Goal: Task Accomplishment & Management: Manage account settings

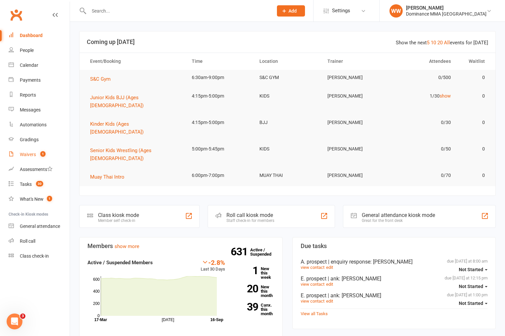
click at [21, 155] on div "Waivers" at bounding box center [28, 154] width 16 height 5
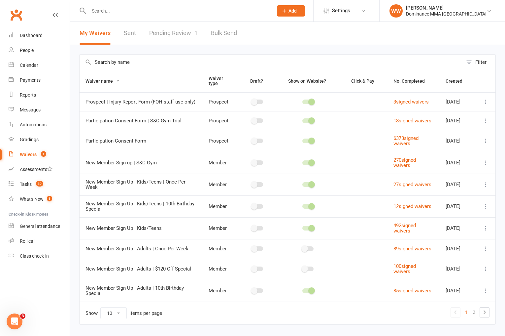
click at [169, 32] on link "Pending Review 1" at bounding box center [173, 33] width 49 height 23
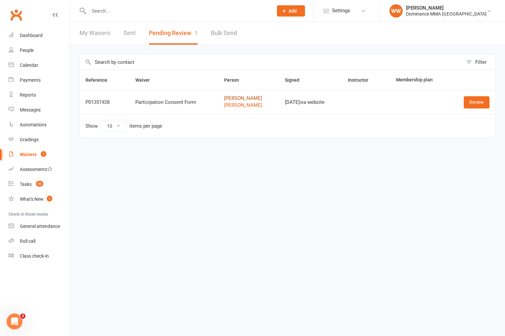
click at [230, 98] on link "[PERSON_NAME]" at bounding box center [248, 98] width 49 height 6
click at [375, 119] on td "Show 10 25 50 100 items per page" at bounding box center [288, 125] width 416 height 23
click at [376, 119] on td "Show 10 25 50 100 items per page" at bounding box center [288, 125] width 416 height 23
click at [475, 101] on link "Review" at bounding box center [477, 102] width 26 height 12
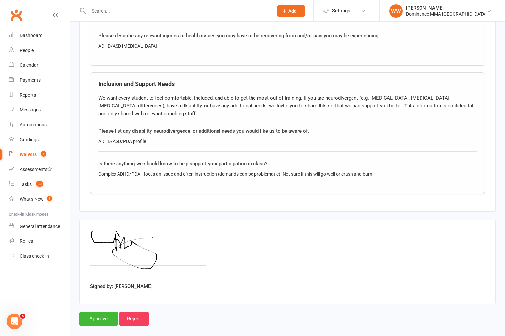
scroll to position [760, 0]
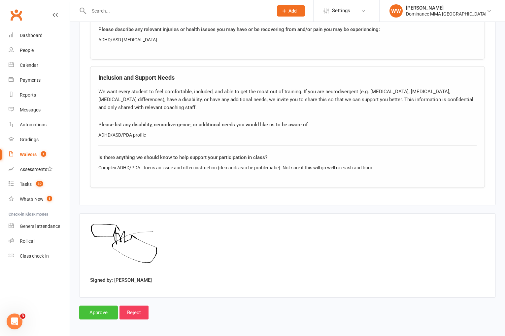
click at [96, 309] on input "Approve" at bounding box center [98, 312] width 39 height 14
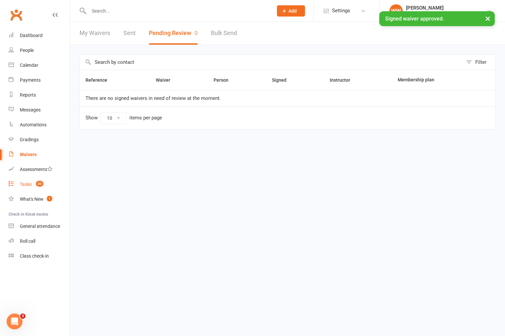
click at [32, 184] on link "Tasks 30" at bounding box center [39, 184] width 61 height 15
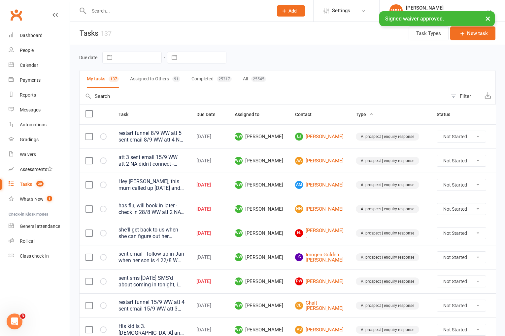
click at [207, 60] on input "text" at bounding box center [203, 57] width 46 height 11
select select "7"
select select "2025"
select select "8"
select select "2025"
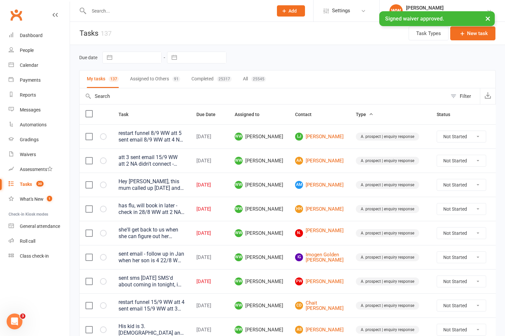
select select "9"
select select "2025"
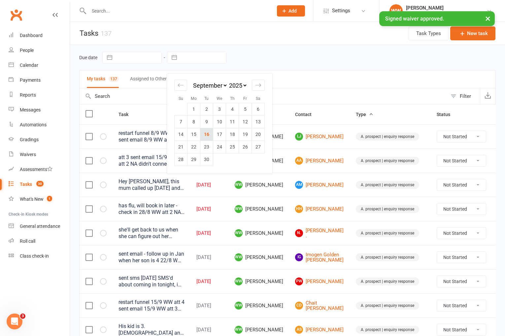
click at [207, 135] on td "16" at bounding box center [206, 134] width 13 height 13
type input "[DATE]"
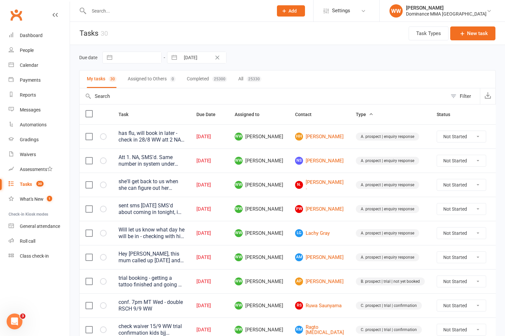
click at [285, 208] on td "WW Will Wesley" at bounding box center [259, 208] width 60 height 24
click at [286, 211] on td "WW Will Wesley" at bounding box center [259, 208] width 60 height 24
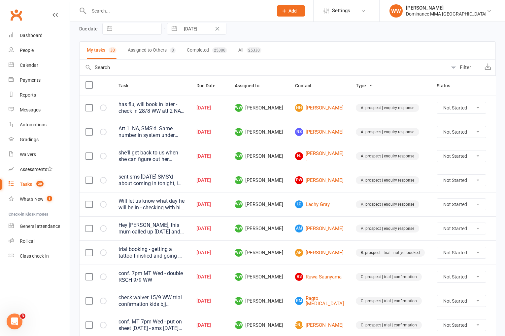
scroll to position [33, 0]
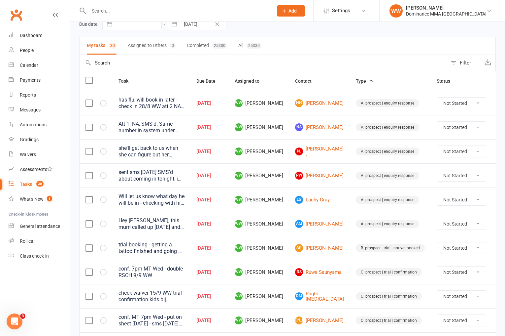
click at [177, 200] on div "Will let us know what day he will be in - checking with his mates (Kian and Coo…" at bounding box center [152, 199] width 66 height 13
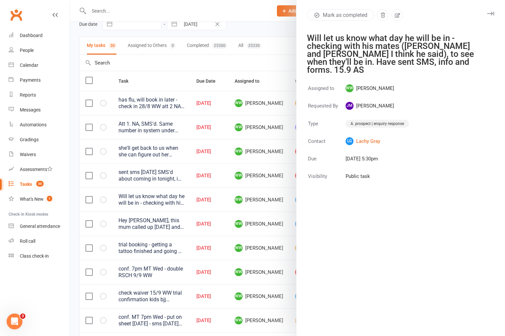
click at [491, 14] on icon "button" at bounding box center [490, 14] width 7 height 4
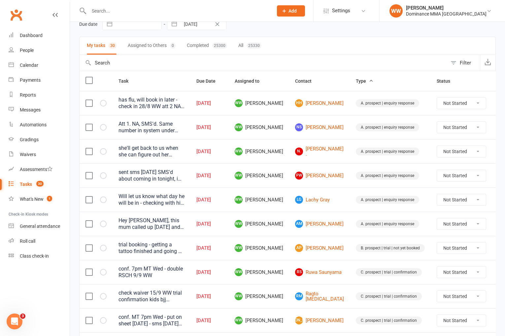
click at [350, 224] on td "A. prospect | enquiry response" at bounding box center [390, 223] width 81 height 24
click at [334, 231] on td "AM Amy Mcleod" at bounding box center [319, 223] width 61 height 24
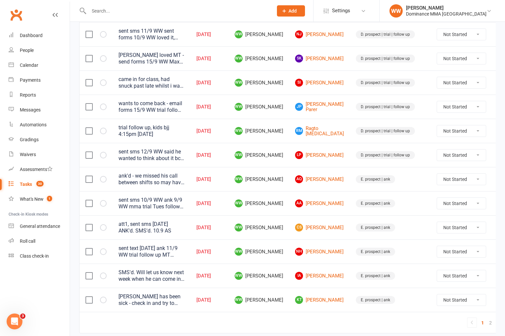
scroll to position [418, 0]
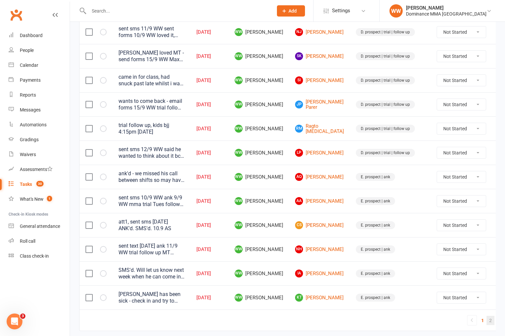
click at [487, 320] on link "2" at bounding box center [491, 319] width 8 height 9
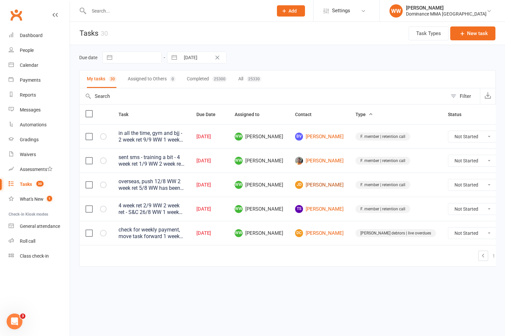
click at [326, 187] on link "JD Jordan Duong" at bounding box center [319, 185] width 49 height 8
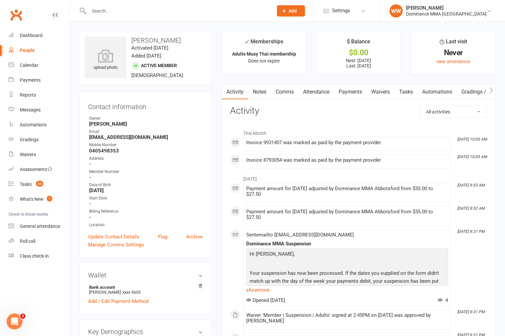
click at [262, 89] on link "Notes" at bounding box center [259, 91] width 23 height 15
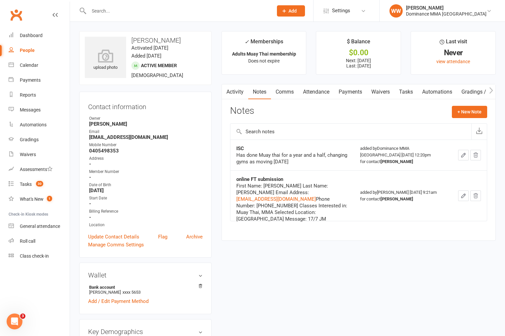
click at [404, 96] on link "Tasks" at bounding box center [406, 91] width 23 height 15
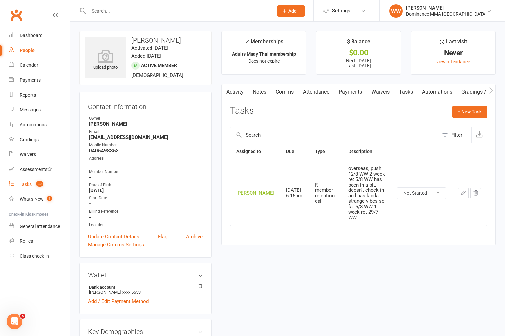
click at [23, 183] on div "Tasks" at bounding box center [26, 183] width 12 height 5
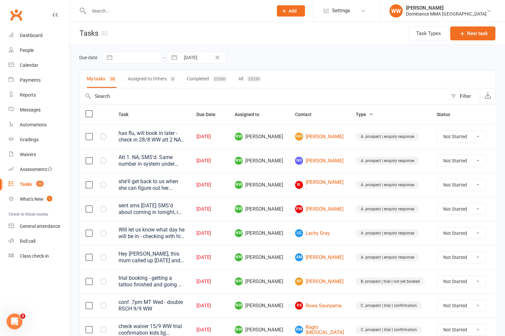
click at [286, 240] on td "WW Will Wesley" at bounding box center [259, 233] width 60 height 24
click at [285, 252] on td "WW Will Wesley" at bounding box center [259, 257] width 60 height 24
click at [287, 253] on td "WW Will Wesley" at bounding box center [259, 257] width 60 height 24
click at [117, 11] on input "text" at bounding box center [178, 10] width 182 height 9
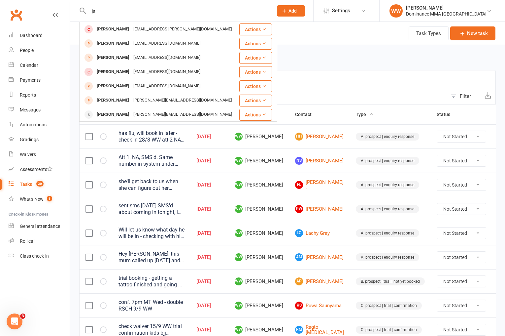
type input "j"
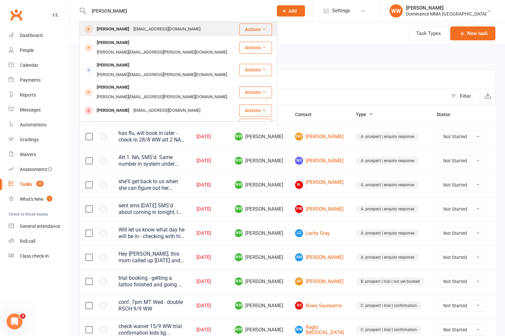
type input "joel segal"
click at [145, 32] on div "segal769@gmail.com" at bounding box center [166, 29] width 71 height 10
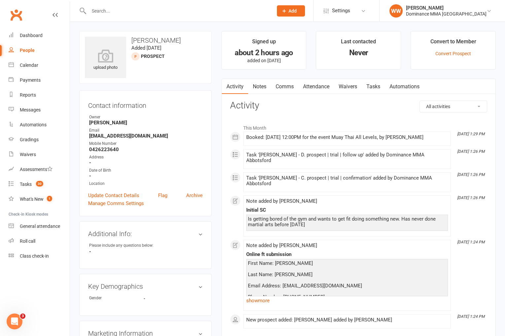
click at [373, 88] on link "Tasks" at bounding box center [373, 86] width 23 height 15
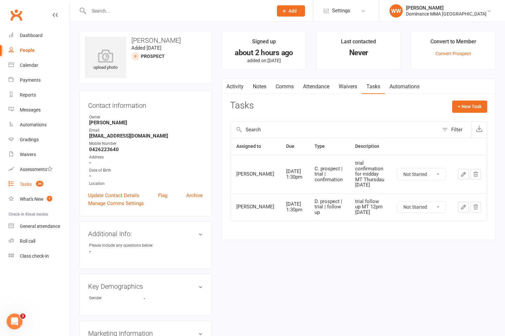
click at [29, 181] on div "Tasks" at bounding box center [26, 183] width 12 height 5
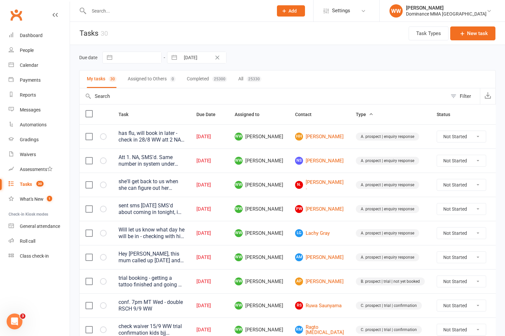
click at [298, 66] on div "Due date Navigate forward to interact with the calendar and select a date. Pres…" at bounding box center [287, 57] width 417 height 25
click at [306, 65] on div "Due date Navigate forward to interact with the calendar and select a date. Pres…" at bounding box center [287, 57] width 417 height 25
click at [100, 13] on input "text" at bounding box center [178, 10] width 182 height 9
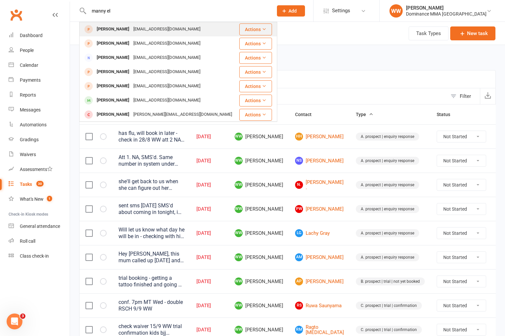
type input "manny el"
click at [140, 29] on div "mannyleo@hotmail.com" at bounding box center [166, 29] width 71 height 10
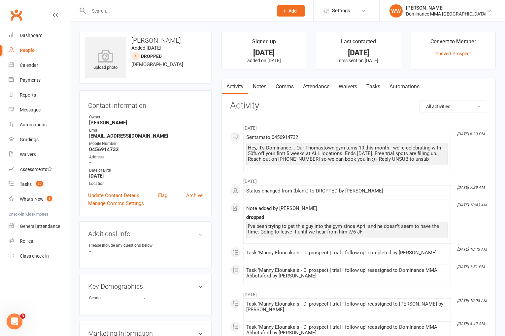
click at [215, 85] on div "upload photo Manny Elounakais Added 5 April, 2025 DROPPED prospect 45 years old…" at bounding box center [145, 298] width 142 height 534
click at [216, 91] on div "upload photo Manny Elounakais Added 5 April, 2025 DROPPED prospect 45 years old…" at bounding box center [145, 298] width 142 height 534
click at [261, 89] on link "Notes" at bounding box center [259, 86] width 23 height 15
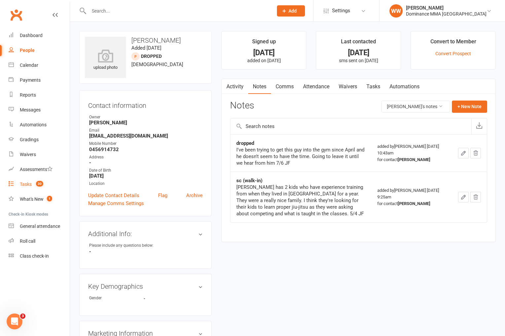
click at [22, 186] on div "Tasks" at bounding box center [26, 183] width 12 height 5
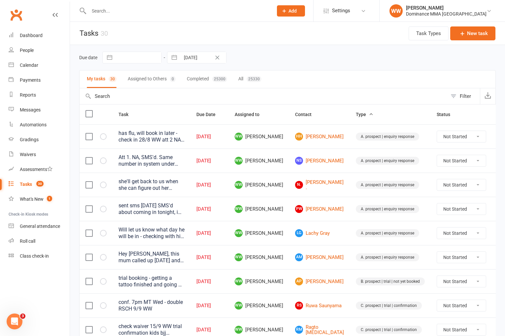
click at [287, 166] on td "WW Will Wesley" at bounding box center [259, 160] width 60 height 24
click at [286, 168] on td "WW Will Wesley" at bounding box center [259, 160] width 60 height 24
click at [114, 8] on input "text" at bounding box center [178, 10] width 182 height 9
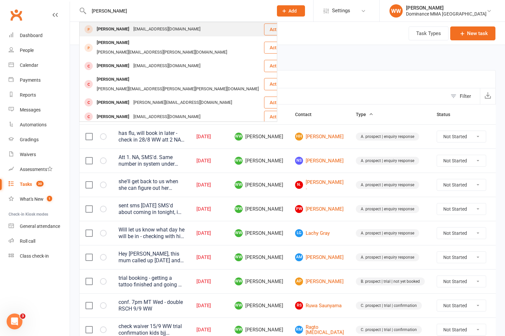
type input "edward corn"
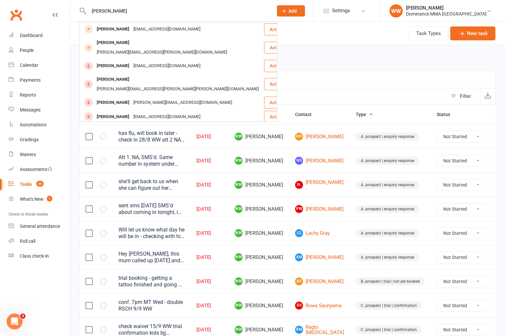
click at [135, 27] on div "Cornwallis505@gmail.com" at bounding box center [166, 29] width 71 height 10
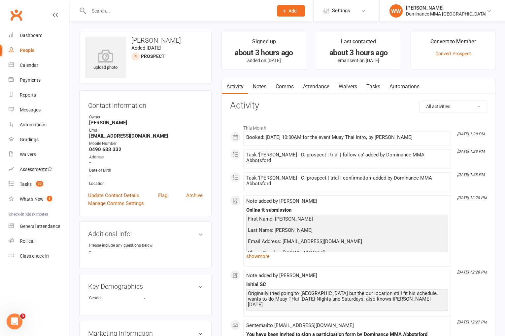
click at [260, 92] on link "Notes" at bounding box center [259, 86] width 23 height 15
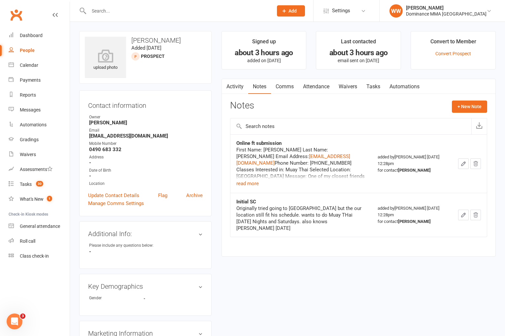
click at [376, 90] on link "Tasks" at bounding box center [373, 86] width 23 height 15
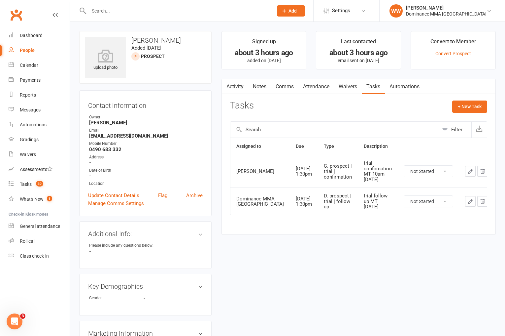
click at [241, 87] on link "Activity" at bounding box center [235, 86] width 26 height 15
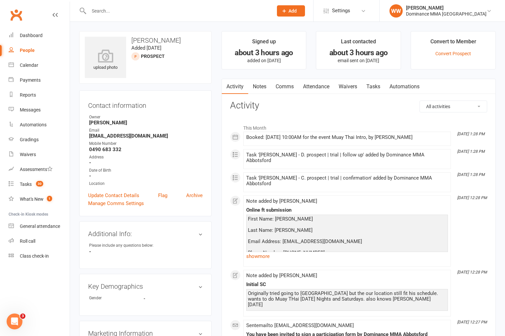
click at [281, 106] on h3 "Activity" at bounding box center [358, 105] width 257 height 10
click at [275, 114] on div "All activities Bookings / Attendances Communications Notes Failed SMSes Grading…" at bounding box center [358, 312] width 257 height 424
drag, startPoint x: 265, startPoint y: 95, endPoint x: 263, endPoint y: 89, distance: 6.9
click at [265, 95] on div "Activity Notes Comms Attendance Waivers Tasks Automations All activities Bookin…" at bounding box center [359, 307] width 274 height 456
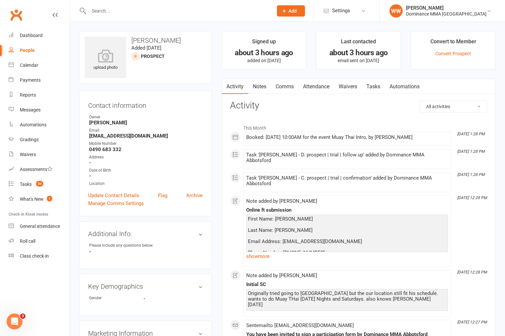
click at [263, 88] on link "Notes" at bounding box center [259, 86] width 23 height 15
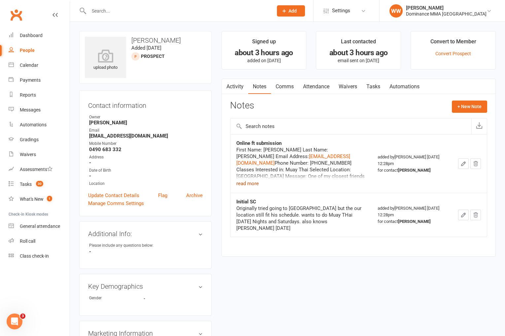
click at [249, 184] on button "read more" at bounding box center [247, 183] width 22 height 8
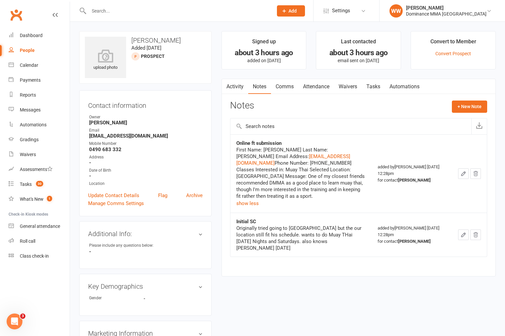
click at [217, 194] on main "Signed up about 3 hours ago added on 16 Sep 2025 Last contacted about 3 hours a…" at bounding box center [359, 157] width 284 height 252
click at [24, 184] on div "Tasks" at bounding box center [26, 183] width 12 height 5
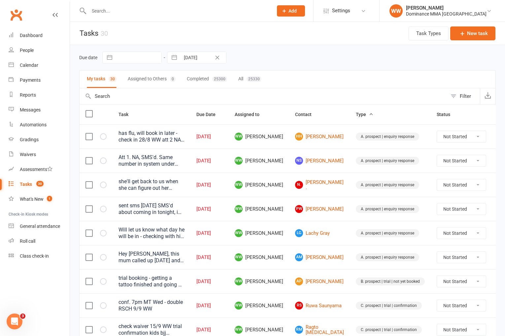
click at [284, 232] on td "WW Will Wesley" at bounding box center [259, 233] width 60 height 24
click at [284, 234] on td "WW Will Wesley" at bounding box center [259, 233] width 60 height 24
drag, startPoint x: 300, startPoint y: 68, endPoint x: 301, endPoint y: 62, distance: 6.7
click at [300, 68] on div "Due date Navigate forward to interact with the calendar and select a date. Pres…" at bounding box center [287, 57] width 417 height 25
click at [305, 14] on button "Add" at bounding box center [291, 10] width 28 height 11
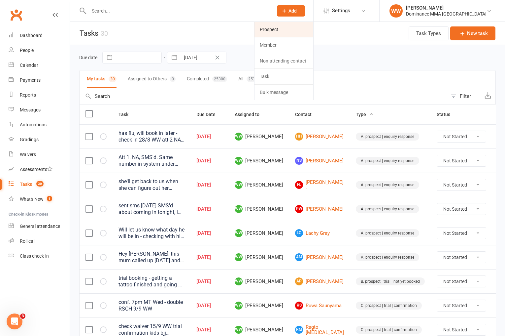
click at [301, 31] on link "Prospect" at bounding box center [284, 29] width 59 height 15
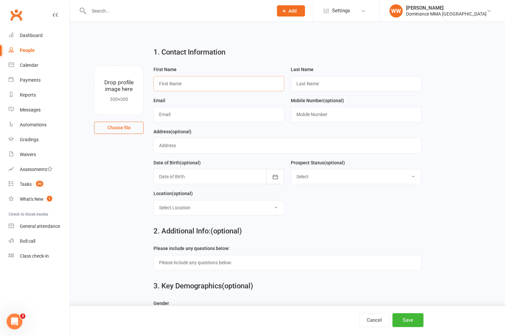
click at [232, 79] on input "text" at bounding box center [219, 83] width 131 height 15
paste input "James"
type input "James"
click at [319, 81] on input "text" at bounding box center [356, 83] width 131 height 15
paste input "Collyer"
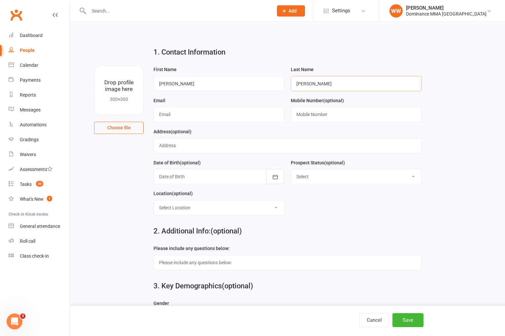
type input "Collyer"
click at [216, 118] on input "text" at bounding box center [219, 114] width 131 height 15
paste input "james.ed.collyer@gmail.com"
type input "james.ed.collyer@gmail.com"
click at [318, 116] on input "text" at bounding box center [356, 114] width 131 height 15
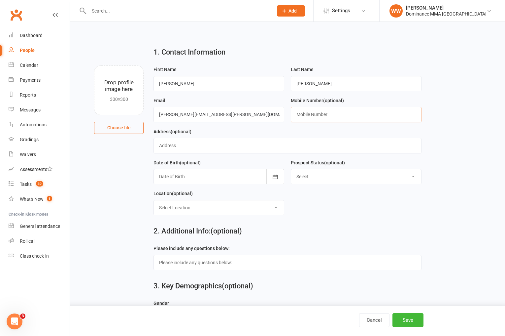
paste input "0405889779"
type input "0405889779"
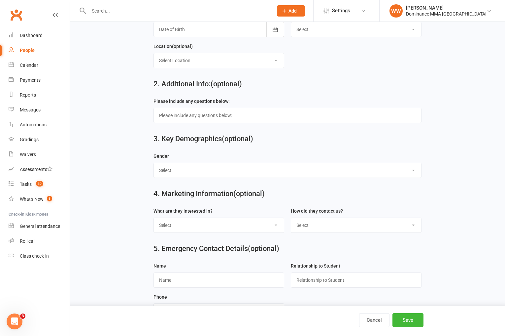
scroll to position [148, 0]
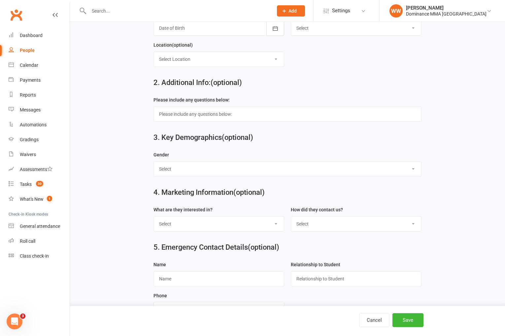
click at [163, 166] on select "Select Male Female" at bounding box center [287, 168] width 267 height 15
select select "Male"
click at [154, 162] on select "Select Male Female" at bounding box center [287, 168] width 267 height 15
click at [191, 229] on select "Select BJJ Muay Thai MMA Kids Teens Muay Thai Teens BJJ Freestyle Wrestling" at bounding box center [219, 223] width 130 height 15
select select "BJJ"
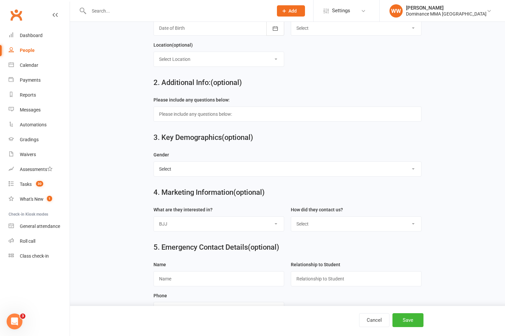
click at [154, 217] on select "Select BJJ Muay Thai MMA Kids Teens Muay Thai Teens BJJ Freestyle Wrestling" at bounding box center [219, 223] width 130 height 15
click at [325, 224] on select "Select Phone Website enquiry form In-Facility Email Marketing Lead" at bounding box center [356, 223] width 130 height 15
select select "Website enquiry form"
click at [291, 217] on select "Select Phone Website enquiry form In-Facility Email Marketing Lead" at bounding box center [356, 223] width 130 height 15
click at [145, 242] on div "5. Emergency Contact Details (optional) Name Relationship to Student Phone" at bounding box center [287, 248] width 417 height 24
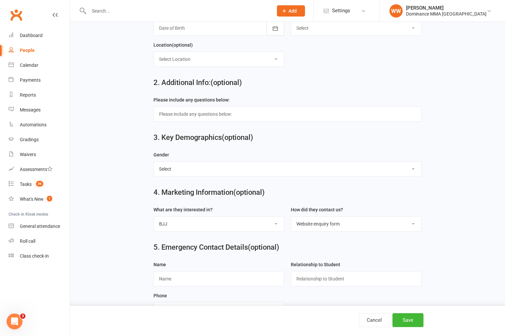
click at [140, 245] on div "5. Emergency Contact Details (optional) Name Relationship to Student Phone" at bounding box center [287, 248] width 417 height 24
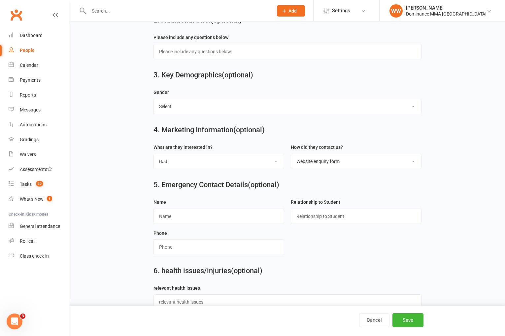
scroll to position [228, 0]
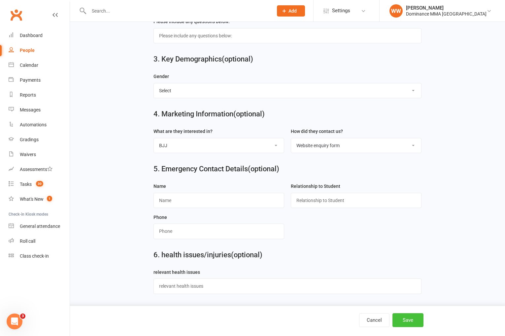
click at [406, 316] on button "Save" at bounding box center [408, 320] width 31 height 14
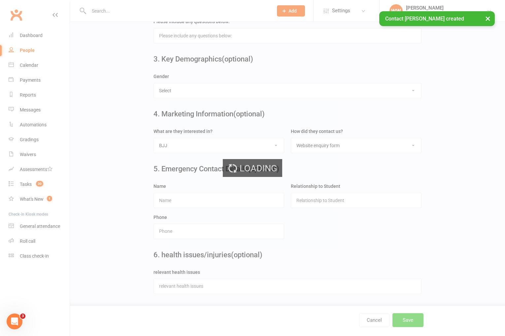
scroll to position [0, 0]
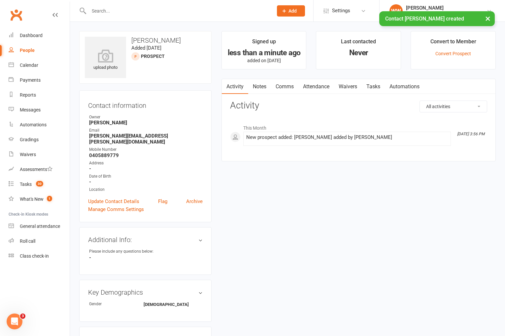
click at [258, 90] on link "Notes" at bounding box center [259, 86] width 23 height 15
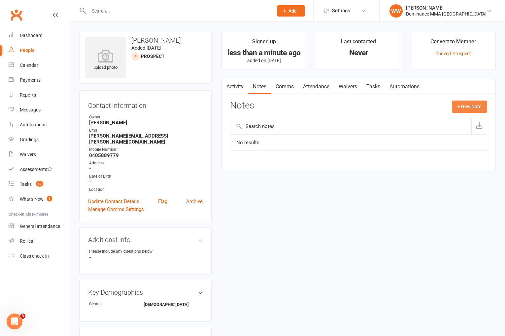
click at [470, 106] on button "+ New Note" at bounding box center [469, 106] width 35 height 12
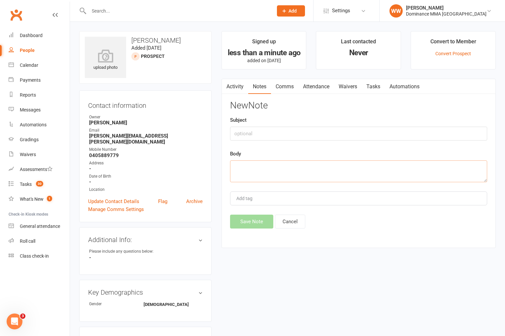
click at [264, 162] on textarea at bounding box center [358, 171] width 257 height 22
paste textarea "First Name: James Last Name: Collyer Email Address: james.ed.collyer@gmail.com …"
type textarea "First Name: James Last Name: Collyer Email Address: james.ed.collyer@gmail.com …"
click at [250, 221] on button "Save Note" at bounding box center [251, 221] width 43 height 14
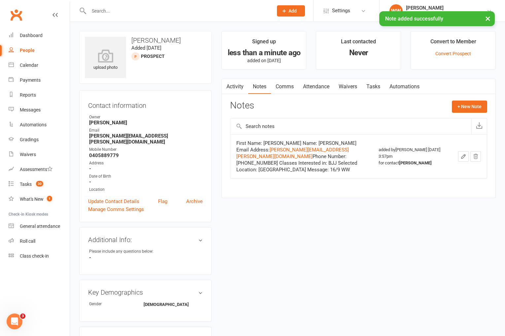
click at [377, 91] on link "Tasks" at bounding box center [373, 86] width 23 height 15
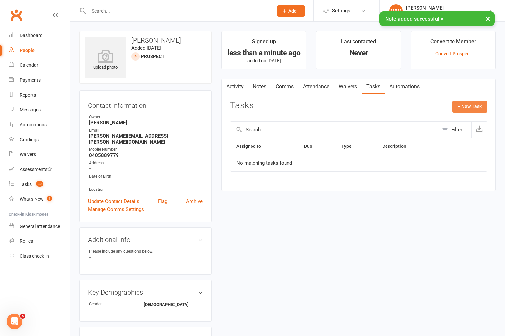
click at [462, 110] on button "+ New Task" at bounding box center [469, 106] width 35 height 12
select select "49757"
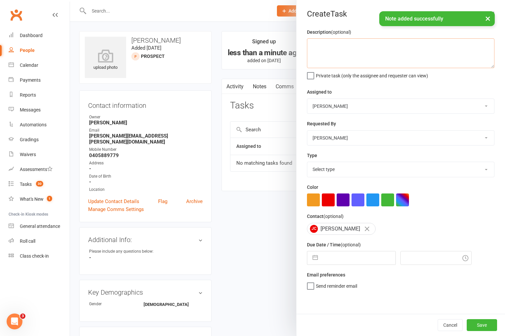
click at [347, 52] on textarea at bounding box center [401, 53] width 188 height 30
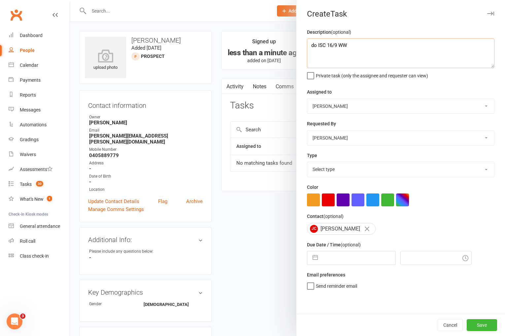
type textarea "do ISC 16/9 WW"
click at [356, 168] on select "Select type A. prospect | enquiry response B. prospect | trial | not yet booked…" at bounding box center [400, 169] width 187 height 15
select select "3860"
click at [307, 162] on select "Select type A. prospect | enquiry response B. prospect | trial | not yet booked…" at bounding box center [400, 169] width 187 height 15
click at [338, 263] on input "text" at bounding box center [358, 257] width 74 height 13
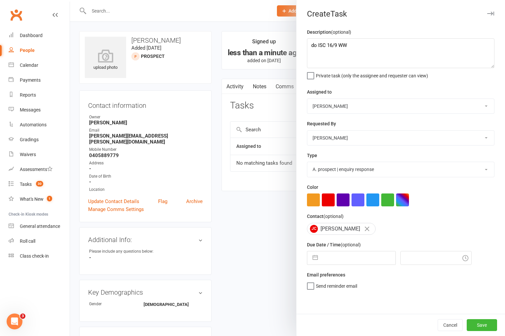
select select "7"
select select "2025"
select select "8"
select select "2025"
select select "9"
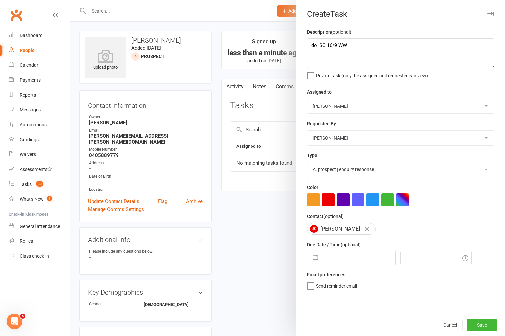
select select "2025"
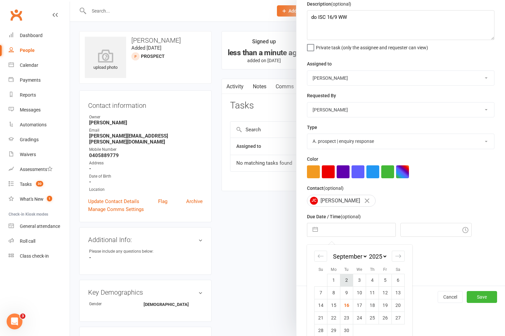
scroll to position [38, 0]
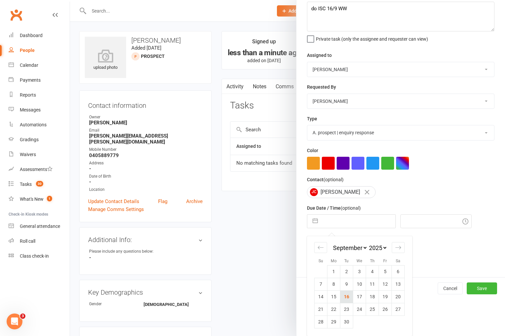
click at [347, 296] on td "16" at bounding box center [346, 296] width 13 height 13
type input "[DATE]"
type input "4:00pm"
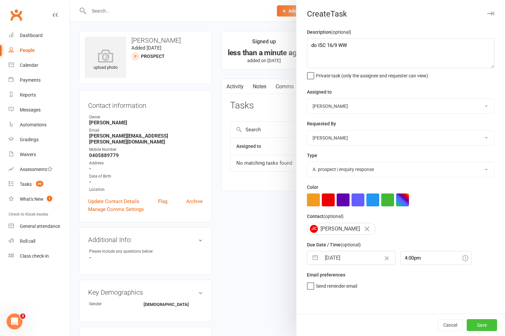
click at [488, 326] on button "Save" at bounding box center [482, 325] width 30 height 12
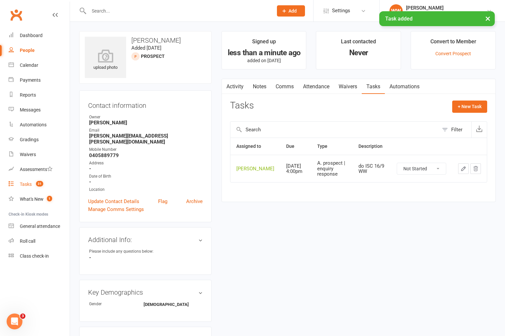
click at [33, 185] on count-badge "31" at bounding box center [38, 183] width 11 height 5
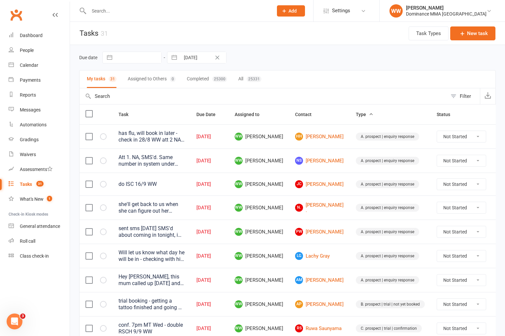
click at [110, 13] on input "text" at bounding box center [178, 10] width 182 height 9
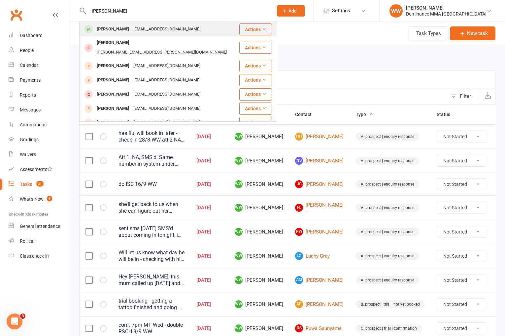
type input "james stal"
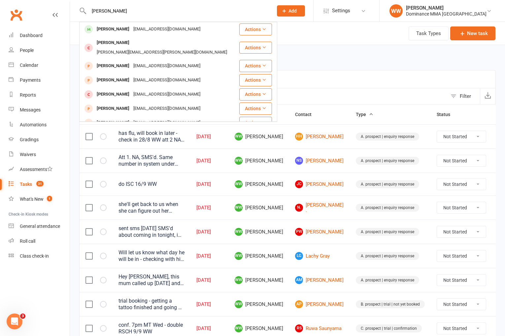
click at [164, 28] on div "staltz@gmail.com" at bounding box center [166, 29] width 71 height 10
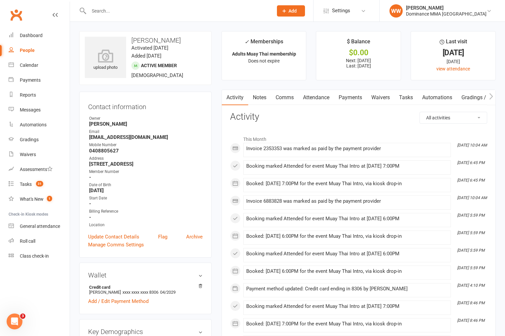
click at [380, 100] on link "Waivers" at bounding box center [381, 97] width 28 height 15
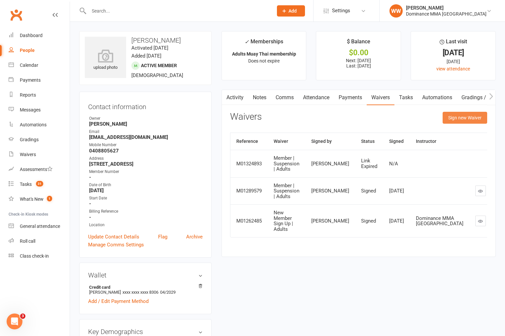
click at [461, 117] on button "Sign new Waiver" at bounding box center [465, 118] width 45 height 12
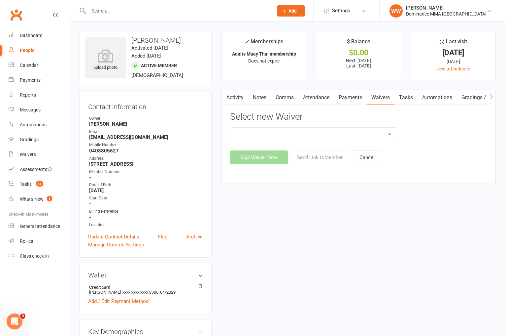
click at [370, 136] on select "Member | Cancellation | Adults Member | Injury Report Form (FOH staff use only)…" at bounding box center [315, 133] width 168 height 13
select select "7287"
click at [231, 127] on select "Member | Cancellation | Adults Member | Injury Report Form (FOH staff use only)…" at bounding box center [315, 133] width 168 height 13
click at [326, 156] on button "Send Link to Member" at bounding box center [320, 157] width 61 height 14
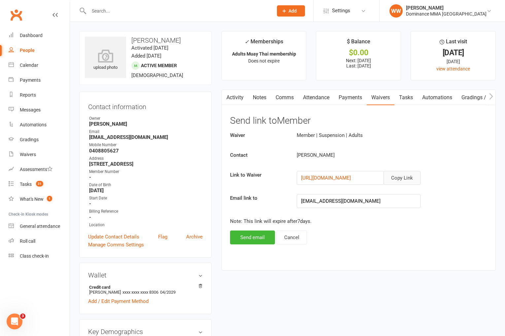
click at [408, 176] on button "Copy Link" at bounding box center [402, 178] width 37 height 14
click at [404, 179] on button "Copy Link" at bounding box center [402, 178] width 37 height 14
click at [342, 97] on link "Payments" at bounding box center [350, 97] width 33 height 15
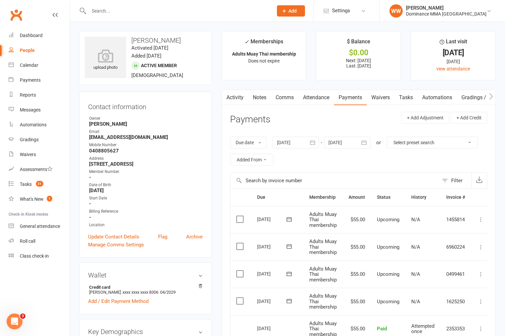
click at [103, 11] on input "text" at bounding box center [178, 10] width 182 height 9
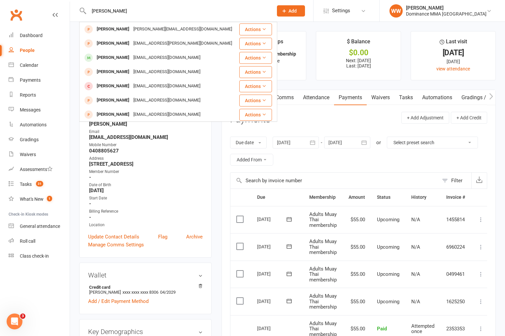
type input "adrien ba"
click at [142, 56] on div "abaylie@gmail.com" at bounding box center [166, 58] width 71 height 10
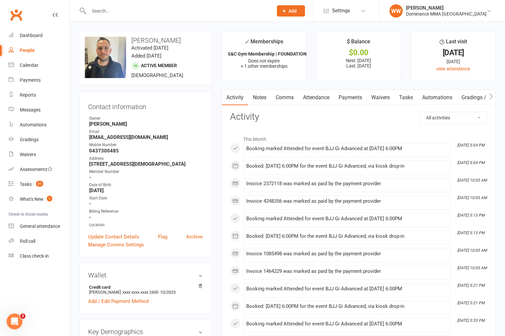
click at [378, 98] on link "Waivers" at bounding box center [381, 97] width 28 height 15
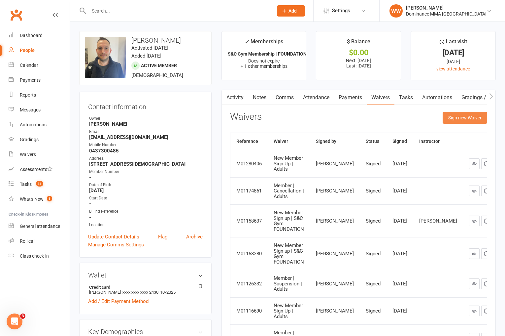
click at [456, 115] on button "Sign new Waiver" at bounding box center [465, 118] width 45 height 12
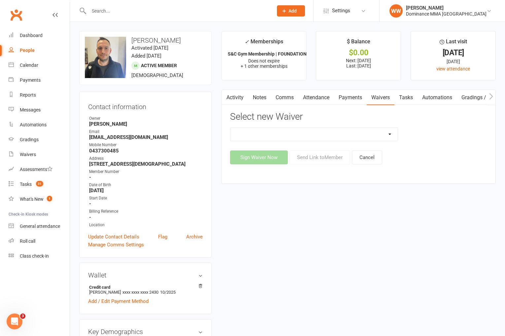
click at [378, 135] on select "Member | Cancellation | Adults Member | Injury Report Form (FOH staff use only)…" at bounding box center [315, 133] width 168 height 13
select select "7288"
click at [231, 127] on select "Member | Cancellation | Adults Member | Injury Report Form (FOH staff use only)…" at bounding box center [315, 133] width 168 height 13
click at [318, 157] on button "Send Link to Member" at bounding box center [320, 157] width 61 height 14
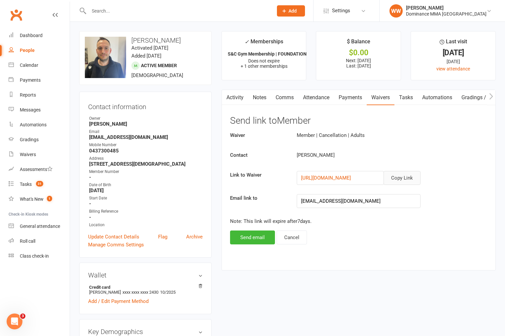
click at [397, 178] on button "Copy Link" at bounding box center [402, 178] width 37 height 14
click at [293, 238] on button "Cancel" at bounding box center [292, 237] width 30 height 14
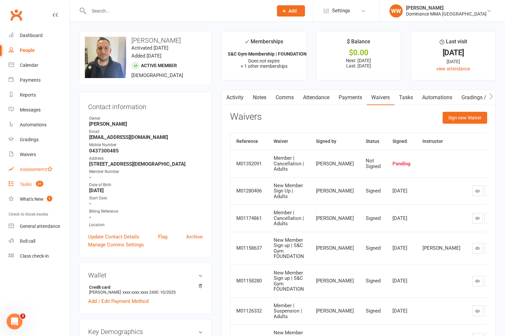
drag, startPoint x: 30, startPoint y: 186, endPoint x: 35, endPoint y: 174, distance: 13.0
click at [30, 186] on div "Tasks" at bounding box center [26, 183] width 12 height 5
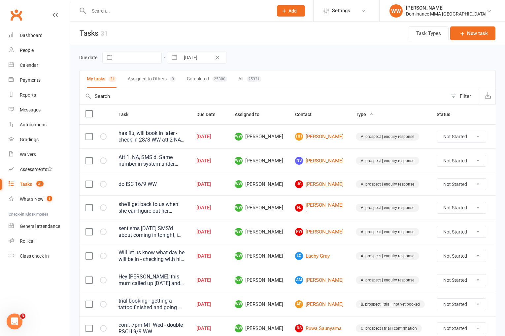
click at [104, 9] on input "text" at bounding box center [178, 10] width 182 height 9
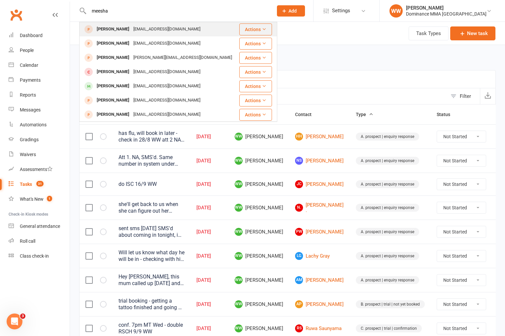
type input "meesha"
click at [151, 29] on div "Michea.hall@icloud.com" at bounding box center [166, 29] width 71 height 10
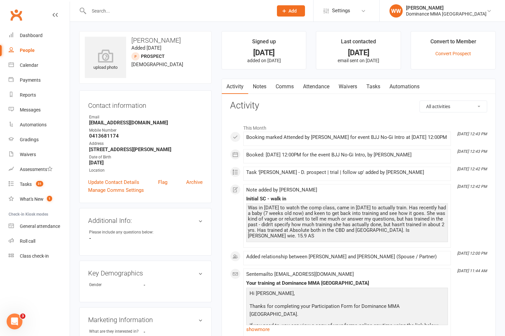
click at [374, 90] on link "Tasks" at bounding box center [373, 86] width 23 height 15
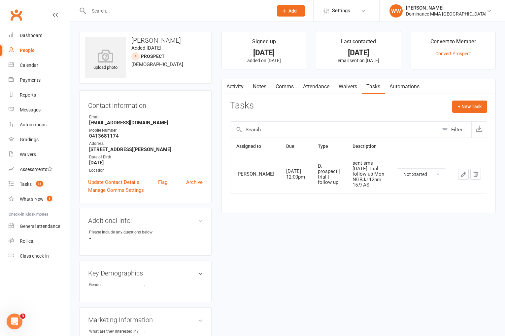
click at [263, 88] on link "Notes" at bounding box center [259, 86] width 23 height 15
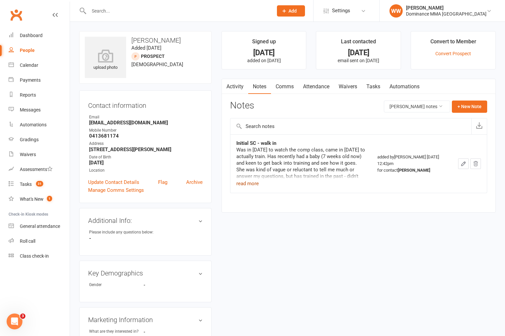
click at [249, 184] on button "read more" at bounding box center [247, 183] width 22 height 8
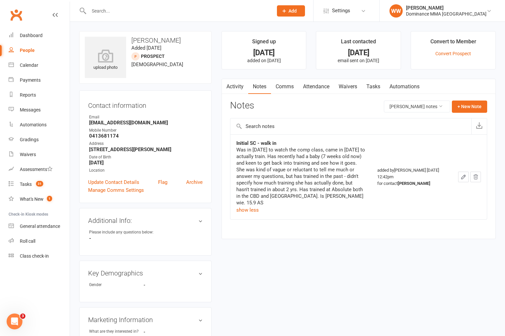
click at [298, 112] on div "Notes Meesha Hall's notes + New Note" at bounding box center [358, 108] width 257 height 17
click at [301, 101] on div "Notes Meesha Hall's notes + New Note" at bounding box center [358, 108] width 257 height 17
click at [300, 104] on div "Notes Meesha Hall's notes + New Note" at bounding box center [358, 108] width 257 height 17
click at [237, 87] on link "Activity" at bounding box center [235, 86] width 26 height 15
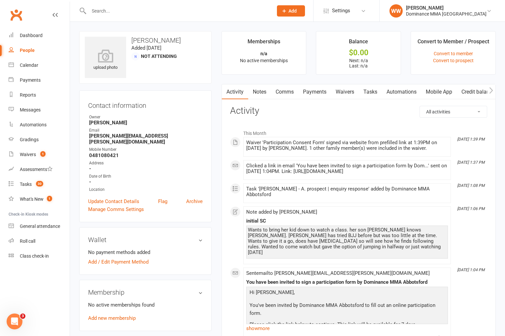
click at [374, 95] on link "Tasks" at bounding box center [370, 91] width 23 height 15
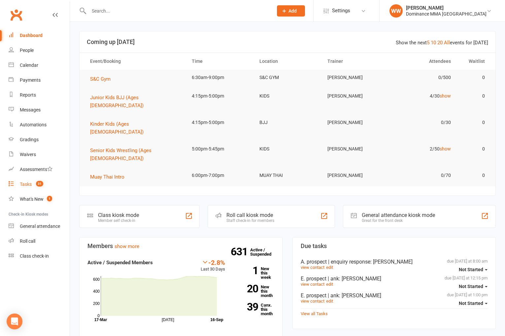
click at [29, 187] on link "Tasks 31" at bounding box center [39, 184] width 61 height 15
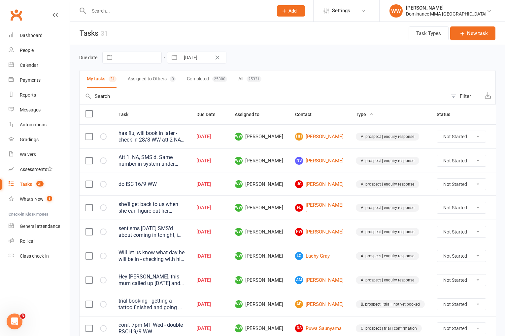
click at [287, 215] on td "WW [PERSON_NAME]" at bounding box center [259, 207] width 60 height 24
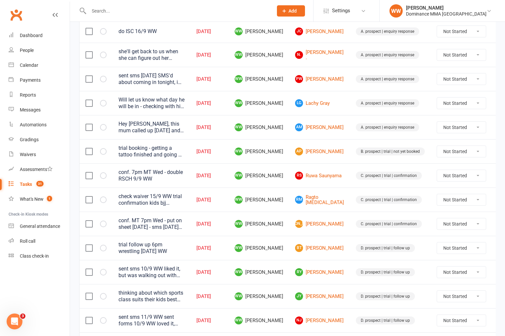
scroll to position [154, 0]
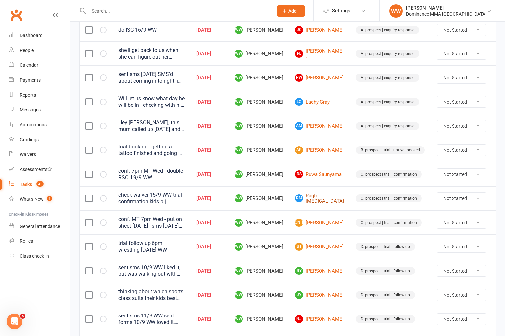
click at [308, 201] on link "RM Ragto [MEDICAL_DATA]" at bounding box center [319, 198] width 49 height 11
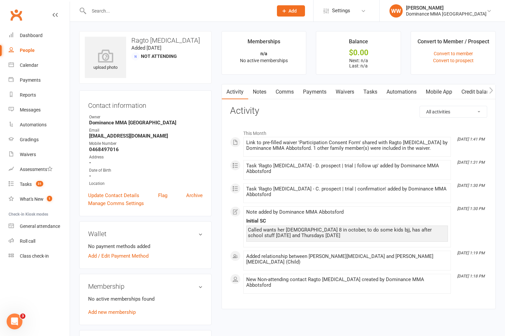
click at [372, 93] on link "Tasks" at bounding box center [370, 91] width 23 height 15
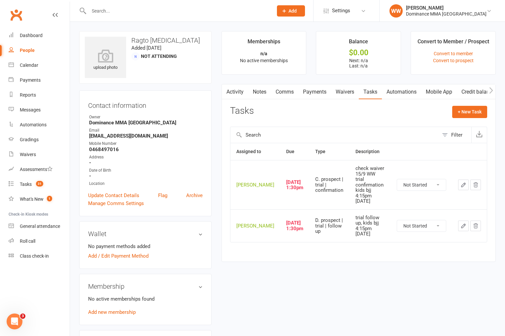
click at [339, 95] on link "Waivers" at bounding box center [345, 91] width 28 height 15
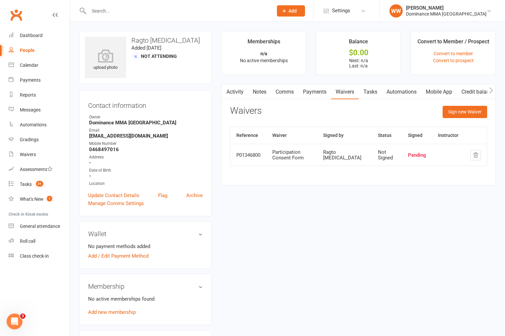
click at [98, 12] on input "text" at bounding box center [178, 10] width 182 height 9
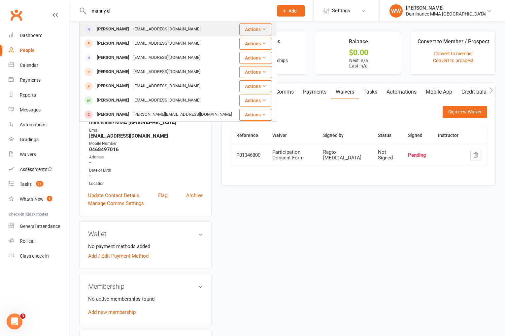
type input "manny el"
click at [130, 27] on div "Manny Elounakais" at bounding box center [113, 29] width 37 height 10
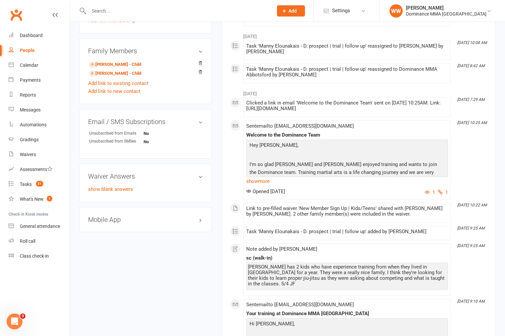
scroll to position [291, 0]
click at [220, 126] on main "Memberships n/a No active memberships Balance $0.00 Next: n/a Last: n/a Convert…" at bounding box center [359, 121] width 284 height 762
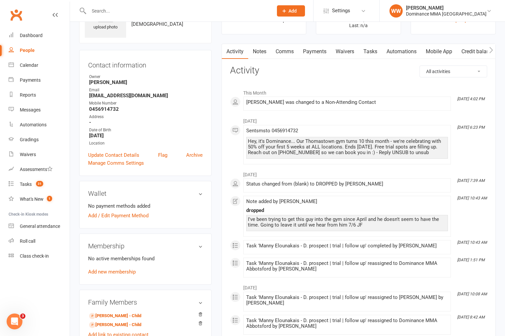
scroll to position [0, 0]
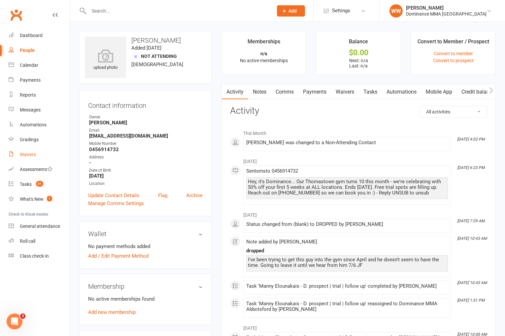
click at [24, 156] on div "Waivers" at bounding box center [28, 154] width 16 height 5
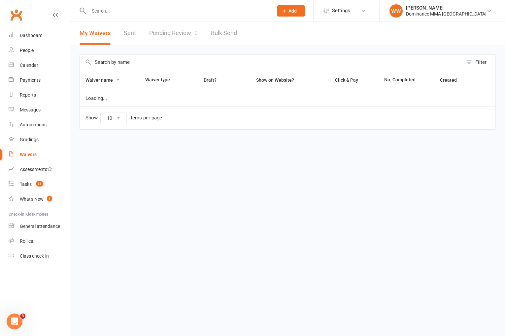
click at [182, 35] on link "Pending Review 0" at bounding box center [173, 33] width 49 height 23
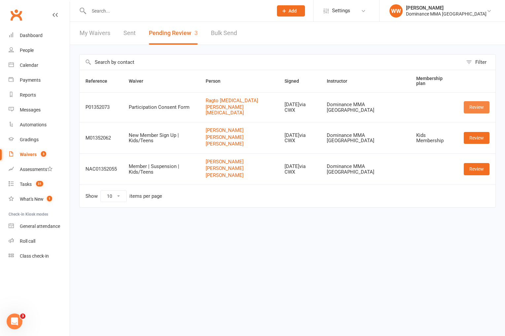
click at [478, 102] on link "Review" at bounding box center [477, 107] width 26 height 12
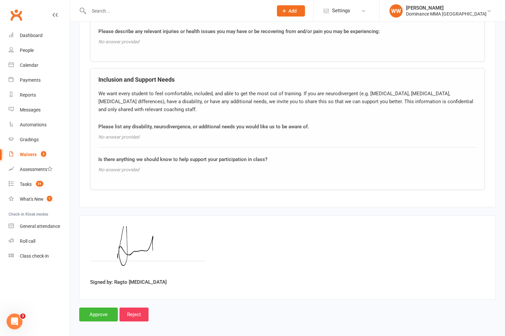
scroll to position [760, 0]
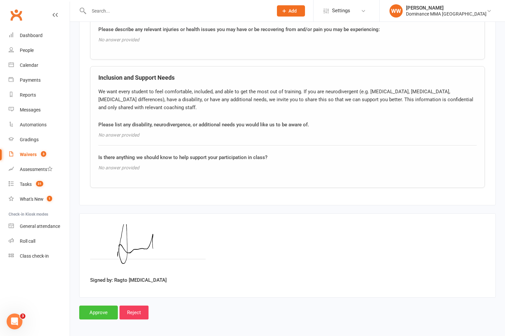
click at [97, 311] on input "Approve" at bounding box center [98, 312] width 39 height 14
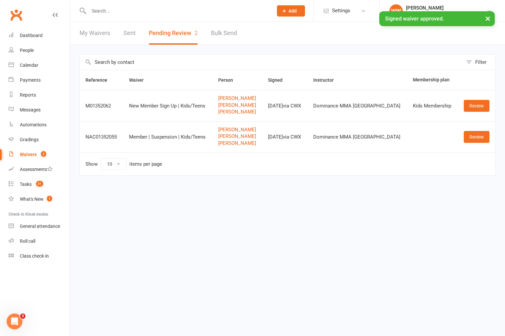
click at [278, 168] on td "Show 10 25 50 100 items per page" at bounding box center [288, 163] width 416 height 23
click at [268, 170] on td "Show 10 25 50 100 items per page" at bounding box center [288, 163] width 416 height 23
click at [25, 183] on div "Tasks" at bounding box center [26, 183] width 12 height 5
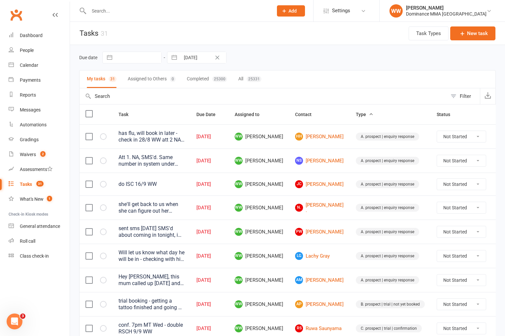
click at [191, 187] on td "do ISC 16/9 WW" at bounding box center [152, 183] width 78 height 23
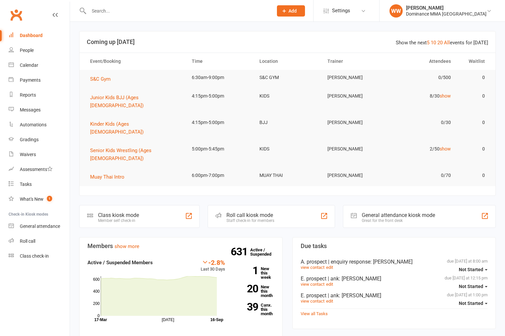
click at [107, 12] on input "text" at bounding box center [178, 10] width 182 height 9
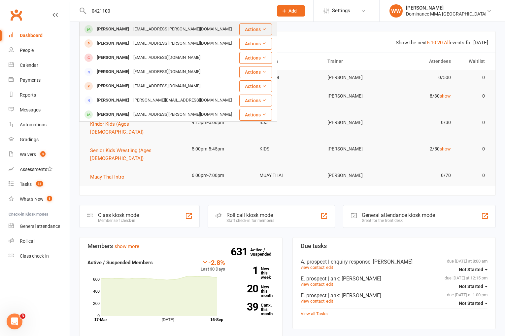
type input "0421100"
click at [130, 26] on div "[PERSON_NAME]" at bounding box center [113, 29] width 37 height 10
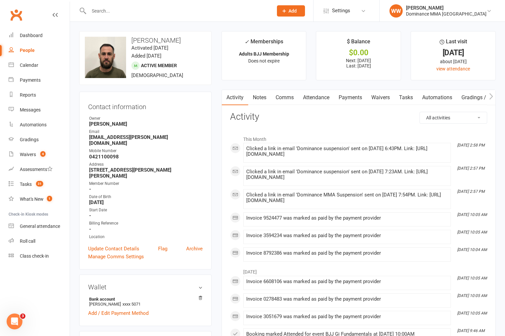
click at [269, 100] on link "Notes" at bounding box center [259, 97] width 23 height 15
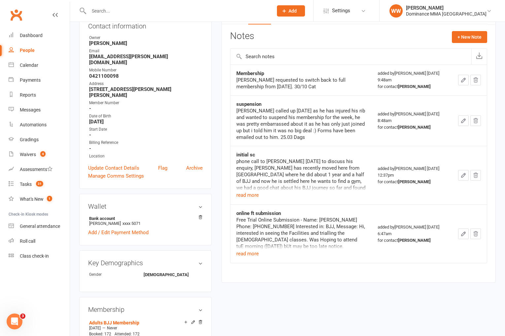
scroll to position [87, 0]
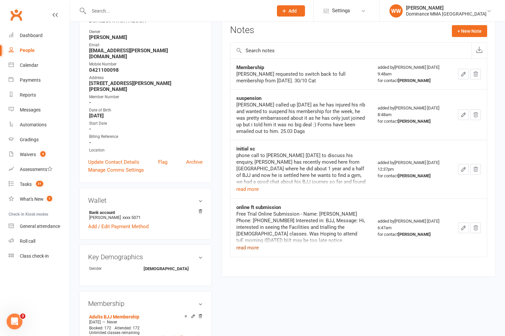
click at [250, 247] on button "read more" at bounding box center [247, 247] width 22 height 8
click at [314, 256] on div "Free Trial Online Submission - Name: [PERSON_NAME] Phone: [PHONE_NUMBER] Intere…" at bounding box center [300, 234] width 129 height 48
click at [317, 256] on div "Free Trial Online Submission - Name: [PERSON_NAME] Phone: [PHONE_NUMBER] Intere…" at bounding box center [300, 234] width 129 height 48
click at [250, 191] on button "read more" at bounding box center [247, 189] width 22 height 8
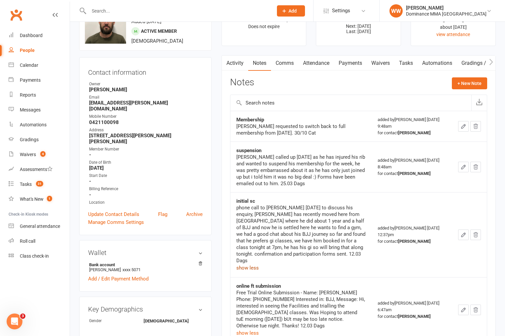
scroll to position [0, 0]
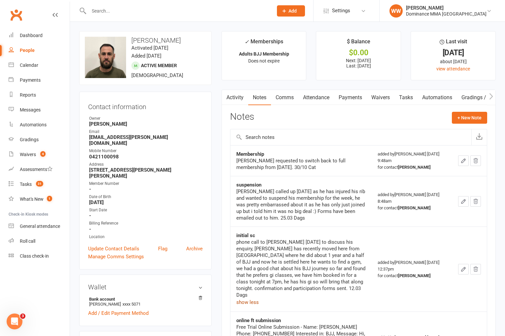
click at [380, 101] on link "Waivers" at bounding box center [381, 97] width 28 height 15
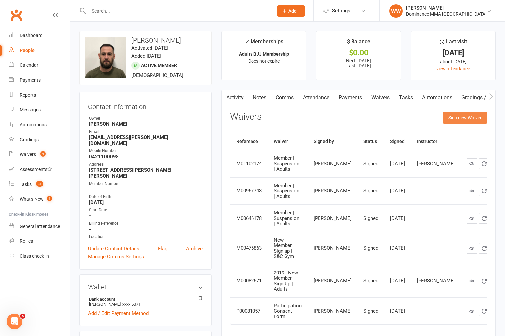
click at [458, 115] on button "Sign new Waiver" at bounding box center [465, 118] width 45 height 12
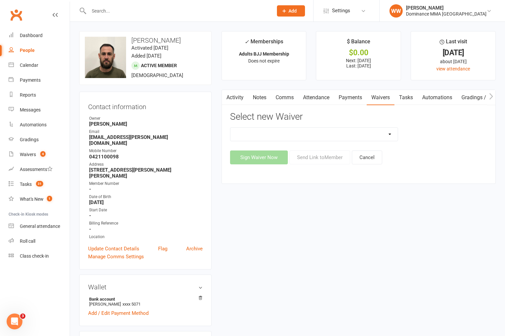
click at [371, 136] on select "Member | Cancellation | Adults Member | Injury Report Form (FOH staff use only)…" at bounding box center [315, 133] width 168 height 13
select select "7287"
click at [231, 127] on select "Member | Cancellation | Adults Member | Injury Report Form (FOH staff use only)…" at bounding box center [315, 133] width 168 height 13
click at [322, 159] on button "Send Link to Member" at bounding box center [320, 157] width 61 height 14
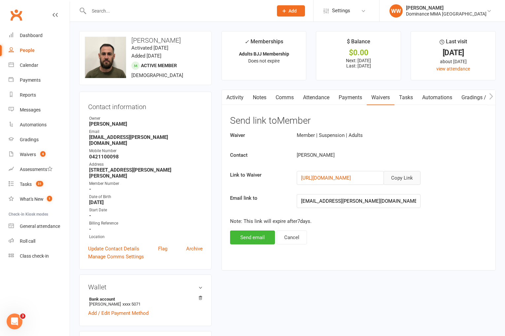
click at [400, 179] on button "Copy Link" at bounding box center [402, 178] width 37 height 14
click at [30, 190] on link "Tasks 31" at bounding box center [39, 184] width 61 height 15
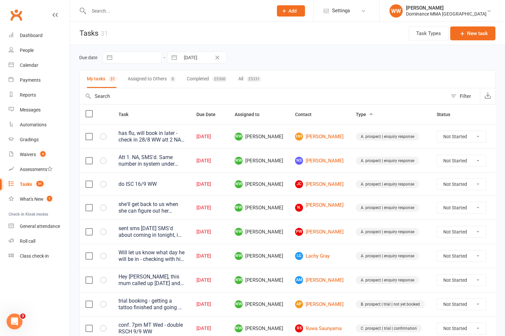
click at [312, 51] on div "Due date Navigate forward to interact with the calendar and select a date. Pres…" at bounding box center [287, 57] width 417 height 25
click at [349, 57] on div "Due date Navigate forward to interact with the calendar and select a date. Pres…" at bounding box center [287, 58] width 417 height 12
click at [305, 51] on div "Due date Navigate forward to interact with the calendar and select a date. Pres…" at bounding box center [287, 57] width 417 height 25
click at [283, 167] on td "WW Will Wesley" at bounding box center [259, 160] width 60 height 24
click at [286, 173] on td "WW Will Wesley" at bounding box center [259, 183] width 60 height 23
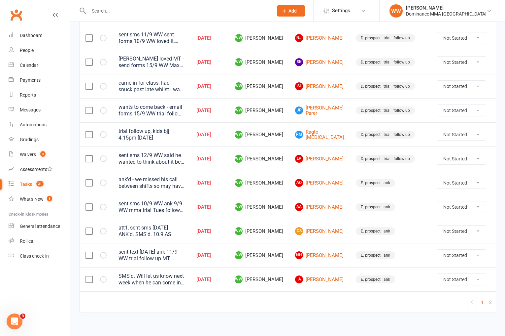
scroll to position [439, 0]
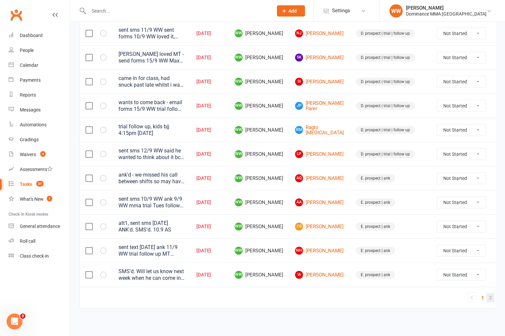
click at [487, 297] on link "2" at bounding box center [491, 297] width 8 height 9
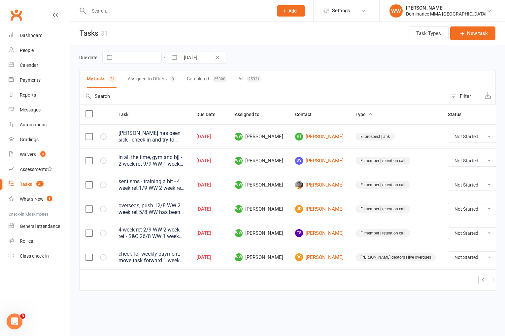
scroll to position [0, 0]
click at [350, 263] on td "[PERSON_NAME] debtors | live overdues" at bounding box center [396, 257] width 92 height 24
click at [347, 263] on td "DC Denis Cheong" at bounding box center [319, 257] width 60 height 24
click at [490, 281] on link "1" at bounding box center [494, 279] width 8 height 9
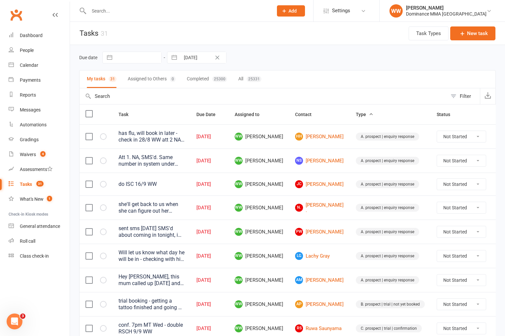
click at [286, 209] on td "WW Will Wesley" at bounding box center [259, 207] width 60 height 24
click at [286, 211] on td "WW Will Wesley" at bounding box center [259, 207] width 60 height 24
click at [279, 228] on span "WW Will Wesley" at bounding box center [259, 232] width 49 height 8
click at [283, 227] on td "WW Will Wesley" at bounding box center [259, 231] width 60 height 24
click at [39, 155] on count-badge "4" at bounding box center [41, 154] width 9 height 5
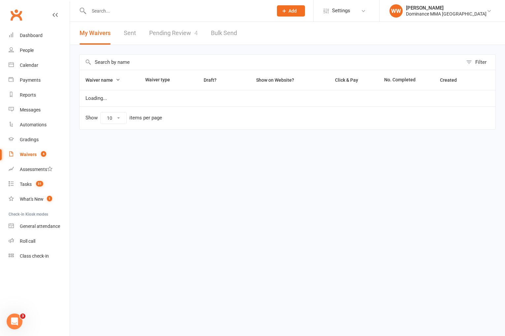
click at [179, 40] on link "Pending Review 4" at bounding box center [173, 33] width 49 height 23
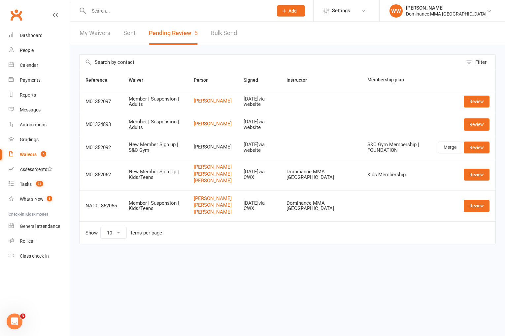
click at [305, 101] on td at bounding box center [321, 101] width 81 height 23
click at [316, 101] on td at bounding box center [321, 101] width 81 height 23
click at [26, 189] on link "Tasks 31" at bounding box center [39, 184] width 61 height 15
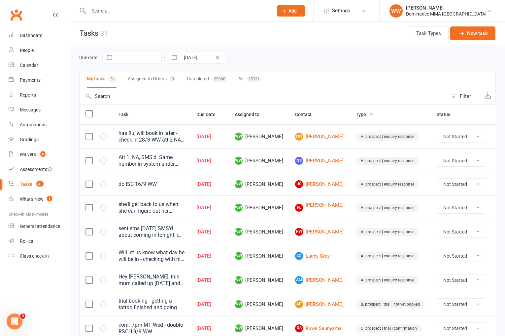
click at [294, 66] on div "Due date Navigate forward to interact with the calendar and select a date. Pres…" at bounding box center [287, 57] width 417 height 25
click at [287, 172] on td "WW Will Wesley" at bounding box center [259, 183] width 60 height 23
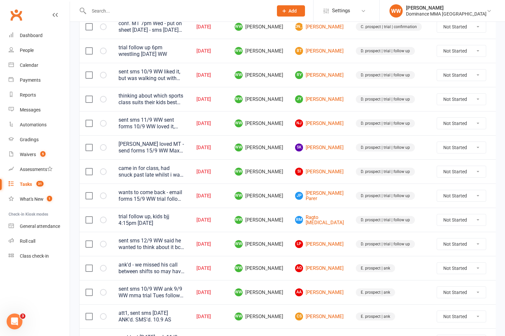
scroll to position [439, 0]
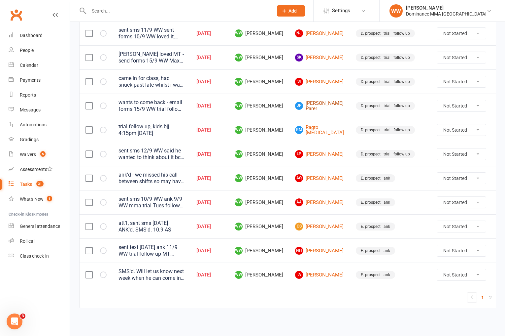
click at [313, 105] on link "JP Jett Parer" at bounding box center [319, 105] width 49 height 11
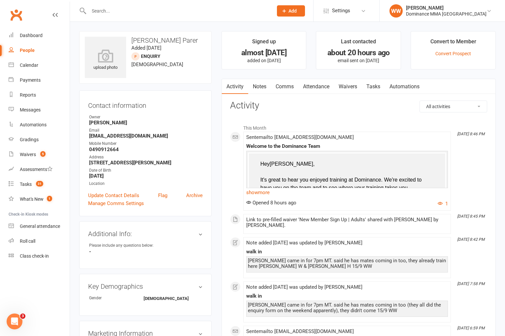
click at [376, 90] on link "Tasks" at bounding box center [373, 86] width 23 height 15
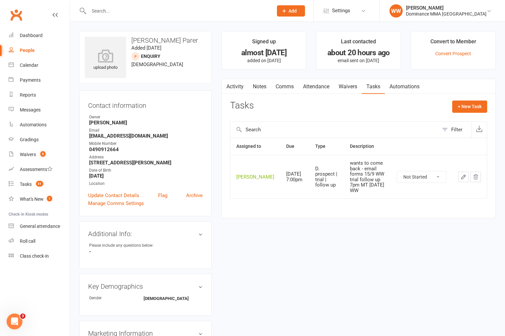
click at [265, 89] on link "Notes" at bounding box center [259, 86] width 23 height 15
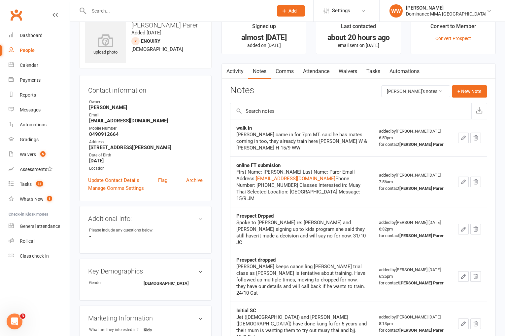
scroll to position [19, 0]
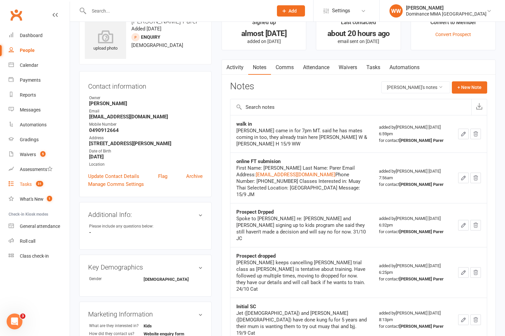
click at [35, 186] on count-badge "31" at bounding box center [38, 183] width 11 height 5
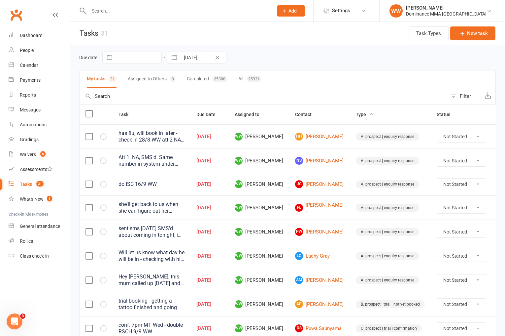
click at [281, 207] on span "WW Will Wesley" at bounding box center [259, 207] width 49 height 8
click at [286, 209] on td "WW Will Wesley" at bounding box center [259, 207] width 60 height 24
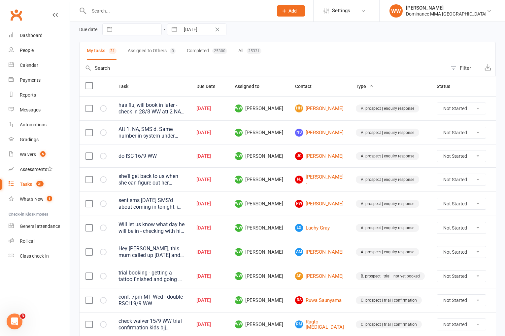
scroll to position [32, 0]
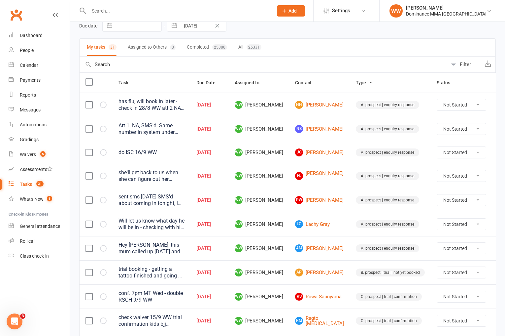
click at [499, 177] on icon at bounding box center [502, 175] width 7 height 7
click at [444, 205] on link "Edit" at bounding box center [456, 201] width 65 height 13
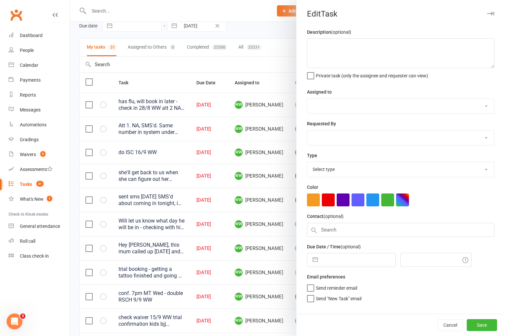
type textarea "she'll get back to us when she can figure out her schedule 27/8 WW reply to sms…"
select select "49757"
type input "[DATE]"
type input "6:15pm"
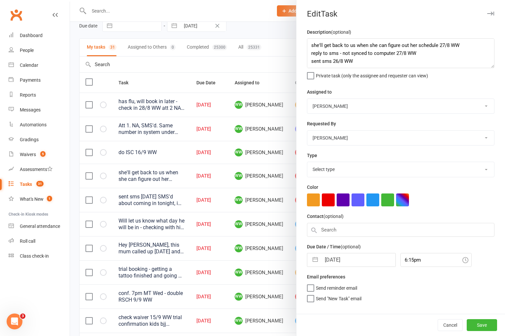
select select "3860"
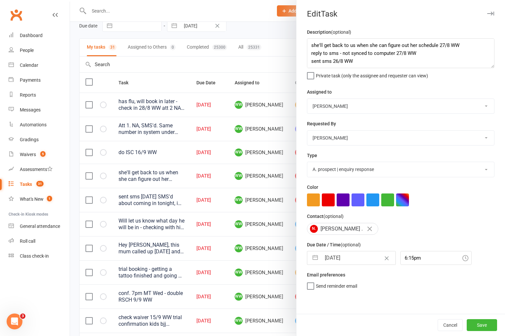
click at [353, 257] on input "[DATE]" at bounding box center [358, 257] width 74 height 13
select select "7"
select select "2025"
select select "8"
select select "2025"
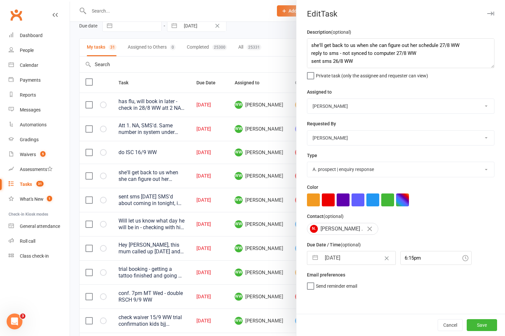
select select "9"
select select "2025"
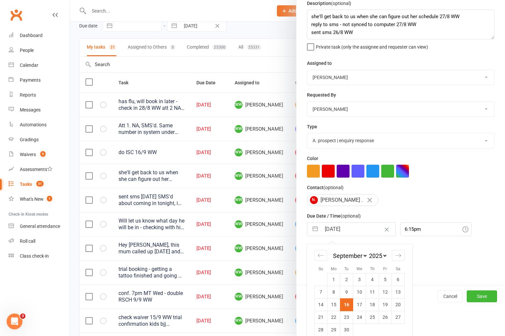
scroll to position [38, 0]
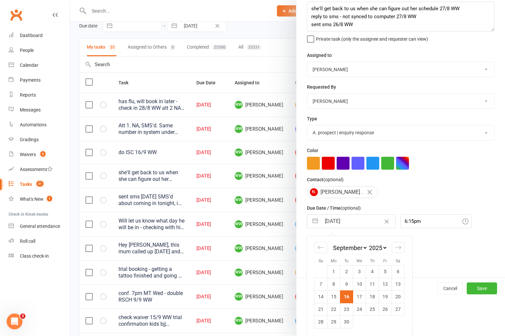
click at [372, 292] on td "18" at bounding box center [372, 296] width 13 height 13
type input "18 Sep 2025"
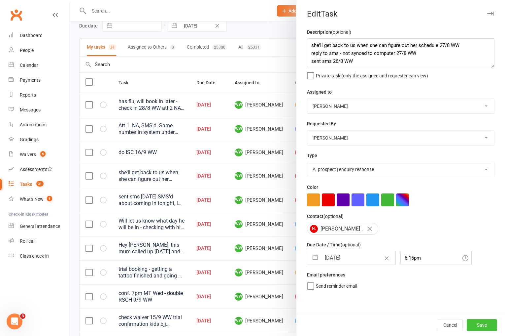
click at [487, 326] on button "Save" at bounding box center [482, 325] width 30 height 12
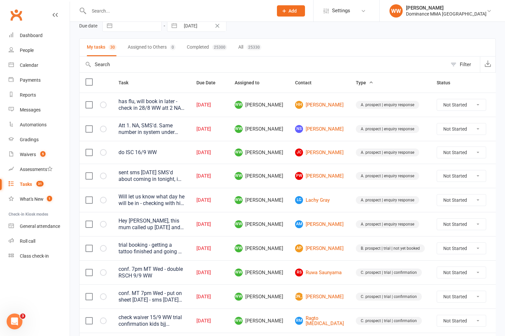
click at [333, 167] on td "PW Patrick Wicks" at bounding box center [319, 175] width 61 height 24
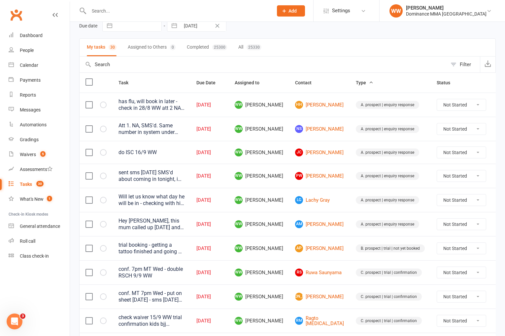
click at [334, 179] on td "PW Patrick Wicks" at bounding box center [319, 175] width 61 height 24
click at [331, 184] on td "PW Patrick Wicks" at bounding box center [319, 175] width 61 height 24
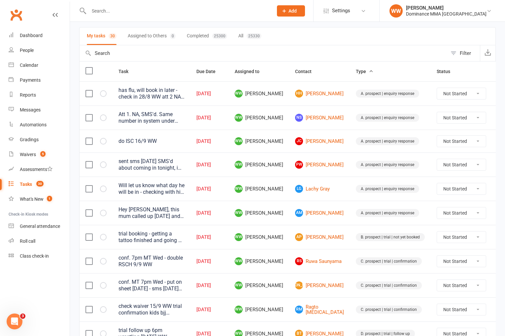
scroll to position [47, 0]
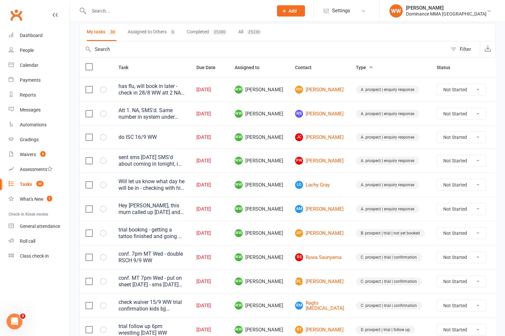
click at [330, 181] on td "LG Lachy Gray" at bounding box center [319, 184] width 61 height 24
click at [151, 211] on div "Hey Will, this mum called up today and is going to bring her kid in for the 5pm…" at bounding box center [152, 208] width 66 height 13
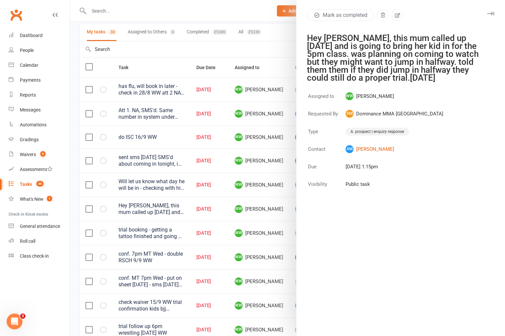
click at [491, 15] on icon "button" at bounding box center [490, 14] width 7 height 4
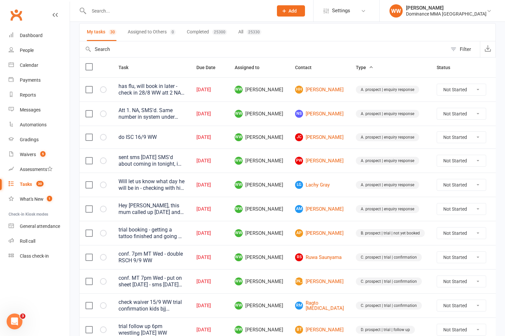
click at [350, 198] on td "A. prospect | enquiry response" at bounding box center [390, 208] width 81 height 24
click at [350, 199] on td "A. prospect | enquiry response" at bounding box center [390, 208] width 81 height 24
click at [312, 207] on link "AM Amy Mcleod" at bounding box center [319, 209] width 49 height 8
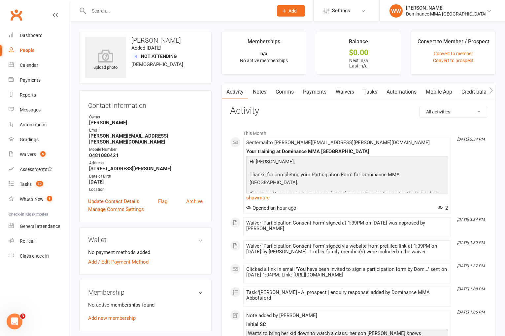
click at [215, 174] on div "upload photo Amy Mcleod Added 16 September, 2025 Not Attending 50 years old Con…" at bounding box center [145, 282] width 142 height 502
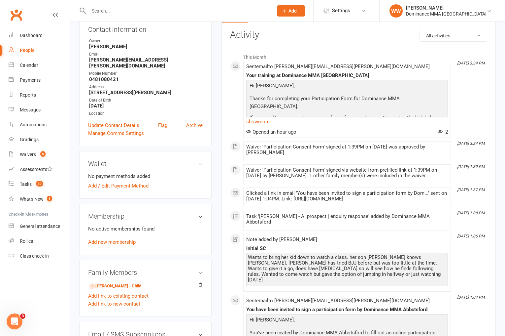
scroll to position [90, 0]
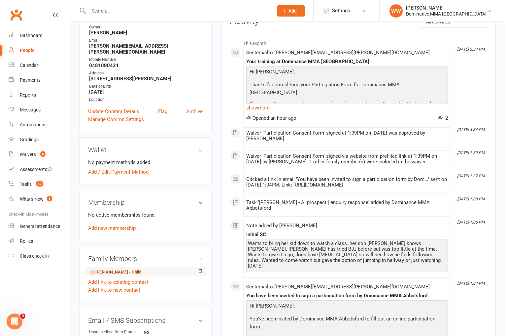
click at [121, 268] on link "Sebastian Stott - Child" at bounding box center [115, 271] width 52 height 7
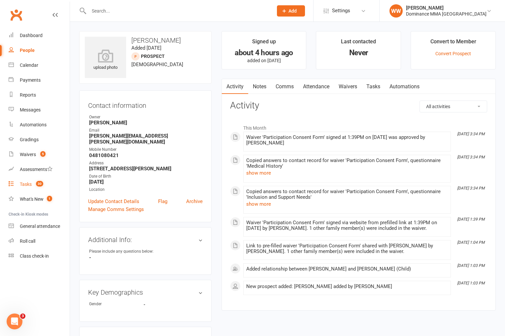
click at [35, 185] on count-badge "30" at bounding box center [38, 183] width 11 height 5
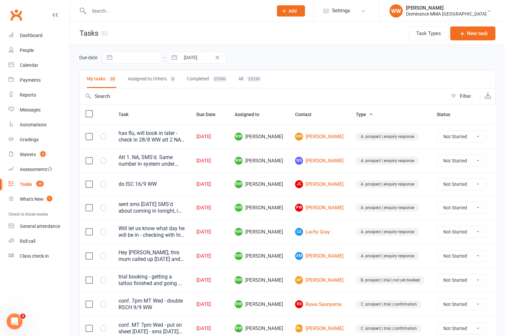
click at [315, 55] on div "Due date Navigate forward to interact with the calendar and select a date. Pres…" at bounding box center [287, 58] width 417 height 12
click at [313, 56] on div "Due date Navigate forward to interact with the calendar and select a date. Pres…" at bounding box center [287, 58] width 417 height 12
drag, startPoint x: 286, startPoint y: 148, endPoint x: 283, endPoint y: 153, distance: 4.9
click at [286, 148] on td "WW [PERSON_NAME]" at bounding box center [259, 160] width 60 height 24
click at [283, 155] on td "WW [PERSON_NAME]" at bounding box center [259, 160] width 60 height 24
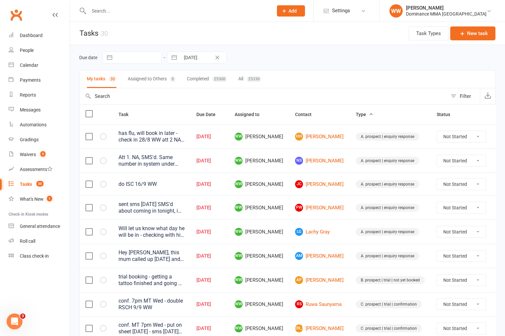
click at [282, 175] on td "WW [PERSON_NAME]" at bounding box center [259, 183] width 60 height 23
click at [287, 176] on td "WW [PERSON_NAME]" at bounding box center [259, 183] width 60 height 23
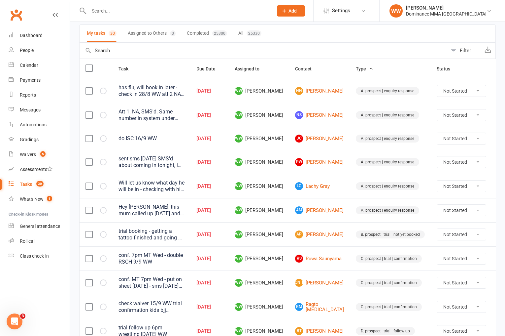
scroll to position [60, 0]
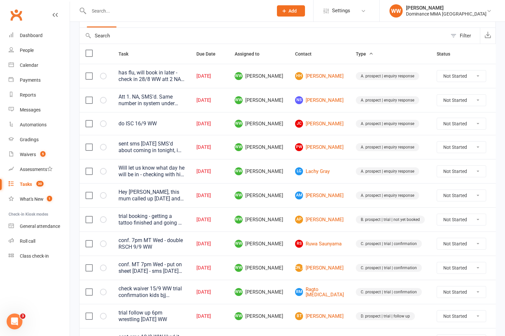
click at [285, 211] on td "WW [PERSON_NAME]" at bounding box center [259, 219] width 60 height 24
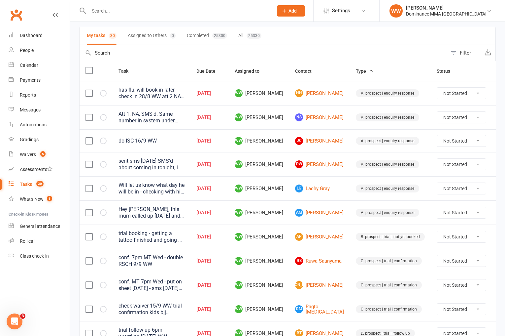
scroll to position [41, 0]
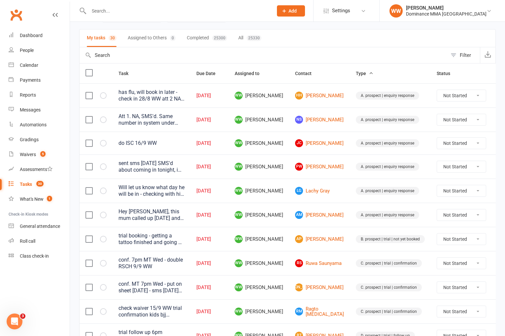
click at [284, 185] on td "WW [PERSON_NAME]" at bounding box center [259, 190] width 60 height 24
click at [285, 186] on td "WW [PERSON_NAME]" at bounding box center [259, 190] width 60 height 24
click at [453, 311] on select "Not Started In Progress Waiting Complete" at bounding box center [461, 310] width 49 height 11
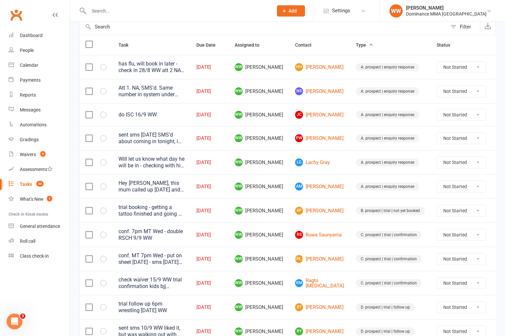
scroll to position [77, 0]
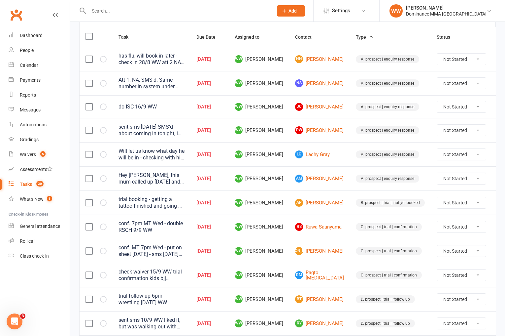
click at [449, 272] on select "Not Started In Progress Waiting Complete" at bounding box center [461, 274] width 49 height 11
click at [437, 269] on select "Not Started In Progress Waiting Complete" at bounding box center [461, 274] width 49 height 11
select select "unstarted"
click at [329, 260] on td "[PERSON_NAME] [PERSON_NAME]" at bounding box center [319, 250] width 61 height 24
click at [334, 260] on td "[PERSON_NAME] [PERSON_NAME]" at bounding box center [319, 250] width 61 height 24
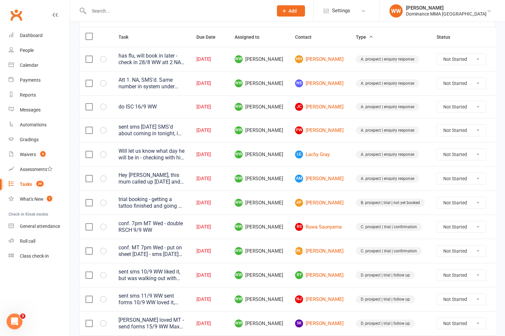
click at [332, 260] on td "[PERSON_NAME] [PERSON_NAME]" at bounding box center [319, 250] width 61 height 24
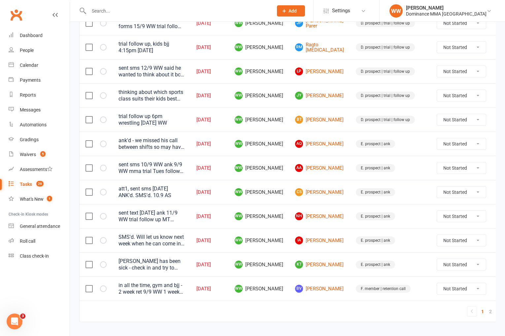
scroll to position [439, 0]
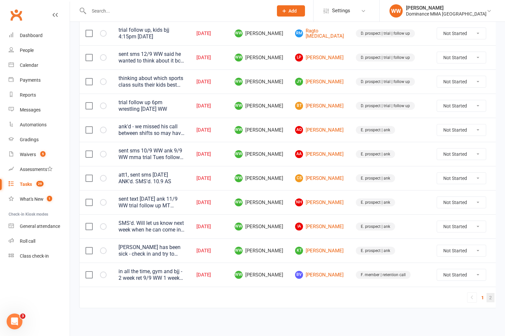
click at [487, 299] on link "2" at bounding box center [491, 297] width 8 height 9
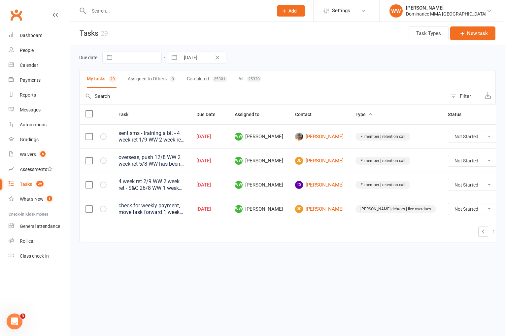
scroll to position [0, 0]
click at [325, 213] on link "DC Denis Cheong" at bounding box center [319, 209] width 49 height 8
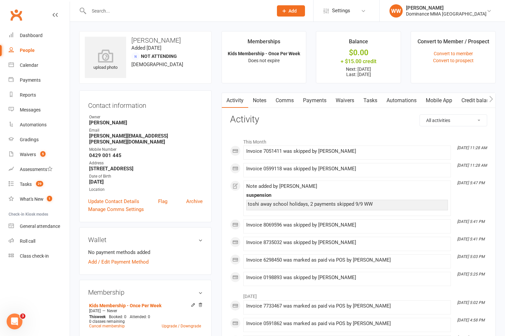
click at [316, 103] on link "Payments" at bounding box center [315, 100] width 33 height 15
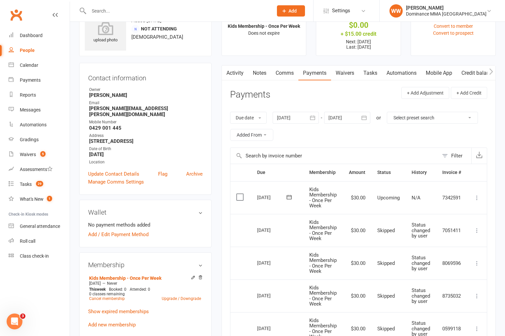
scroll to position [23, 0]
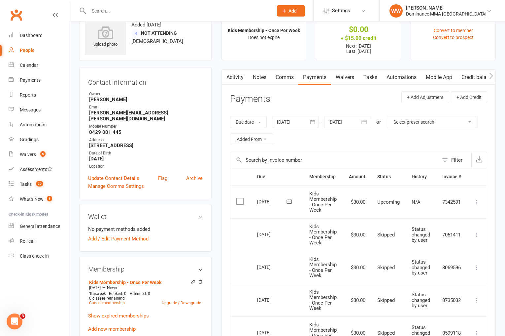
click at [235, 82] on link "Activity" at bounding box center [235, 77] width 26 height 15
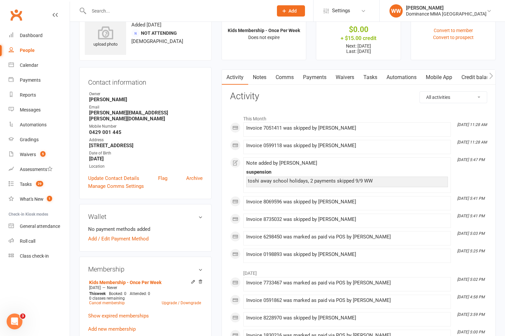
click at [369, 81] on link "Tasks" at bounding box center [370, 77] width 23 height 15
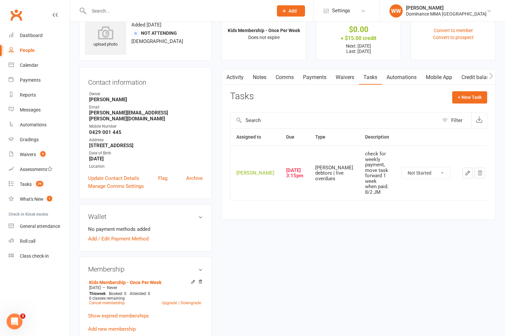
click at [465, 170] on icon "button" at bounding box center [468, 173] width 6 height 6
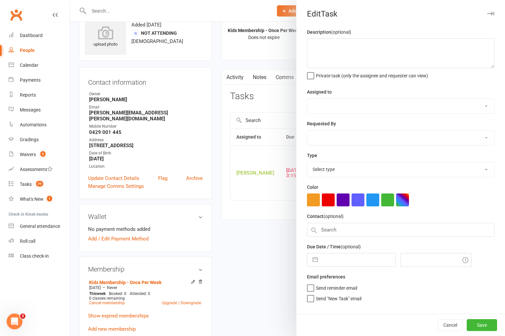
type textarea "check for weekly payment, move task forward 1 week when paid. 8/2 JM"
select select "49757"
select select "12631"
type input "[DATE]"
type input "3:15pm"
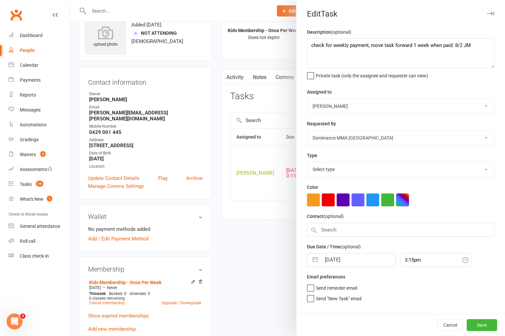
select select "3869"
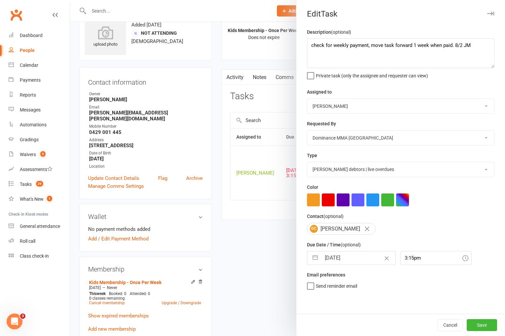
click at [336, 261] on input "[DATE]" at bounding box center [358, 257] width 74 height 13
select select "7"
select select "2025"
select select "8"
select select "2025"
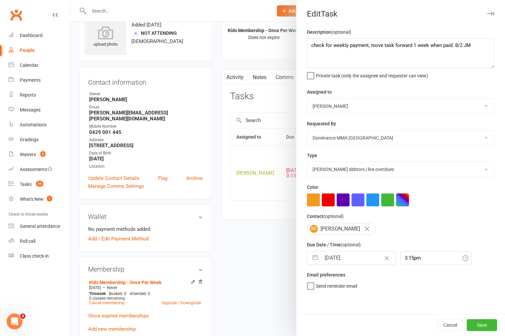
select select "9"
select select "2025"
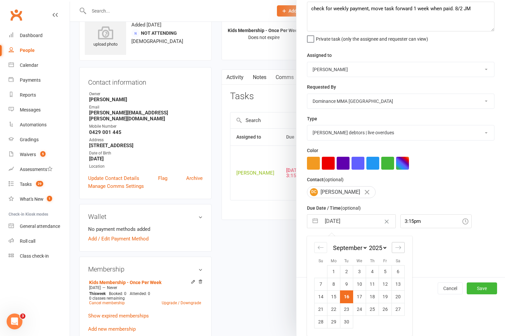
click at [403, 247] on div "Move forward to switch to the next month." at bounding box center [398, 247] width 13 height 11
select select "10"
select select "2025"
click at [348, 298] on td "14" at bounding box center [346, 296] width 13 height 13
type input "[DATE]"
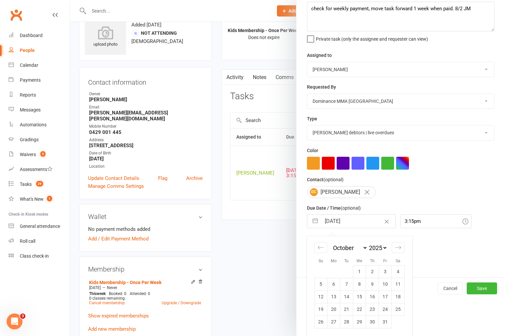
scroll to position [0, 0]
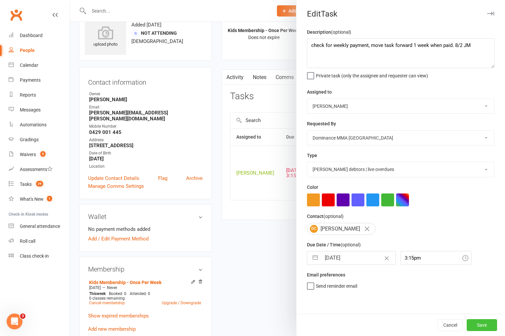
click at [480, 324] on button "Save" at bounding box center [482, 325] width 30 height 12
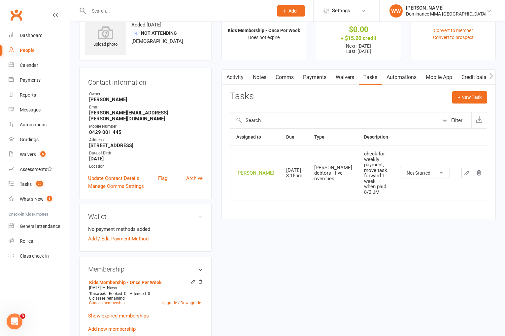
click at [314, 76] on link "Payments" at bounding box center [315, 77] width 33 height 15
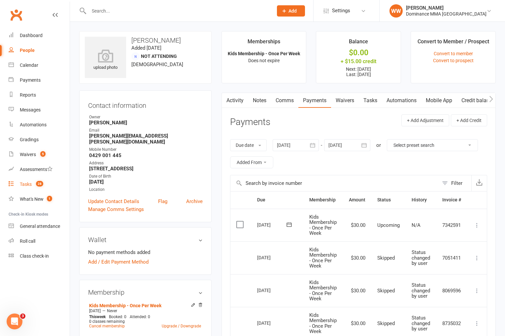
click at [31, 185] on div "Tasks" at bounding box center [26, 183] width 12 height 5
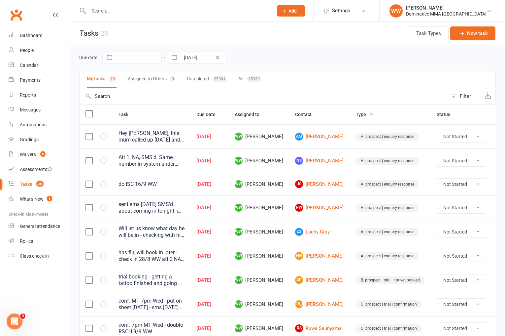
click at [289, 244] on td "HH Harry Howard" at bounding box center [319, 255] width 61 height 24
click at [288, 245] on td "WW Will Wesley" at bounding box center [259, 255] width 60 height 24
click at [286, 245] on td "WW Will Wesley" at bounding box center [259, 255] width 60 height 24
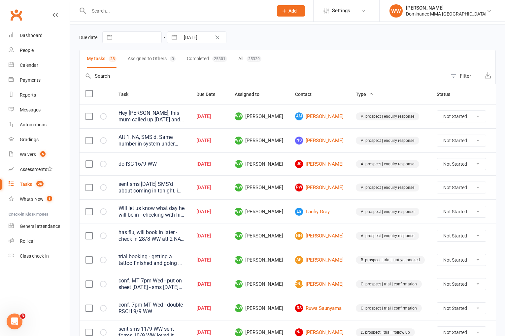
scroll to position [22, 0]
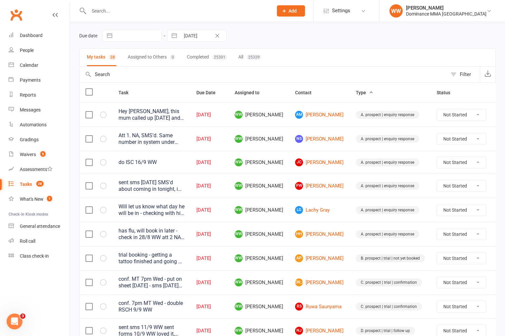
click at [163, 209] on div "Will let us know what day he will be in - checking with his mates (Kian and Coo…" at bounding box center [152, 209] width 66 height 13
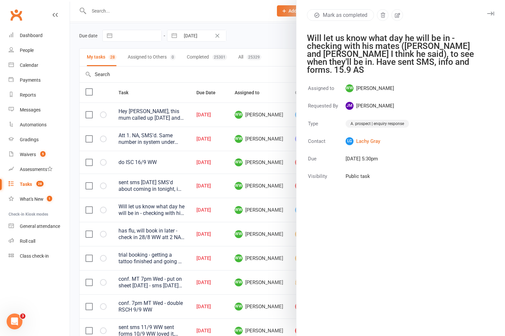
click at [494, 15] on icon "button" at bounding box center [490, 14] width 7 height 4
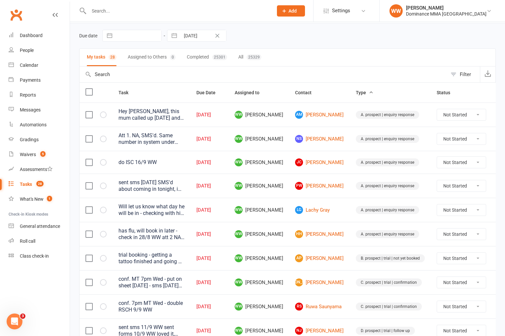
click at [499, 212] on icon at bounding box center [502, 209] width 7 height 7
click at [436, 234] on link "Edit" at bounding box center [456, 235] width 65 height 13
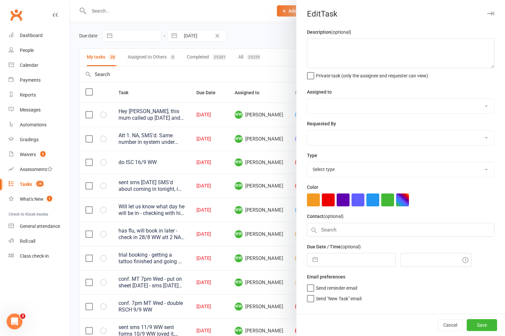
type textarea "Will let us know what day he will be in - checking with his mates (Kian and Coo…"
select select "49757"
select select "45422"
type input "[DATE]"
type input "5:30pm"
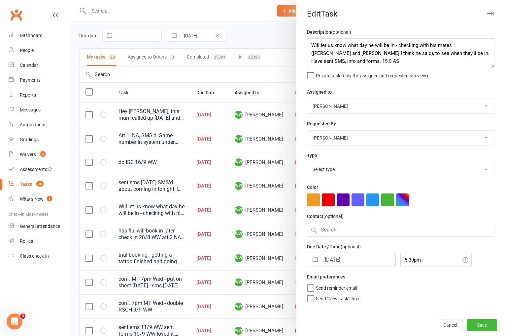
select select "3860"
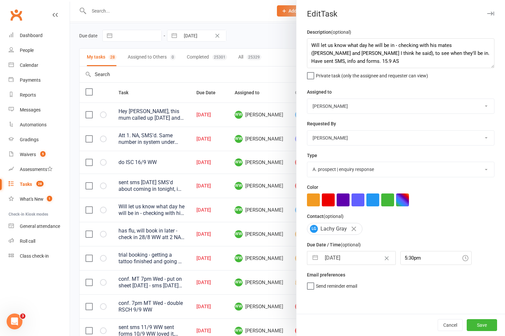
click at [337, 262] on input "[DATE]" at bounding box center [358, 257] width 74 height 13
select select "7"
select select "2025"
select select "8"
select select "2025"
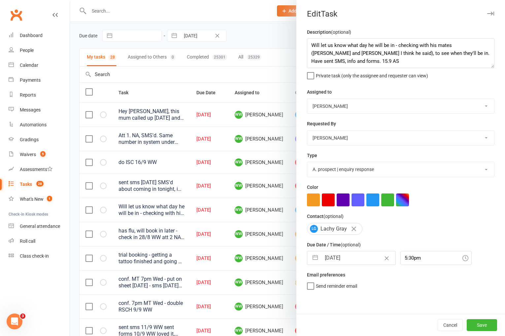
select select "9"
select select "2025"
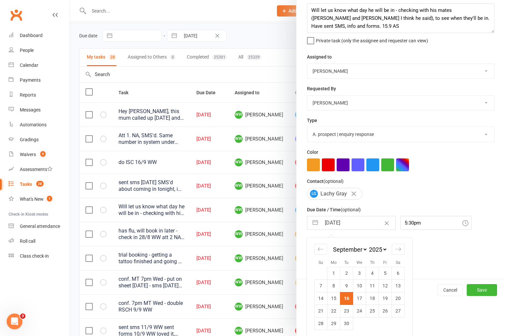
scroll to position [38, 0]
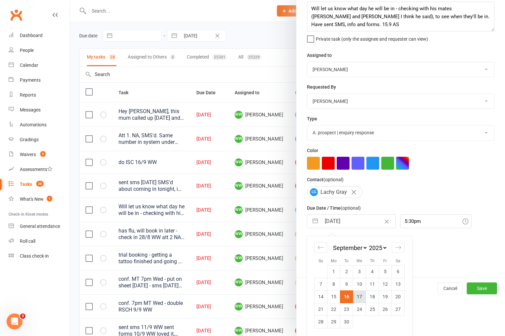
click at [360, 297] on td "17" at bounding box center [359, 296] width 13 height 13
type input "[DATE]"
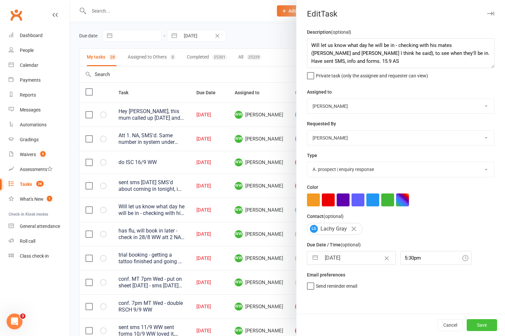
click at [479, 322] on button "Save" at bounding box center [482, 325] width 30 height 12
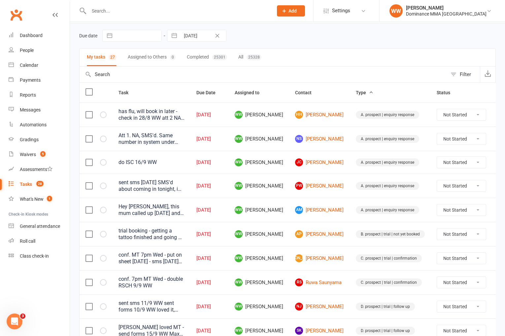
click at [350, 197] on td "A. prospect | enquiry response" at bounding box center [390, 209] width 81 height 24
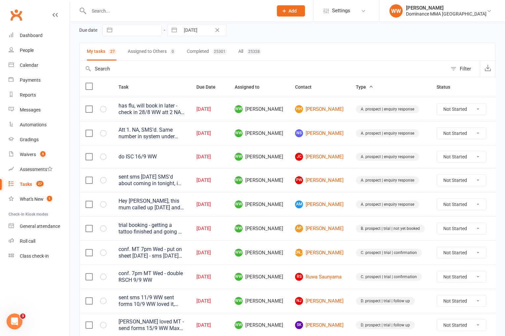
scroll to position [30, 0]
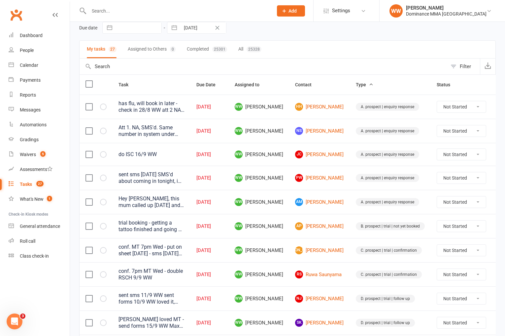
click at [333, 197] on td "AM Amy Mcleod" at bounding box center [319, 202] width 61 height 24
click at [492, 179] on td at bounding box center [502, 177] width 20 height 24
click at [499, 180] on icon at bounding box center [502, 177] width 7 height 7
click at [451, 206] on link "Edit" at bounding box center [456, 203] width 65 height 13
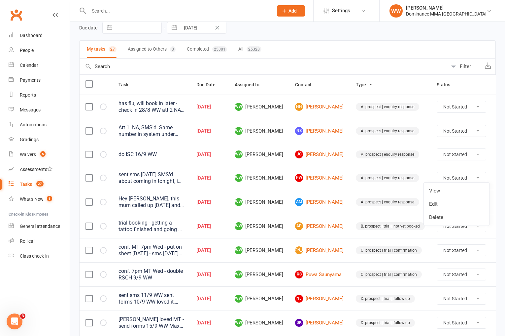
select select "49757"
select select "12631"
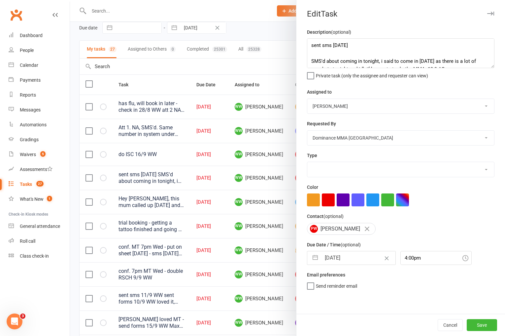
select select "3860"
click at [344, 258] on input "[DATE]" at bounding box center [358, 257] width 74 height 13
select select "7"
select select "2025"
select select "8"
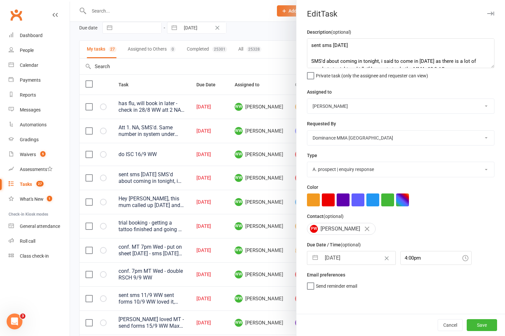
select select "2025"
select select "9"
select select "2025"
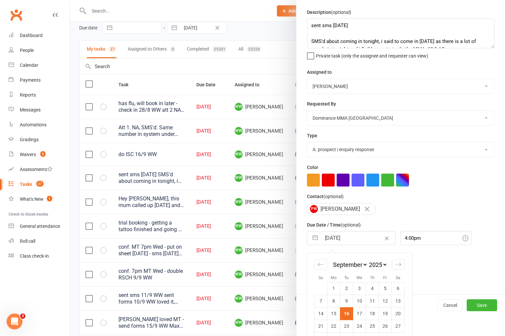
scroll to position [38, 0]
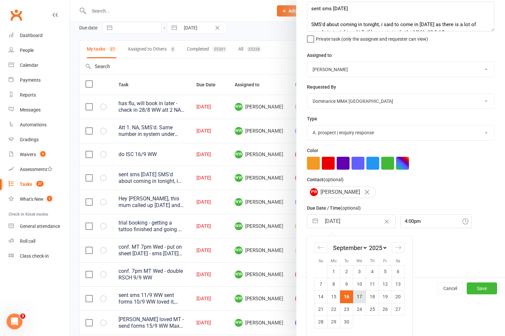
click at [362, 296] on td "17" at bounding box center [359, 296] width 13 height 13
type input "[DATE]"
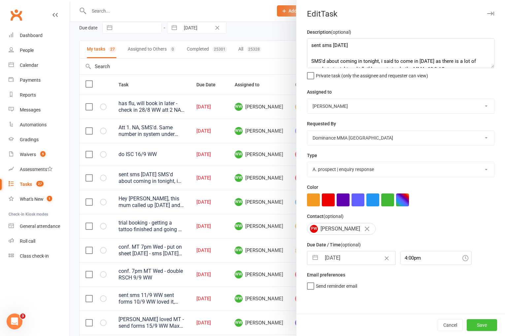
click at [476, 324] on button "Save" at bounding box center [482, 325] width 30 height 12
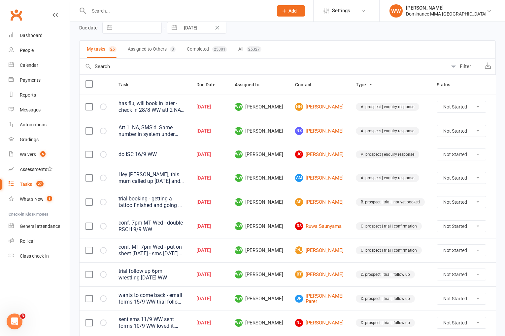
click at [350, 172] on td "A. prospect | enquiry response" at bounding box center [390, 177] width 81 height 24
click at [333, 168] on td "AM Amy Mcleod" at bounding box center [319, 177] width 61 height 24
click at [333, 167] on td "AM Amy Mcleod" at bounding box center [319, 177] width 61 height 24
click at [332, 168] on td "AM Amy Mcleod" at bounding box center [319, 177] width 61 height 24
click at [332, 180] on td "AM Amy Mcleod" at bounding box center [319, 177] width 61 height 24
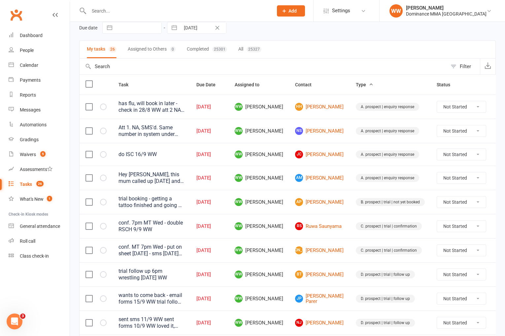
click at [332, 183] on td "AM Amy Mcleod" at bounding box center [319, 177] width 61 height 24
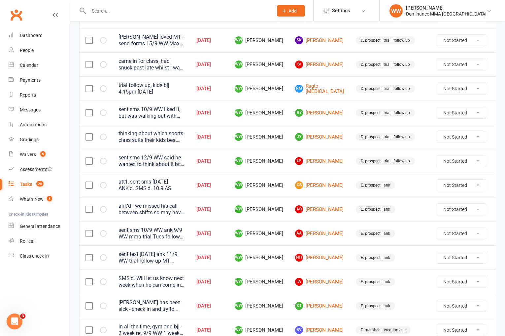
scroll to position [341, 0]
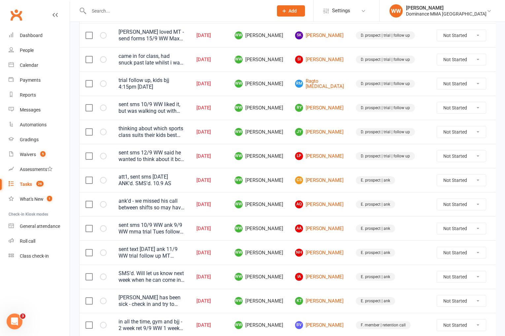
click at [333, 188] on td "CS Connor Smith" at bounding box center [319, 180] width 61 height 24
click at [333, 190] on td "CS Connor Smith" at bounding box center [319, 180] width 61 height 24
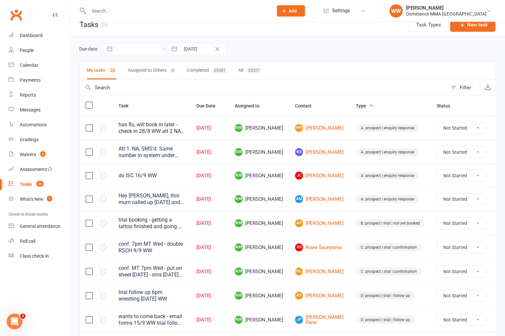
scroll to position [0, 0]
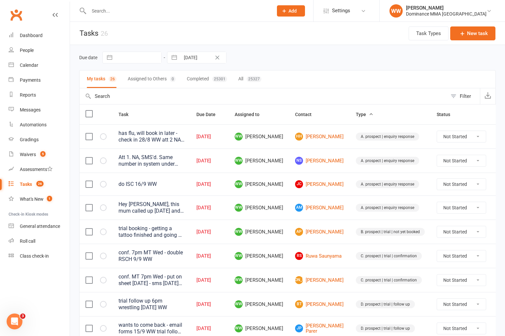
click at [288, 54] on div "Due date Navigate forward to interact with the calendar and select a date. Pres…" at bounding box center [287, 58] width 417 height 12
click at [294, 57] on div "Due date Navigate forward to interact with the calendar and select a date. Pres…" at bounding box center [287, 58] width 417 height 12
click at [282, 247] on td "WW Will Wesley" at bounding box center [259, 255] width 60 height 24
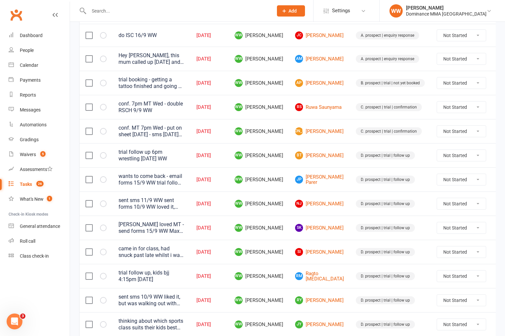
scroll to position [152, 0]
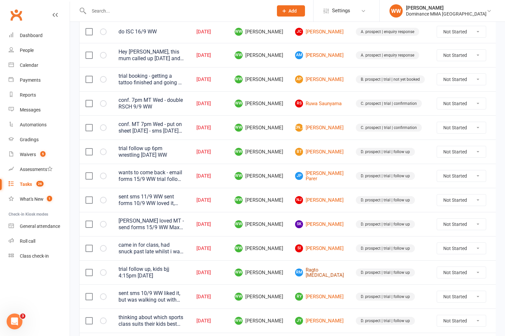
click at [311, 274] on link "RM Ragto Muse" at bounding box center [319, 272] width 49 height 11
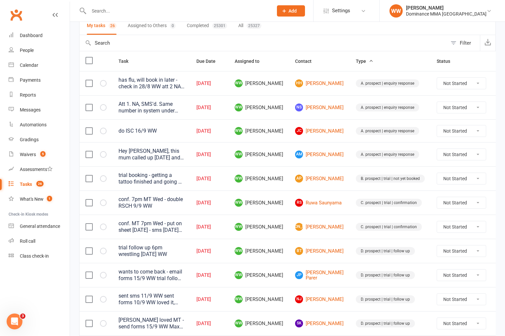
scroll to position [0, 0]
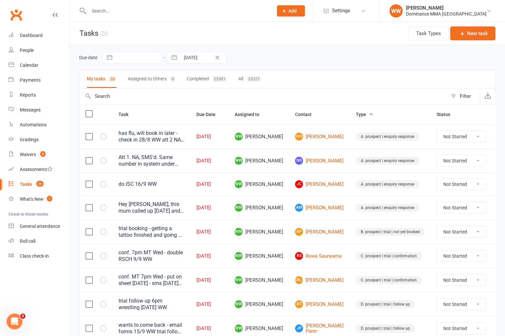
click at [286, 206] on td "WW Will Wesley" at bounding box center [259, 207] width 60 height 24
click at [286, 207] on td "WW Will Wesley" at bounding box center [259, 207] width 60 height 24
click at [290, 223] on td "AP Aaron Parker" at bounding box center [319, 231] width 61 height 24
click at [289, 226] on td "AP Aaron Parker" at bounding box center [319, 231] width 61 height 24
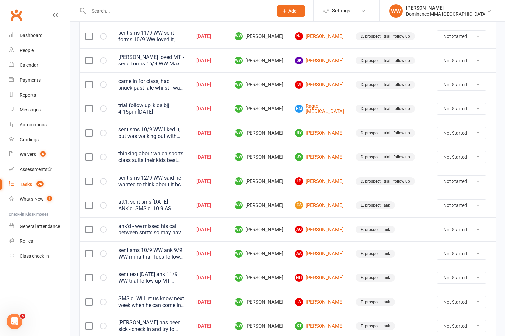
scroll to position [315, 0]
click at [313, 62] on link "SK Sam Kent" at bounding box center [319, 61] width 49 height 8
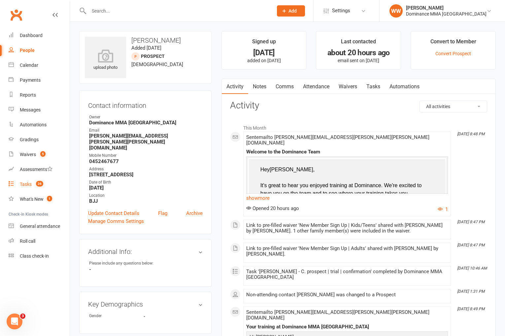
click at [21, 183] on div "Tasks" at bounding box center [26, 183] width 12 height 5
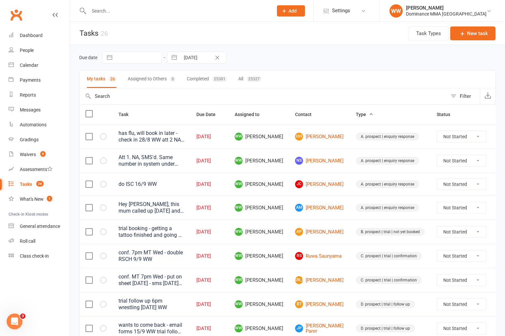
click at [284, 179] on td "WW Will Wesley" at bounding box center [259, 183] width 60 height 23
click at [285, 182] on td "WW Will Wesley" at bounding box center [259, 183] width 60 height 23
click at [296, 63] on div "Due date Navigate forward to interact with the calendar and select a date. Pres…" at bounding box center [287, 58] width 417 height 12
click at [301, 60] on div "Due date Navigate forward to interact with the calendar and select a date. Pres…" at bounding box center [287, 58] width 417 height 12
click at [286, 234] on td "WW Will Wesley" at bounding box center [259, 231] width 60 height 24
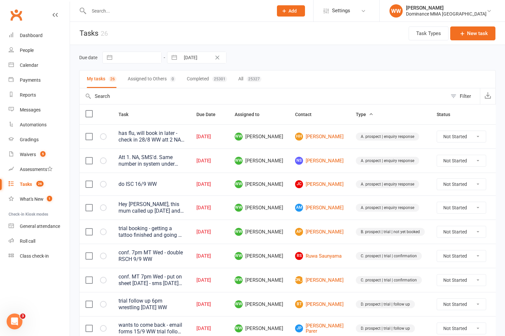
click at [285, 234] on td "WW Will Wesley" at bounding box center [259, 231] width 60 height 24
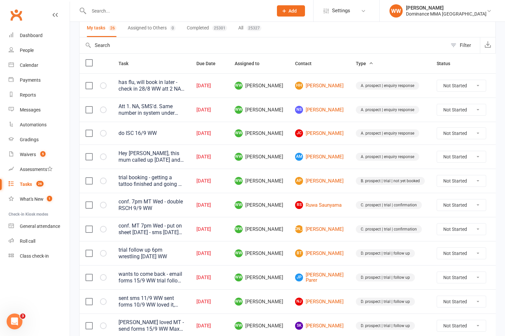
scroll to position [53, 0]
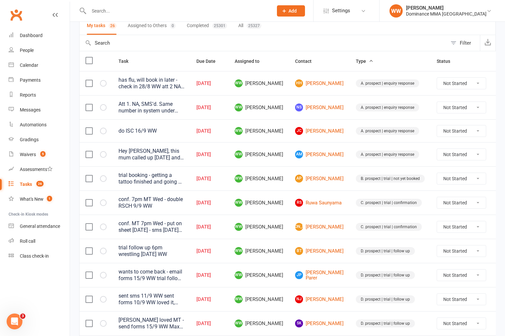
click at [104, 13] on input "text" at bounding box center [178, 10] width 182 height 9
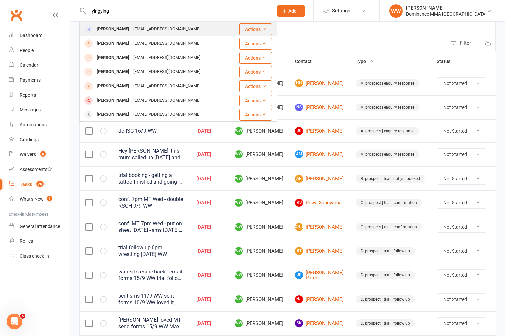
type input "yingying"
click at [131, 29] on div "Yyc719@hotmail.com" at bounding box center [166, 29] width 71 height 10
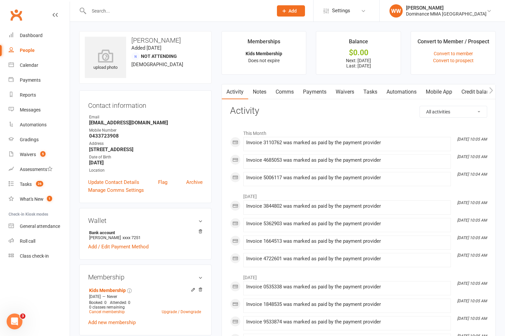
click at [324, 93] on link "Payments" at bounding box center [315, 91] width 33 height 15
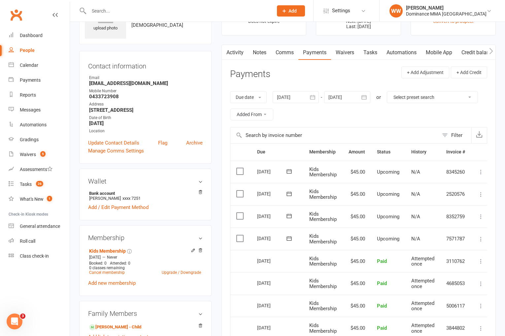
scroll to position [43, 0]
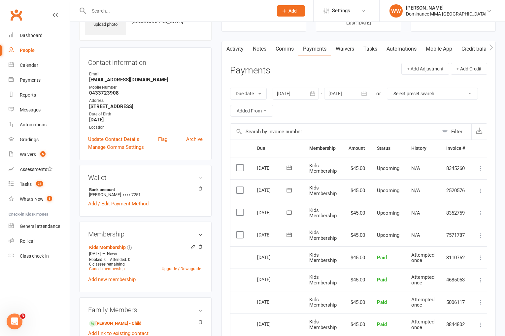
click at [289, 168] on icon at bounding box center [289, 167] width 7 height 7
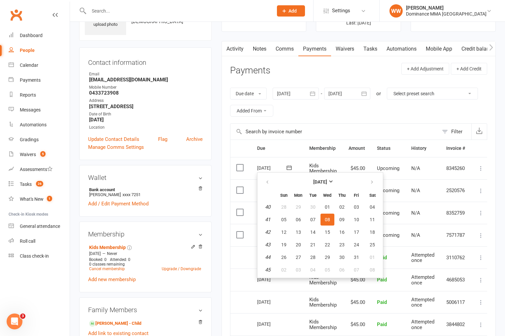
click at [334, 112] on div "Due date Due date Date paid Date failed Date settled 16 Aug 2025 August 2025 Su…" at bounding box center [358, 102] width 257 height 42
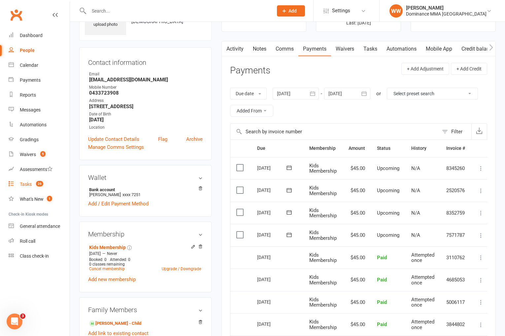
click at [33, 187] on count-badge "26" at bounding box center [38, 183] width 11 height 5
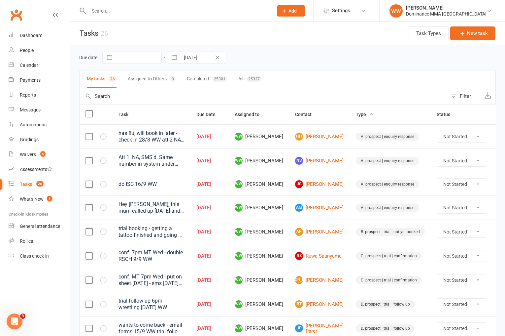
scroll to position [15, 0]
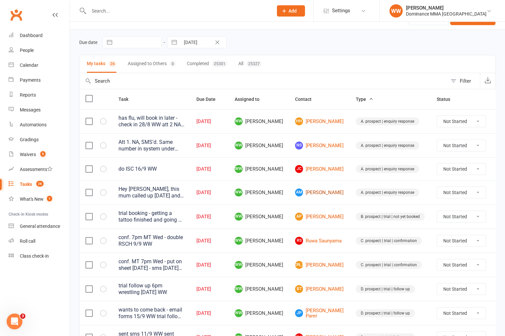
click at [311, 194] on link "AM Amy Mcleod" at bounding box center [319, 192] width 49 height 8
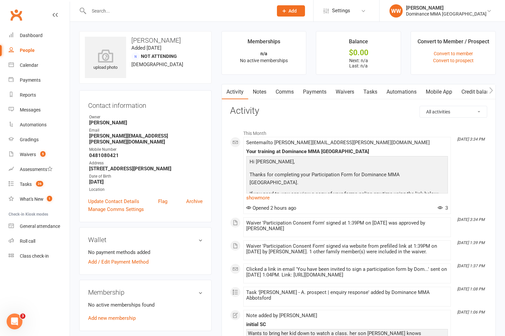
click at [326, 121] on div "All activities Bookings / Attendances Communications Notes Failed SMSes Grading…" at bounding box center [358, 308] width 257 height 405
click at [216, 186] on div "upload photo Amy Mcleod Added 16 September, 2025 Not Attending 50 years old Con…" at bounding box center [145, 282] width 142 height 502
click at [220, 141] on main "Memberships n/a No active memberships Balance $0.00 Next: n/a Last: n/a Convert…" at bounding box center [359, 279] width 284 height 497
click at [217, 132] on main "Memberships n/a No active memberships Balance $0.00 Next: n/a Last: n/a Convert…" at bounding box center [359, 279] width 284 height 497
click at [372, 96] on link "Tasks" at bounding box center [370, 91] width 23 height 15
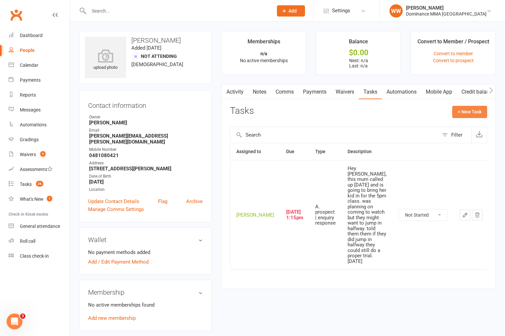
click at [466, 107] on button "+ New Task" at bounding box center [469, 112] width 35 height 12
select select "49757"
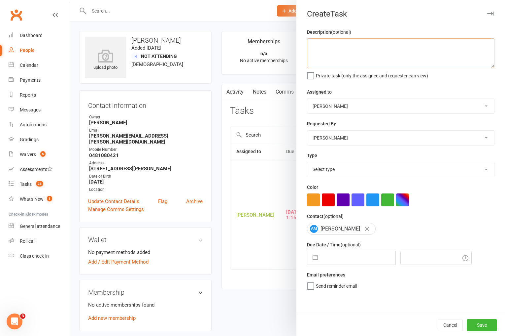
click at [340, 53] on textarea at bounding box center [401, 53] width 188 height 30
drag, startPoint x: 417, startPoint y: 45, endPoint x: 308, endPoint y: 44, distance: 109.0
click at [308, 44] on textarea "trial confirmation 5pm Snr Kids Thurs 16/9 WW" at bounding box center [401, 53] width 188 height 30
type textarea "trial confirmation 5pm Snr Kids Thurs 16/9 WW"
click at [339, 168] on select "Select type A. prospect | enquiry response B. prospect | trial | not yet booked…" at bounding box center [400, 169] width 187 height 15
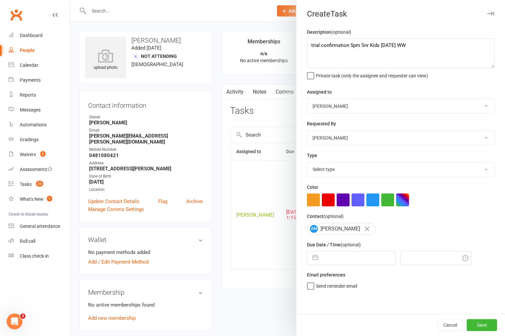
select select "3862"
click at [307, 162] on select "Select type A. prospect | enquiry response B. prospect | trial | not yet booked…" at bounding box center [400, 169] width 187 height 15
select select "7"
select select "2025"
select select "8"
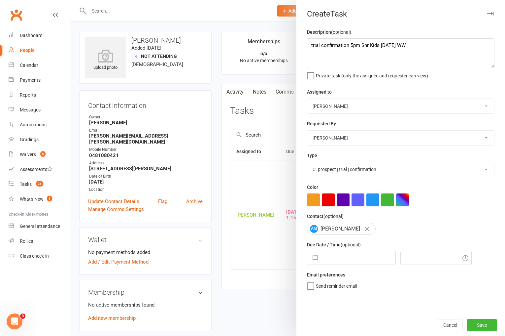
select select "2025"
select select "9"
select select "2025"
click at [348, 256] on input "text" at bounding box center [358, 257] width 74 height 13
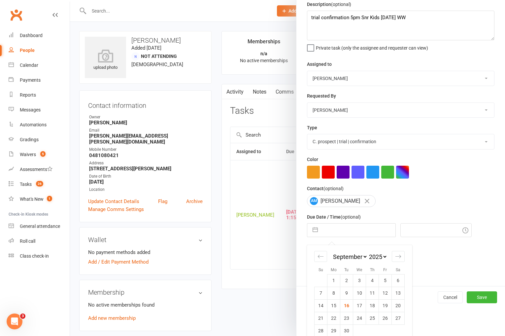
scroll to position [38, 0]
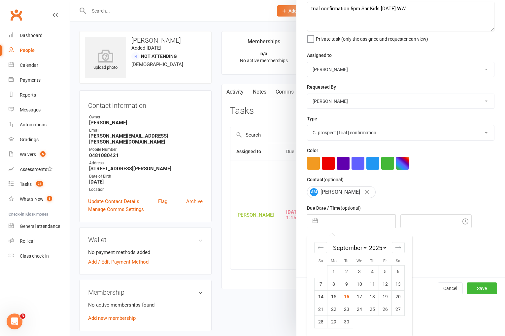
click at [358, 295] on td "17" at bounding box center [359, 296] width 13 height 13
type input "17 Sep 2025"
type input "5:30pm"
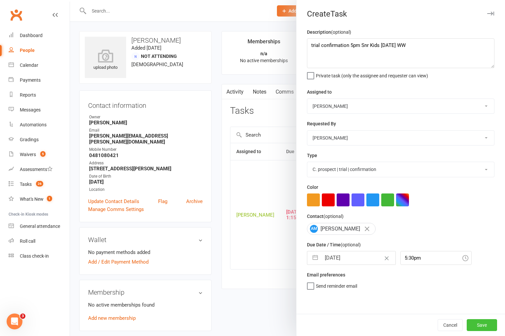
click at [474, 325] on button "Save" at bounding box center [482, 325] width 30 height 12
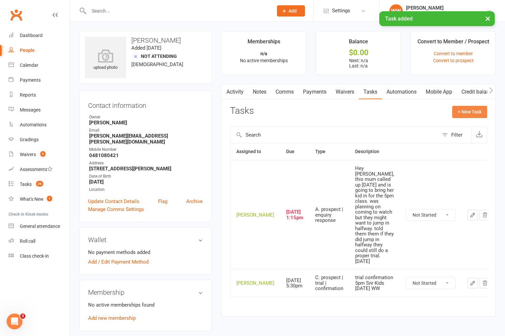
click at [466, 109] on button "+ New Task" at bounding box center [469, 112] width 35 height 12
select select "49757"
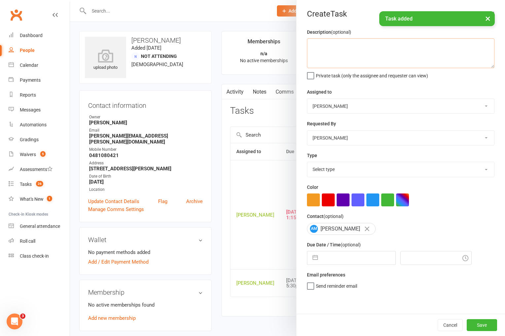
click at [387, 49] on textarea at bounding box center [401, 53] width 188 height 30
paste textarea "trial confirmation 5pm Snr Kids Thurs 16/9 WW"
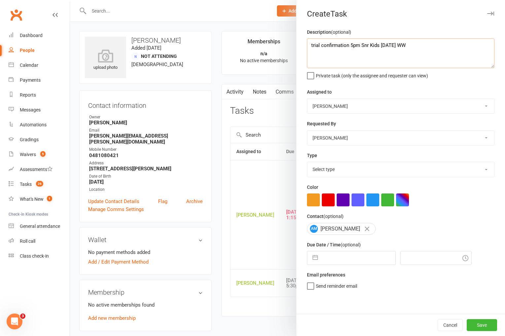
click at [341, 45] on textarea "trial confirmation 5pm Snr Kids Thurs 16/9 WW" at bounding box center [401, 53] width 188 height 30
type textarea "trial follow up 5pm Snr Kids Thurs 16/9 WW"
click at [353, 170] on select "Select type A. prospect | enquiry response B. prospect | trial | not yet booked…" at bounding box center [400, 169] width 187 height 15
select select "3863"
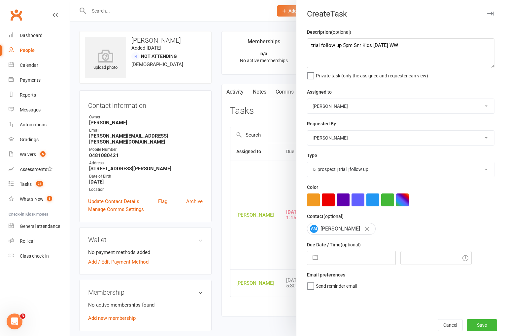
click at [307, 162] on select "Select type A. prospect | enquiry response B. prospect | trial | not yet booked…" at bounding box center [400, 169] width 187 height 15
select select "7"
select select "2025"
select select "8"
select select "2025"
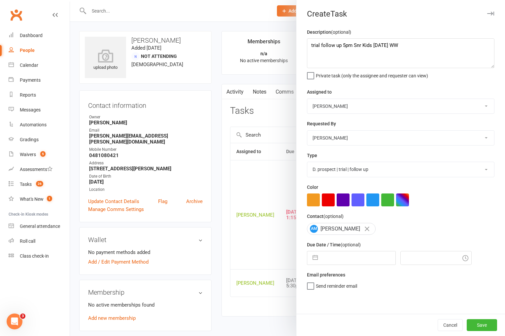
select select "9"
select select "2025"
click at [343, 256] on input "text" at bounding box center [358, 257] width 74 height 13
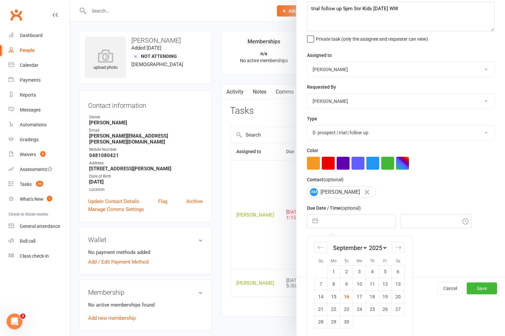
click at [372, 295] on td "18" at bounding box center [372, 296] width 13 height 13
type input "18 Sep 2025"
type input "5:30pm"
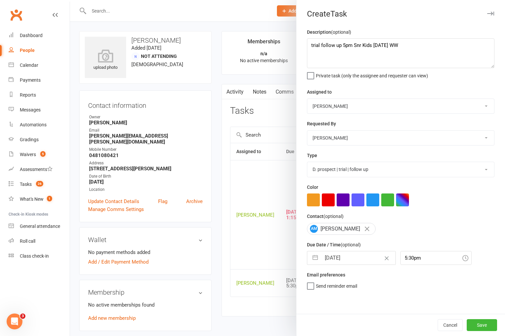
scroll to position [0, 0]
click at [475, 324] on button "Save" at bounding box center [482, 325] width 30 height 12
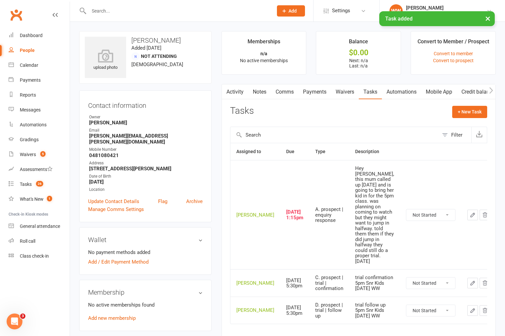
click at [325, 225] on td "A. prospect | enquiry response" at bounding box center [329, 214] width 40 height 109
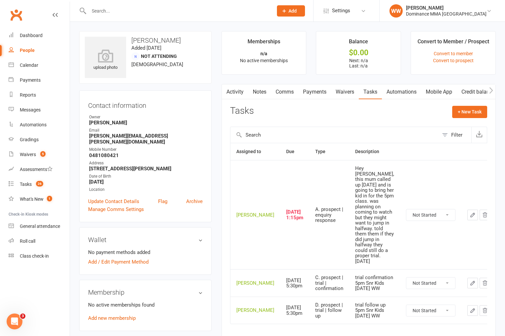
click at [425, 209] on select "Not Started In Progress Waiting Complete" at bounding box center [431, 214] width 49 height 11
click at [407, 209] on select "Not Started In Progress Waiting Complete" at bounding box center [431, 214] width 49 height 11
select select "unstarted"
click at [234, 92] on link "Activity" at bounding box center [235, 91] width 26 height 15
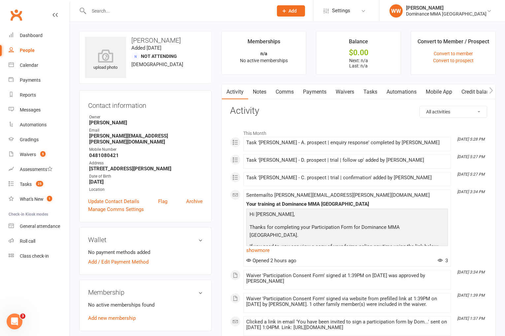
click at [282, 111] on h3 "Activity" at bounding box center [358, 111] width 257 height 10
click at [284, 94] on link "Comms" at bounding box center [284, 91] width 27 height 15
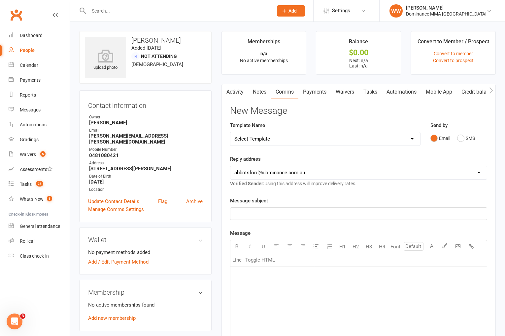
click at [294, 136] on select "Select Template [Email] MARKETING | 10TH BIRTHDAY SPECIAL | CANCELLED MEMBERS […" at bounding box center [326, 138] width 190 height 13
select select "17"
click at [231, 132] on select "Select Template [Email] MARKETING | 10TH BIRTHDAY SPECIAL | CANCELLED MEMBERS […" at bounding box center [326, 138] width 190 height 13
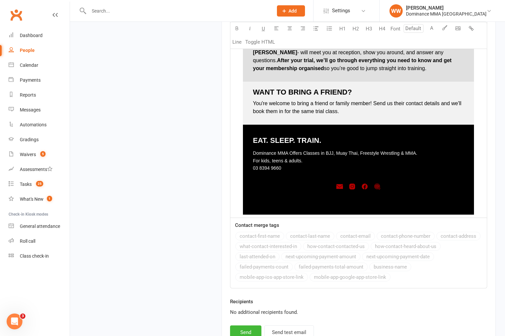
scroll to position [951, 0]
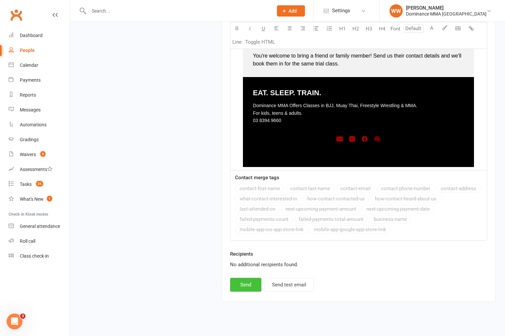
click at [245, 278] on button "Send" at bounding box center [245, 284] width 31 height 14
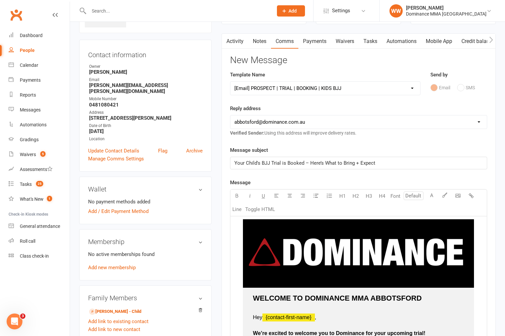
scroll to position [0, 0]
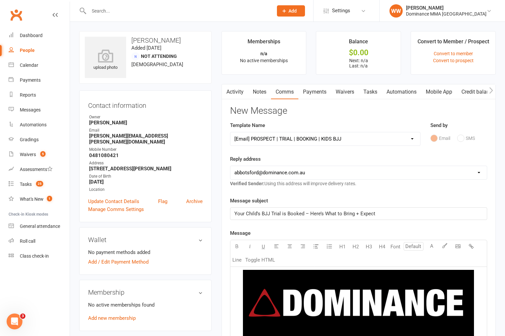
select select
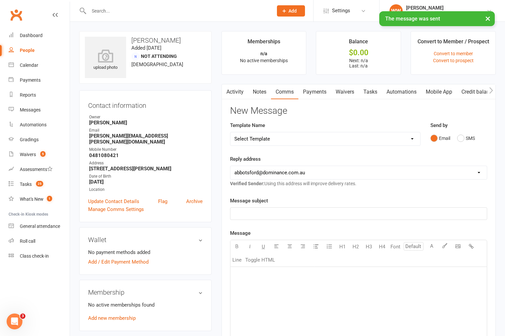
click at [373, 93] on link "Tasks" at bounding box center [370, 91] width 23 height 15
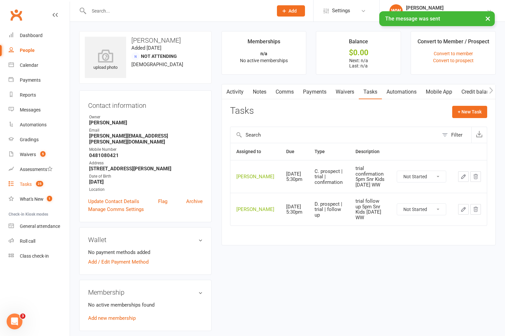
click at [25, 183] on div "Tasks" at bounding box center [26, 183] width 12 height 5
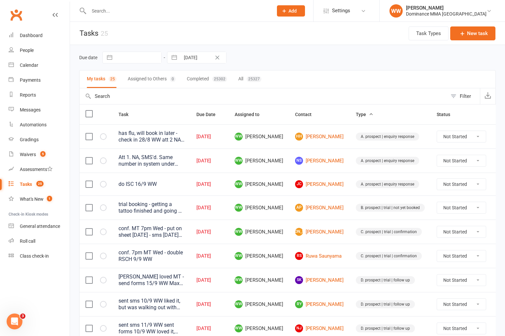
click at [330, 233] on td "JO Jonty O'Hara" at bounding box center [319, 231] width 61 height 24
click at [333, 238] on td "JO Jonty O'Hara" at bounding box center [319, 231] width 61 height 24
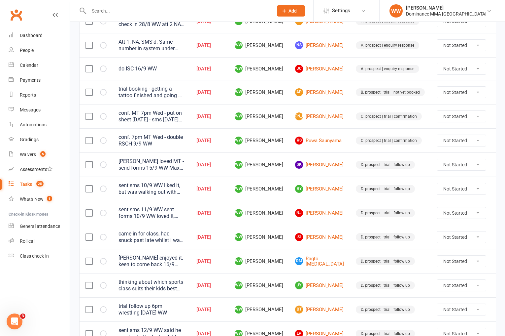
scroll to position [118, 0]
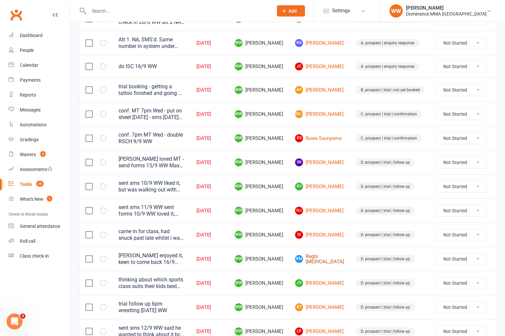
click at [312, 257] on link "RM Ragto Muse" at bounding box center [319, 258] width 49 height 11
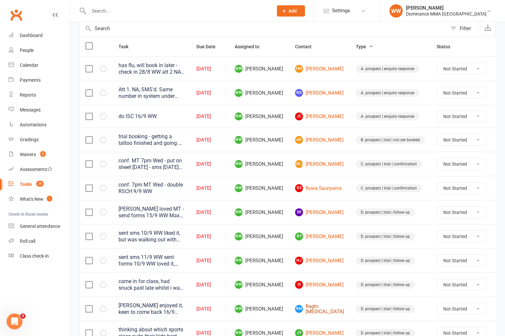
scroll to position [0, 0]
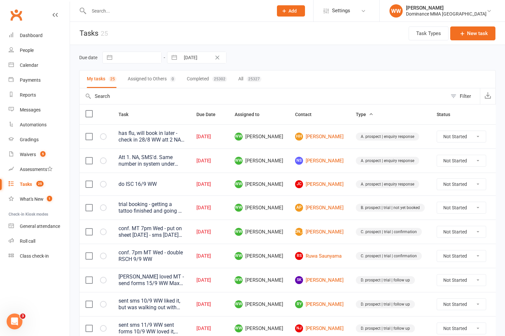
click at [289, 58] on div "Due date Navigate forward to interact with the calendar and select a date. Pres…" at bounding box center [287, 58] width 417 height 12
click at [288, 136] on td "WW Will Wesley" at bounding box center [259, 136] width 60 height 24
click at [287, 10] on icon at bounding box center [284, 11] width 6 height 6
click at [295, 31] on link "Prospect" at bounding box center [284, 29] width 59 height 15
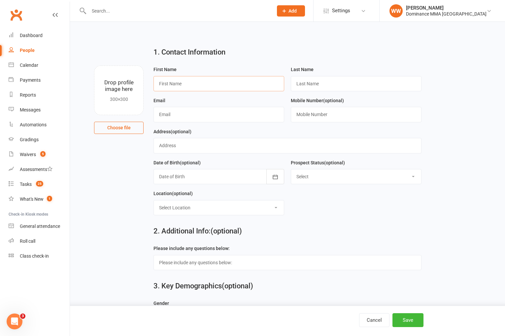
click at [202, 81] on input "text" at bounding box center [219, 83] width 131 height 15
paste input "Lawrence"
type input "Lawrence"
click at [321, 85] on input "text" at bounding box center [356, 83] width 131 height 15
paste input "Lockwood"
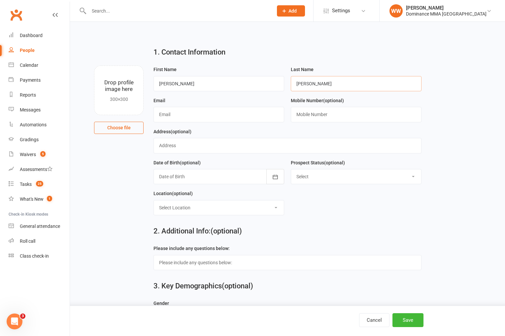
type input "Lockwood"
click at [194, 114] on input "text" at bounding box center [219, 114] width 131 height 15
paste input "lawrencelockwood02@gmail.com"
type input "lawrencelockwood02@gmail.com"
click at [312, 117] on input "text" at bounding box center [356, 114] width 131 height 15
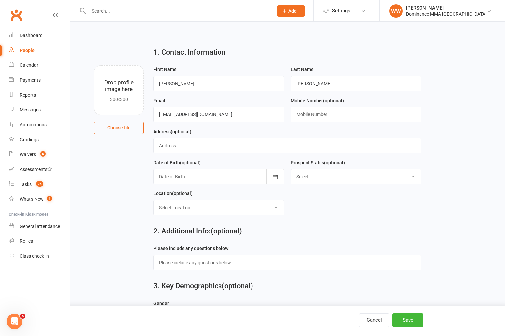
paste input "0466362869"
type input "0466362869"
click at [110, 184] on main "1. Contact Information Drop profile image here 300×300 Choose file First Name L…" at bounding box center [287, 268] width 417 height 453
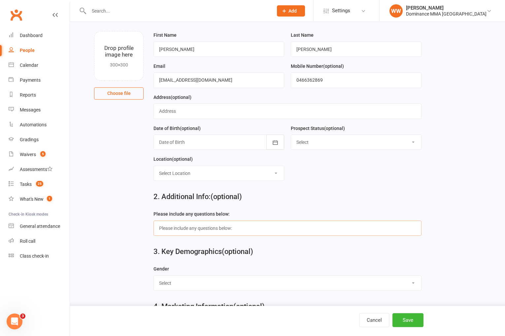
click at [314, 230] on input "text" at bounding box center [288, 227] width 268 height 15
paste input "I am a white belt no stripe, with some experience. I am looking to sign up."
type input "I am a white belt no stripe, with some experience. I am looking to sign up."
click at [142, 241] on main "1. Contact Information Drop profile image here 300×300 Choose file First Name L…" at bounding box center [287, 233] width 417 height 453
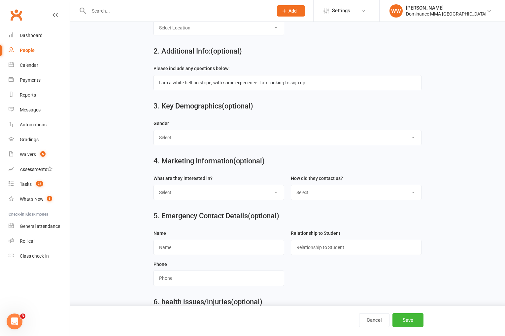
scroll to position [186, 0]
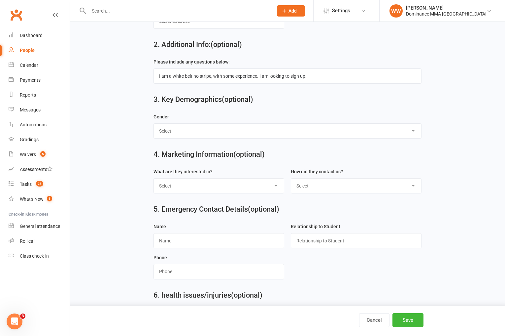
click at [172, 136] on select "Select Male Female" at bounding box center [287, 131] width 267 height 15
select select "Male"
click at [154, 124] on select "Select Male Female" at bounding box center [287, 131] width 267 height 15
click at [193, 184] on select "Select BJJ Muay Thai MMA Kids Teens Muay Thai Teens BJJ Freestyle Wrestling" at bounding box center [219, 185] width 130 height 15
select select "BJJ"
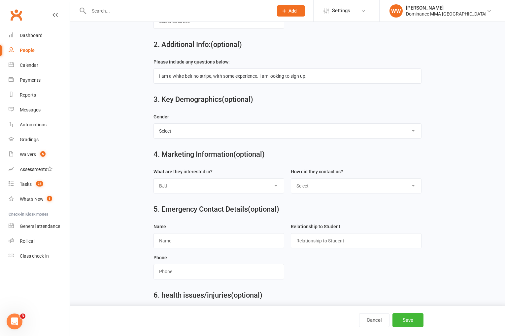
click at [154, 179] on select "Select BJJ Muay Thai MMA Kids Teens Muay Thai Teens BJJ Freestyle Wrestling" at bounding box center [219, 185] width 130 height 15
click at [306, 188] on select "Select Phone Website enquiry form In-Facility Email Marketing Lead" at bounding box center [356, 185] width 130 height 15
select select "Website enquiry form"
click at [291, 179] on select "Select Phone Website enquiry form In-Facility Email Marketing Lead" at bounding box center [356, 185] width 130 height 15
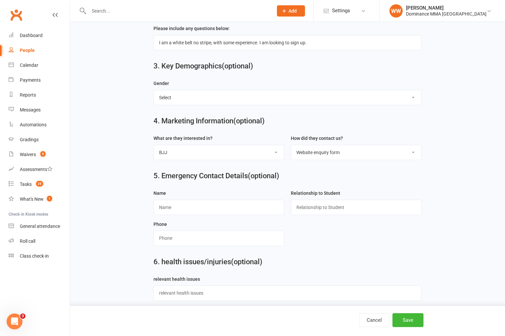
scroll to position [228, 0]
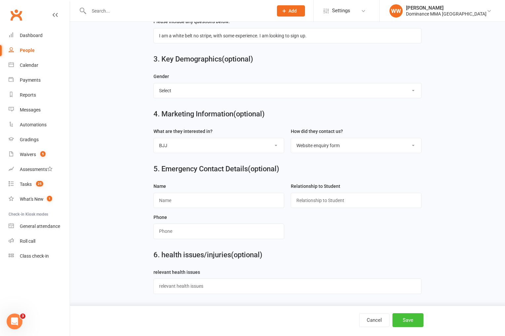
click at [404, 322] on button "Save" at bounding box center [408, 320] width 31 height 14
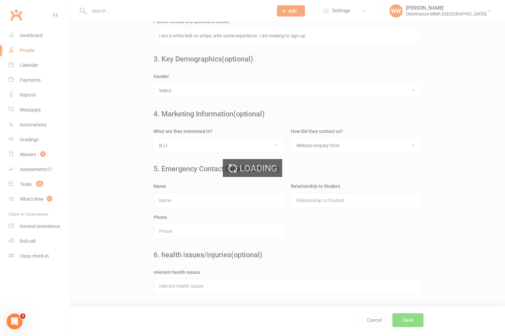
scroll to position [0, 0]
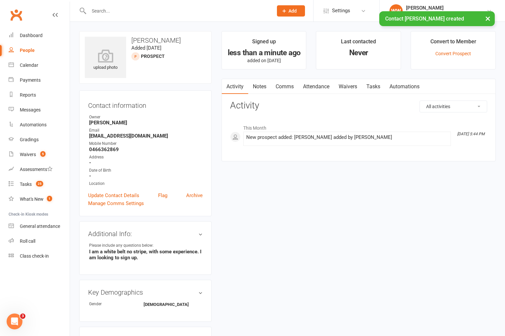
click at [260, 88] on link "Notes" at bounding box center [259, 86] width 23 height 15
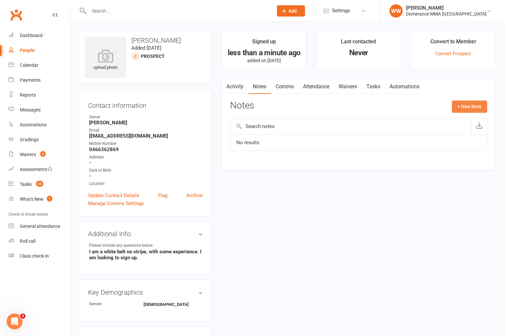
click at [474, 107] on button "+ New Note" at bounding box center [469, 106] width 35 height 12
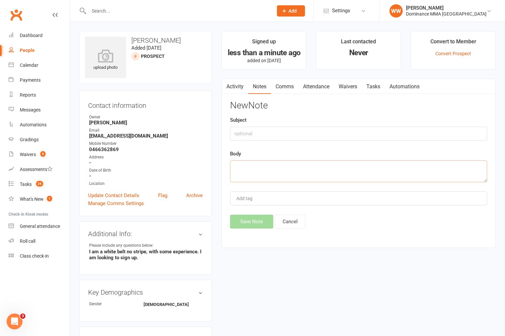
click at [266, 163] on textarea at bounding box center [358, 171] width 257 height 22
paste textarea "First Name: Lawrence Last Name: Lockwood Email Address: lawrencelockwood02@gmai…"
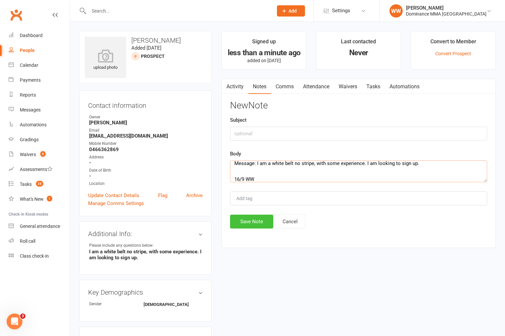
type textarea "First Name: Lawrence Last Name: Lockwood Email Address: lawrencelockwood02@gmai…"
click at [246, 223] on button "Save Note" at bounding box center [251, 221] width 43 height 14
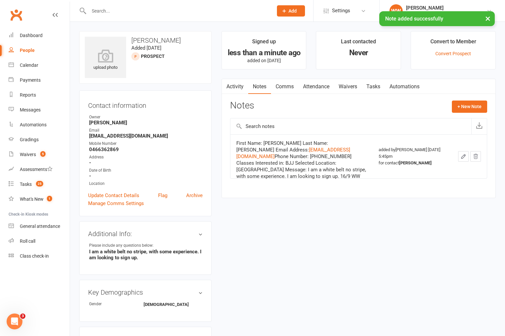
click at [298, 109] on div "Notes + New Note" at bounding box center [358, 108] width 257 height 17
click at [371, 87] on link "Tasks" at bounding box center [373, 86] width 23 height 15
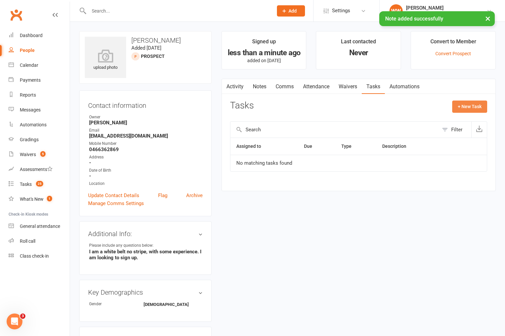
click at [467, 103] on button "+ New Task" at bounding box center [469, 106] width 35 height 12
select select "49757"
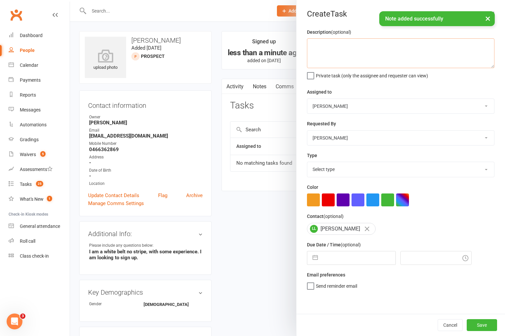
click at [341, 50] on textarea at bounding box center [401, 53] width 188 height 30
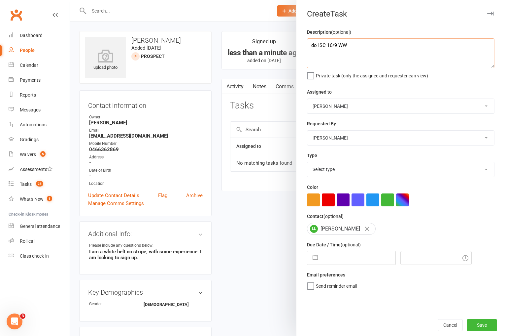
type textarea "do ISC 16/9 WW"
click at [326, 167] on select "Select type A. prospect | enquiry response B. prospect | trial | not yet booked…" at bounding box center [400, 169] width 187 height 15
select select "3860"
click at [307, 162] on select "Select type A. prospect | enquiry response B. prospect | trial | not yet booked…" at bounding box center [400, 169] width 187 height 15
click at [322, 263] on input "text" at bounding box center [358, 257] width 74 height 13
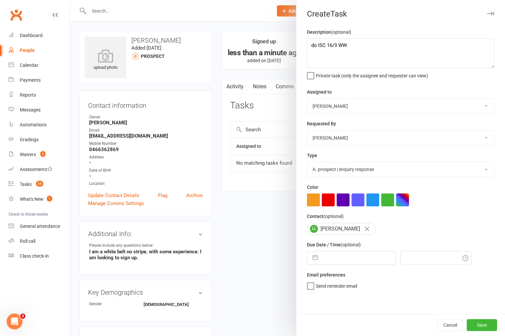
select select "7"
select select "2025"
select select "8"
select select "2025"
select select "9"
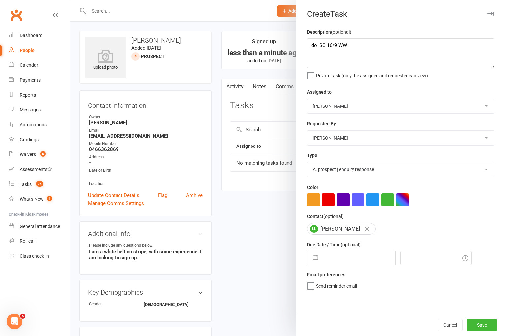
select select "2025"
click at [345, 330] on td "16" at bounding box center [346, 333] width 13 height 13
type input "16 Sep 2025"
type input "5:45pm"
click at [479, 325] on button "Save" at bounding box center [482, 325] width 30 height 12
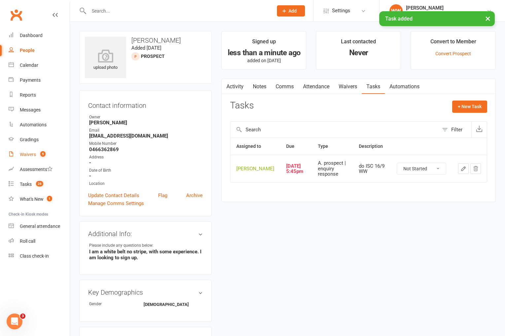
click at [33, 156] on div "Waivers" at bounding box center [28, 154] width 16 height 5
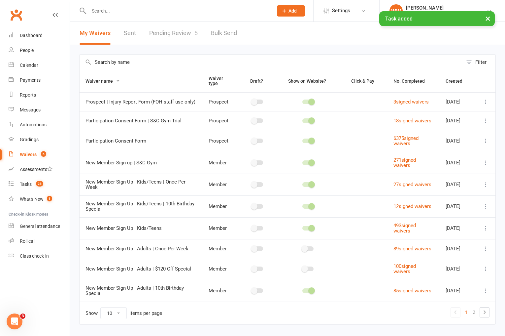
click at [169, 38] on link "Pending Review 5" at bounding box center [173, 33] width 49 height 23
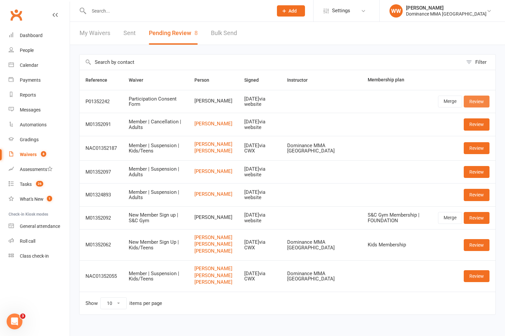
click at [476, 100] on link "Review" at bounding box center [477, 101] width 26 height 12
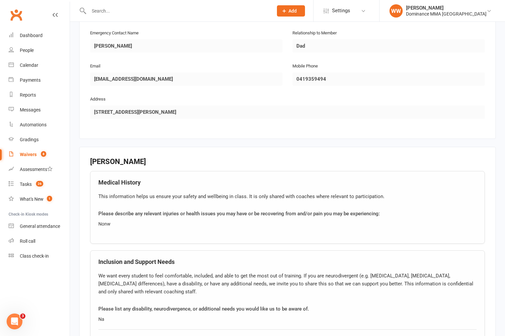
scroll to position [510, 0]
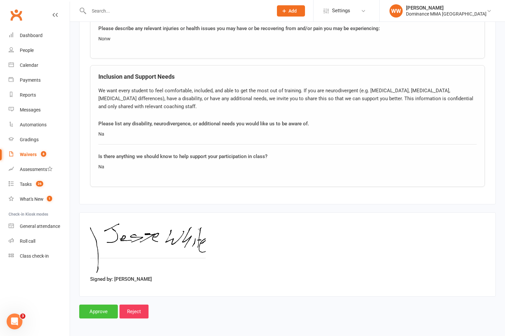
click at [90, 312] on input "Approve" at bounding box center [98, 311] width 39 height 14
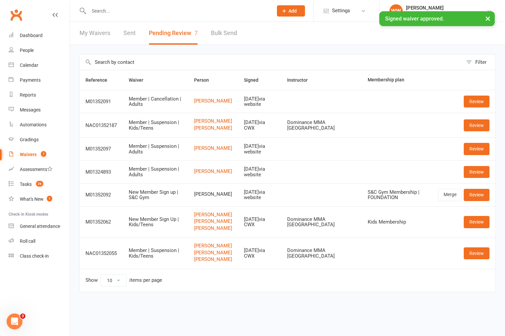
click at [118, 11] on div "× Signed waiver approved." at bounding box center [248, 11] width 497 height 0
click at [97, 11] on input "text" at bounding box center [178, 10] width 182 height 9
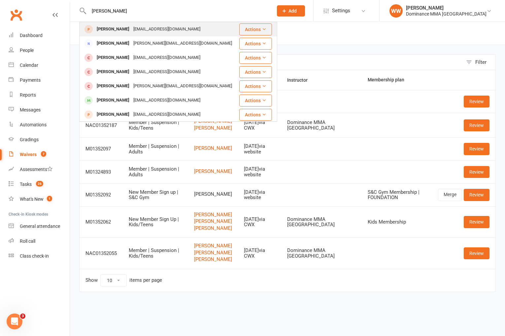
type input "jesse white"
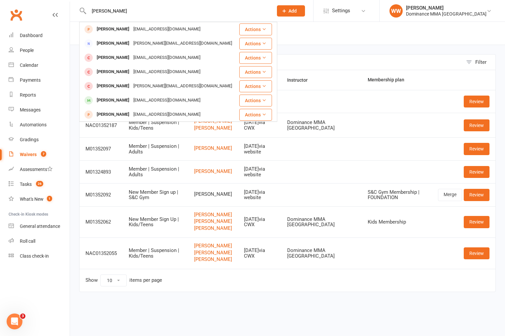
click at [135, 32] on div "Jessewhite987@gmail.com" at bounding box center [166, 29] width 71 height 10
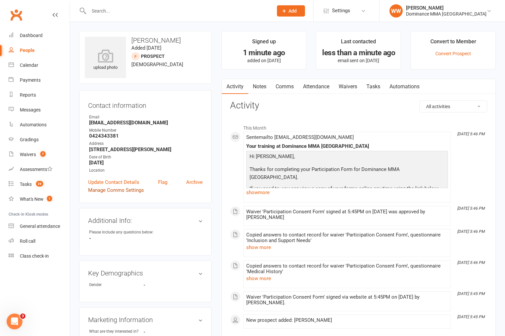
click at [119, 186] on link "Manage Comms Settings" at bounding box center [116, 190] width 56 height 8
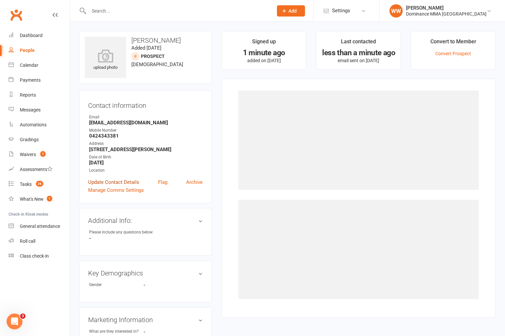
click at [121, 182] on link "Update Contact Details" at bounding box center [113, 182] width 51 height 8
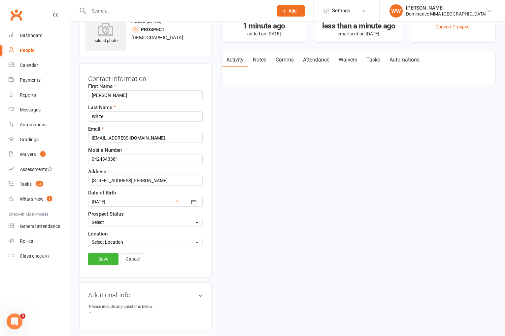
scroll to position [31, 0]
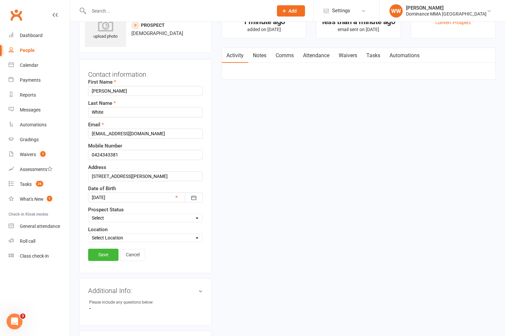
click at [109, 217] on select "Select ENQUIRY WEBSITE ENQUIRY GOOGLE ADS ENQUIRY META ADS ENQUIRY DROPPED DROP…" at bounding box center [146, 217] width 114 height 7
select select "DROP-IN VISITOR"
click at [89, 214] on select "Select ENQUIRY WEBSITE ENQUIRY GOOGLE ADS ENQUIRY META ADS ENQUIRY DROPPED DROP…" at bounding box center [146, 217] width 114 height 7
click at [104, 249] on link "Save" at bounding box center [103, 254] width 30 height 12
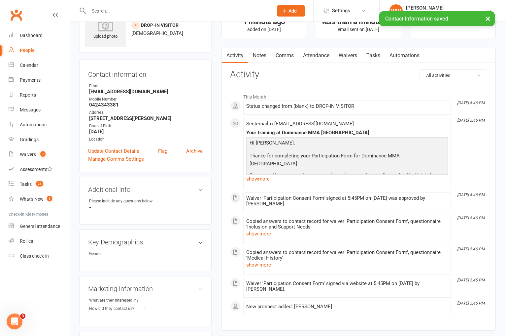
click at [259, 54] on link "Notes" at bounding box center [259, 55] width 23 height 15
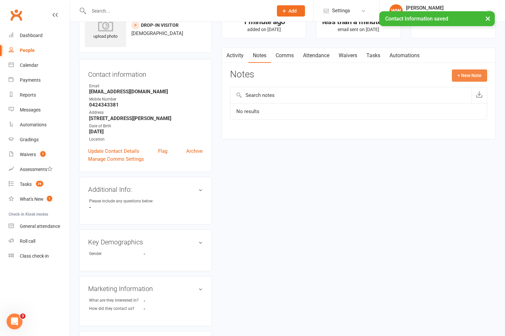
click at [482, 74] on button "+ New Note" at bounding box center [469, 75] width 35 height 12
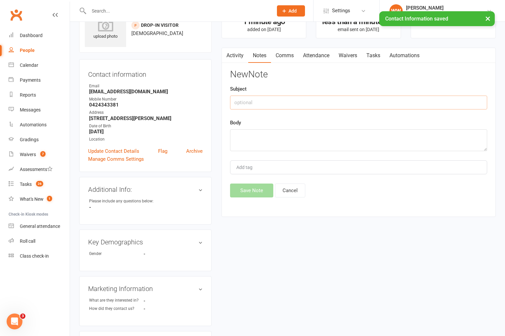
click at [269, 106] on input "text" at bounding box center [358, 102] width 257 height 14
type input "drop in"
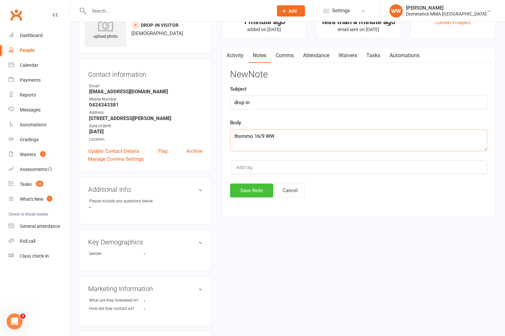
type textarea "thommo 16/9 WW"
click at [256, 191] on button "Save Note" at bounding box center [251, 190] width 43 height 14
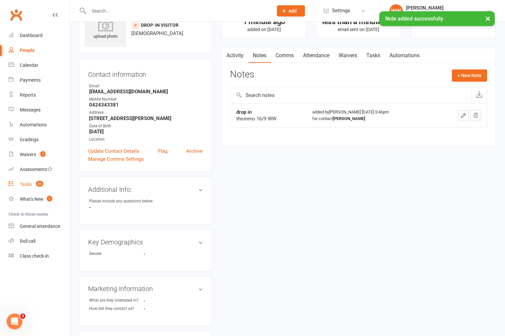
click at [34, 184] on count-badge "26" at bounding box center [38, 183] width 11 height 5
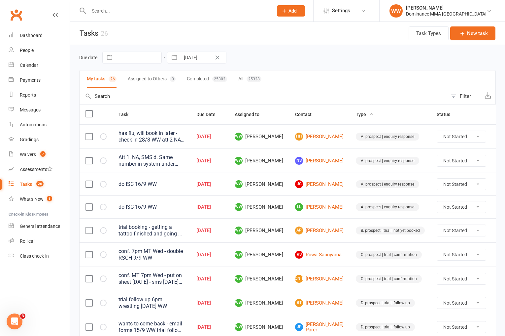
click at [280, 164] on span "WW Will Wesley" at bounding box center [259, 161] width 49 height 8
click at [283, 168] on td "WW Will Wesley" at bounding box center [259, 160] width 60 height 24
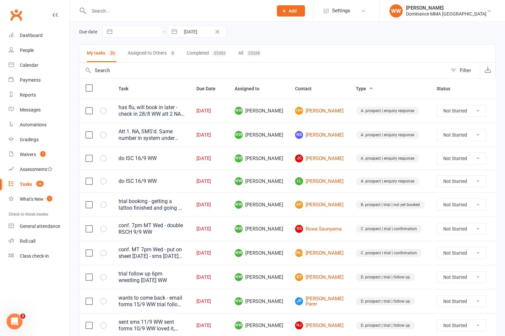
scroll to position [26, 0]
click at [283, 171] on td "WW Will Wesley" at bounding box center [259, 180] width 60 height 23
click at [284, 174] on td "WW Will Wesley" at bounding box center [259, 180] width 60 height 23
click at [284, 194] on td "WW Will Wesley" at bounding box center [259, 204] width 60 height 24
click at [284, 200] on td "WW Will Wesley" at bounding box center [259, 204] width 60 height 24
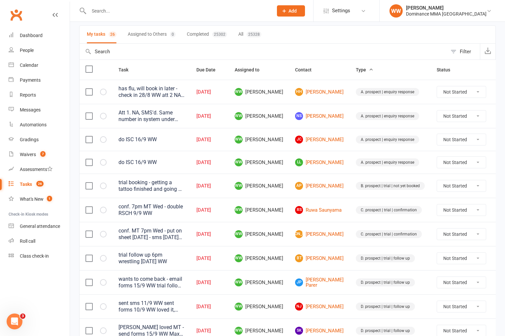
scroll to position [0, 0]
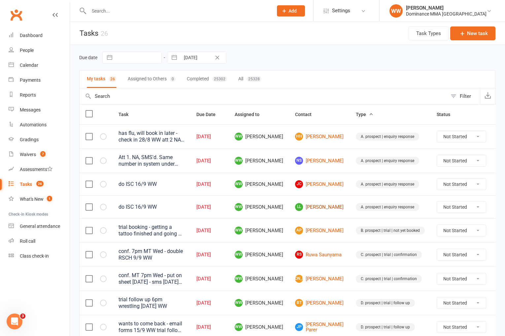
click at [320, 210] on link "LL Lawrence Lockwood" at bounding box center [319, 207] width 49 height 8
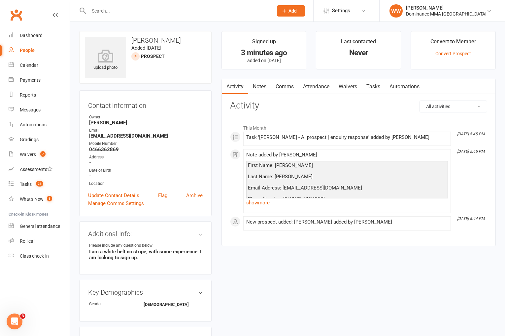
click at [260, 88] on link "Notes" at bounding box center [259, 86] width 23 height 15
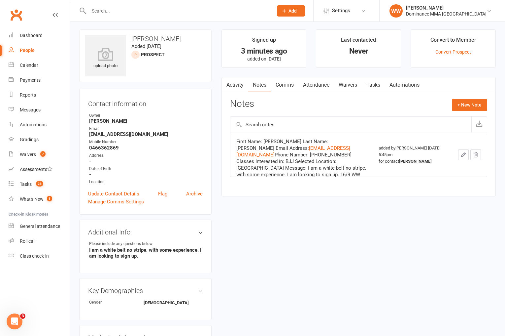
scroll to position [2, 0]
click at [31, 185] on div "Tasks" at bounding box center [26, 183] width 12 height 5
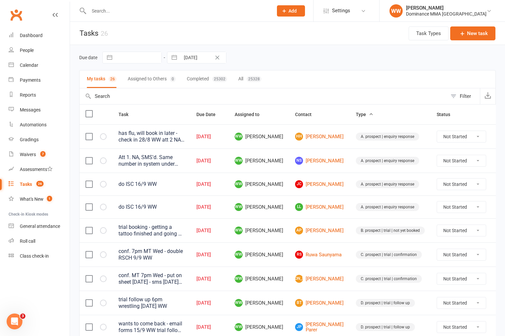
click at [284, 204] on td "WW Will Wesley" at bounding box center [259, 206] width 60 height 23
click at [285, 207] on td "WW Will Wesley" at bounding box center [259, 206] width 60 height 23
click at [283, 214] on td "WW Will Wesley" at bounding box center [259, 206] width 60 height 23
click at [286, 219] on td "WW Will Wesley" at bounding box center [259, 230] width 60 height 24
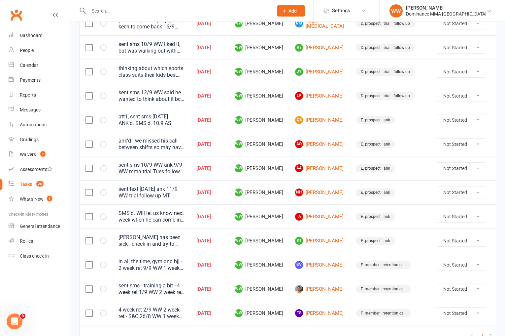
scroll to position [438, 0]
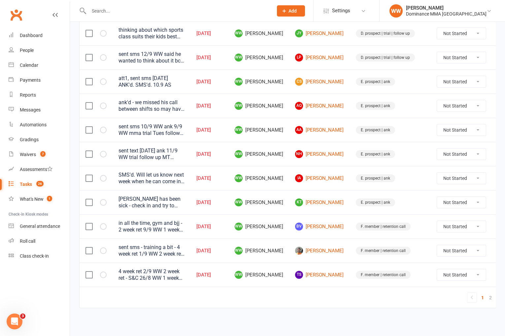
click at [437, 275] on select "Not Started In Progress Waiting Complete" at bounding box center [461, 274] width 49 height 11
click at [437, 269] on select "Not Started In Progress Waiting Complete" at bounding box center [461, 274] width 49 height 11
select select "unstarted"
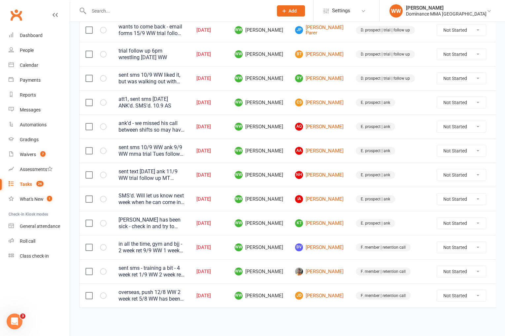
scroll to position [417, 0]
click at [350, 286] on td "F. member | retention call" at bounding box center [390, 295] width 81 height 24
click at [350, 284] on td "F. member | retention call" at bounding box center [390, 295] width 81 height 24
click at [350, 265] on td "F. member | retention call" at bounding box center [390, 271] width 81 height 24
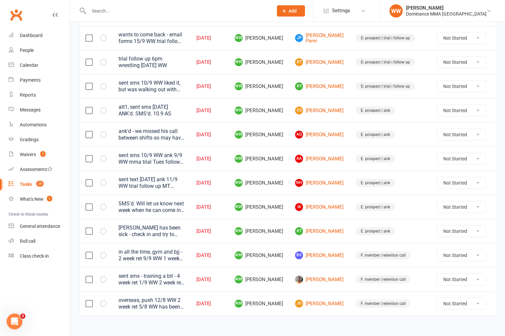
scroll to position [402, 0]
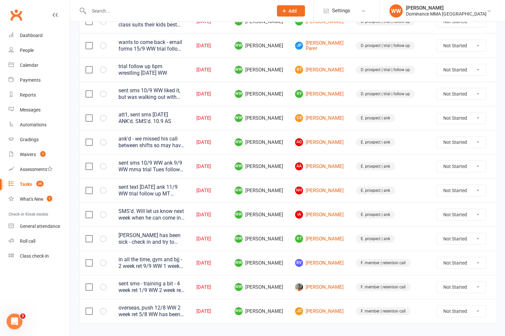
click at [331, 272] on td "BV Brandon Vilches" at bounding box center [319, 262] width 61 height 24
click at [331, 274] on td "BV Brandon Vilches" at bounding box center [319, 262] width 61 height 24
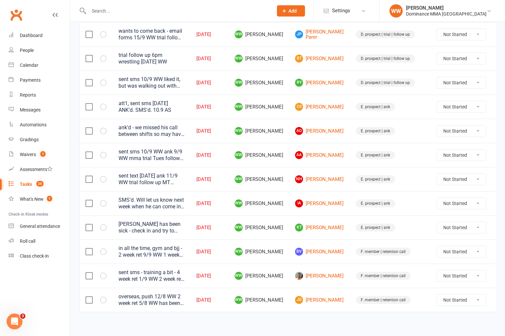
scroll to position [417, 0]
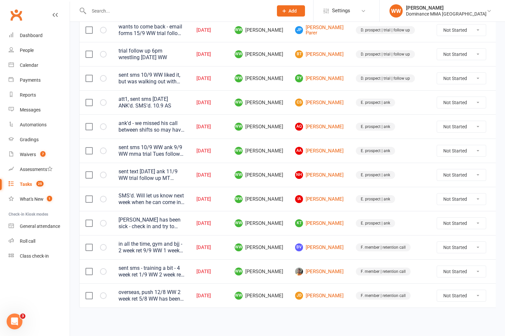
click at [333, 262] on td "Derek Collins" at bounding box center [319, 271] width 61 height 24
click at [350, 258] on td "F. member | retention call" at bounding box center [390, 247] width 81 height 24
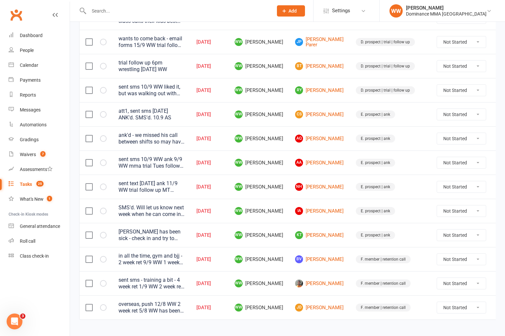
scroll to position [394, 0]
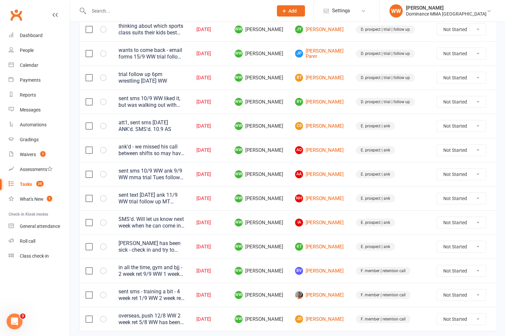
click at [331, 237] on td "KT Kate Tucker" at bounding box center [319, 246] width 61 height 24
click at [334, 236] on td "KT Kate Tucker" at bounding box center [319, 246] width 61 height 24
click at [333, 225] on td "IA Ibrahim Afzal" at bounding box center [319, 222] width 61 height 24
click at [333, 226] on td "IA Ibrahim Afzal" at bounding box center [319, 222] width 61 height 24
click at [283, 104] on td "WW Will Wesley" at bounding box center [259, 101] width 60 height 24
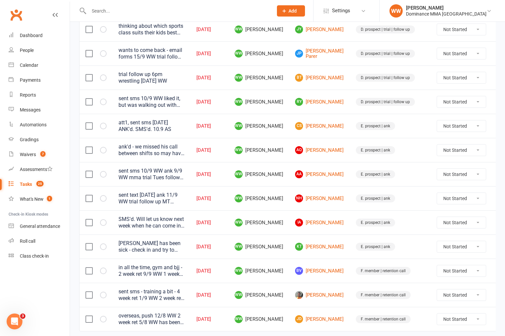
click at [284, 109] on td "WW Will Wesley" at bounding box center [259, 101] width 60 height 24
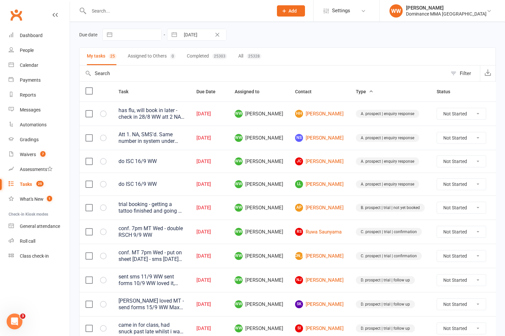
scroll to position [25, 0]
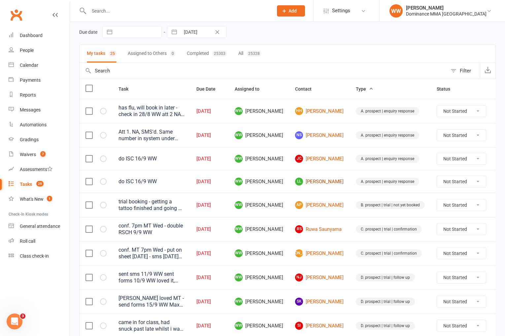
click at [317, 182] on link "LL Lawrence Lockwood" at bounding box center [319, 181] width 49 height 8
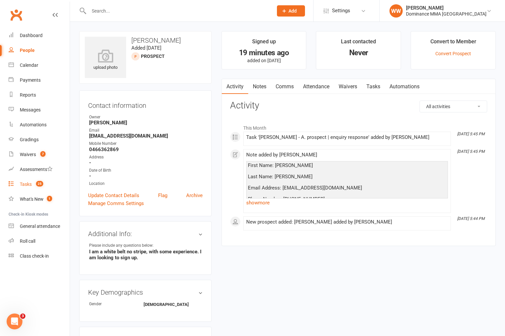
click at [34, 185] on count-badge "25" at bounding box center [38, 183] width 11 height 5
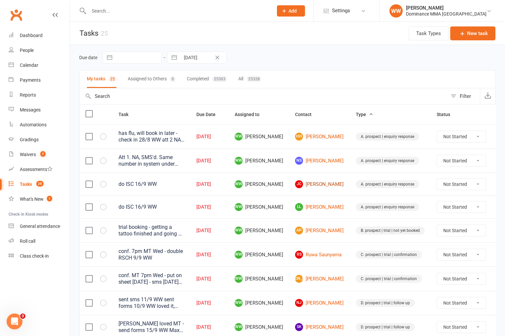
click at [311, 188] on link "JC James Collyer" at bounding box center [319, 184] width 49 height 8
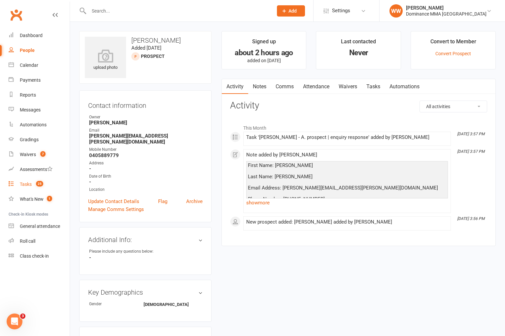
click at [26, 184] on div "Tasks" at bounding box center [26, 183] width 12 height 5
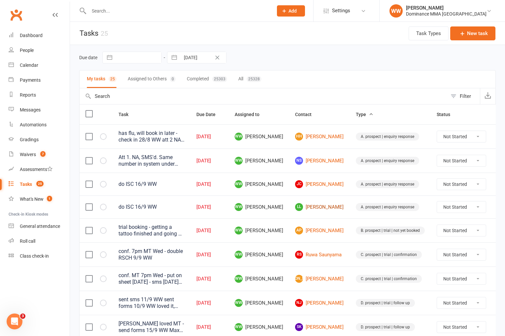
click at [313, 210] on link "LL Lawrence Lockwood" at bounding box center [319, 207] width 49 height 8
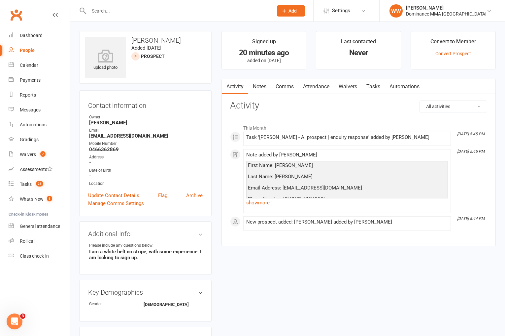
click at [104, 148] on strong "0466362869" at bounding box center [146, 149] width 114 height 6
copy strong "0466362869"
click at [255, 204] on link "show more" at bounding box center [347, 202] width 202 height 9
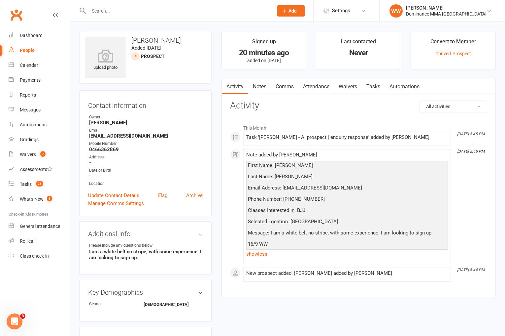
click at [222, 186] on div "Activity Notes Comms Attendance Waivers Tasks Automations All activities Bookin…" at bounding box center [359, 188] width 274 height 219
click at [376, 88] on link "Tasks" at bounding box center [373, 86] width 23 height 15
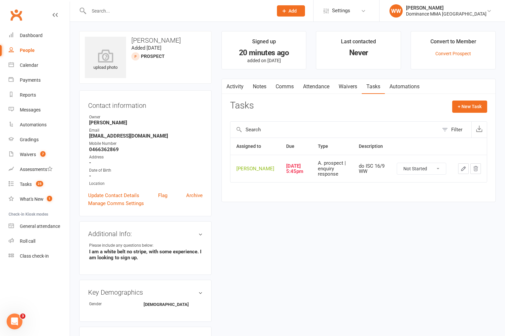
click at [461, 171] on icon "button" at bounding box center [464, 168] width 6 height 6
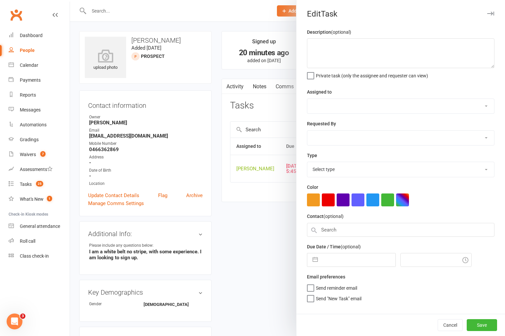
type textarea "do ISC 16/9 WW"
select select "49757"
type input "16 Sep 2025"
type input "5:45pm"
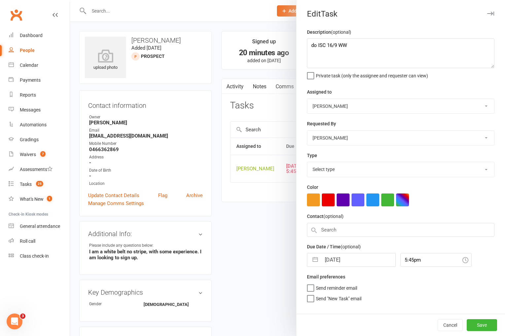
select select "3860"
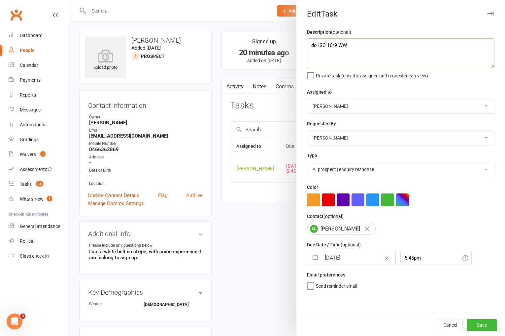
click at [310, 47] on textarea "do ISC 16/9 WW" at bounding box center [401, 53] width 188 height 30
type textarea "att 1 NA sent sms 16/9 WW do ISC 16/9 WW"
click at [343, 254] on input "16 Sep 2025" at bounding box center [358, 257] width 74 height 13
select select "7"
select select "2025"
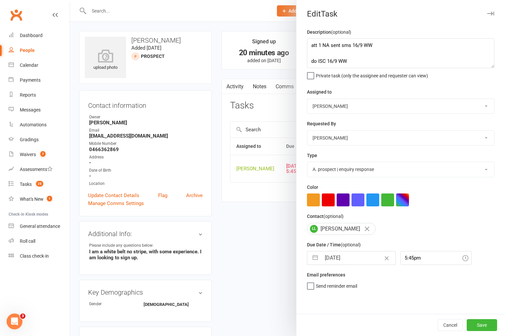
select select "8"
select select "2025"
select select "9"
select select "2025"
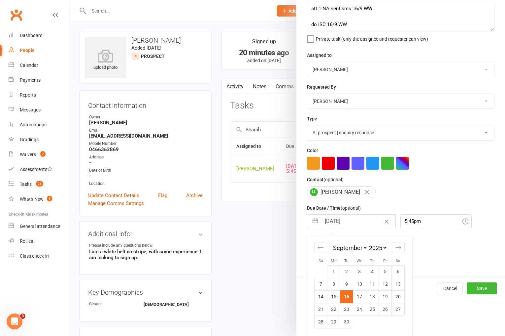
drag, startPoint x: 359, startPoint y: 296, endPoint x: 394, endPoint y: 301, distance: 35.5
click at [360, 296] on td "17" at bounding box center [359, 296] width 13 height 13
type input "17 Sep 2025"
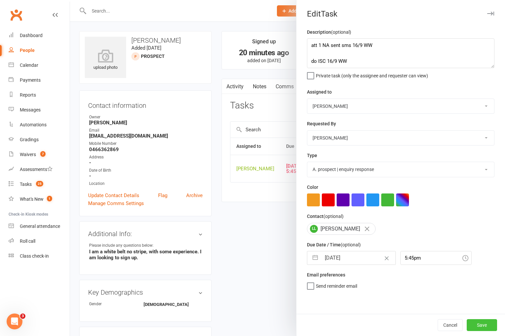
click at [473, 322] on button "Save" at bounding box center [482, 325] width 30 height 12
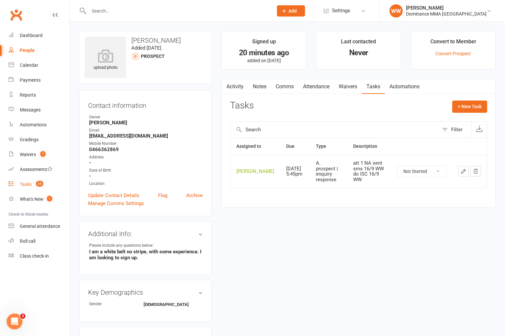
click at [27, 186] on div "Tasks" at bounding box center [26, 183] width 12 height 5
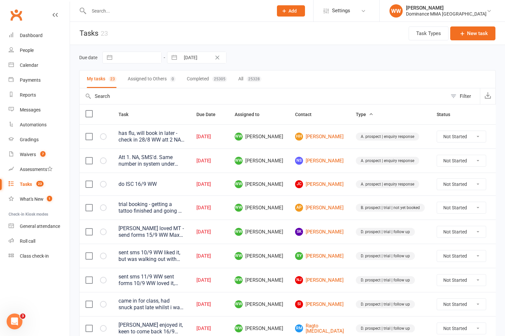
click at [328, 63] on div "Due date Navigate forward to interact with the calendar and select a date. Pres…" at bounding box center [287, 58] width 417 height 12
click at [315, 183] on link "JC James Collyer" at bounding box center [319, 184] width 49 height 8
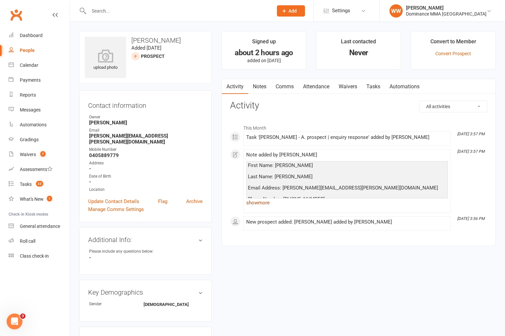
click at [258, 200] on link "show more" at bounding box center [347, 202] width 202 height 9
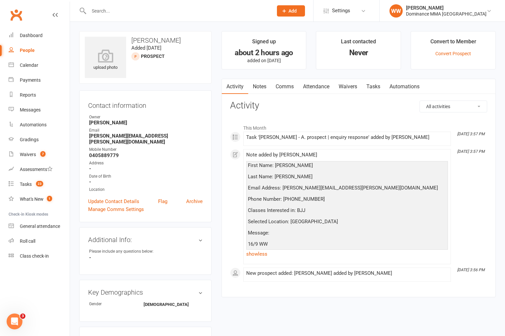
click at [222, 170] on div "Activity Notes Comms Attendance Waivers Tasks Automations All activities Bookin…" at bounding box center [359, 188] width 274 height 219
click at [109, 152] on strong "0405889779" at bounding box center [146, 155] width 114 height 6
copy strong "0405889779"
click at [375, 89] on link "Tasks" at bounding box center [373, 86] width 23 height 15
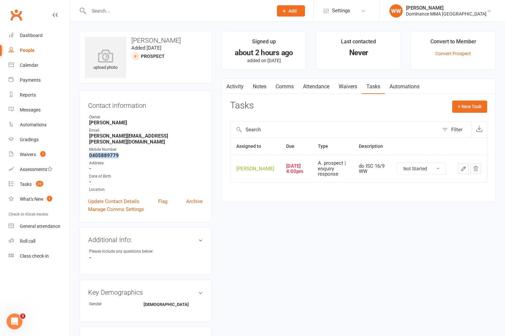
click at [460, 174] on button "button" at bounding box center [463, 168] width 11 height 11
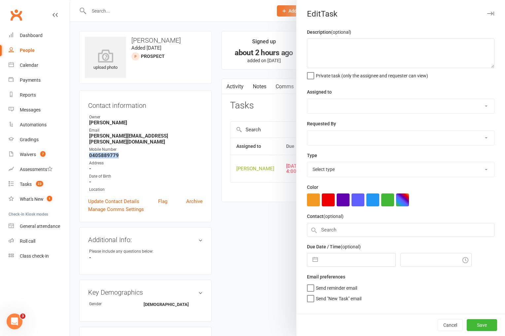
type textarea "do ISC 16/9 WW"
select select "49757"
type input "16 Sep 2025"
type input "4:00pm"
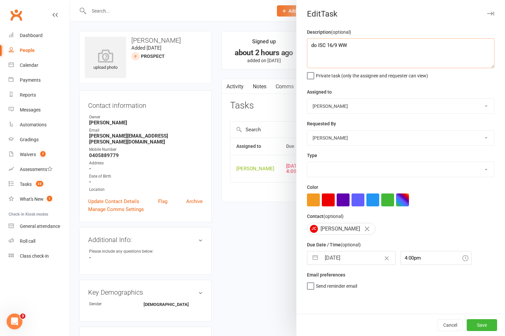
click at [316, 53] on textarea "do ISC 16/9 WW" at bounding box center [401, 53] width 188 height 30
select select "3860"
click at [310, 47] on textarea "do ISC 16/9 WW" at bounding box center [401, 53] width 188 height 30
type textarea "att 1 NA sent sms 16/9 WW do ISC 16/9 WW"
click at [338, 262] on input "16 Sep 2025" at bounding box center [358, 257] width 74 height 13
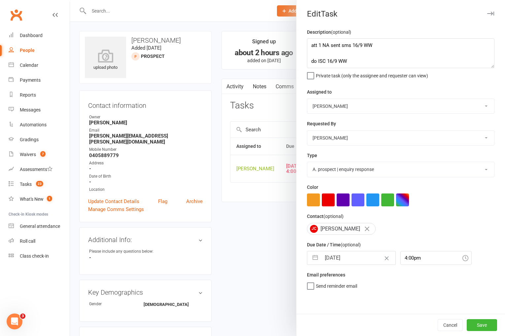
select select "7"
select select "2025"
select select "8"
select select "2025"
select select "9"
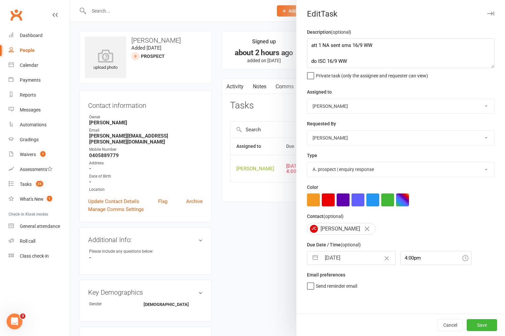
select select "2025"
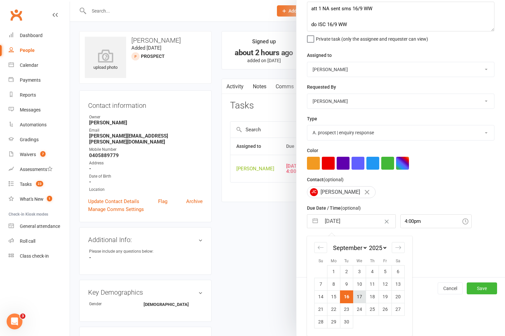
click at [359, 300] on td "17" at bounding box center [359, 296] width 13 height 13
type input "17 Sep 2025"
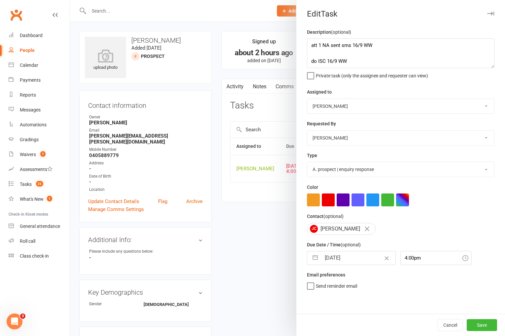
scroll to position [0, 0]
click at [482, 325] on button "Save" at bounding box center [482, 325] width 30 height 12
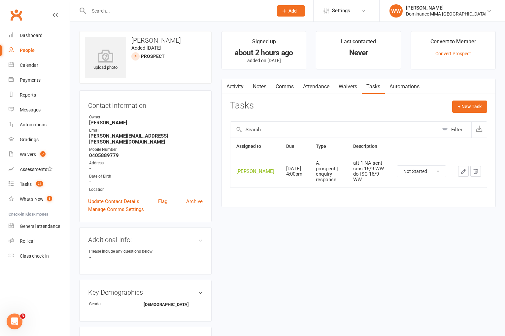
click at [378, 234] on div "upload photo James Collyer Added 16 September, 2025 prospect Contact informatio…" at bounding box center [287, 301] width 427 height 540
click at [21, 179] on link "Tasks 22" at bounding box center [39, 184] width 61 height 15
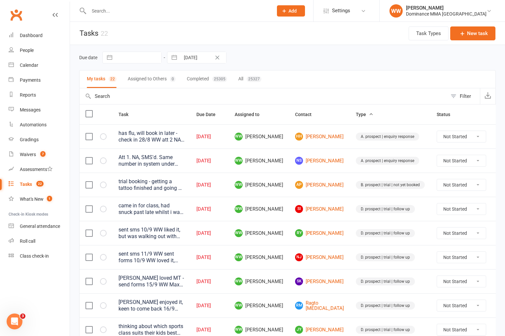
click at [294, 228] on td "RY Robert Yuan" at bounding box center [319, 233] width 61 height 24
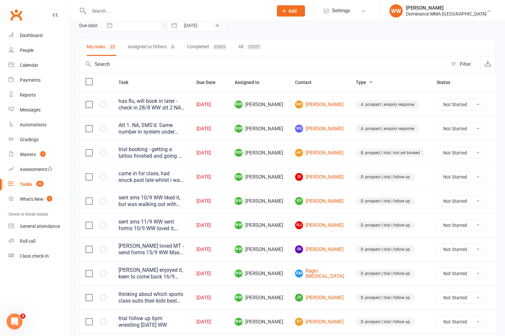
scroll to position [35, 0]
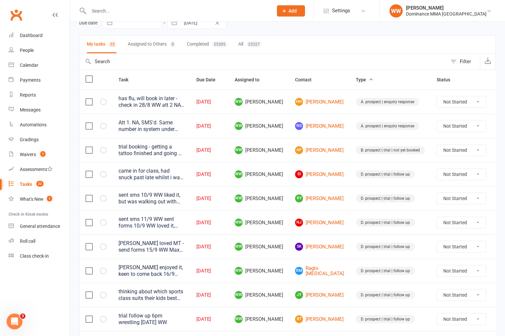
click at [499, 174] on icon at bounding box center [502, 174] width 7 height 7
drag, startPoint x: 336, startPoint y: 184, endPoint x: 316, endPoint y: 179, distance: 20.4
click at [350, 184] on td "D. prospect | trial | follow up" at bounding box center [390, 174] width 81 height 24
click at [316, 178] on link "SI Samir Ibrahim" at bounding box center [319, 174] width 49 height 8
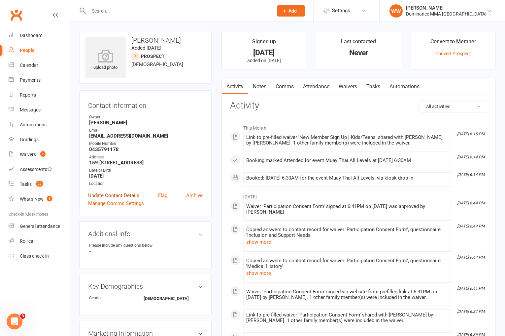
click at [119, 199] on link "Update Contact Details" at bounding box center [113, 195] width 51 height 8
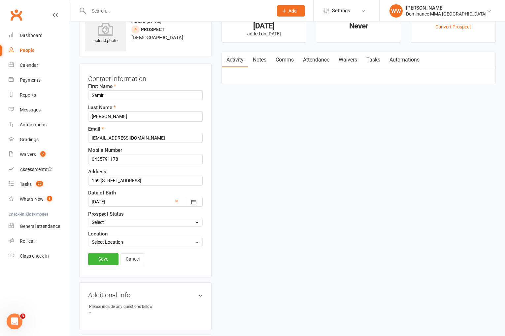
scroll to position [31, 0]
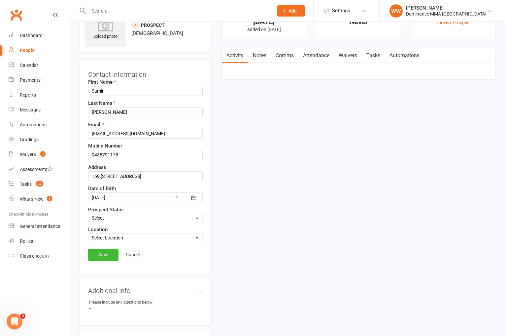
click at [115, 221] on select "Select ENQUIRY WEBSITE ENQUIRY GOOGLE ADS ENQUIRY META ADS ENQUIRY DROPPED DROP…" at bounding box center [146, 217] width 114 height 7
click at [89, 214] on select "Select ENQUIRY WEBSITE ENQUIRY GOOGLE ADS ENQUIRY META ADS ENQUIRY DROPPED DROP…" at bounding box center [146, 217] width 114 height 7
click at [111, 215] on select "Select ENQUIRY WEBSITE ENQUIRY GOOGLE ADS ENQUIRY META ADS ENQUIRY DROPPED DROP…" at bounding box center [146, 217] width 114 height 7
select select "DROPPED"
click at [89, 214] on select "Select ENQUIRY WEBSITE ENQUIRY GOOGLE ADS ENQUIRY META ADS ENQUIRY DROPPED DROP…" at bounding box center [146, 217] width 114 height 7
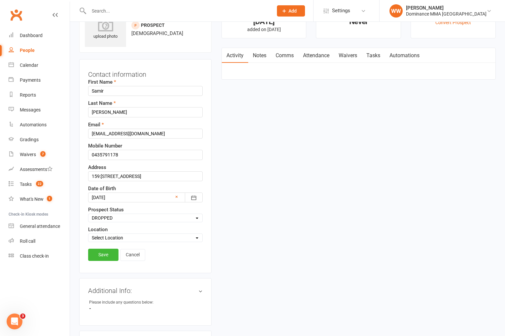
click at [107, 255] on link "Save" at bounding box center [103, 254] width 30 height 12
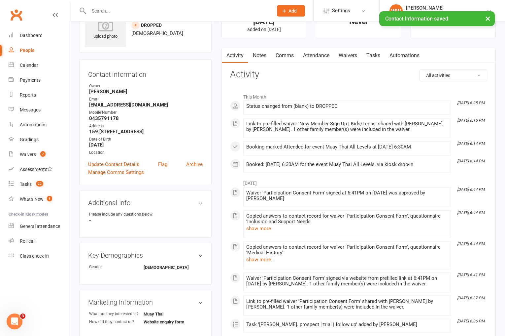
click at [260, 58] on link "Notes" at bounding box center [259, 55] width 23 height 15
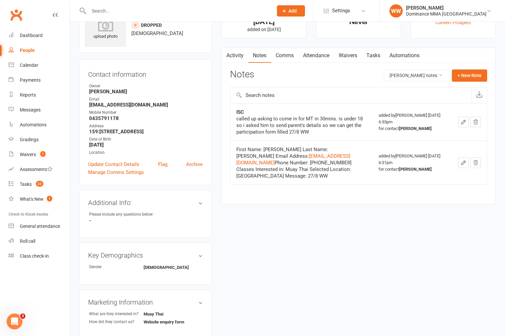
click at [382, 57] on link "Tasks" at bounding box center [373, 55] width 23 height 15
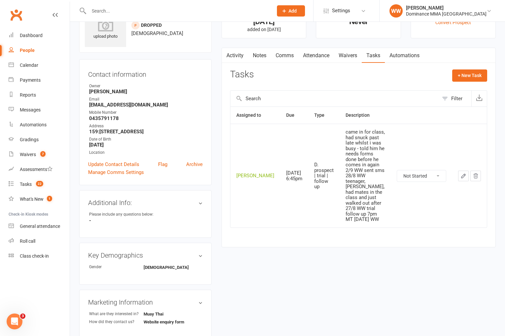
click at [433, 170] on select "Not Started In Progress Waiting Complete" at bounding box center [421, 175] width 49 height 11
click at [397, 170] on select "Not Started In Progress Waiting Complete" at bounding box center [421, 175] width 49 height 11
select select "unstarted"
click at [265, 59] on link "Notes" at bounding box center [259, 55] width 23 height 15
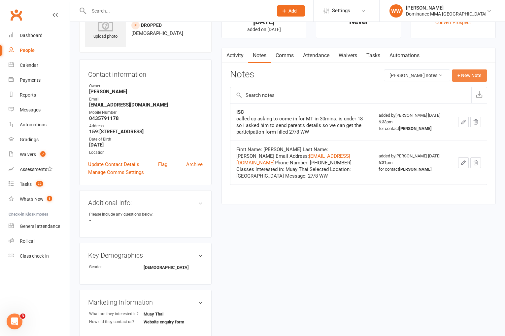
click at [464, 77] on button "+ New Note" at bounding box center [469, 75] width 35 height 12
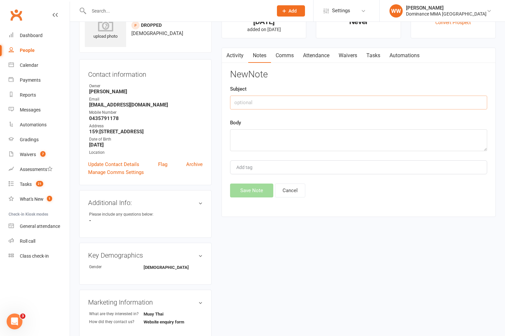
click at [252, 103] on input "text" at bounding box center [358, 102] width 257 height 14
type input "dropped"
click at [246, 133] on textarea at bounding box center [358, 140] width 257 height 22
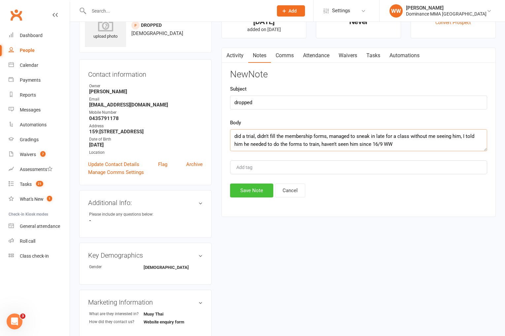
type textarea "did a trial, didn't fill the membership forms, managed to sneak in late for a c…"
click at [240, 184] on button "Save Note" at bounding box center [251, 190] width 43 height 14
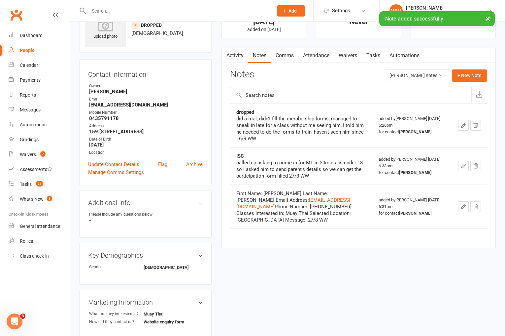
click at [369, 59] on link "Tasks" at bounding box center [373, 55] width 23 height 15
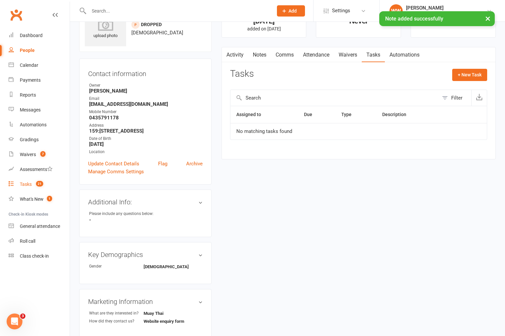
click at [27, 186] on div "Tasks" at bounding box center [26, 183] width 12 height 5
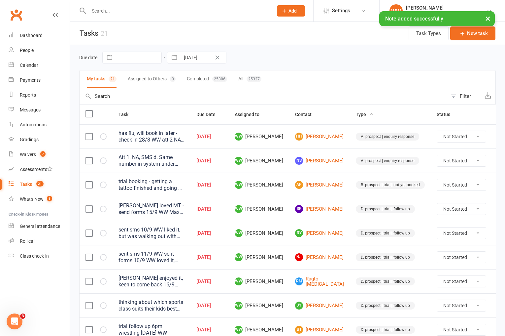
click at [287, 216] on td "WW Will Wesley" at bounding box center [259, 208] width 60 height 24
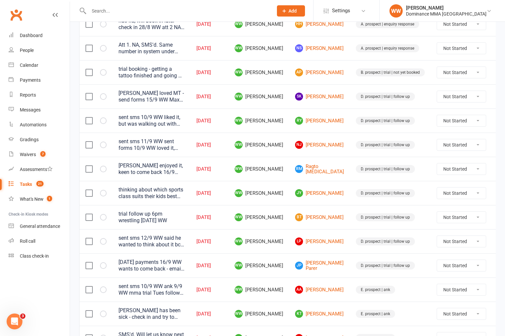
scroll to position [120, 0]
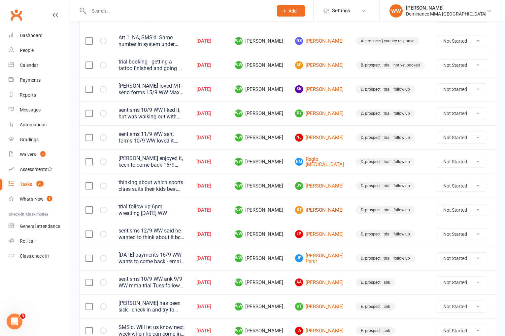
click at [316, 213] on link "BT Bakary Toure" at bounding box center [319, 210] width 49 height 8
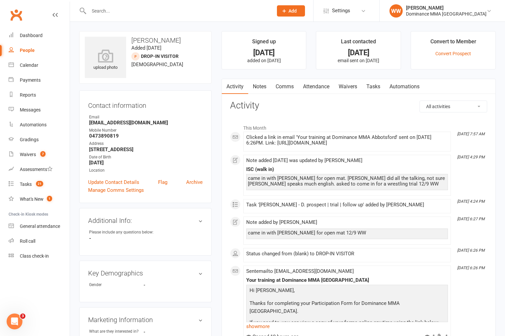
click at [258, 88] on link "Notes" at bounding box center [259, 86] width 23 height 15
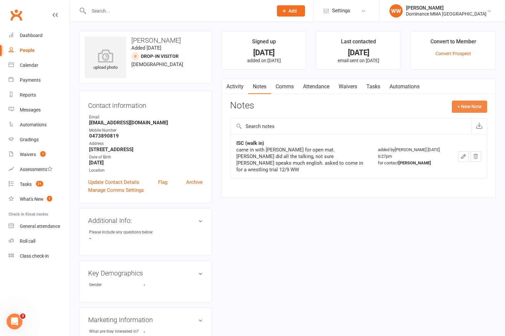
click at [462, 108] on button "+ New Note" at bounding box center [469, 106] width 35 height 12
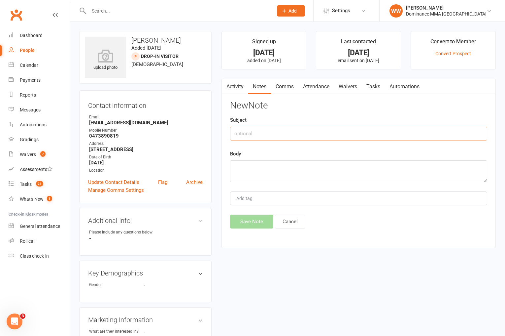
click at [317, 133] on input "text" at bounding box center [358, 133] width 257 height 14
type input "dropped"
click at [296, 171] on textarea at bounding box center [358, 171] width 257 height 22
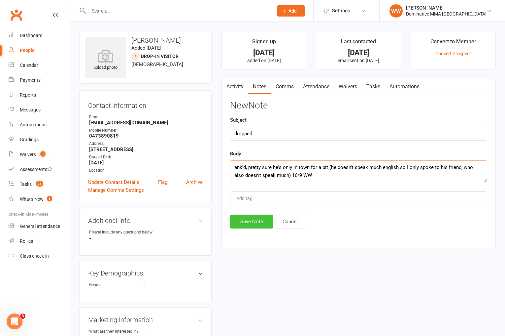
type textarea "ank'd, pretty sure he's only in town for a bit (he doesn't speak much english s…"
click at [250, 223] on button "Save Note" at bounding box center [251, 221] width 43 height 14
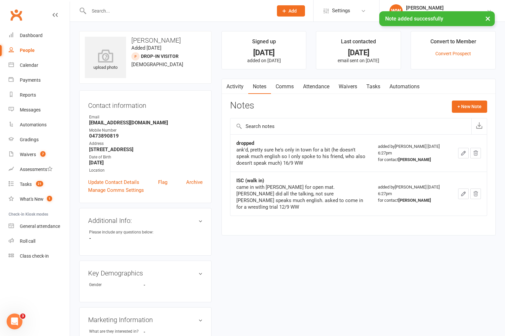
click at [377, 89] on link "Tasks" at bounding box center [373, 86] width 23 height 15
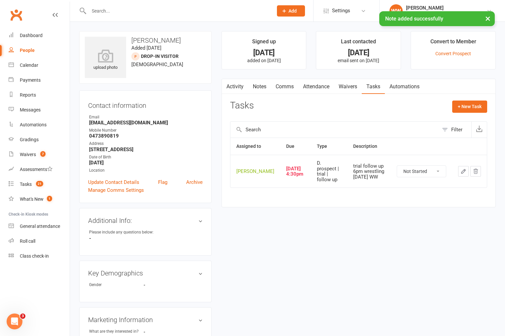
click at [415, 176] on select "Not Started In Progress Waiting Complete" at bounding box center [421, 170] width 49 height 11
click at [397, 168] on select "Not Started In Progress Waiting Complete" at bounding box center [421, 170] width 49 height 11
select select "unstarted"
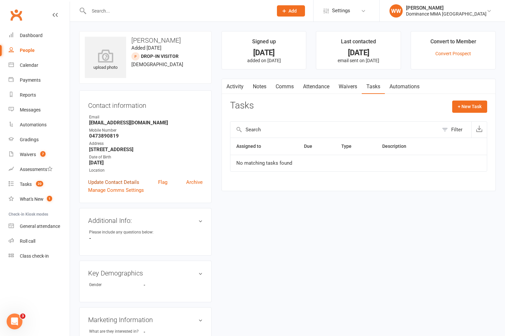
click at [125, 180] on link "Update Contact Details" at bounding box center [113, 182] width 51 height 8
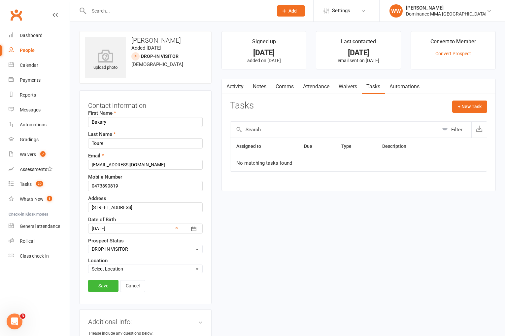
scroll to position [31, 0]
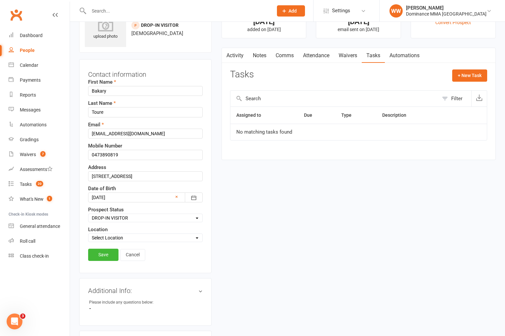
click at [107, 220] on select "Select ENQUIRY WEBSITE ENQUIRY GOOGLE ADS ENQUIRY META ADS ENQUIRY DROPPED DROP…" at bounding box center [146, 217] width 114 height 7
select select "DROPPED"
click at [89, 214] on select "Select ENQUIRY WEBSITE ENQUIRY GOOGLE ADS ENQUIRY META ADS ENQUIRY DROPPED DROP…" at bounding box center [146, 217] width 114 height 7
click at [108, 250] on link "Save" at bounding box center [103, 254] width 30 height 12
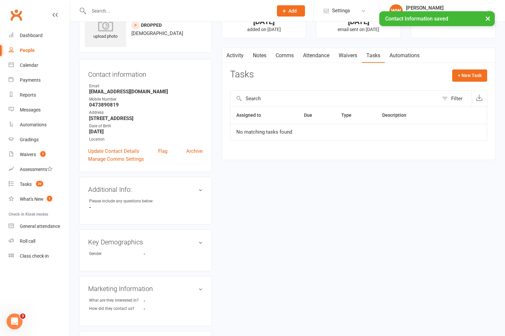
click at [237, 57] on link "Activity" at bounding box center [235, 55] width 26 height 15
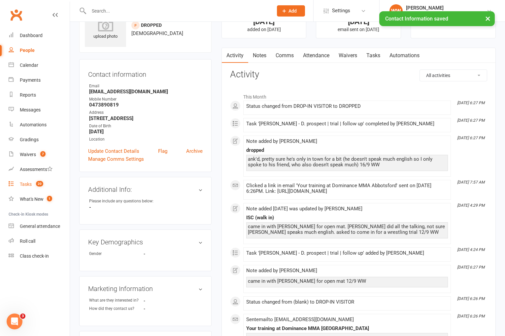
click at [45, 183] on link "Tasks 20" at bounding box center [39, 184] width 61 height 15
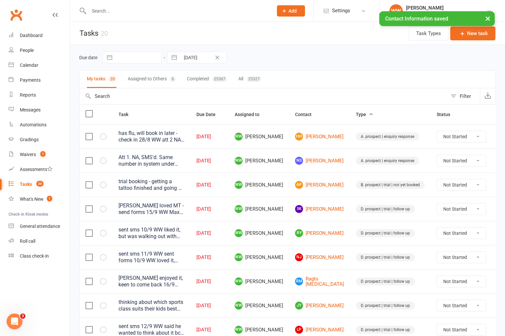
click at [282, 232] on span "WW Will Wesley" at bounding box center [259, 233] width 49 height 8
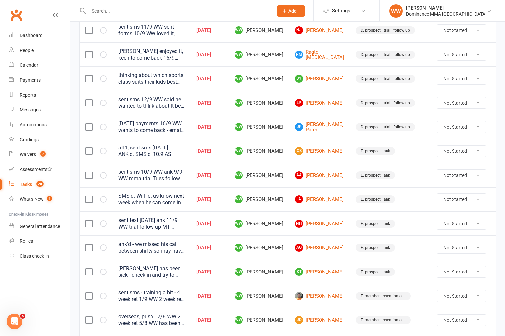
click at [284, 235] on tbody "has flu, will book in later - check in 28/8 WW att 2 NA sent sms 28/8 WW att 1 …" at bounding box center [296, 139] width 433 height 482
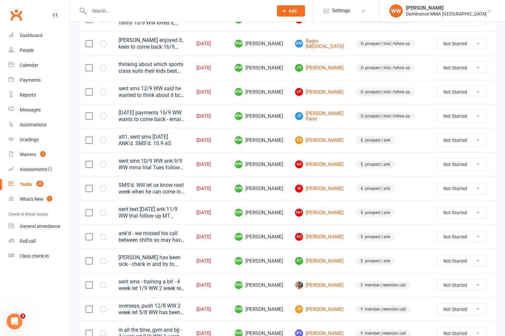
click at [283, 235] on span "WW Will Wesley" at bounding box center [259, 236] width 49 height 8
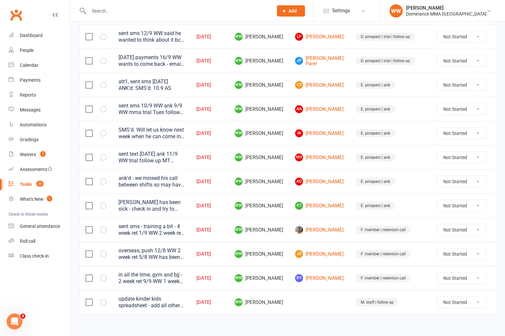
scroll to position [299, 0]
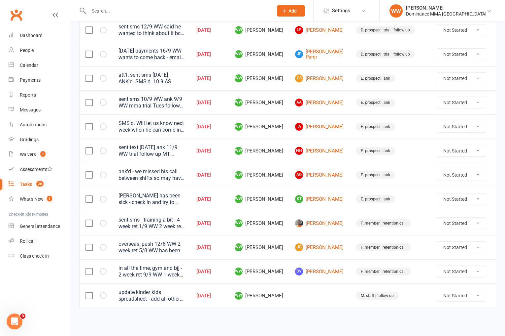
click at [499, 249] on icon at bounding box center [502, 247] width 7 height 7
click at [434, 273] on link "Edit" at bounding box center [456, 272] width 65 height 13
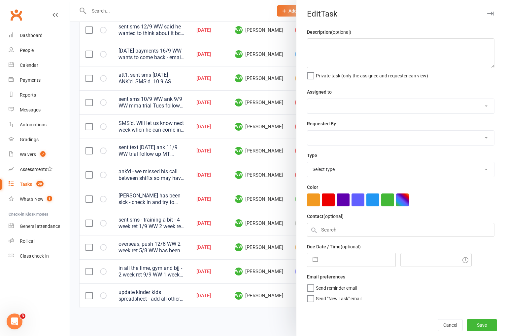
type textarea "overseas, push 12/8 WW 2 week ret 5/8 WW has been in a bit, doesn't check in an…"
select select "49757"
type input "16 Sep 2025"
type input "6:15pm"
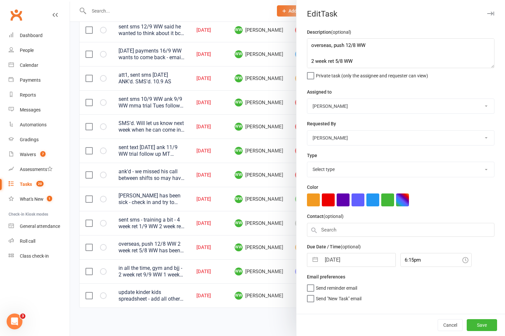
select select "3865"
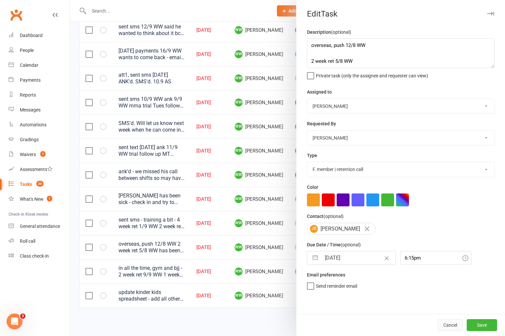
click at [444, 322] on button "Cancel" at bounding box center [450, 325] width 25 height 12
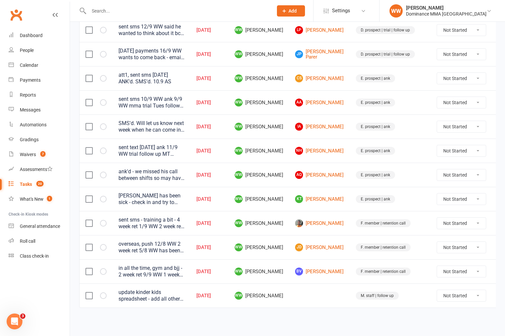
click at [437, 248] on select "Not Started In Progress Waiting Complete" at bounding box center [461, 246] width 49 height 11
click at [437, 241] on select "Not Started In Progress Waiting Complete" at bounding box center [461, 246] width 49 height 11
select select "unstarted"
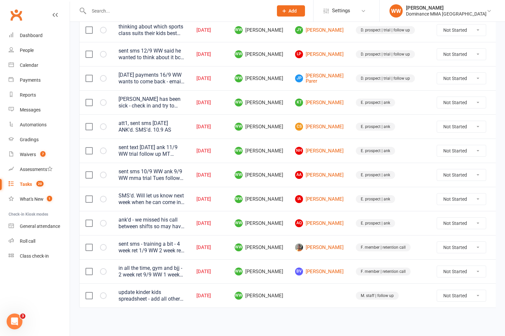
scroll to position [275, 0]
click at [315, 272] on link "BV Brandon Vilches" at bounding box center [319, 271] width 49 height 8
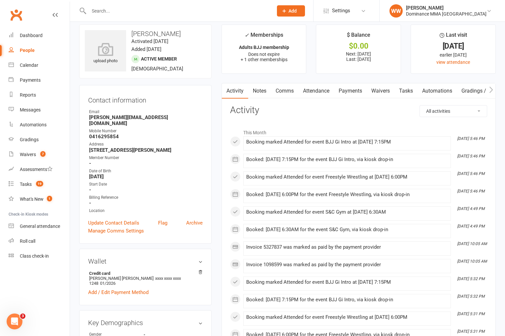
scroll to position [8, 0]
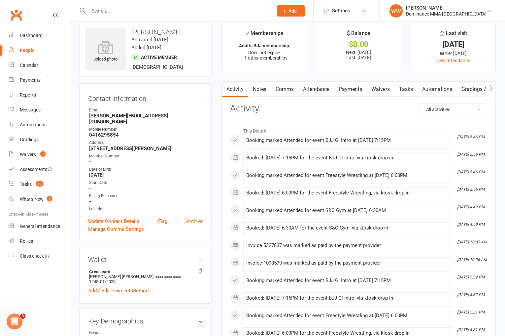
click at [412, 90] on link "Tasks" at bounding box center [406, 89] width 23 height 15
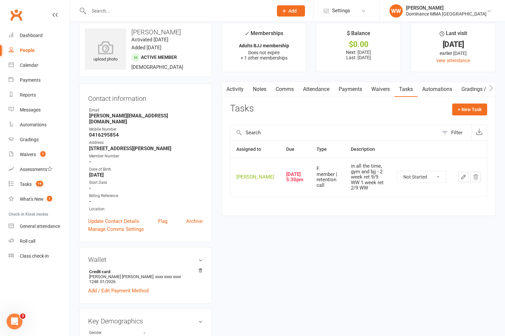
click at [461, 180] on icon "button" at bounding box center [464, 177] width 6 height 6
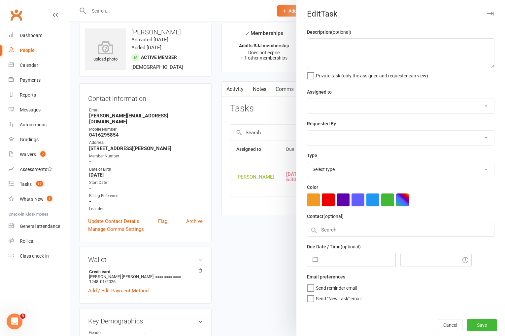
type textarea "in all the time, gym and bjj - 2 week ret 9/9 WW 1 week ret 2/9 WW"
select select "49757"
type input "16 Sep 2025"
type input "5:30pm"
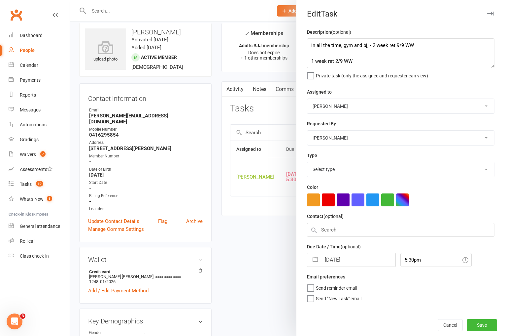
select select "3865"
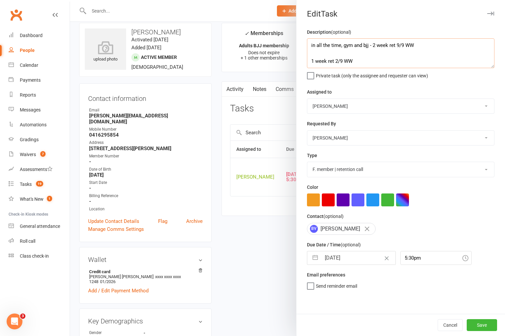
click at [310, 44] on textarea "in all the time, gym and bjj - 2 week ret 9/9 WW 1 week ret 2/9 WW" at bounding box center [401, 53] width 188 height 30
type textarea "4 week ret 16/9 WW in all the time, gym and bjj - 2 week ret 9/9 WW 1 week ret …"
click at [345, 257] on input "16 Sep 2025" at bounding box center [358, 257] width 74 height 13
select select "7"
select select "2025"
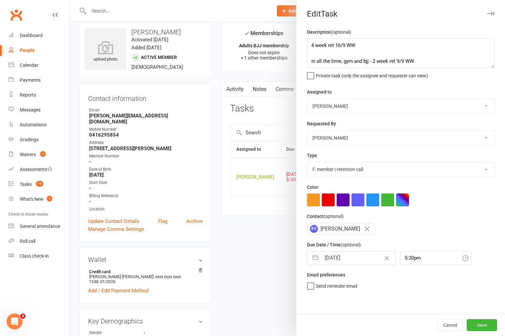
select select "8"
select select "2025"
select select "9"
select select "2025"
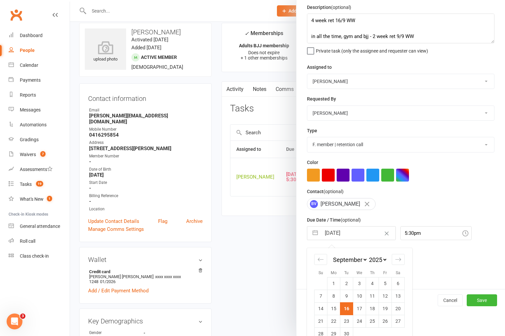
scroll to position [38, 0]
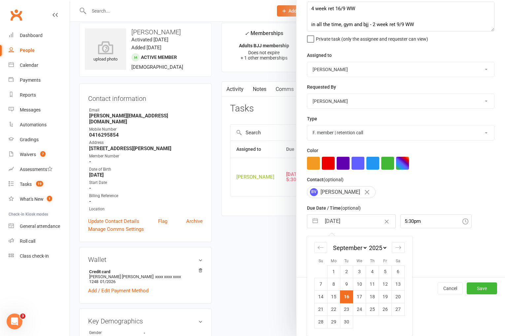
click at [346, 325] on td "30" at bounding box center [346, 321] width 13 height 13
type input "30 Sep 2025"
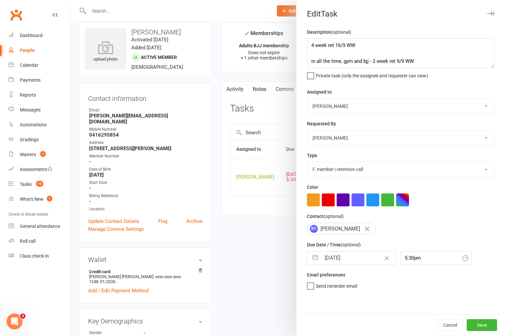
scroll to position [0, 0]
click at [474, 323] on button "Save" at bounding box center [482, 325] width 30 height 12
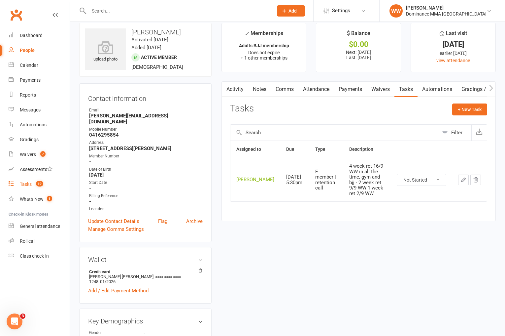
click at [23, 182] on div "Tasks" at bounding box center [26, 183] width 12 height 5
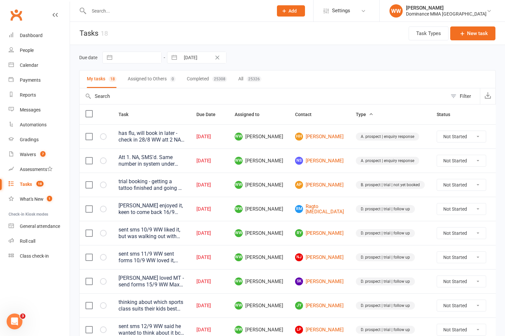
click at [289, 171] on td "WW Will Wesley" at bounding box center [259, 160] width 60 height 24
click at [288, 178] on td "WW Will Wesley" at bounding box center [259, 184] width 60 height 24
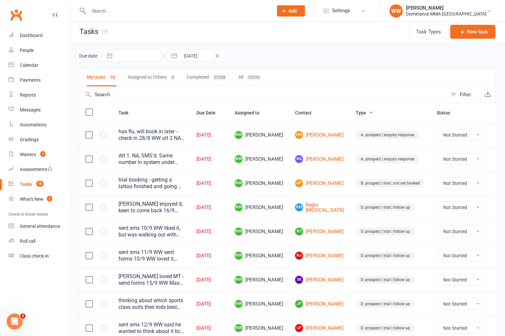
click at [289, 181] on td "WW Will Wesley" at bounding box center [259, 183] width 60 height 24
click at [299, 57] on div "Due date Navigate forward to interact with the calendar and select a date. Pres…" at bounding box center [287, 57] width 417 height 12
click at [289, 158] on td "WW Will Wesley" at bounding box center [259, 159] width 60 height 24
click at [316, 51] on div "Due date Navigate forward to interact with the calendar and select a date. Pres…" at bounding box center [287, 56] width 417 height 25
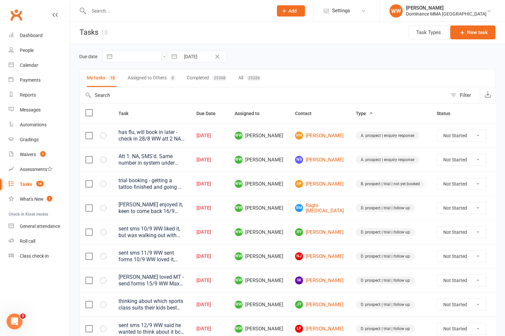
click at [315, 49] on div "Due date Navigate forward to interact with the calendar and select a date. Pres…" at bounding box center [287, 56] width 417 height 25
click at [291, 213] on td "RM Ragto Muse" at bounding box center [319, 207] width 61 height 24
click at [289, 222] on td "WW Will Wesley" at bounding box center [259, 232] width 60 height 24
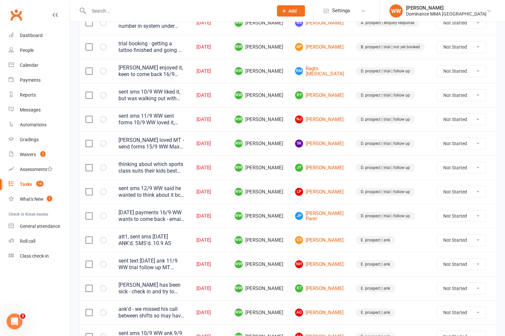
scroll to position [139, 0]
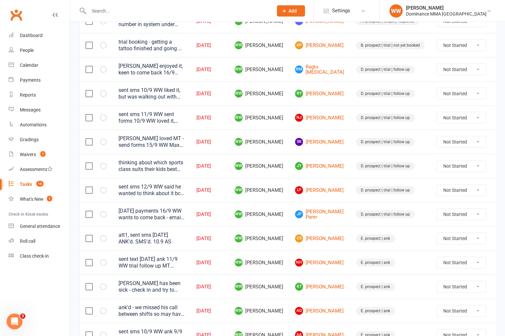
click at [291, 232] on td "CS Connor Smith" at bounding box center [319, 238] width 61 height 24
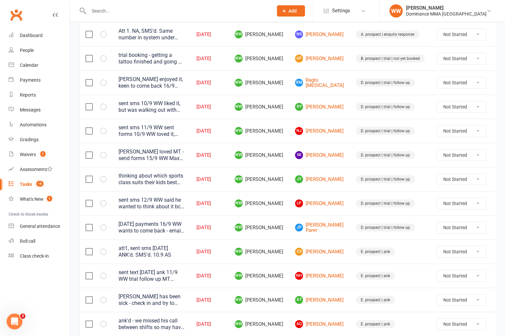
click at [289, 233] on td "WW Will Wesley" at bounding box center [259, 227] width 60 height 24
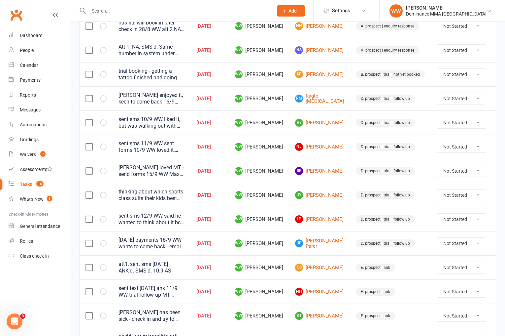
click at [289, 233] on td "WW Will Wesley" at bounding box center [259, 243] width 60 height 24
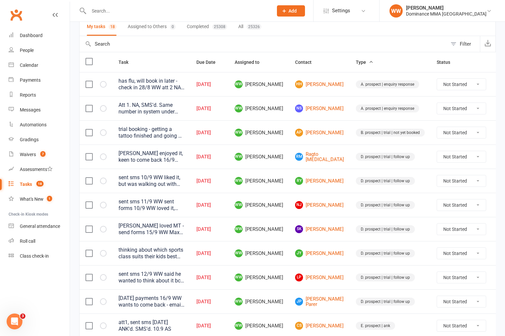
scroll to position [52, 0]
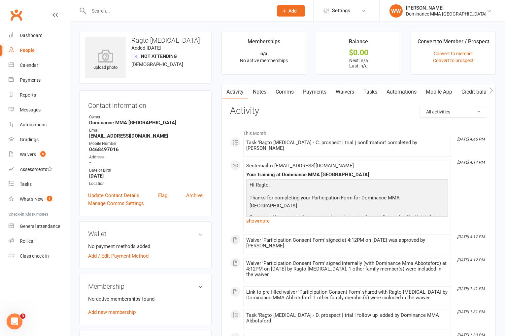
click at [216, 118] on div "upload photo Ragto [MEDICAL_DATA] Added [DATE] Not Attending [DEMOGRAPHIC_DATA]…" at bounding box center [145, 279] width 142 height 496
click at [343, 93] on link "Waivers" at bounding box center [345, 91] width 28 height 15
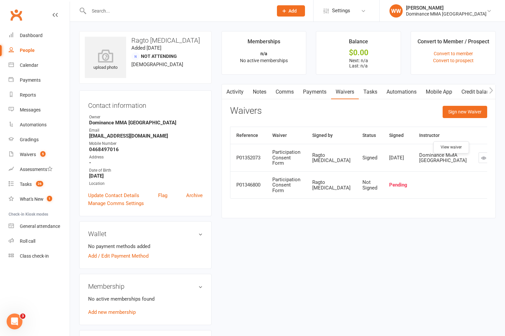
click at [479, 160] on link at bounding box center [484, 157] width 11 height 11
click at [313, 114] on div "Waivers Sign new Waiver" at bounding box center [358, 114] width 257 height 16
click at [346, 114] on div "Waivers Sign new Waiver" at bounding box center [358, 114] width 257 height 16
click at [379, 94] on link "Tasks" at bounding box center [370, 91] width 23 height 15
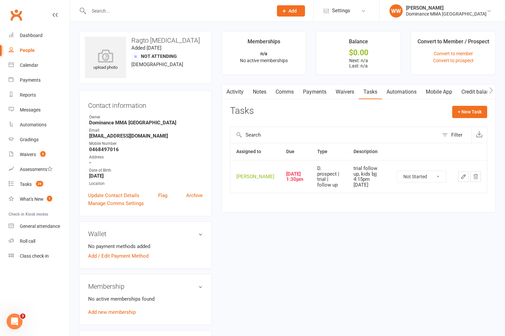
click at [461, 179] on icon "button" at bounding box center [464, 176] width 6 height 6
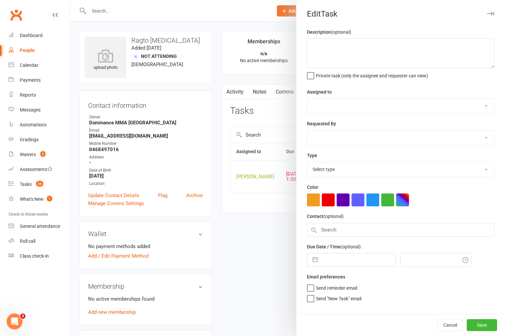
type textarea "trial follow up, kids bjj 4:15pm 9/9 SA"
select select "49757"
select select "12631"
type input "16 Sep 2025"
type input "1:30pm"
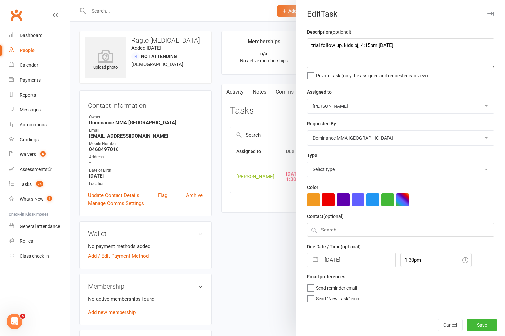
select select "3863"
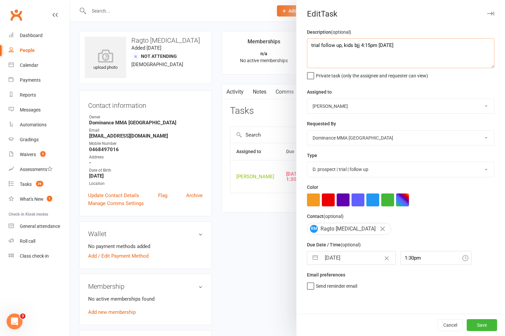
click at [310, 45] on textarea "trial follow up, kids bjj 4:15pm 9/9 SA" at bounding box center [401, 53] width 188 height 30
click at [310, 46] on textarea "enjoyed it, keen to come back trial follow up, kids bjj 4:15pm 9/9 SA" at bounding box center [401, 53] width 188 height 30
click at [394, 47] on textarea "Ali enjoyed it, keen to come back trial follow up, kids bjj 4:15pm 9/9 SA" at bounding box center [401, 53] width 188 height 30
click at [390, 46] on textarea "Ali enjoyed it, keen to come back 156/9 WW trial follow up, kids bjj 4:15pm 9/9…" at bounding box center [401, 53] width 188 height 30
type textarea "Ali enjoyed it, keen to come back 16/9 WW trial follow up, kids bjj 4:15pm 9/9 …"
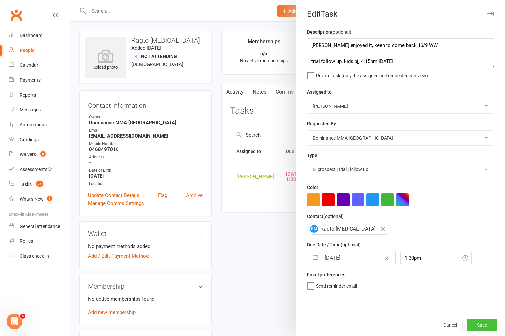
click at [479, 323] on button "Save" at bounding box center [482, 325] width 30 height 12
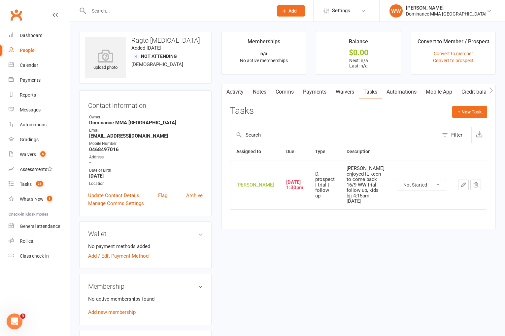
click at [355, 110] on div "Tasks + New Task" at bounding box center [358, 114] width 257 height 16
click at [357, 110] on div "Tasks + New Task" at bounding box center [358, 114] width 257 height 16
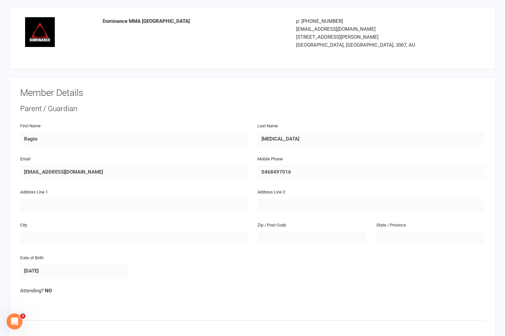
scroll to position [1, 0]
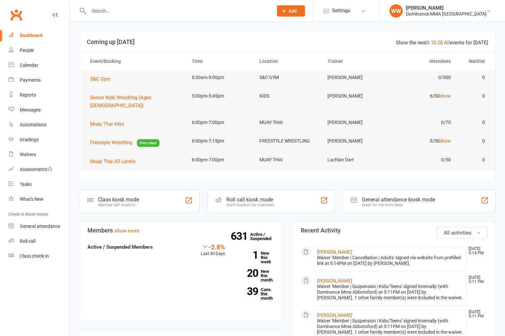
click at [114, 11] on input "text" at bounding box center [178, 10] width 182 height 9
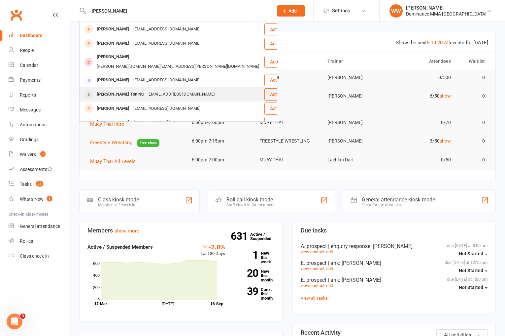
type input "[PERSON_NAME]"
click at [148, 89] on div "[EMAIL_ADDRESS][DOMAIN_NAME]" at bounding box center [181, 94] width 71 height 10
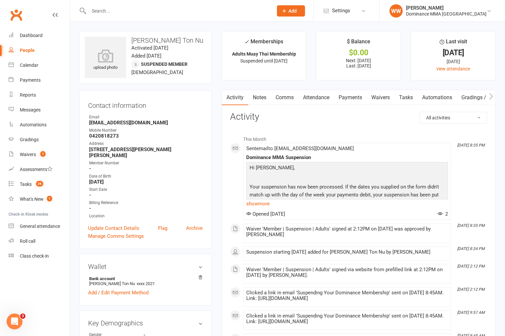
click at [387, 100] on link "Waivers" at bounding box center [381, 97] width 28 height 15
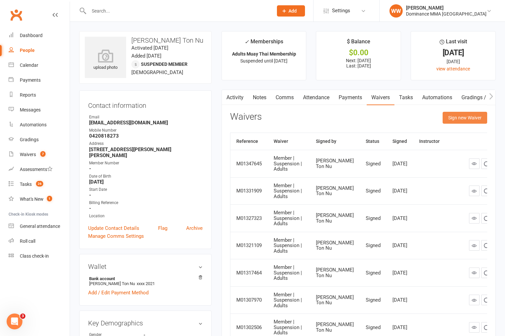
click at [450, 121] on button "Sign new Waiver" at bounding box center [465, 118] width 45 height 12
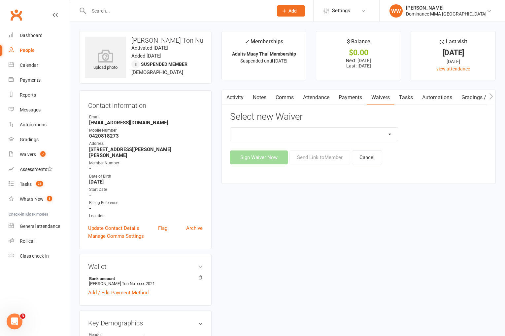
click at [343, 137] on select "Member | Cancellation | Adults Member | Injury Report Form (FOH staff use only)…" at bounding box center [315, 133] width 168 height 13
select select "7287"
click at [231, 127] on select "Member | Cancellation | Adults Member | Injury Report Form (FOH staff use only)…" at bounding box center [315, 133] width 168 height 13
click at [334, 157] on button "Send Link to Member" at bounding box center [320, 157] width 61 height 14
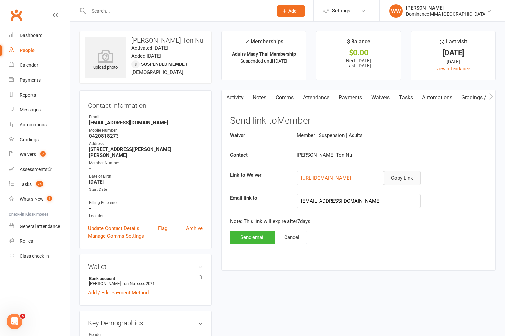
click at [402, 177] on button "Copy Link" at bounding box center [402, 178] width 37 height 14
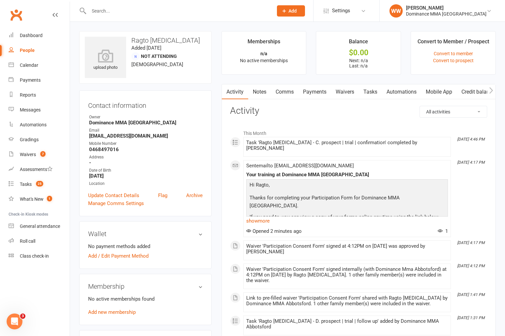
click at [139, 12] on input "text" at bounding box center [178, 10] width 182 height 9
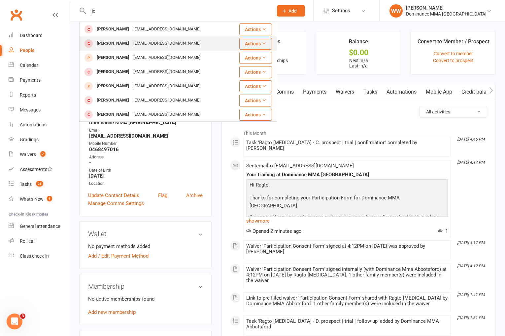
type input "j"
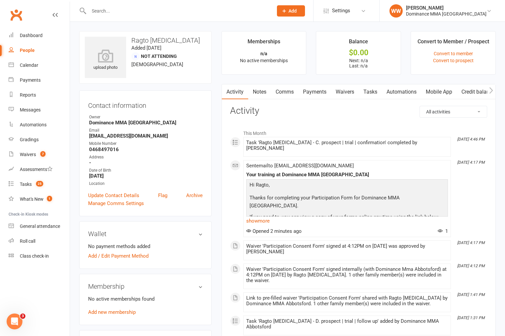
click at [281, 116] on div "All activities Bookings / Attendances Communications Notes Failed SMSes Grading…" at bounding box center [358, 280] width 257 height 348
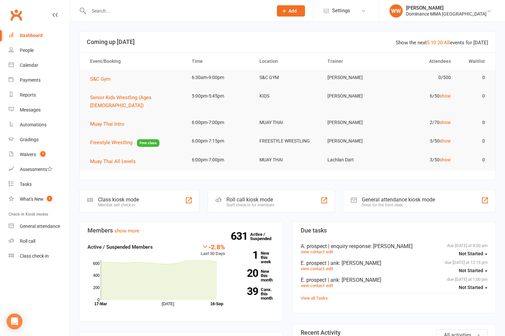
click at [113, 10] on input "text" at bounding box center [178, 10] width 182 height 9
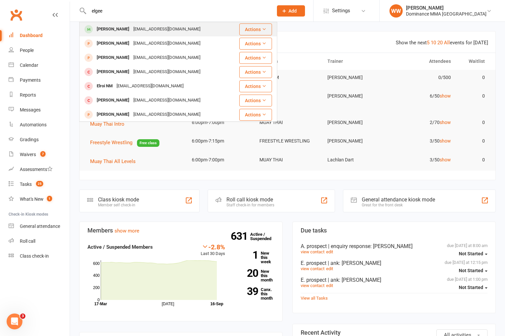
type input "elgee"
click at [131, 31] on div "elgeecoronel07@gmail.com" at bounding box center [166, 29] width 71 height 10
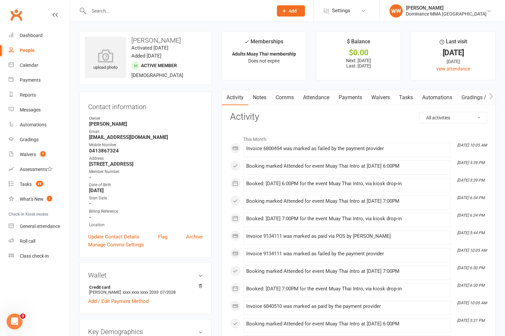
click at [360, 98] on link "Payments" at bounding box center [350, 97] width 33 height 15
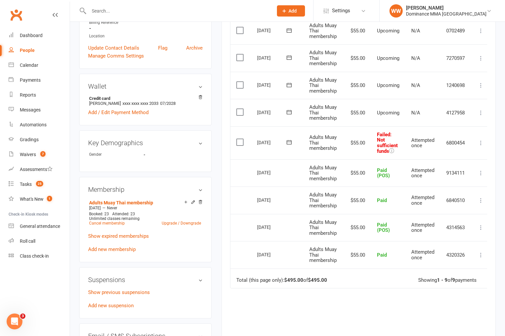
scroll to position [191, 0]
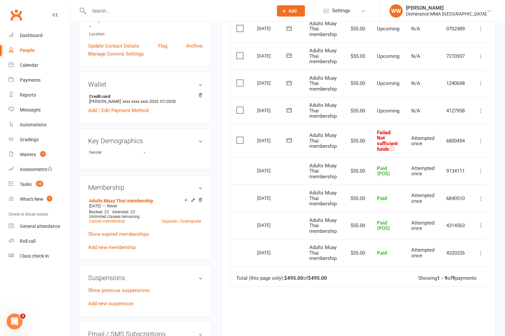
click at [484, 141] on icon at bounding box center [481, 140] width 7 height 7
click at [442, 167] on link "Mark as Paid (POS)" at bounding box center [451, 166] width 65 height 13
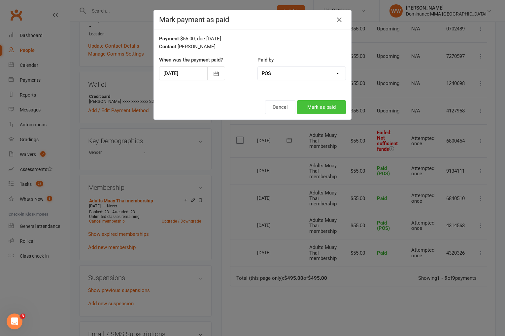
click at [322, 108] on button "Mark as paid" at bounding box center [321, 107] width 49 height 14
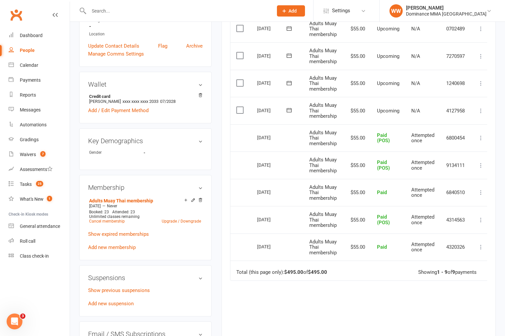
click at [481, 111] on icon at bounding box center [481, 110] width 7 height 7
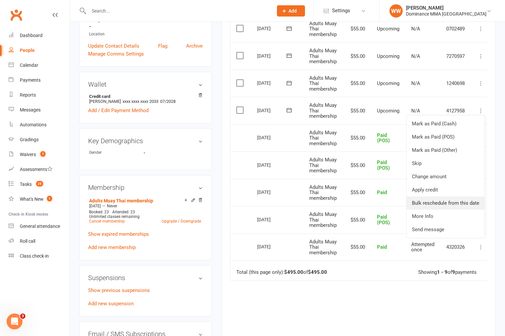
click at [450, 200] on link "Bulk reschedule from this date" at bounding box center [446, 202] width 78 height 13
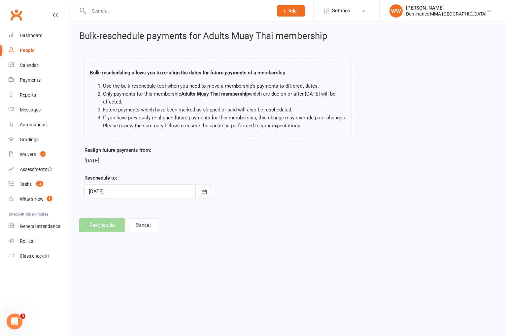
click at [209, 190] on button "button" at bounding box center [204, 191] width 18 height 14
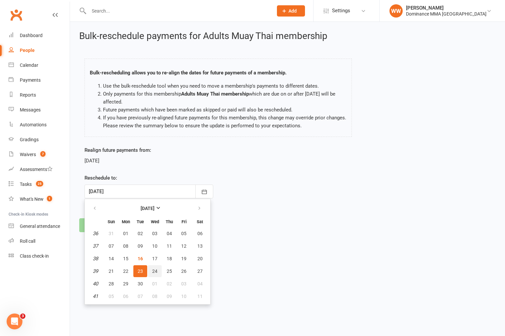
click at [155, 272] on span "24" at bounding box center [154, 270] width 5 height 5
type input "[DATE]"
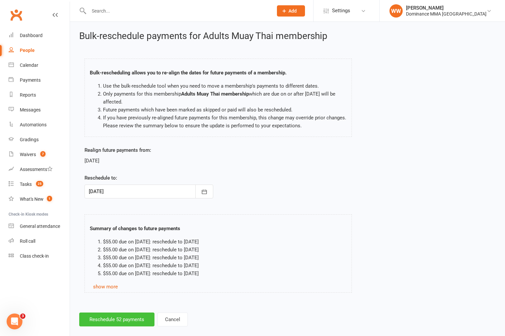
click at [116, 319] on button "Reschedule 52 payments" at bounding box center [116, 319] width 75 height 14
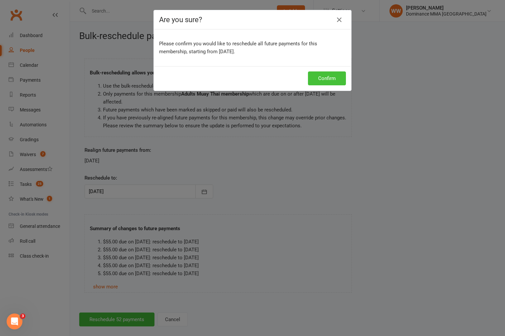
click at [325, 77] on button "Confirm" at bounding box center [327, 78] width 38 height 14
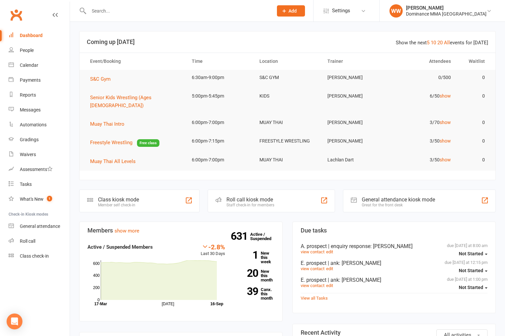
click at [109, 12] on input "text" at bounding box center [178, 10] width 182 height 9
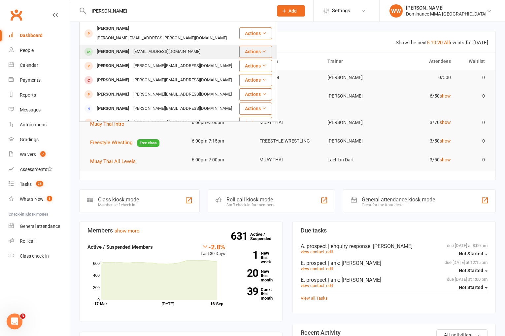
type input "[PERSON_NAME]"
click at [140, 47] on div "[EMAIL_ADDRESS][DOMAIN_NAME]" at bounding box center [166, 52] width 71 height 10
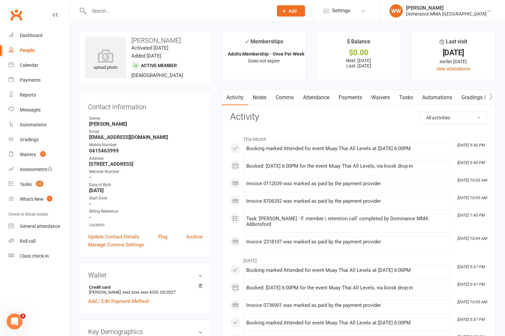
click at [343, 99] on link "Payments" at bounding box center [350, 97] width 33 height 15
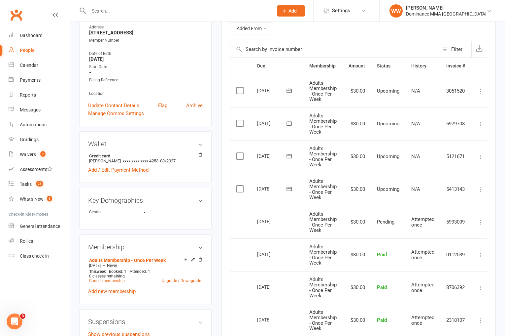
scroll to position [143, 0]
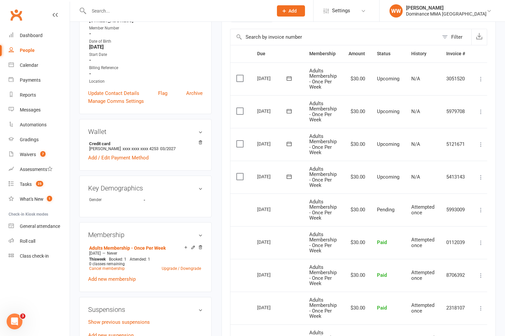
click at [288, 177] on icon at bounding box center [289, 176] width 7 height 7
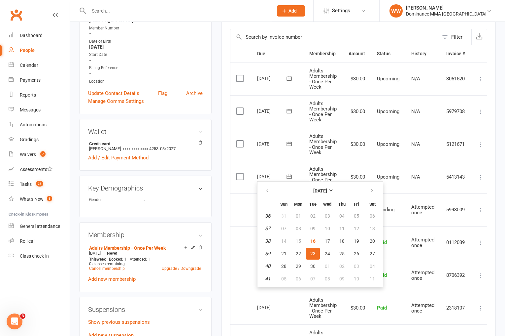
click at [364, 165] on td "$30.00" at bounding box center [357, 176] width 28 height 33
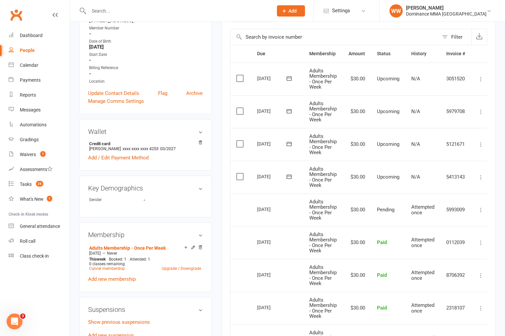
scroll to position [0, 5]
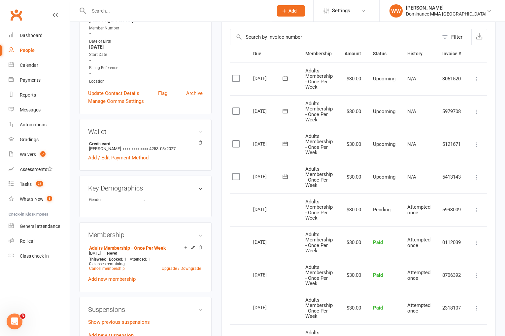
click at [478, 178] on icon at bounding box center [477, 177] width 7 height 7
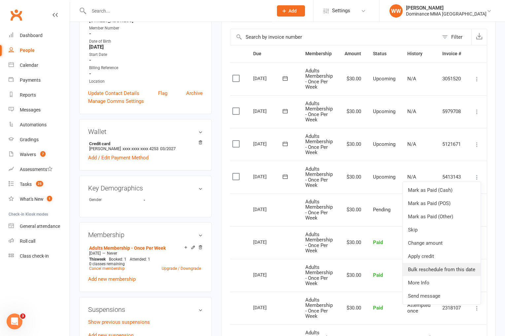
click at [437, 268] on link "Bulk reschedule from this date" at bounding box center [442, 269] width 78 height 13
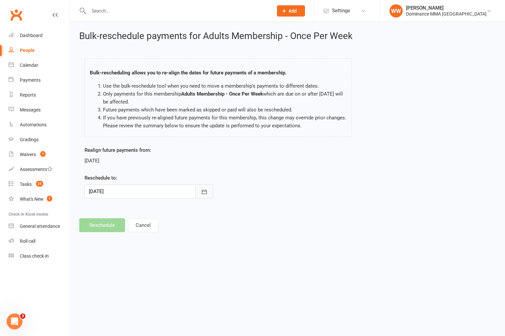
click at [202, 191] on icon "button" at bounding box center [204, 191] width 5 height 4
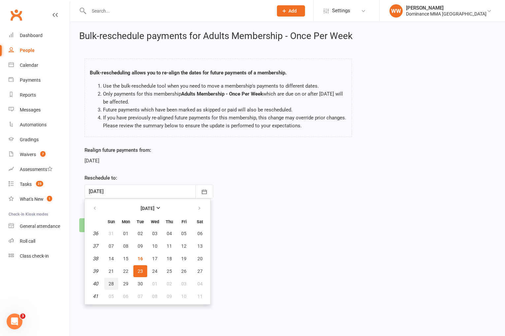
click at [112, 283] on span "28" at bounding box center [111, 283] width 5 height 5
type input "[DATE]"
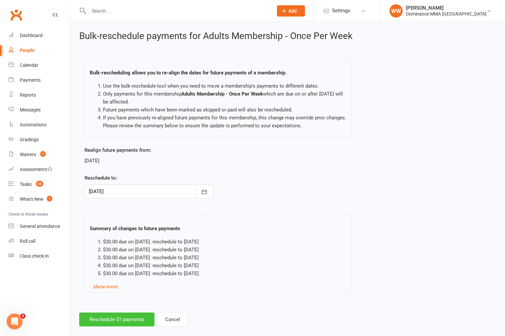
click at [119, 319] on button "Reschedule 51 payments" at bounding box center [116, 319] width 75 height 14
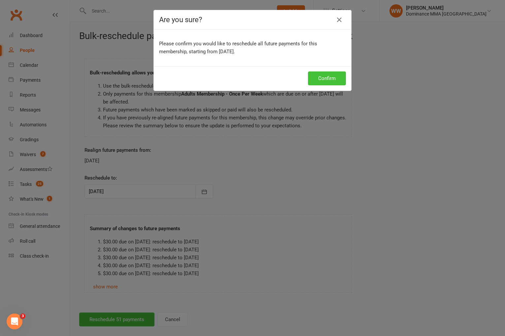
click at [334, 80] on button "Confirm" at bounding box center [327, 78] width 38 height 14
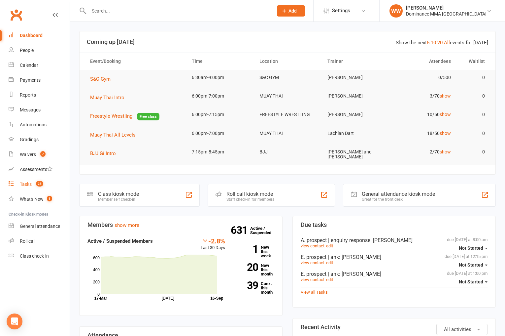
click at [27, 184] on div "Tasks" at bounding box center [26, 183] width 12 height 5
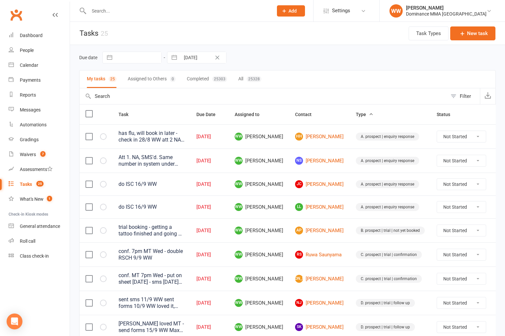
click at [289, 226] on td "AP [PERSON_NAME]" at bounding box center [319, 230] width 61 height 24
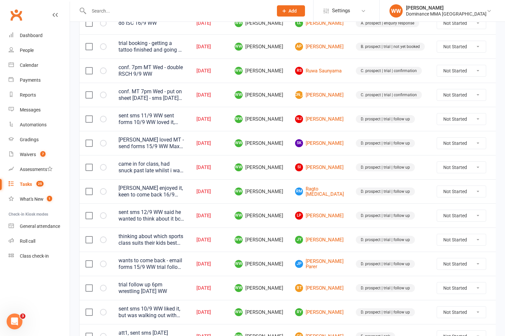
scroll to position [190, 0]
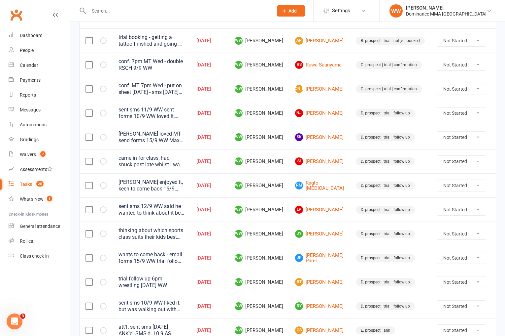
click at [288, 206] on td "WW [PERSON_NAME]" at bounding box center [259, 209] width 60 height 24
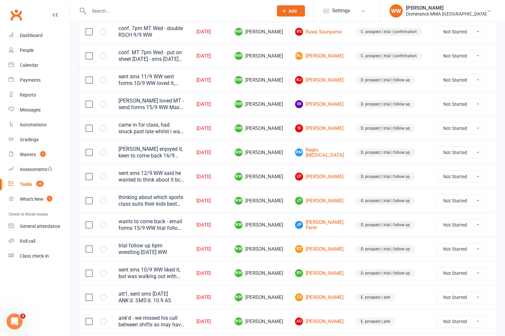
scroll to position [228, 0]
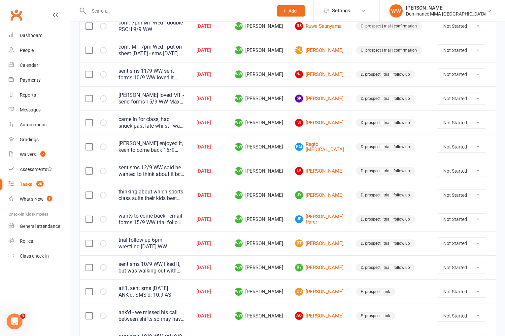
click at [492, 221] on td at bounding box center [502, 219] width 20 height 24
click at [499, 221] on icon at bounding box center [502, 219] width 7 height 7
click at [438, 247] on link "Edit" at bounding box center [456, 244] width 65 height 13
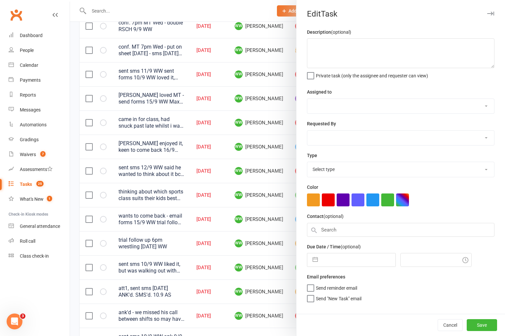
type textarea "wants to come back - email forms 15/9 WW trial follow up 7pm MT [DATE] WW"
select select "49757"
type input "[DATE]"
type input "7:00pm"
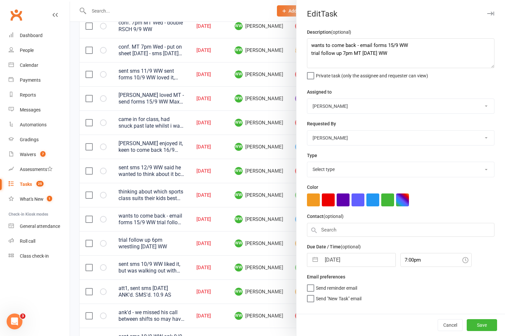
select select "3863"
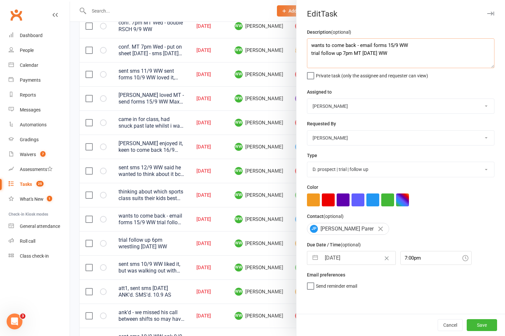
click at [311, 47] on textarea "wants to come back - email forms 15/9 WW trial follow up 7pm MT [DATE] WW" at bounding box center [401, 53] width 188 height 30
type textarea "[DATE] payments 16/9 WW wants to come back - email forms 15/9 WW trial follow u…"
click at [482, 324] on button "Save" at bounding box center [482, 325] width 30 height 12
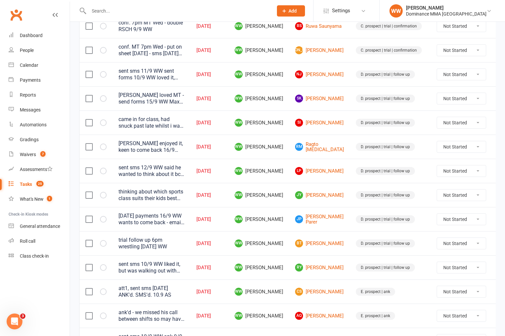
click at [350, 171] on td "D. prospect | trial | follow up" at bounding box center [390, 171] width 81 height 24
click at [26, 156] on div "Waivers" at bounding box center [28, 154] width 16 height 5
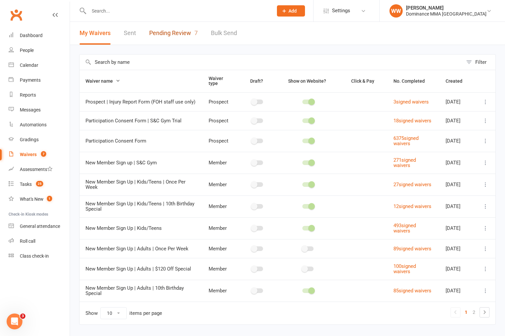
click at [175, 37] on link "Pending Review 7" at bounding box center [173, 33] width 49 height 23
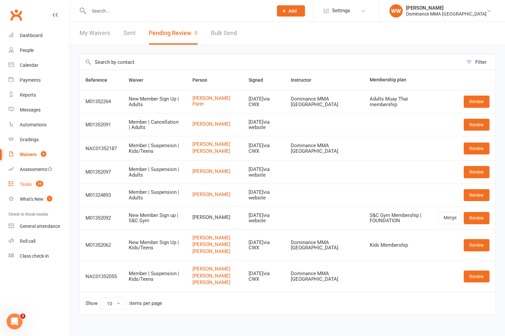
click at [42, 178] on link "Tasks 25" at bounding box center [39, 184] width 61 height 15
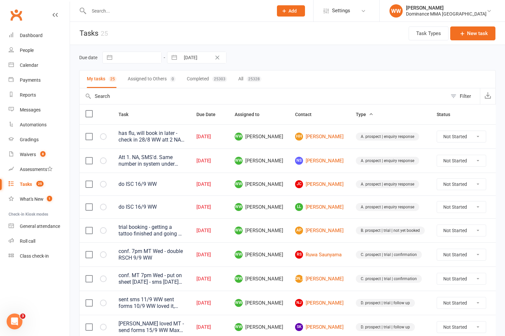
click at [264, 60] on div "Due date Navigate forward to interact with the calendar and select a date. Pres…" at bounding box center [287, 58] width 417 height 12
click at [461, 33] on icon "button" at bounding box center [462, 33] width 7 height 7
select select "49757"
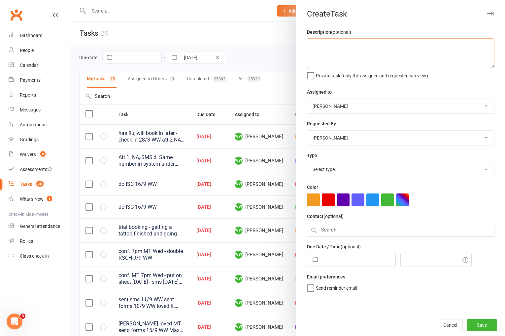
click at [328, 44] on textarea at bounding box center [401, 53] width 188 height 30
click at [380, 47] on textarea "update kinder kids spreadsheert - add all other kids classes" at bounding box center [401, 53] width 188 height 30
click at [457, 48] on textarea "update kinder kids spreadsheet - add all other kids classes" at bounding box center [401, 53] width 188 height 30
type textarea "update kinder kids spreadsheet - add all other kids classes 16/9 WW"
click at [368, 165] on select "Select type A. prospect | enquiry response B. prospect | trial | not yet booked…" at bounding box center [400, 169] width 187 height 15
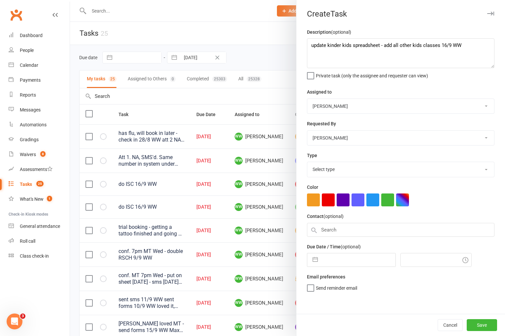
select select "3872"
click at [307, 162] on select "Select type A. prospect | enquiry response B. prospect | trial | not yet booked…" at bounding box center [400, 169] width 187 height 15
select select "7"
select select "2025"
select select "8"
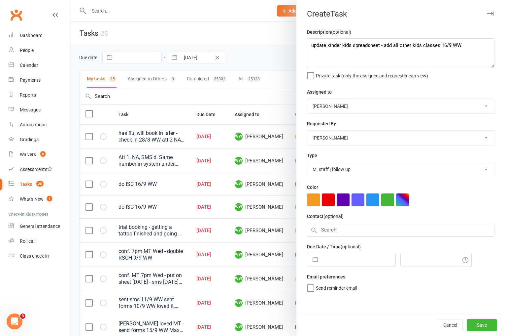
select select "2025"
select select "9"
select select "2025"
click at [345, 264] on input "text" at bounding box center [358, 259] width 74 height 13
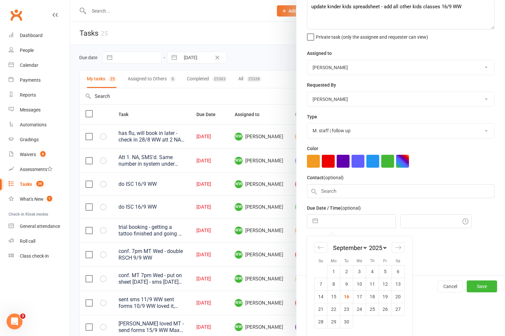
click at [348, 298] on td "16" at bounding box center [346, 296] width 13 height 13
type input "[DATE]"
type input "6:15pm"
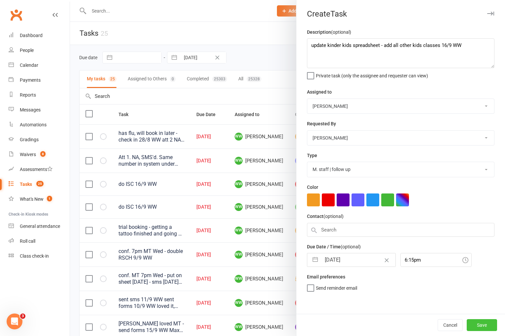
click at [479, 328] on button "Save" at bounding box center [482, 325] width 30 height 12
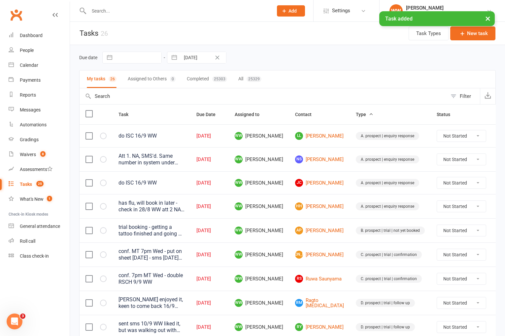
click at [332, 216] on td "HH Harry Howard" at bounding box center [319, 206] width 61 height 24
click at [331, 217] on td "HH Harry Howard" at bounding box center [319, 206] width 61 height 24
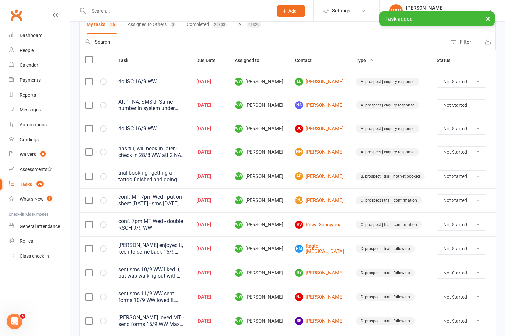
scroll to position [55, 0]
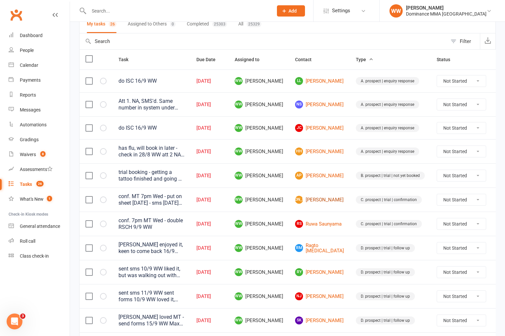
click at [312, 203] on link "JO Jonty O'Hara" at bounding box center [319, 199] width 49 height 8
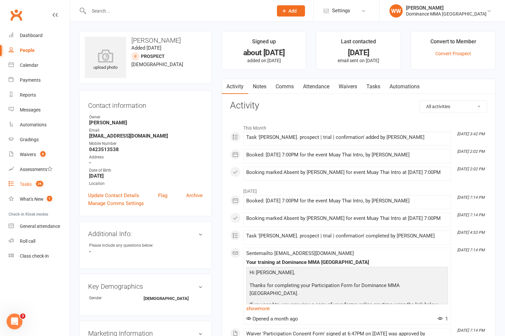
click at [33, 187] on count-badge "26" at bounding box center [38, 183] width 11 height 5
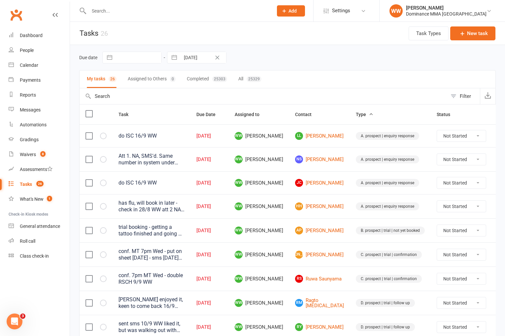
click at [157, 14] on input "text" at bounding box center [178, 10] width 182 height 9
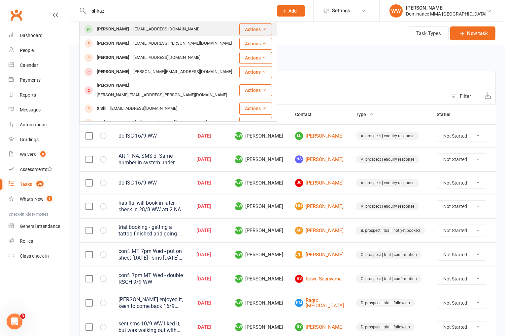
type input "shiraz"
click at [170, 27] on div "sarashiraz95@gmail.com" at bounding box center [166, 29] width 71 height 10
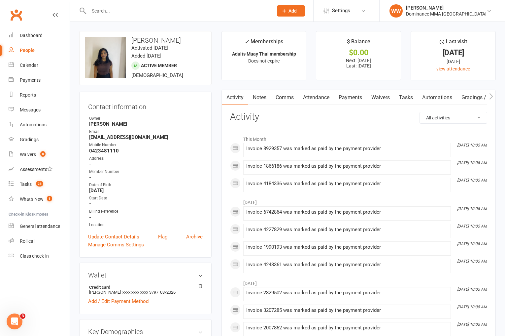
click at [259, 97] on link "Notes" at bounding box center [259, 97] width 23 height 15
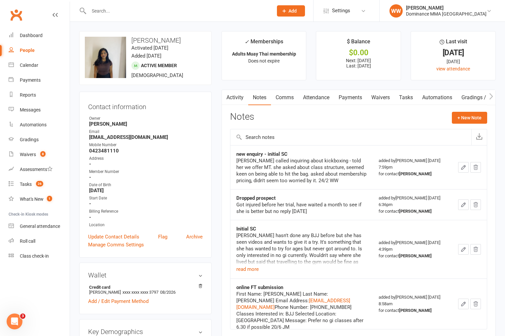
click at [238, 101] on link "Activity" at bounding box center [235, 97] width 26 height 15
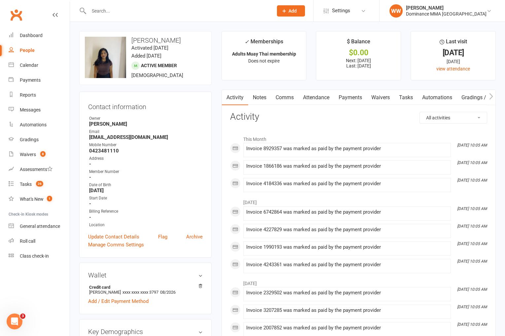
click at [408, 102] on link "Tasks" at bounding box center [406, 97] width 23 height 15
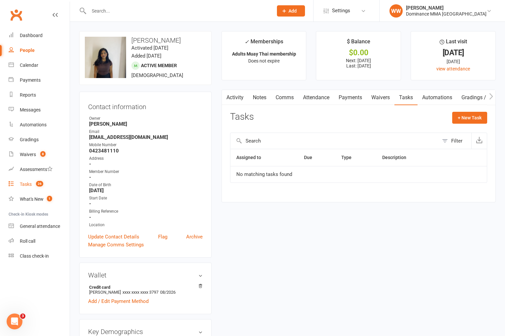
click at [29, 184] on div "Tasks" at bounding box center [26, 183] width 12 height 5
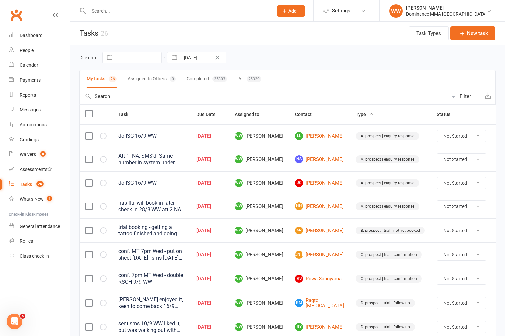
click at [443, 253] on select "Not Started In Progress Waiting Complete" at bounding box center [461, 254] width 49 height 11
click at [437, 249] on select "Not Started In Progress Waiting Complete" at bounding box center [461, 254] width 49 height 11
select select "unstarted"
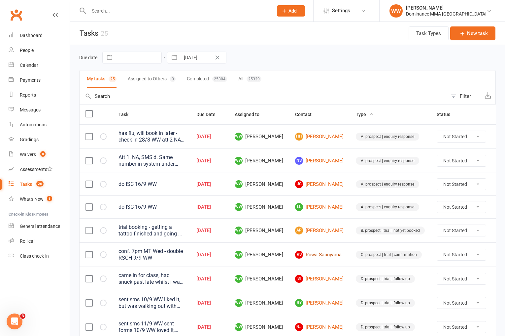
click at [313, 257] on link "RS Ruwa Saunyama" at bounding box center [319, 254] width 49 height 8
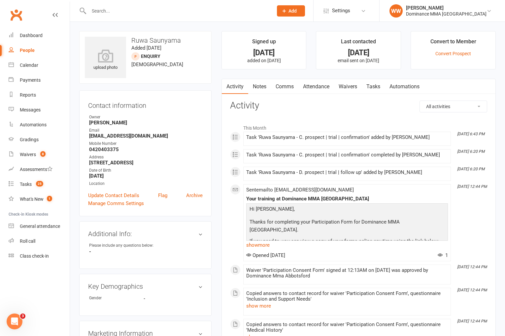
click at [373, 86] on link "Tasks" at bounding box center [373, 86] width 23 height 15
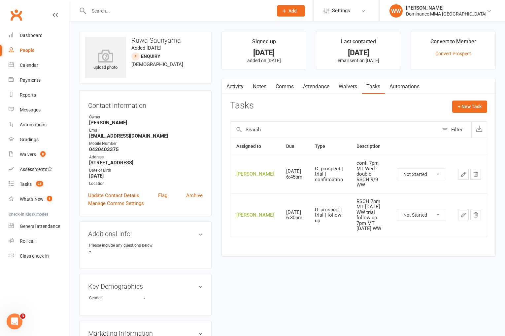
click at [420, 173] on select "Not Started In Progress Waiting Complete" at bounding box center [421, 173] width 49 height 11
click at [397, 168] on select "Not Started In Progress Waiting Complete" at bounding box center [421, 173] width 49 height 11
select select "unstarted"
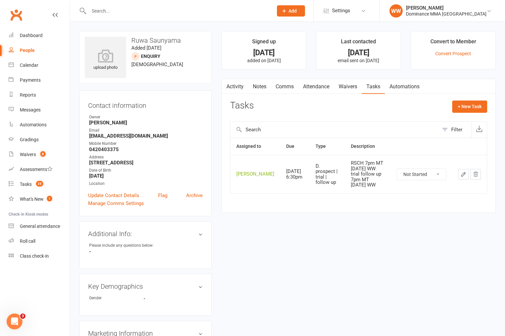
click at [311, 103] on div "Tasks + New Task" at bounding box center [358, 108] width 257 height 16
click at [29, 185] on div "Tasks" at bounding box center [26, 183] width 12 height 5
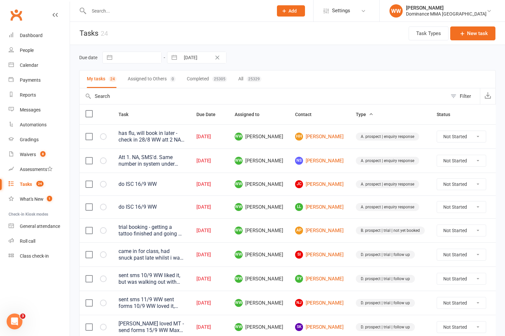
click at [286, 196] on td "WW Will Wesley" at bounding box center [259, 206] width 60 height 23
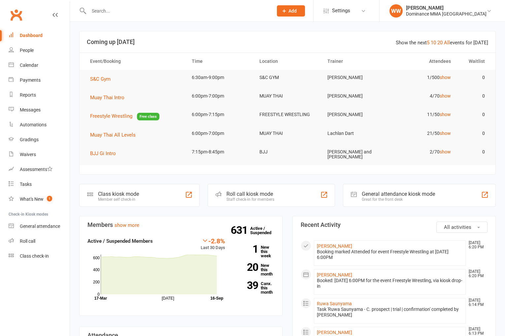
click at [123, 12] on input "text" at bounding box center [178, 10] width 182 height 9
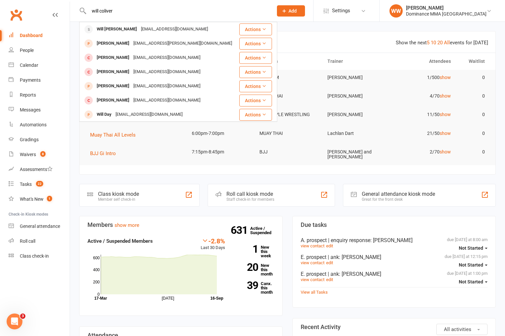
type input "will coliver"
click at [147, 29] on div "[EMAIL_ADDRESS][DOMAIN_NAME]" at bounding box center [174, 29] width 71 height 10
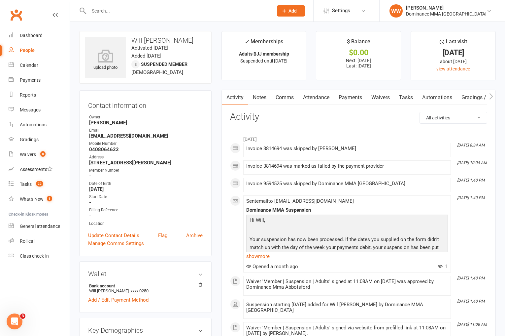
click at [342, 103] on link "Payments" at bounding box center [350, 97] width 33 height 15
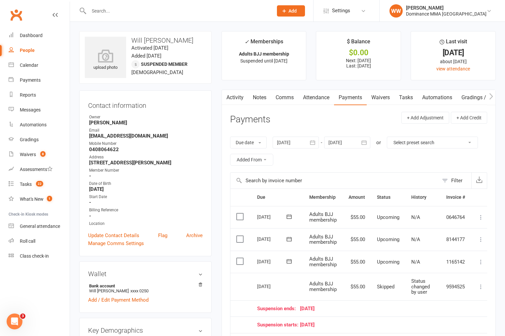
click at [265, 99] on link "Notes" at bounding box center [259, 97] width 23 height 15
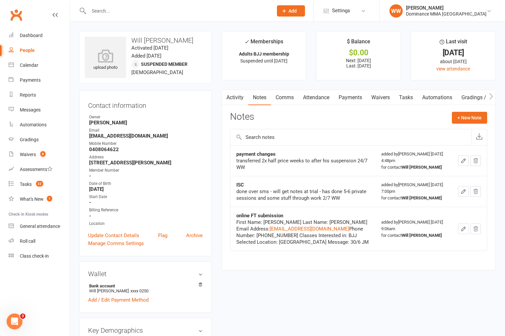
click at [307, 119] on div "Notes + New Note" at bounding box center [358, 120] width 257 height 17
click at [376, 100] on link "Waivers" at bounding box center [381, 97] width 28 height 15
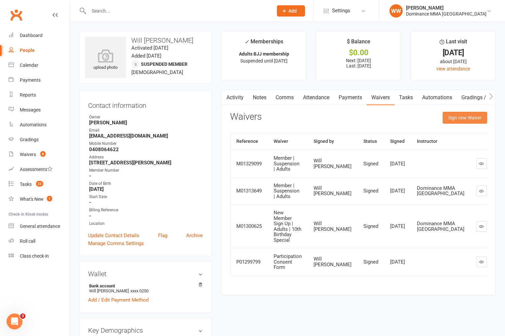
click at [459, 121] on button "Sign new Waiver" at bounding box center [465, 118] width 45 height 12
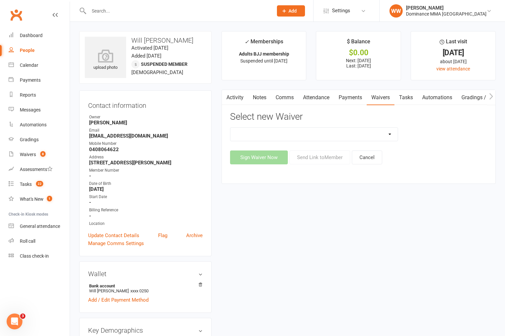
click at [352, 136] on select "Member | Cancellation | Adults Member | Injury Report Form (FOH staff use only)…" at bounding box center [315, 133] width 168 height 13
select select "7288"
click at [231, 127] on select "Member | Cancellation | Adults Member | Injury Report Form (FOH staff use only)…" at bounding box center [315, 133] width 168 height 13
click at [317, 154] on button "Send Link to Member" at bounding box center [320, 157] width 61 height 14
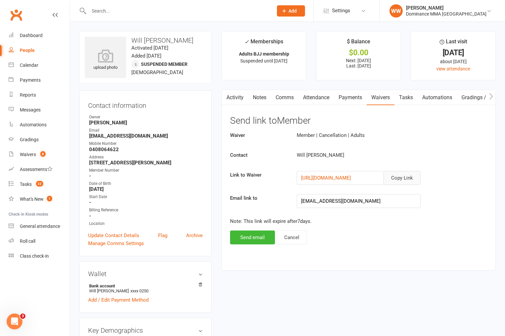
click at [401, 178] on button "Copy Link" at bounding box center [402, 178] width 37 height 14
click at [27, 159] on link "Waivers 8" at bounding box center [39, 154] width 61 height 15
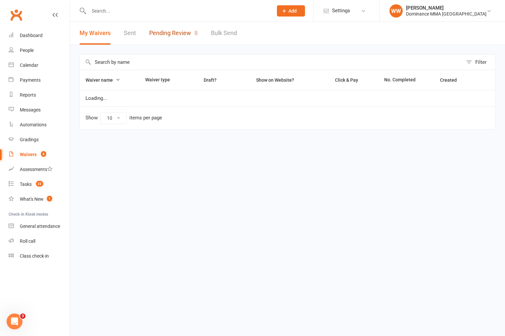
click at [160, 34] on link "Pending Review 8" at bounding box center [173, 33] width 49 height 23
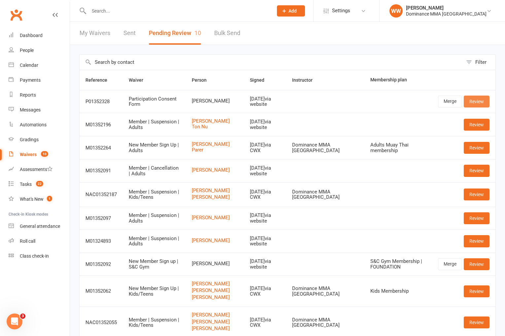
click at [473, 101] on link "Review" at bounding box center [477, 101] width 26 height 12
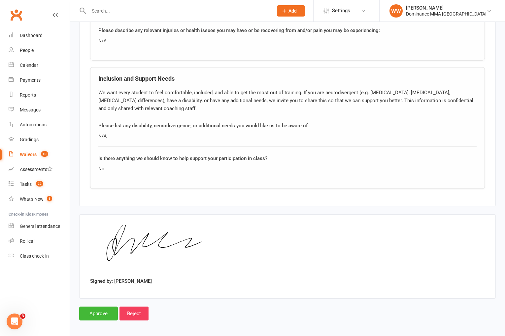
scroll to position [510, 0]
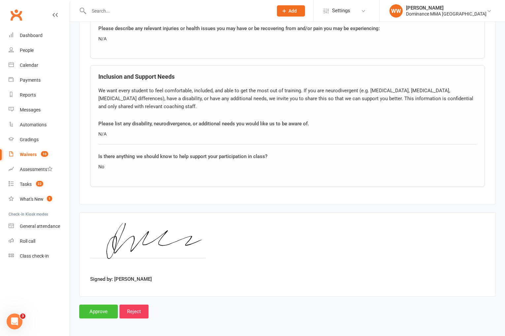
click at [100, 312] on input "Approve" at bounding box center [98, 311] width 39 height 14
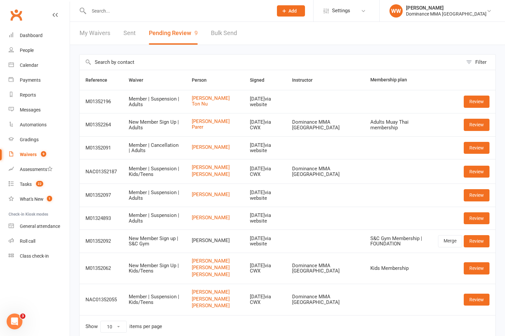
click at [95, 9] on input "text" at bounding box center [178, 10] width 182 height 9
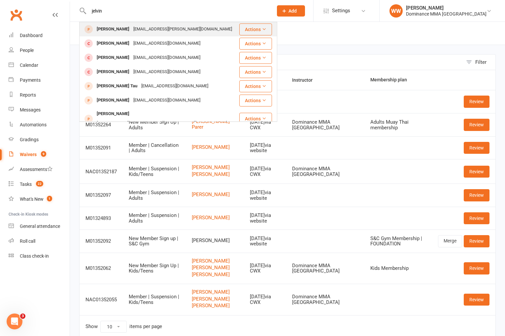
type input "jelvin"
click at [159, 33] on div "[EMAIL_ADDRESS][PERSON_NAME][DOMAIN_NAME]" at bounding box center [182, 29] width 103 height 10
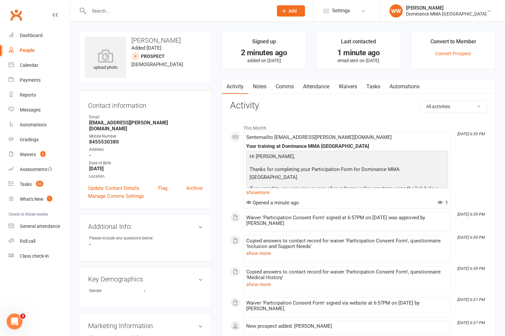
click at [262, 88] on link "Notes" at bounding box center [259, 86] width 23 height 15
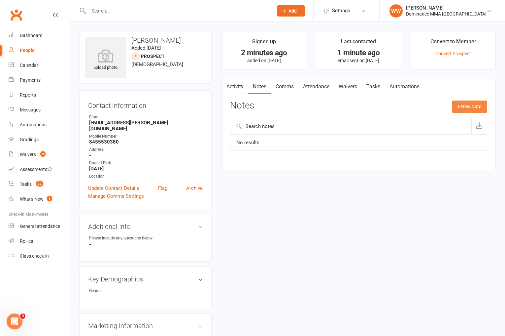
click at [458, 107] on button "+ New Note" at bounding box center [469, 106] width 35 height 12
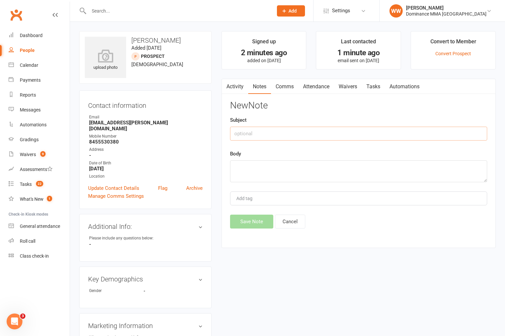
click at [287, 132] on input "text" at bounding box center [358, 133] width 257 height 14
type input "walk in"
click at [289, 169] on textarea at bounding box center [358, 171] width 257 height 22
type textarea "blue belt from [US_STATE]. here for 3 months 16/9 WW"
click at [253, 221] on button "Save Note" at bounding box center [251, 221] width 43 height 14
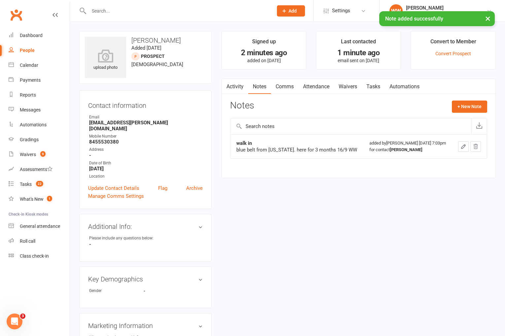
click at [375, 88] on link "Tasks" at bounding box center [373, 86] width 23 height 15
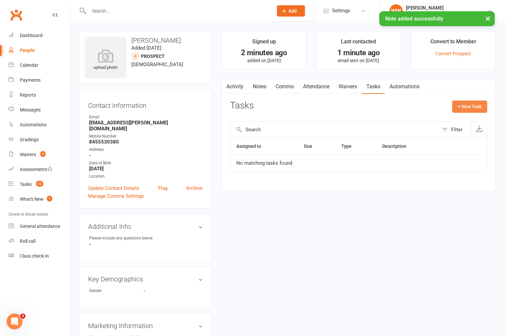
click at [472, 106] on button "+ New Task" at bounding box center [469, 106] width 35 height 12
select select "49757"
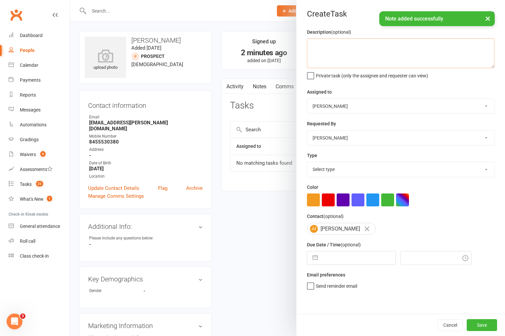
click at [354, 50] on textarea at bounding box center [401, 53] width 188 height 30
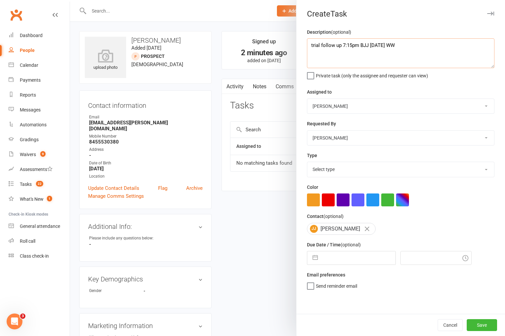
type textarea "trial follow up 7:15pm BJJ [DATE] WW"
click at [338, 174] on select "Select type A. prospect | enquiry response B. prospect | trial | not yet booked…" at bounding box center [400, 169] width 187 height 15
select select "3863"
click at [307, 162] on select "Select type A. prospect | enquiry response B. prospect | trial | not yet booked…" at bounding box center [400, 169] width 187 height 15
click at [346, 266] on div "Description (optional) trial follow up 7:15pm BJJ Tues 16/9 WW Private task (on…" at bounding box center [401, 170] width 209 height 285
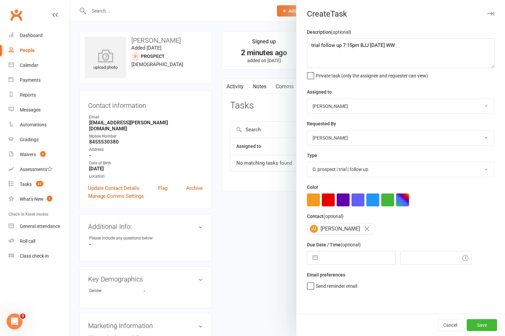
select select "7"
select select "2025"
select select "8"
select select "2025"
select select "9"
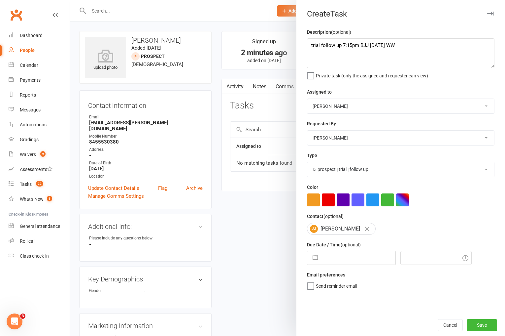
select select "2025"
click at [351, 261] on input "text" at bounding box center [358, 257] width 74 height 13
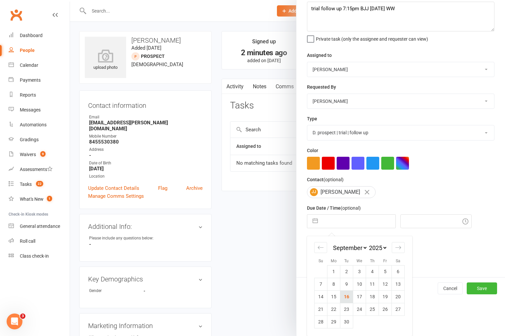
click at [349, 293] on td "16" at bounding box center [346, 296] width 13 height 13
type input "[DATE]"
type input "7:15pm"
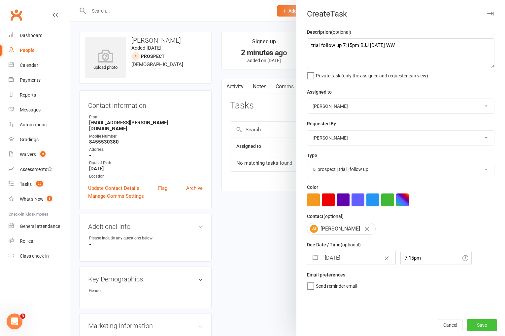
click at [480, 322] on button "Save" at bounding box center [482, 325] width 30 height 12
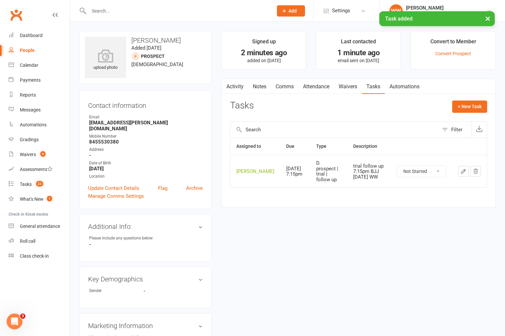
click at [236, 84] on link "Activity" at bounding box center [235, 86] width 26 height 15
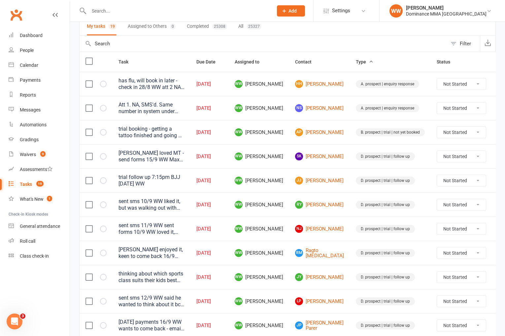
scroll to position [59, 0]
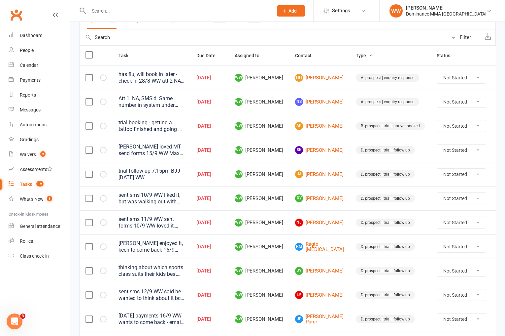
click at [294, 191] on td "[PERSON_NAME]" at bounding box center [319, 198] width 61 height 24
click at [289, 183] on td "WW [PERSON_NAME]" at bounding box center [259, 174] width 60 height 24
click at [318, 174] on link "[PERSON_NAME]" at bounding box center [319, 174] width 49 height 8
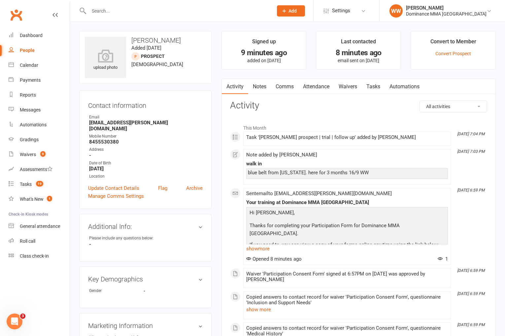
click at [216, 130] on div "upload photo [PERSON_NAME] Added [DATE] prospect [DEMOGRAPHIC_DATA] Contact inf…" at bounding box center [145, 294] width 142 height 527
click at [35, 180] on link "Tasks 19" at bounding box center [39, 184] width 61 height 15
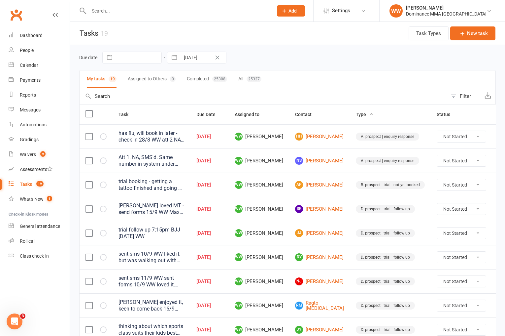
click at [274, 58] on div "Due date Navigate forward to interact with the calendar and select a date. Pres…" at bounding box center [287, 58] width 417 height 12
drag, startPoint x: 299, startPoint y: 58, endPoint x: 293, endPoint y: 59, distance: 5.7
click at [299, 58] on div "Due date Navigate forward to interact with the calendar and select a date. Pres…" at bounding box center [287, 58] width 417 height 12
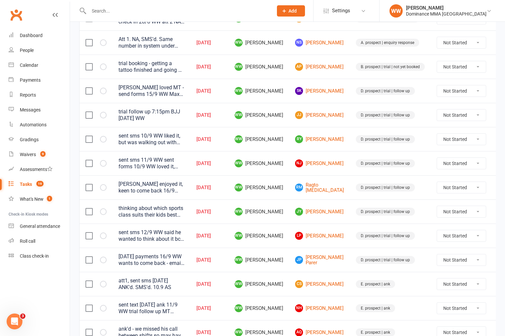
scroll to position [120, 0]
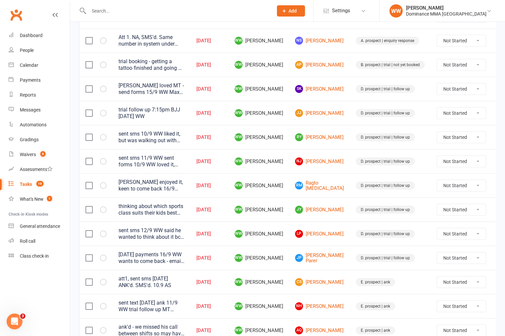
click at [287, 97] on td "WW [PERSON_NAME]" at bounding box center [259, 89] width 60 height 24
click at [118, 10] on input "text" at bounding box center [178, 10] width 182 height 9
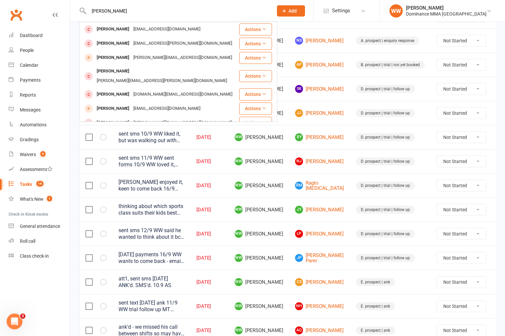
click at [104, 11] on input "[PERSON_NAME]" at bounding box center [178, 10] width 182 height 9
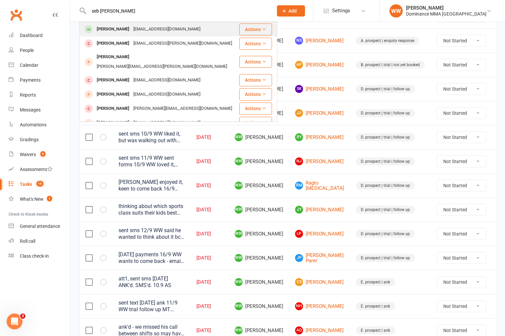
type input "seb [PERSON_NAME]"
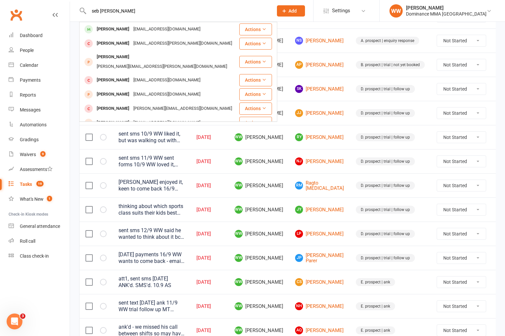
click at [131, 27] on div "[EMAIL_ADDRESS][DOMAIN_NAME]" at bounding box center [166, 29] width 71 height 10
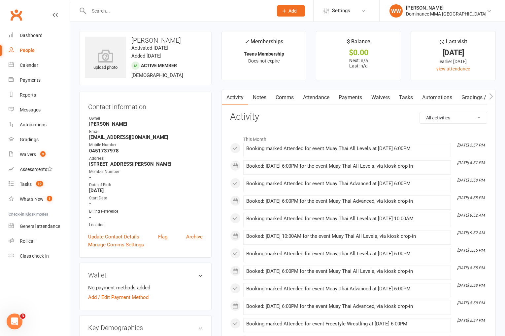
click at [261, 102] on link "Notes" at bounding box center [259, 97] width 23 height 15
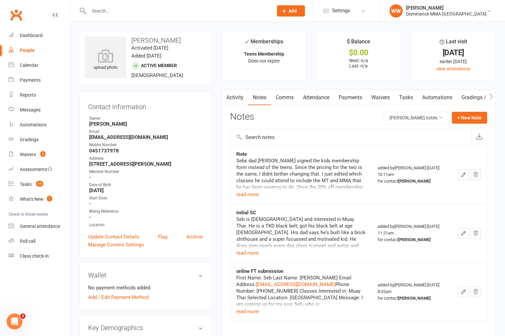
click at [225, 159] on div "Activity Notes Comms Attendance Payments Waivers Tasks Automations Gradings / P…" at bounding box center [359, 214] width 274 height 251
click at [478, 123] on button "+ New Note" at bounding box center [469, 118] width 35 height 12
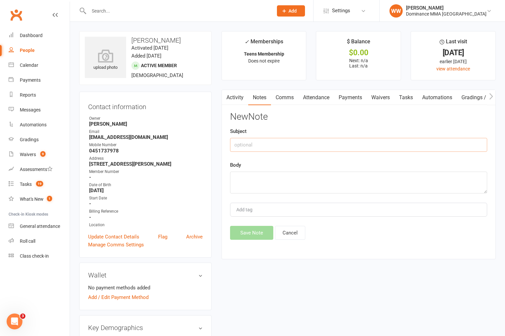
click at [302, 145] on input "text" at bounding box center [358, 145] width 257 height 14
type input "not tracked classes"
click at [286, 180] on textarea at bounding box center [358, 182] width 257 height 22
type textarea "+20 BJJ classes 16/9 WW"
click at [258, 227] on button "Save Note" at bounding box center [251, 233] width 43 height 14
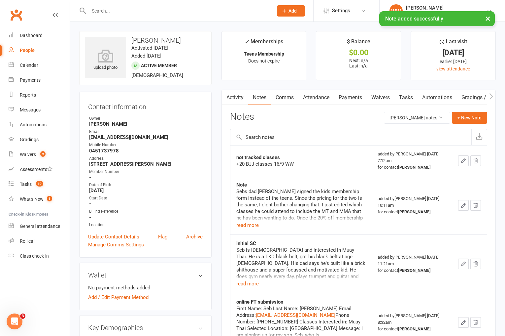
click at [221, 208] on main "✓ Memberships Teens Membership Does not expire $ Balance $0.00 Next: n/a Last: …" at bounding box center [359, 204] width 284 height 346
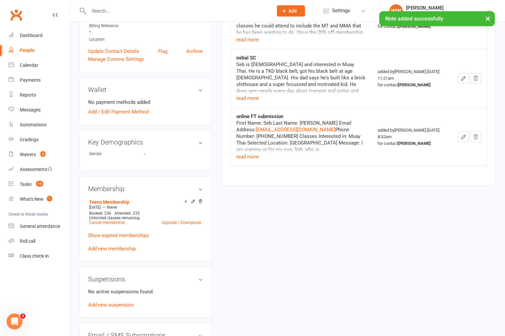
scroll to position [191, 0]
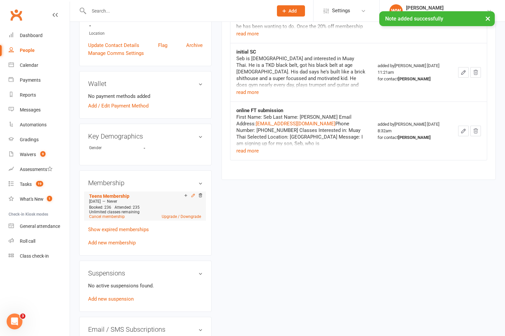
click at [193, 194] on icon at bounding box center [193, 195] width 5 height 5
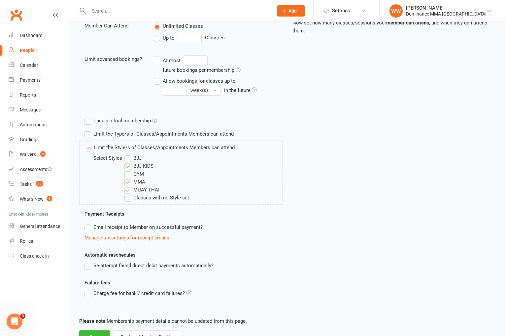
scroll to position [171, 0]
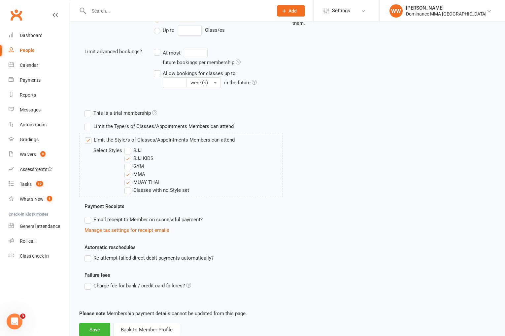
click at [127, 151] on label "BJJ" at bounding box center [132, 150] width 17 height 8
click at [127, 146] on input "BJJ" at bounding box center [126, 146] width 4 height 0
click at [98, 327] on button "Save" at bounding box center [94, 329] width 31 height 14
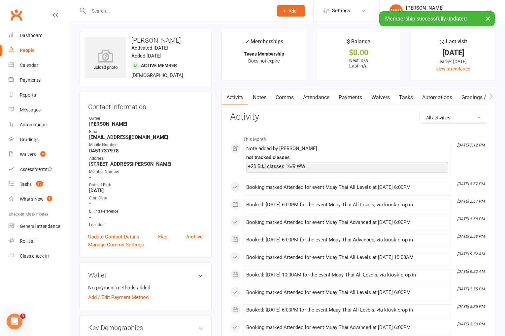
click at [218, 168] on main "✓ Memberships Teens Membership Does not expire $ Balance $0.00 Next: n/a Last: …" at bounding box center [359, 331] width 284 height 600
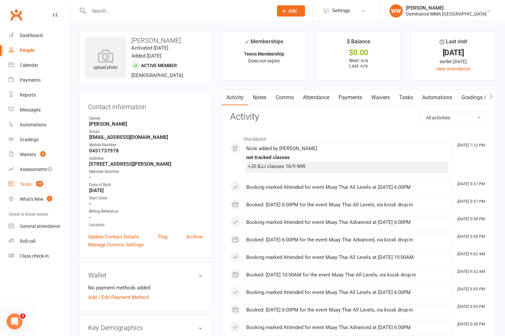
click at [20, 182] on div "Tasks" at bounding box center [26, 183] width 12 height 5
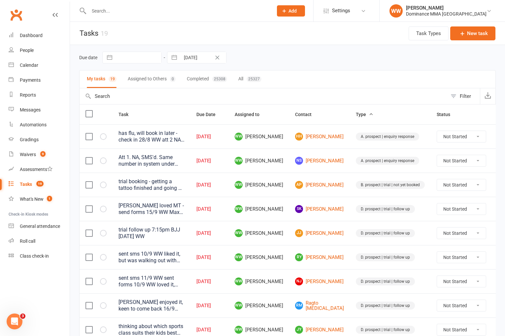
click at [300, 52] on div "Due date Navigate forward to interact with the calendar and select a date. Pres…" at bounding box center [287, 58] width 417 height 12
click at [299, 55] on div "Due date Navigate forward to interact with the calendar and select a date. Pres…" at bounding box center [287, 58] width 417 height 12
click at [301, 54] on div "Due date Navigate forward to interact with the calendar and select a date. Pres…" at bounding box center [287, 58] width 417 height 12
click at [299, 55] on div "Due date Navigate forward to interact with the calendar and select a date. Pres…" at bounding box center [287, 58] width 417 height 12
click at [294, 164] on td "NS Narendra Shukla" at bounding box center [319, 160] width 61 height 24
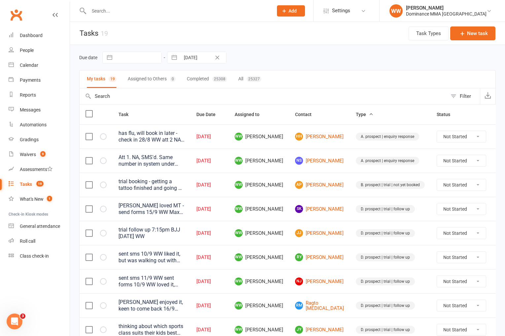
click at [289, 171] on td "WW Will Wesley" at bounding box center [259, 160] width 60 height 24
click at [292, 168] on td "NS Narendra Shukla" at bounding box center [319, 160] width 61 height 24
click at [293, 175] on td "AP Aaron Parker" at bounding box center [319, 184] width 61 height 24
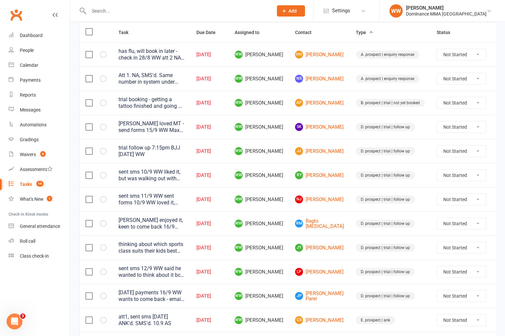
scroll to position [85, 0]
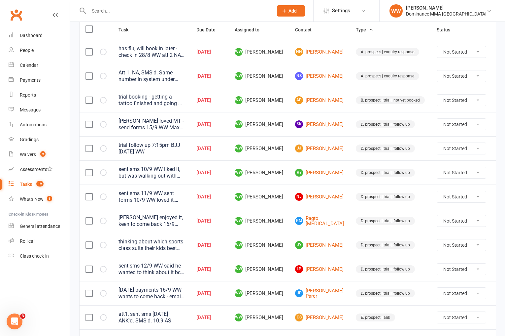
click at [137, 11] on input "text" at bounding box center [178, 10] width 182 height 9
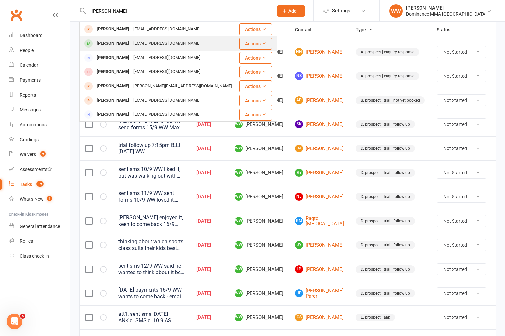
type input "lisa"
click at [138, 43] on div "lisakluong@gmail.com" at bounding box center [166, 44] width 71 height 10
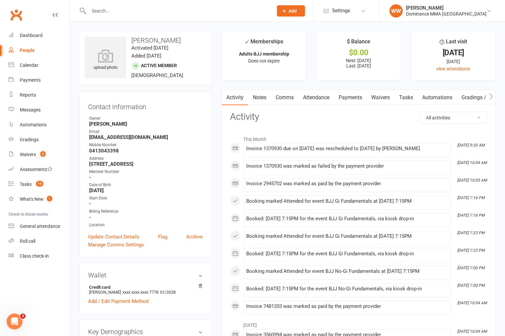
click at [354, 99] on link "Payments" at bounding box center [350, 97] width 33 height 15
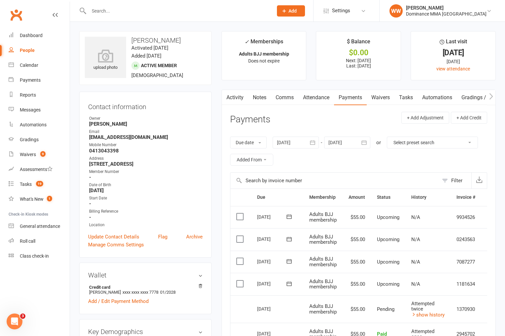
click at [235, 101] on link "Activity" at bounding box center [235, 97] width 26 height 15
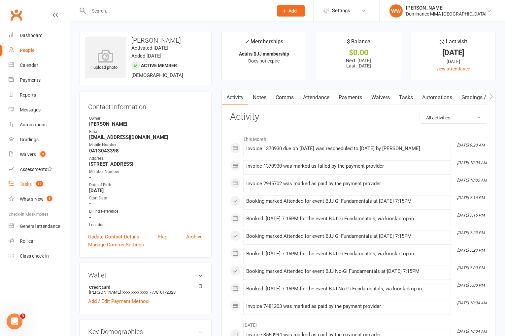
click at [26, 186] on div "Tasks" at bounding box center [26, 183] width 12 height 5
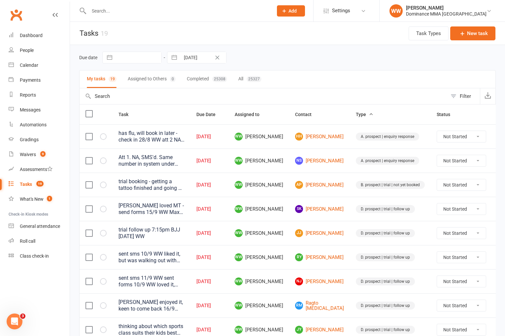
click at [276, 53] on div "Due date Navigate forward to interact with the calendar and select a date. Pres…" at bounding box center [287, 58] width 417 height 12
click at [284, 52] on div "Due date Navigate forward to interact with the calendar and select a date. Pres…" at bounding box center [287, 58] width 417 height 12
click at [289, 145] on td "WW Will Wesley" at bounding box center [259, 136] width 60 height 24
click at [289, 148] on td "WW Will Wesley" at bounding box center [259, 160] width 60 height 24
click at [287, 186] on td "WW Will Wesley" at bounding box center [259, 184] width 60 height 24
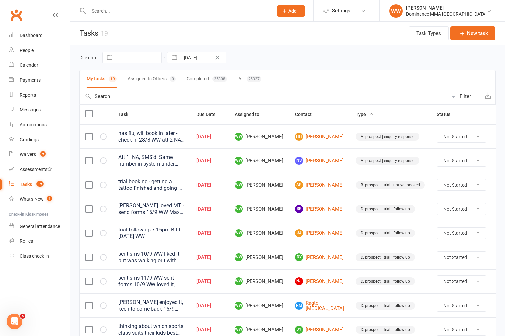
click at [288, 207] on td "WW Will Wesley" at bounding box center [259, 208] width 60 height 24
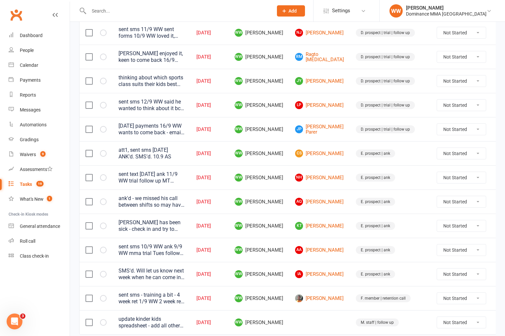
scroll to position [249, 0]
click at [499, 272] on icon at bounding box center [502, 273] width 7 height 7
click at [432, 305] on link "Edit" at bounding box center [456, 299] width 65 height 13
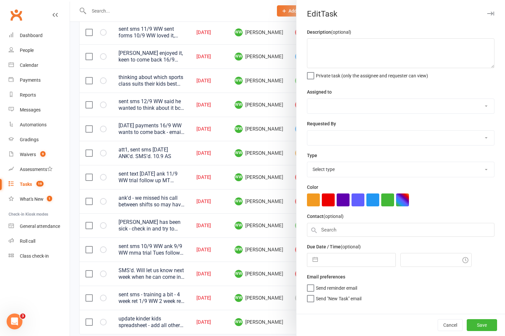
type textarea "SMS'd. Will let us know next week when he can come in. 11.9 AS sent sms 9/9 WW …"
select select "49757"
type input "16 Sep 2025"
type input "6:45pm"
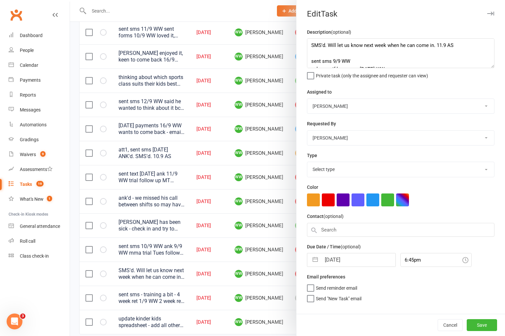
select select "3864"
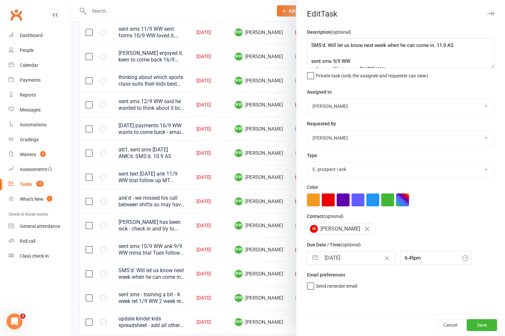
click at [343, 257] on input "16 Sep 2025" at bounding box center [358, 257] width 74 height 13
select select "7"
select select "2025"
select select "8"
select select "2025"
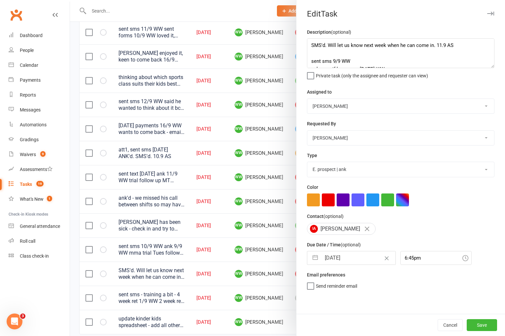
select select "9"
select select "2025"
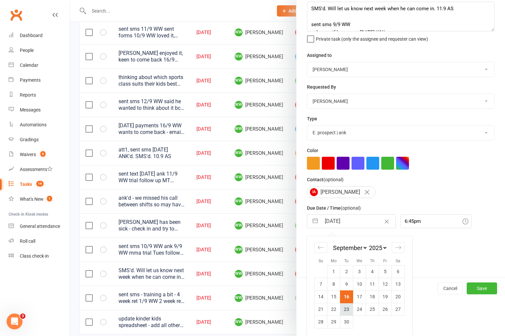
click at [343, 308] on td "23" at bounding box center [346, 308] width 13 height 13
type input "23 Sep 2025"
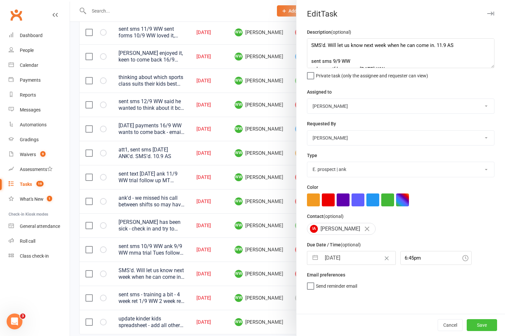
click at [479, 324] on button "Save" at bounding box center [482, 325] width 30 height 12
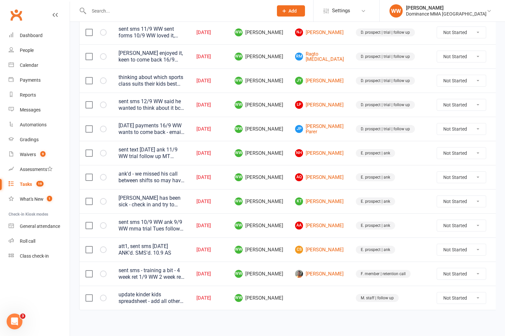
click at [350, 265] on td "F. member | retention call" at bounding box center [390, 273] width 81 height 24
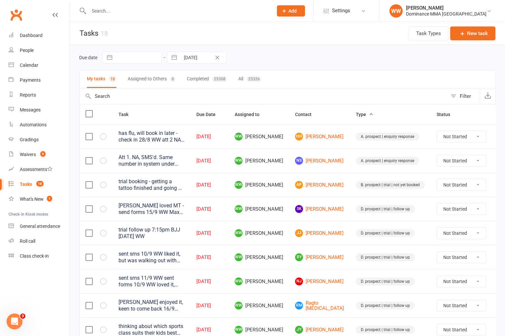
click at [289, 190] on td "WW Will Wesley" at bounding box center [259, 184] width 60 height 24
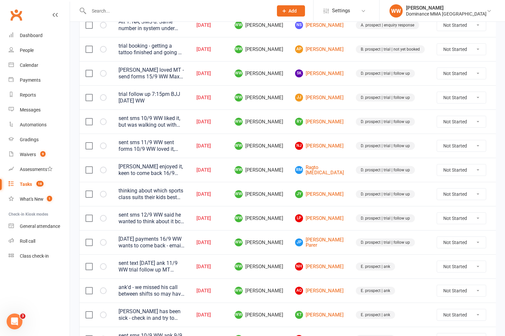
scroll to position [136, 0]
click at [499, 242] on icon at bounding box center [502, 241] width 7 height 7
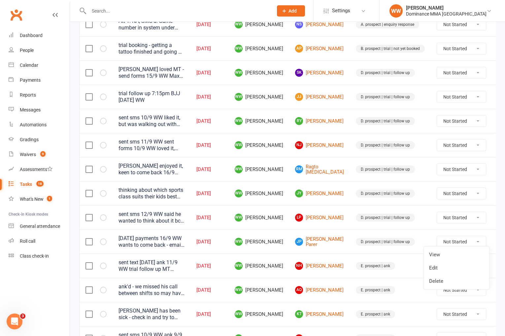
click at [441, 267] on link "Edit" at bounding box center [456, 267] width 65 height 13
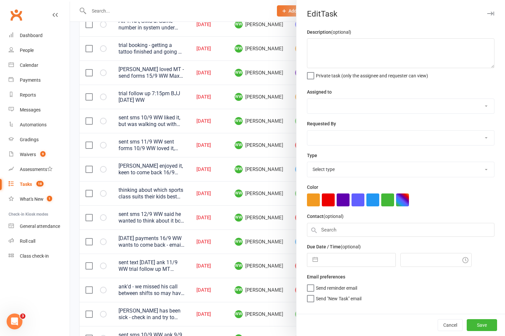
type textarea "monday payments 16/9 WW wants to come back - email forms 15/9 WW trial follow u…"
select select "49757"
type input "[DATE]"
type input "7:00pm"
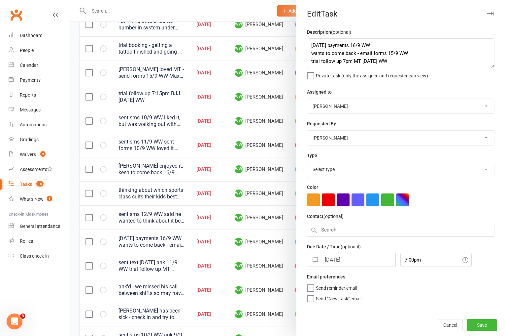
select select "3863"
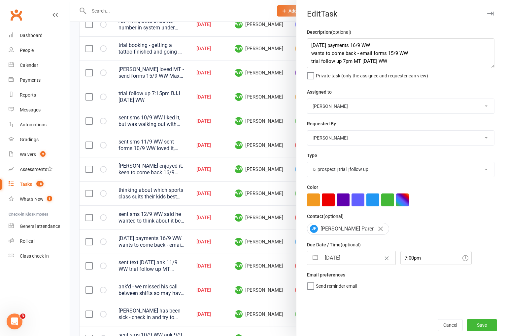
select select "7"
select select "2025"
select select "8"
select select "2025"
select select "9"
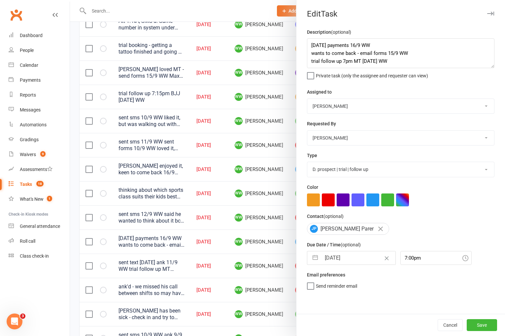
select select "2025"
click at [344, 260] on input "[DATE]" at bounding box center [358, 257] width 74 height 13
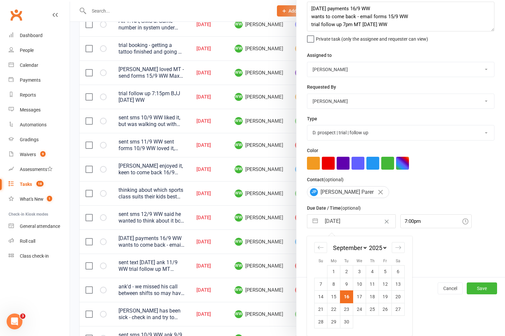
click at [357, 299] on td "17" at bounding box center [359, 296] width 13 height 13
type input "17 Sep 2025"
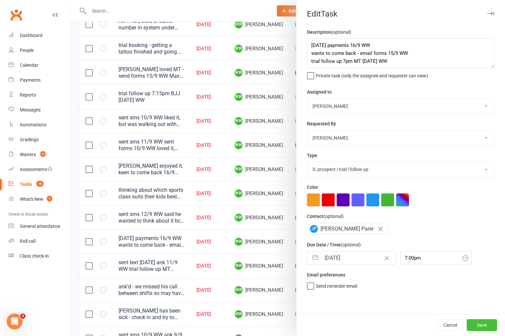
click at [484, 323] on button "Save" at bounding box center [482, 325] width 30 height 12
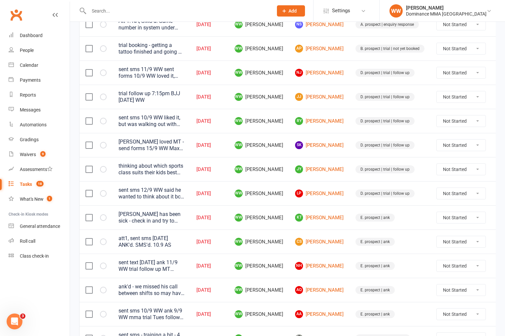
click at [350, 256] on td "E. prospect | ank" at bounding box center [390, 265] width 81 height 24
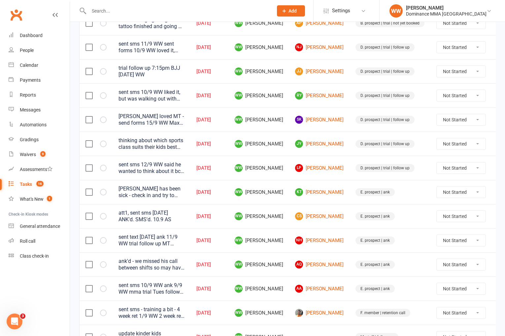
scroll to position [162, 0]
click at [350, 256] on td "E. prospect | ank" at bounding box center [390, 264] width 81 height 24
click at [499, 240] on icon at bounding box center [502, 239] width 7 height 7
click at [428, 265] on link "Edit" at bounding box center [456, 265] width 65 height 13
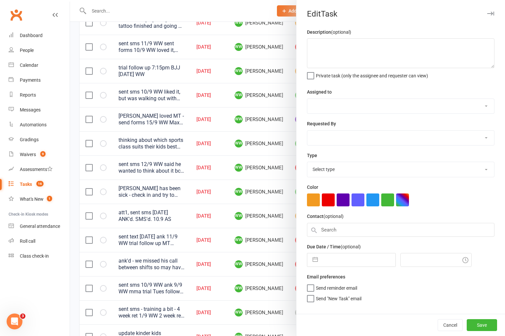
type textarea "sent text 13/9 SA ank 11/9 WW trial follow up MT 9/9 SA"
select select "49757"
select select "12631"
type input "16 Sep 2025"
type input "1:45pm"
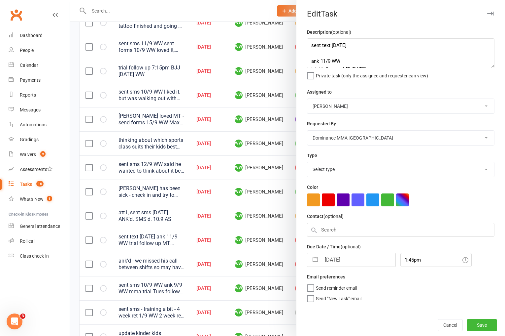
select select "3864"
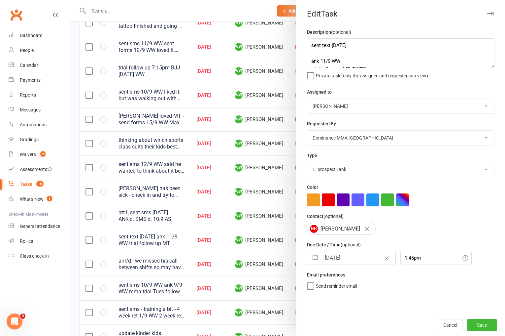
click at [343, 259] on input "16 Sep 2025" at bounding box center [358, 257] width 74 height 13
select select "7"
select select "2025"
select select "8"
select select "2025"
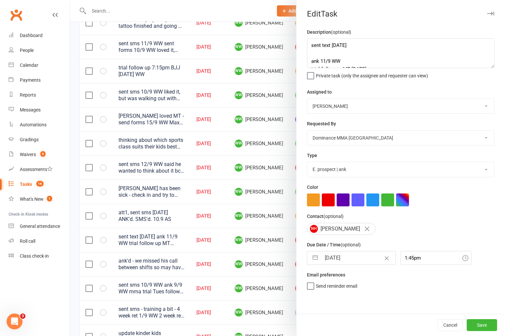
select select "9"
select select "2025"
click at [359, 330] on td "17" at bounding box center [359, 333] width 13 height 13
type input "17 Sep 2025"
click at [481, 327] on button "Save" at bounding box center [482, 325] width 30 height 12
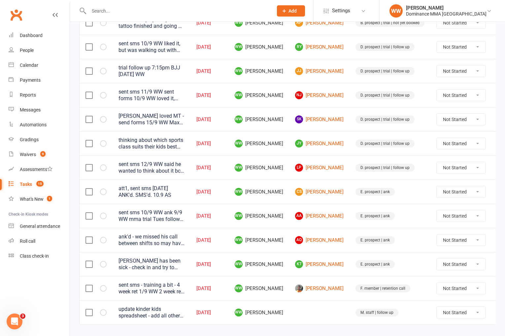
click at [499, 239] on icon at bounding box center [502, 239] width 7 height 7
click at [433, 265] on link "Edit" at bounding box center [456, 265] width 65 height 13
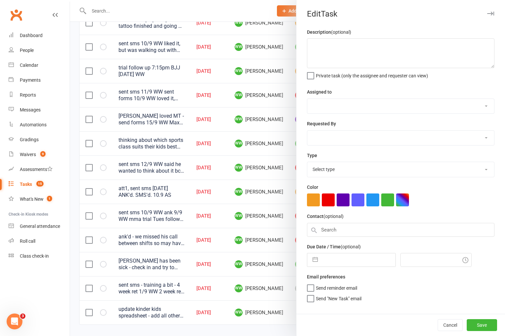
type textarea "ank'd - we missed his call between shifts so may have been calling to notify us…"
select select "49757"
select select "50862"
type input "16 Sep 2025"
type input "6:30pm"
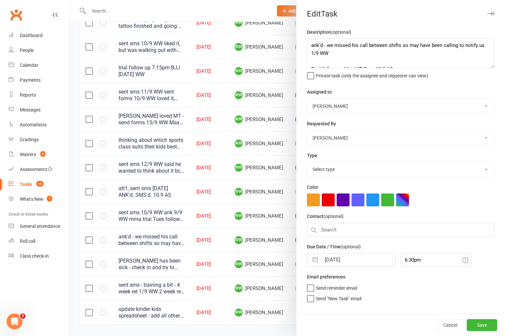
select select "3864"
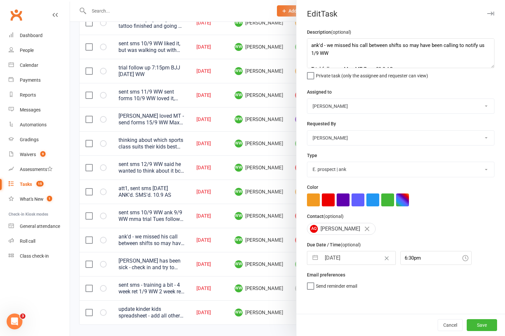
click at [336, 261] on input "16 Sep 2025" at bounding box center [358, 257] width 74 height 13
select select "7"
select select "2025"
select select "8"
select select "2025"
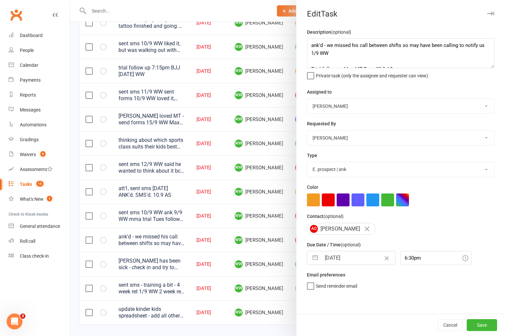
select select "9"
select select "2025"
click at [359, 330] on td "17" at bounding box center [359, 333] width 13 height 13
type input "17 Sep 2025"
click at [473, 323] on button "Save" at bounding box center [482, 325] width 30 height 12
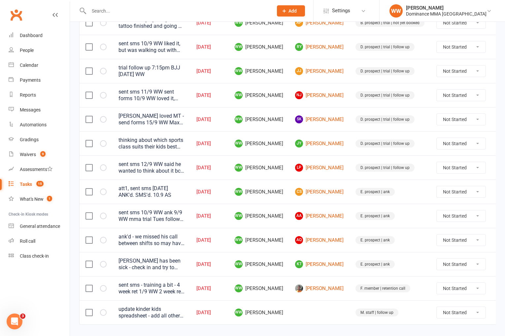
scroll to position [155, 0]
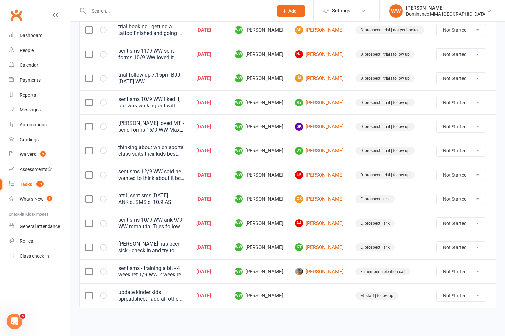
click at [499, 223] on icon at bounding box center [502, 223] width 7 height 7
click at [456, 247] on link "Edit" at bounding box center [456, 248] width 65 height 13
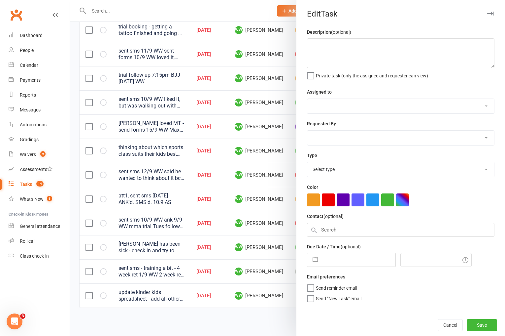
type textarea "sent sms 10/9 WW ank 9/9 WW mma trial Tues follow up 2/9 SA"
select select "49757"
select select "12631"
type input "16 Sep 2025"
type input "12:15pm"
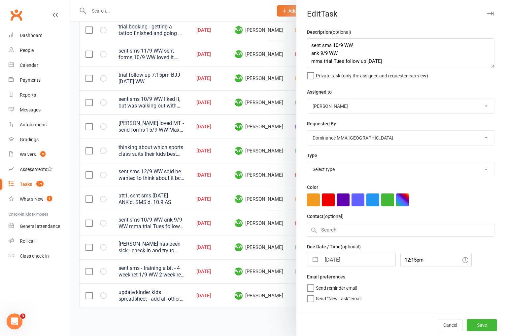
select select "3864"
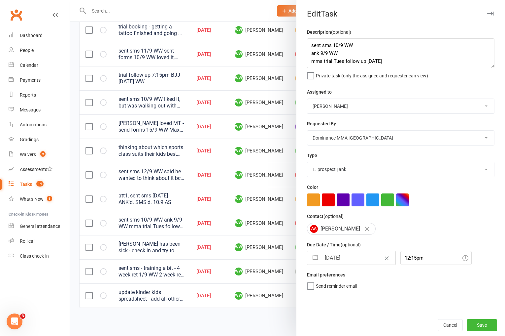
click at [343, 257] on input "16 Sep 2025" at bounding box center [358, 257] width 74 height 13
select select "7"
select select "2025"
select select "8"
select select "2025"
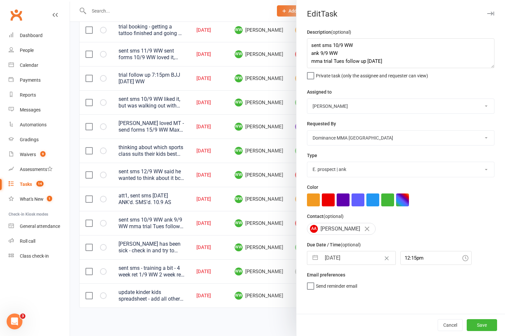
select select "9"
select select "2025"
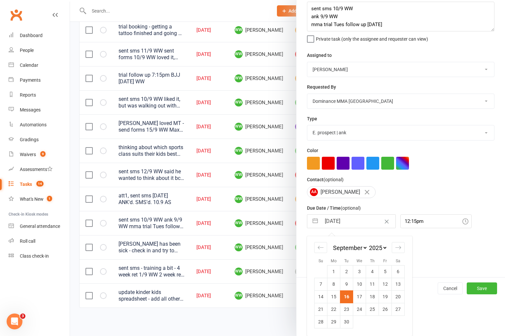
drag, startPoint x: 360, startPoint y: 297, endPoint x: 414, endPoint y: 313, distance: 57.1
click at [360, 297] on td "17" at bounding box center [359, 296] width 13 height 13
type input "17 Sep 2025"
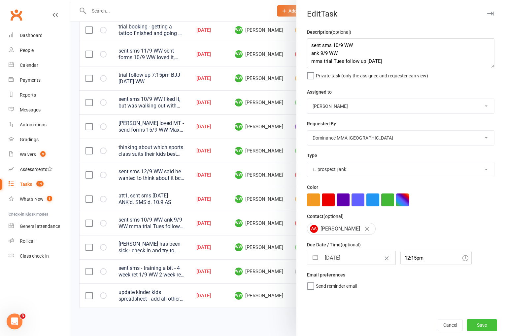
click at [480, 326] on button "Save" at bounding box center [482, 325] width 30 height 12
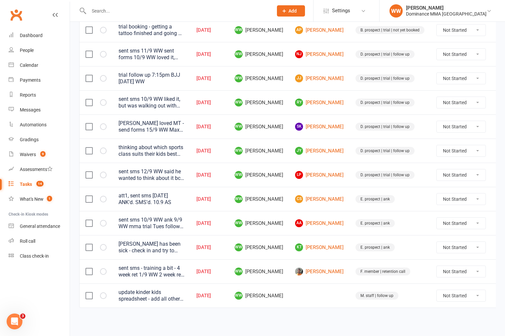
scroll to position [130, 0]
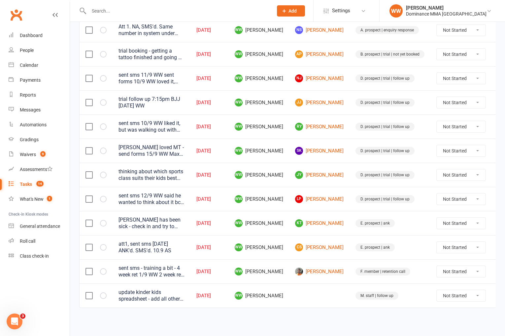
click at [342, 308] on div "Task Due Date Assigned to Contact Type Status has flu, will book in later - che…" at bounding box center [287, 145] width 417 height 343
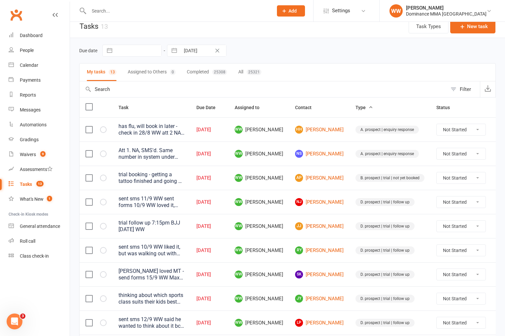
scroll to position [0, 0]
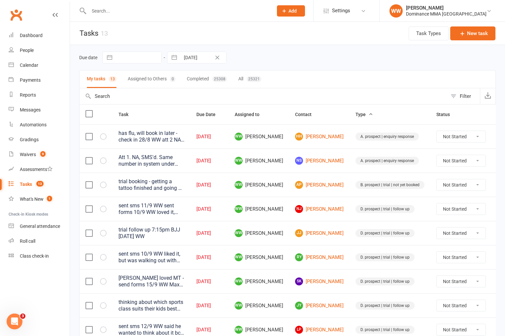
click at [350, 167] on td "A. prospect | enquiry response" at bounding box center [390, 160] width 81 height 24
click at [350, 171] on td "A. prospect | enquiry response" at bounding box center [390, 160] width 81 height 24
click at [499, 280] on icon at bounding box center [502, 281] width 7 height 7
click at [434, 310] on link "Edit" at bounding box center [456, 307] width 65 height 13
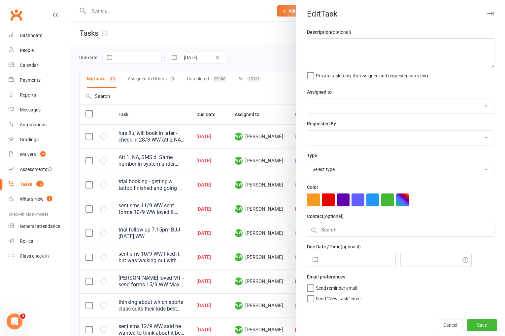
type textarea "Sam loved MT - send forms 15/9 WW Max loved the class - Hazel isn't so sure, lo…"
select select "49757"
select select "12631"
type input "16 Sep 2025"
type input "1:30pm"
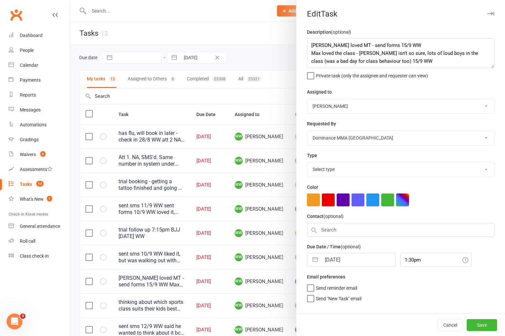
select select "3863"
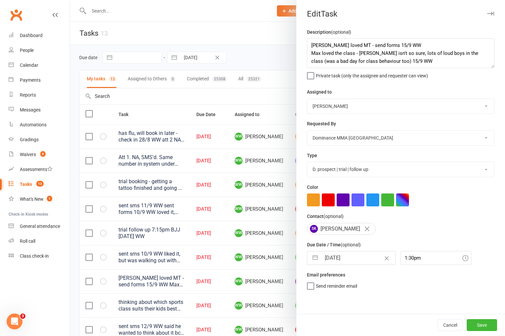
click at [341, 260] on input "16 Sep 2025" at bounding box center [358, 257] width 74 height 13
select select "7"
select select "2025"
select select "8"
select select "2025"
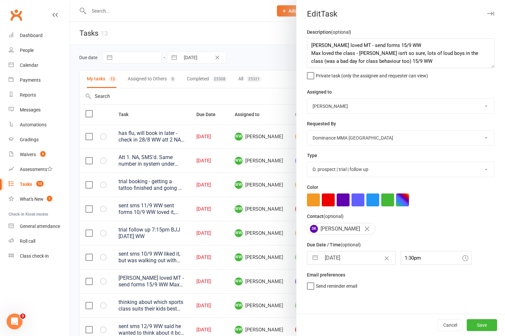
select select "9"
select select "2025"
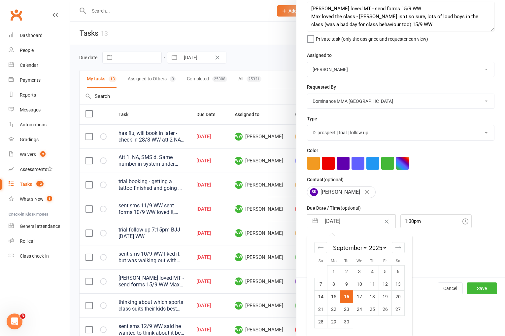
drag, startPoint x: 357, startPoint y: 291, endPoint x: 468, endPoint y: 317, distance: 114.1
click at [357, 291] on td "17" at bounding box center [359, 296] width 13 height 13
type input "17 Sep 2025"
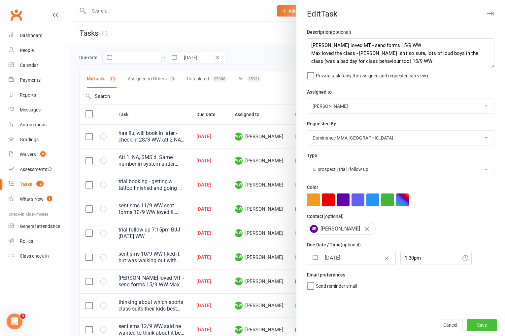
click at [481, 323] on button "Save" at bounding box center [482, 325] width 30 height 12
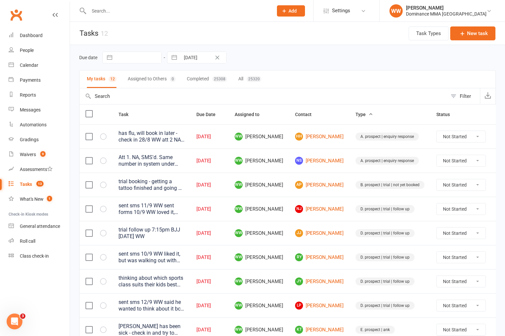
click at [333, 191] on td "AP Aaron Parker" at bounding box center [319, 184] width 60 height 24
click at [329, 205] on td "NJ Nathan Jasper" at bounding box center [319, 208] width 60 height 24
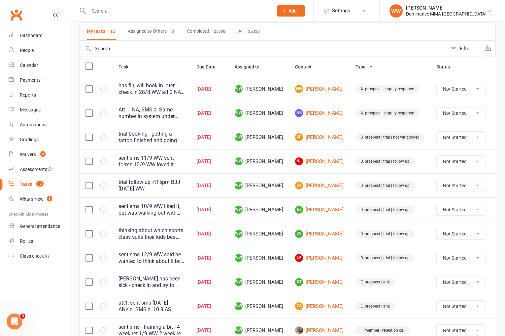
scroll to position [59, 0]
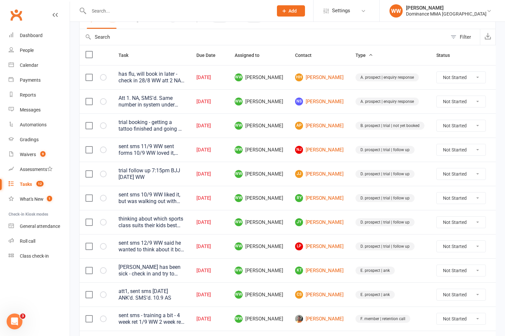
click at [499, 201] on icon at bounding box center [502, 198] width 7 height 7
click at [434, 224] on link "Edit" at bounding box center [456, 223] width 65 height 13
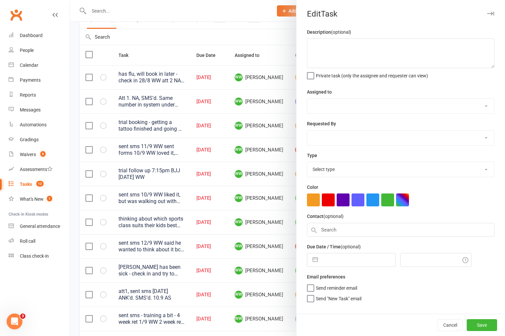
type textarea "sent sms 10/9 WW liked it, but was walking out with Shrav 8/9 WW trial follow u…"
select select "49757"
type input "16 Sep 2025"
type input "7:15pm"
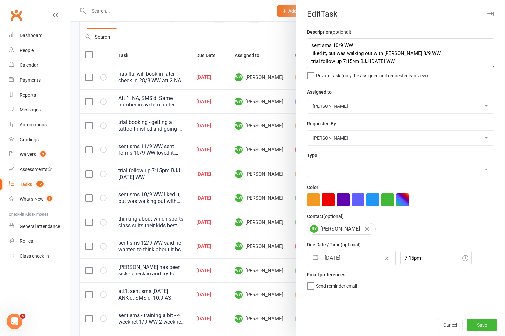
select select "3863"
select select "7"
select select "2025"
select select "8"
select select "2025"
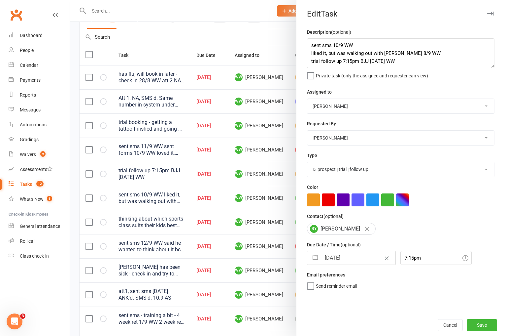
select select "9"
select select "2025"
click at [338, 264] on input "16 Sep 2025" at bounding box center [358, 257] width 74 height 13
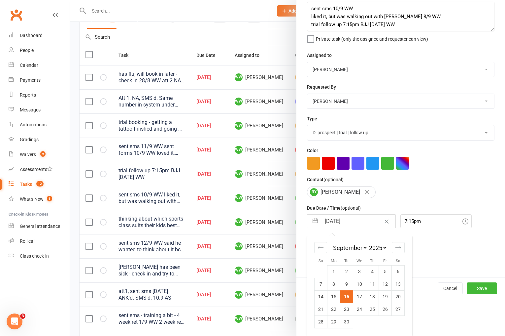
click at [360, 294] on td "17" at bounding box center [359, 296] width 13 height 13
type input "17 Sep 2025"
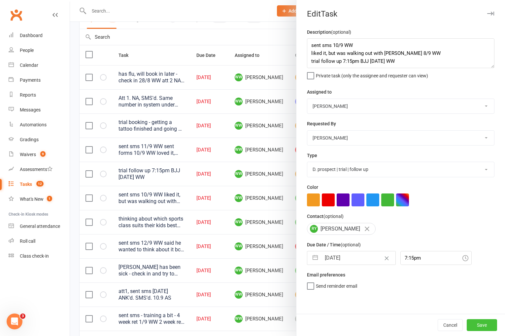
click at [478, 323] on button "Save" at bounding box center [482, 325] width 30 height 12
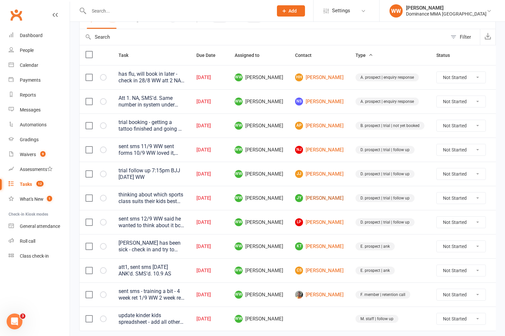
click at [312, 195] on link "JY Jenny Yeung" at bounding box center [319, 198] width 49 height 8
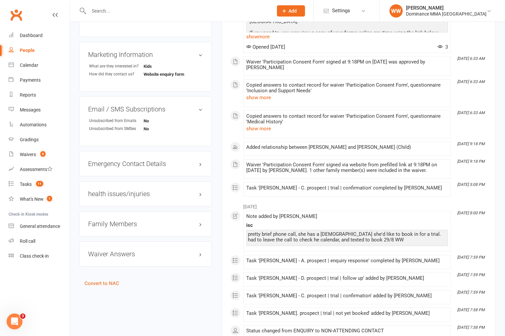
scroll to position [280, 0]
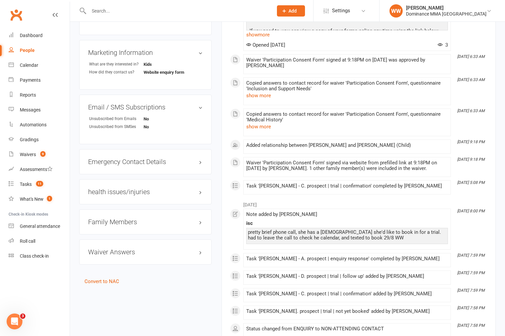
click at [118, 222] on h3 "Family Members" at bounding box center [145, 221] width 115 height 7
click at [217, 181] on main "Signed up 19 days ago added on 29 Aug 2025 Last contacted 12 days ago email sen…" at bounding box center [359, 225] width 284 height 949
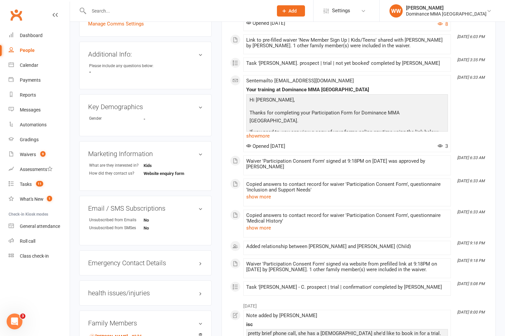
scroll to position [0, 0]
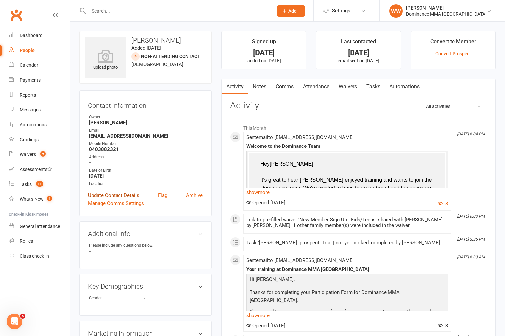
click at [111, 194] on link "Update Contact Details" at bounding box center [113, 195] width 51 height 8
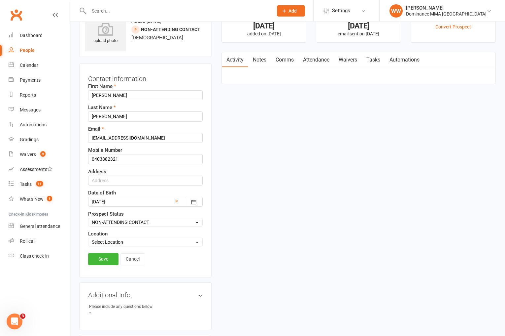
scroll to position [31, 0]
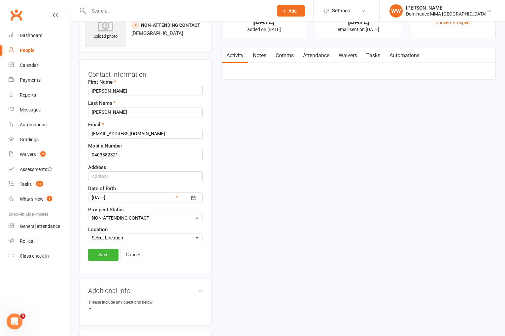
click at [113, 220] on select "Select ENQUIRY WEBSITE ENQUIRY GOOGLE ADS ENQUIRY META ADS ENQUIRY DROPPED DROP…" at bounding box center [146, 217] width 114 height 7
select select "DROPPED"
click at [89, 214] on select "Select ENQUIRY WEBSITE ENQUIRY GOOGLE ADS ENQUIRY META ADS ENQUIRY DROPPED DROP…" at bounding box center [146, 217] width 114 height 7
click at [99, 251] on link "Save" at bounding box center [103, 254] width 30 height 12
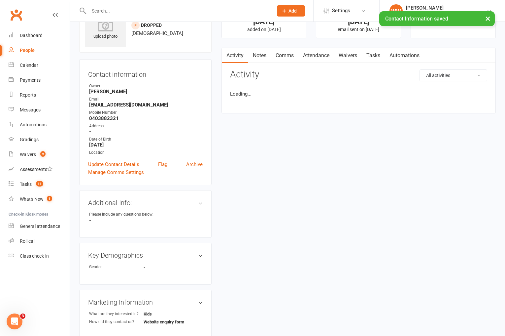
click at [373, 56] on link "Tasks" at bounding box center [373, 55] width 23 height 15
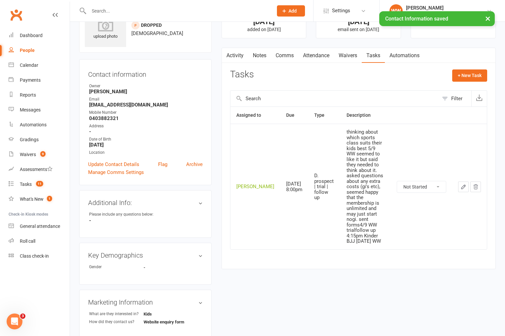
click at [414, 181] on select "Not Started In Progress Waiting Complete" at bounding box center [421, 186] width 49 height 11
click at [397, 181] on select "Not Started In Progress Waiting Complete" at bounding box center [421, 186] width 49 height 11
select select "unstarted"
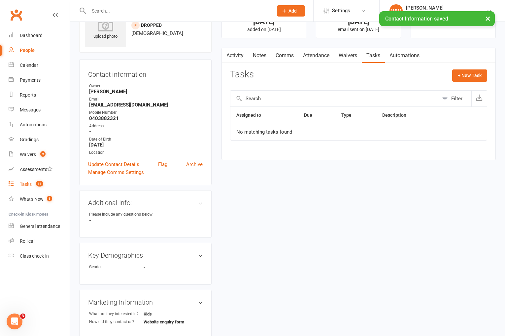
click at [31, 180] on link "Tasks 11" at bounding box center [39, 184] width 61 height 15
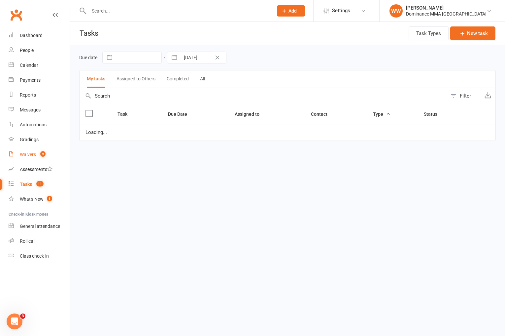
click at [27, 158] on link "Waivers 9" at bounding box center [39, 154] width 61 height 15
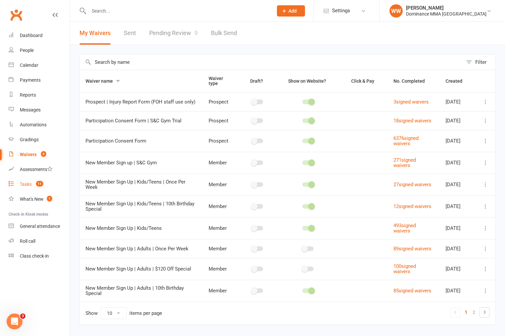
click at [23, 187] on link "Tasks 11" at bounding box center [39, 184] width 61 height 15
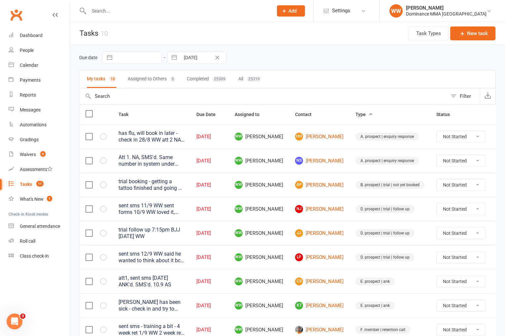
click at [289, 204] on td "WW Will Wesley" at bounding box center [259, 208] width 60 height 24
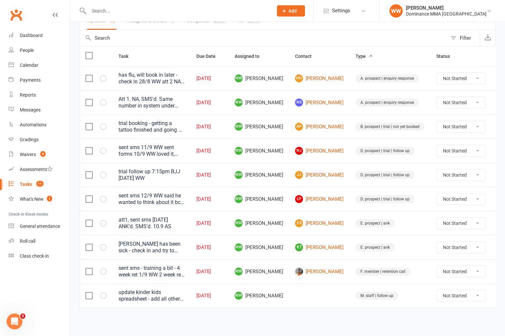
click at [498, 222] on button at bounding box center [502, 223] width 8 height 8
click at [454, 245] on link "Edit" at bounding box center [456, 248] width 65 height 13
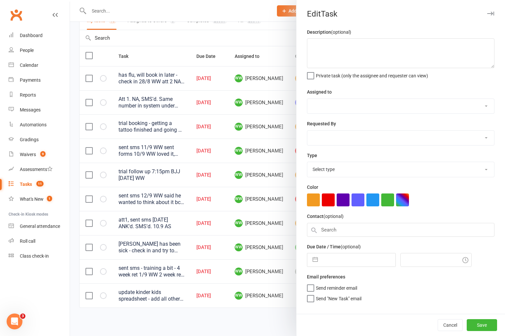
type textarea "att1, sent sms 13/9 SA ANK'd. SMS'd. 10.9 AS"
select select "49757"
select select "12631"
type input "16 Sep 2025"
type input "7:30pm"
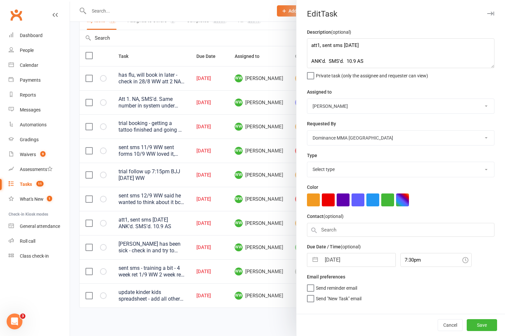
select select "3864"
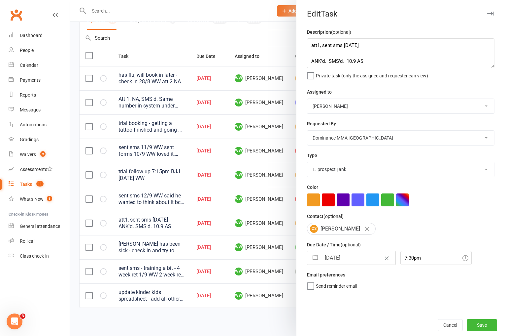
select select "7"
select select "2025"
select select "8"
select select "2025"
select select "9"
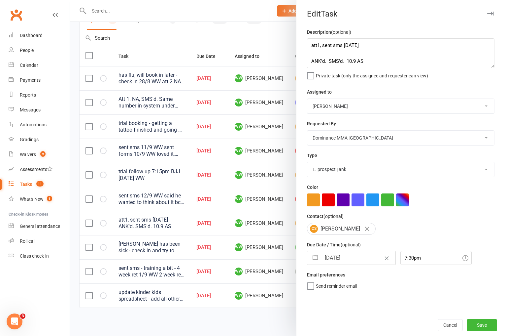
select select "2025"
click at [327, 260] on input "16 Sep 2025" at bounding box center [358, 257] width 74 height 13
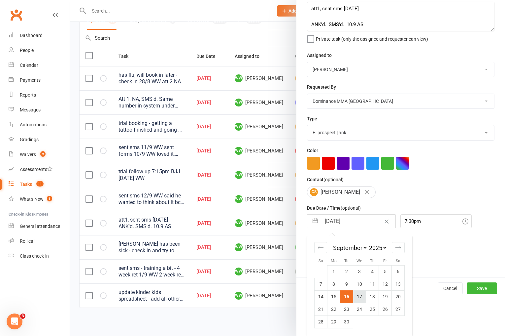
click at [360, 300] on td "17" at bounding box center [359, 296] width 13 height 13
type input "17 Sep 2025"
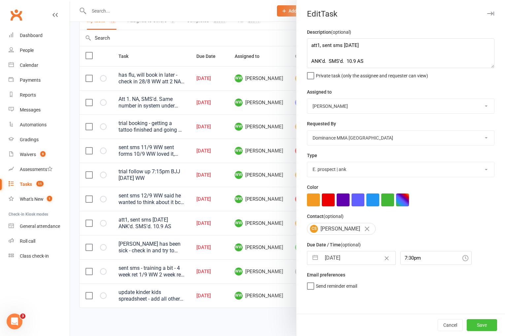
click at [476, 323] on button "Save" at bounding box center [482, 325] width 30 height 12
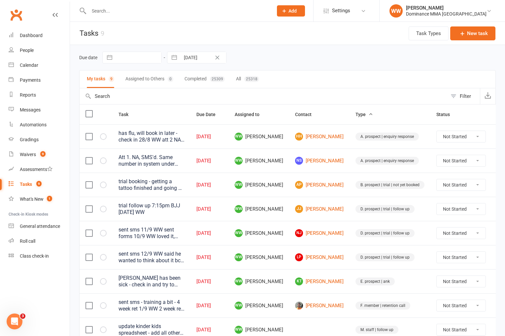
click at [193, 58] on input "16 Sep 2025" at bounding box center [203, 57] width 46 height 11
select select "7"
select select "2025"
select select "8"
select select "2025"
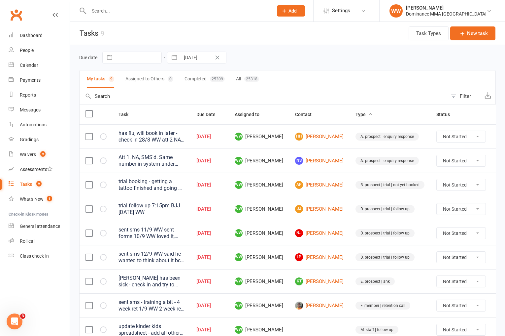
select select "9"
select select "2025"
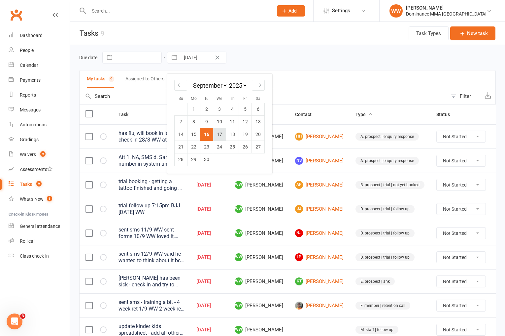
click at [220, 135] on td "17" at bounding box center [219, 134] width 13 height 13
type input "17 Sep 2025"
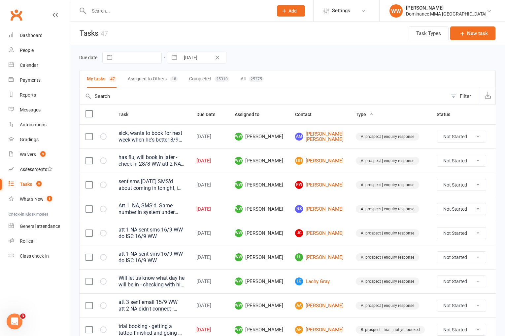
click at [192, 56] on input "17 Sep 2025" at bounding box center [203, 57] width 46 height 11
select select "7"
select select "2025"
select select "8"
select select "2025"
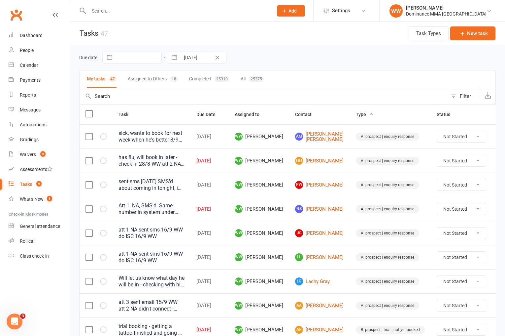
select select "9"
select select "2025"
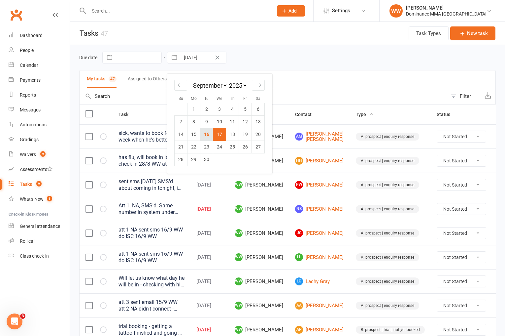
click at [206, 130] on td "16" at bounding box center [206, 134] width 13 height 13
type input "16 Sep 2025"
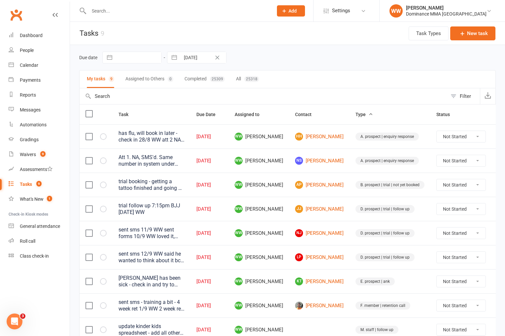
click at [283, 186] on span "WW Will Wesley" at bounding box center [259, 185] width 49 height 8
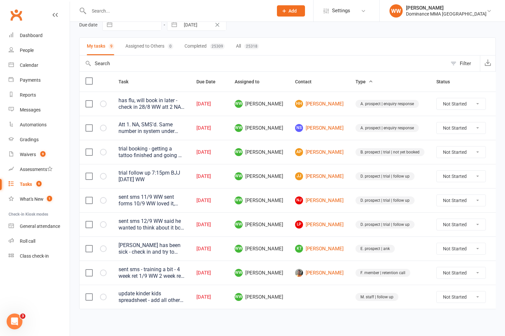
scroll to position [33, 0]
click at [499, 105] on icon at bounding box center [502, 103] width 7 height 7
click at [457, 125] on link "Edit" at bounding box center [456, 129] width 65 height 13
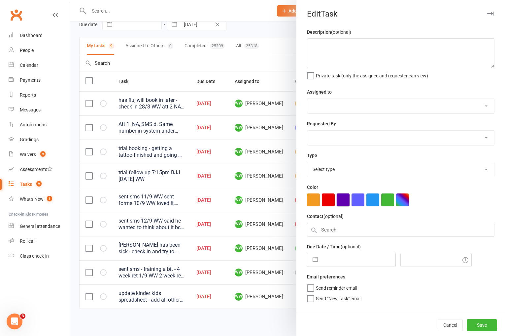
type textarea "has flu, will book in later - check in 28/8 WW att 2 NA sent sms 28/8 WW att 1 …"
select select "49757"
type input "16 Sep 2025"
type input "4:00pm"
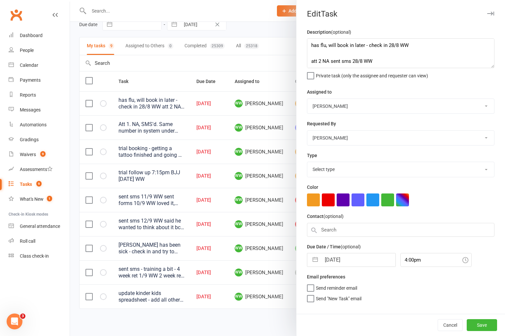
select select "3860"
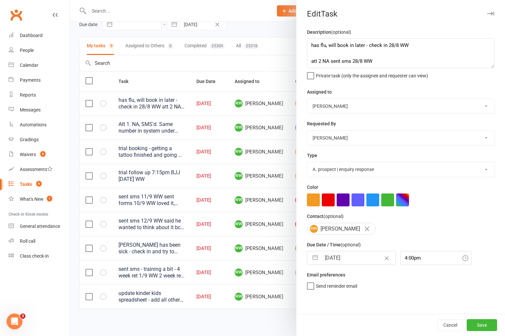
select select "7"
select select "2025"
select select "8"
select select "2025"
select select "9"
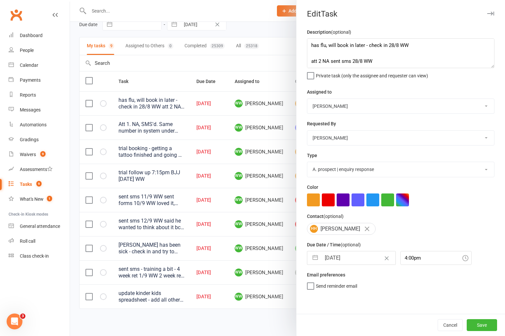
select select "2025"
click at [333, 257] on input "16 Sep 2025" at bounding box center [358, 257] width 74 height 13
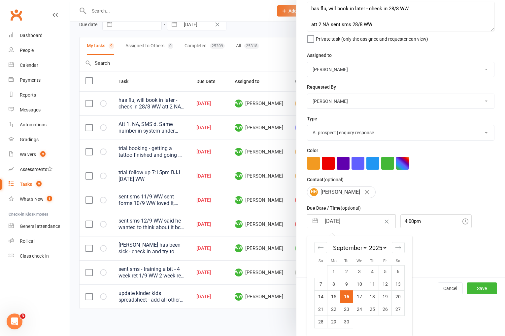
click at [366, 296] on td "18" at bounding box center [372, 296] width 13 height 13
type input "[DATE]"
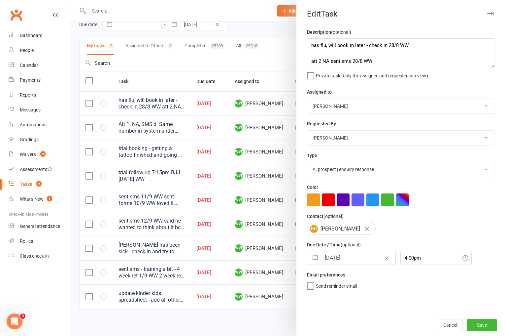
scroll to position [0, 0]
click at [477, 325] on button "Save" at bounding box center [482, 325] width 30 height 12
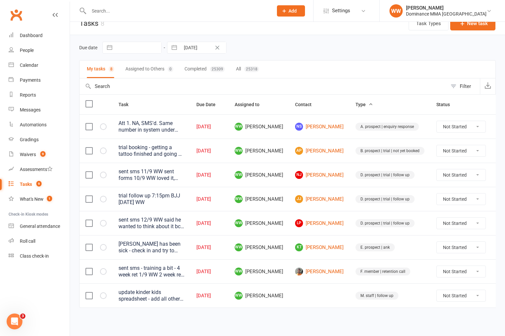
scroll to position [10, 0]
click at [499, 151] on icon at bounding box center [502, 150] width 7 height 7
click at [448, 175] on link "Edit" at bounding box center [456, 176] width 65 height 13
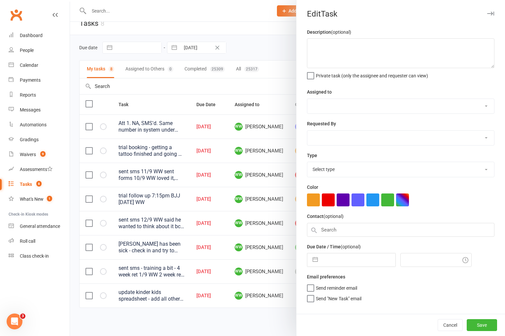
type textarea "trial booking - getting a tattoo finished and going on holiday so won't be arou…"
select select "49757"
type input "16 Sep 2025"
type input "7:30pm"
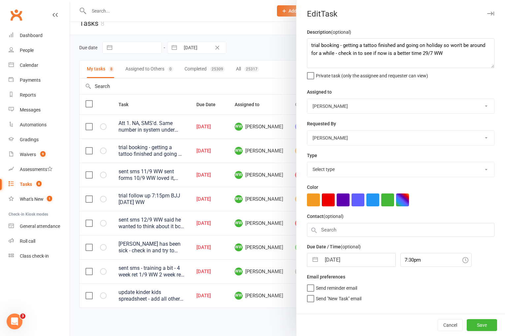
select select "3861"
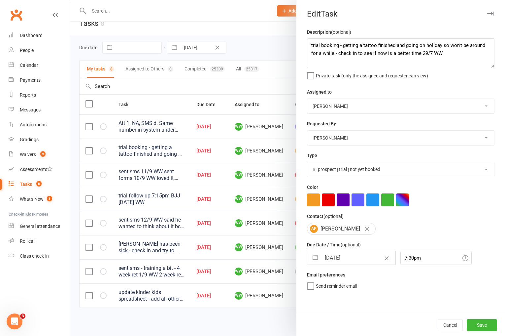
select select "7"
select select "2025"
select select "8"
select select "2025"
select select "9"
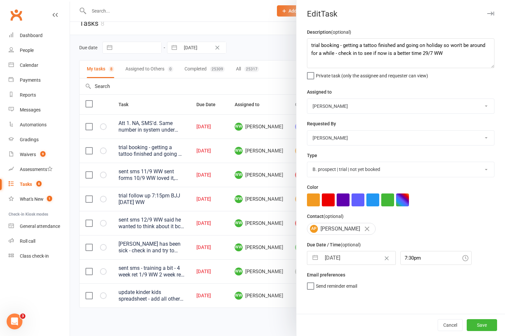
select select "2025"
click at [348, 259] on input "16 Sep 2025" at bounding box center [358, 257] width 74 height 13
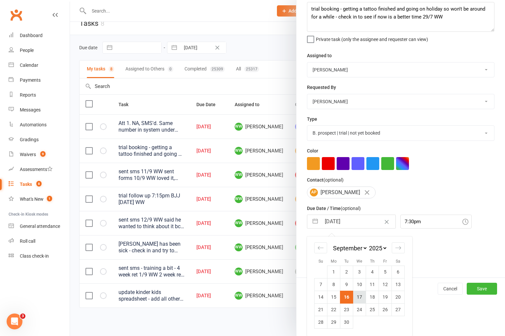
scroll to position [38, 0]
click at [374, 298] on td "18" at bounding box center [372, 296] width 13 height 13
type input "[DATE]"
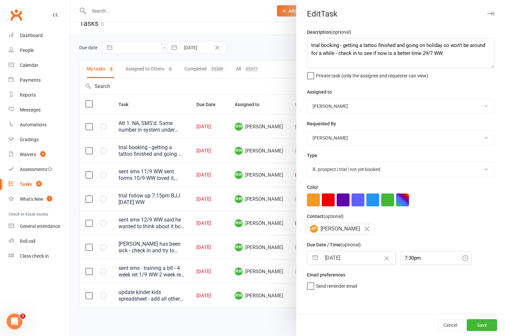
scroll to position [0, 0]
click at [488, 326] on button "Save" at bounding box center [482, 325] width 30 height 12
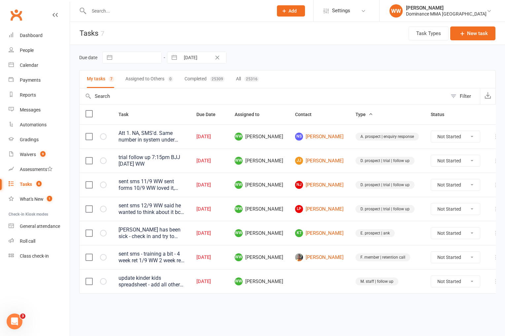
click at [336, 179] on td "NJ Nathan Jasper" at bounding box center [319, 184] width 60 height 24
click at [337, 193] on td "NJ Nathan Jasper" at bounding box center [319, 184] width 60 height 24
click at [336, 197] on td "LP Le Phan" at bounding box center [319, 208] width 60 height 24
click at [27, 156] on div "Waivers" at bounding box center [28, 154] width 16 height 5
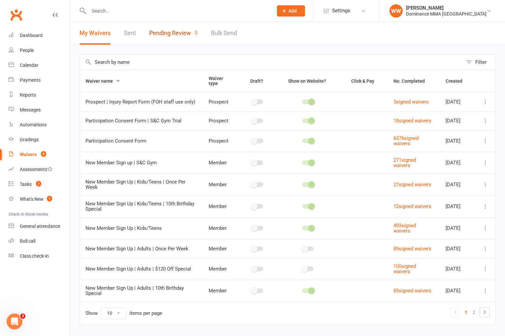
click at [193, 36] on link "Pending Review 9" at bounding box center [173, 33] width 49 height 23
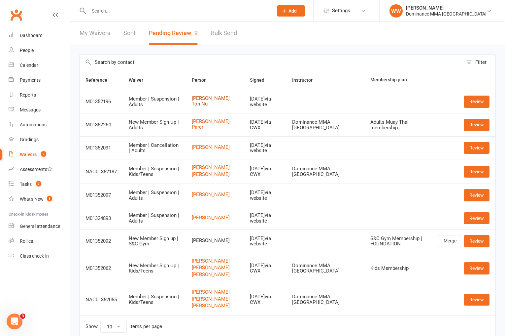
click at [205, 100] on link "Thien Kim Ton Nu" at bounding box center [215, 100] width 46 height 11
click at [472, 103] on link "Review" at bounding box center [477, 101] width 26 height 12
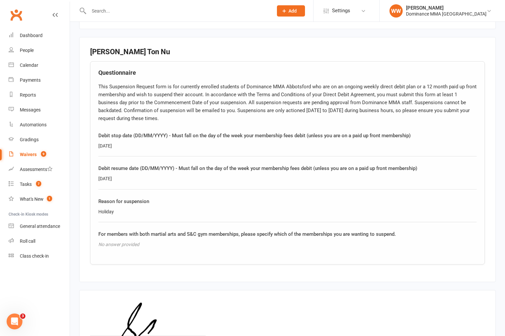
scroll to position [366, 0]
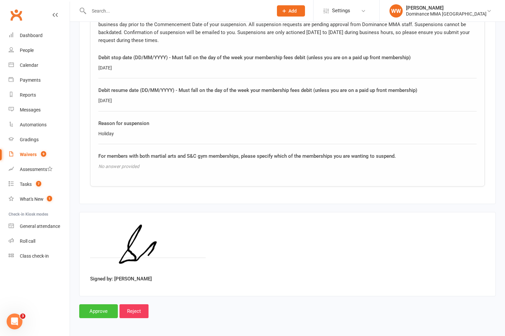
click at [100, 311] on input "Approve" at bounding box center [98, 311] width 39 height 14
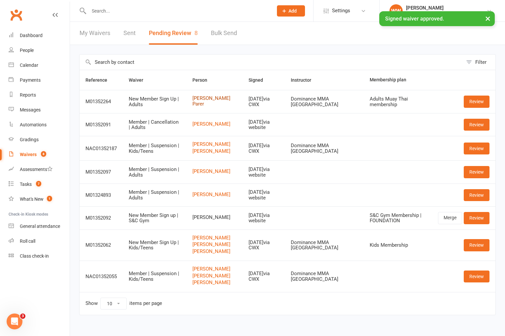
click at [208, 99] on link "Jett Parer" at bounding box center [215, 100] width 44 height 11
click at [480, 100] on link "Review" at bounding box center [477, 101] width 26 height 12
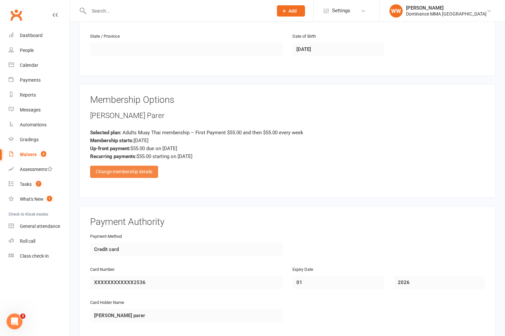
scroll to position [242, 0]
click at [130, 166] on div "Change membership details" at bounding box center [124, 170] width 68 height 12
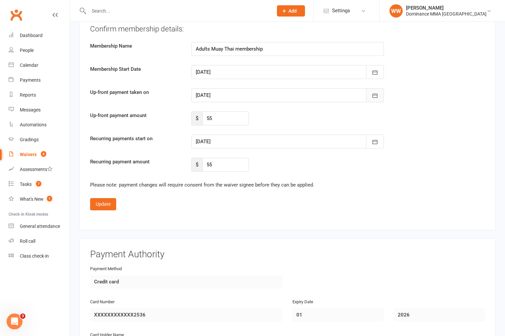
scroll to position [726, 0]
click at [368, 94] on button "button" at bounding box center [375, 95] width 18 height 14
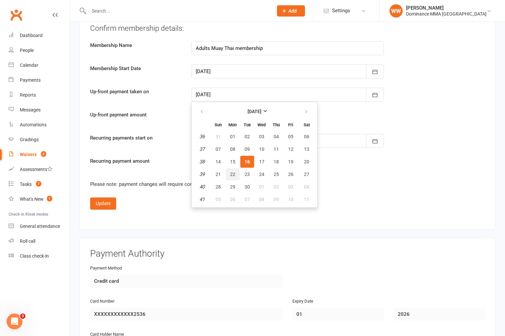
click at [229, 172] on button "22" at bounding box center [233, 174] width 14 height 12
type input "22 Sep 2025"
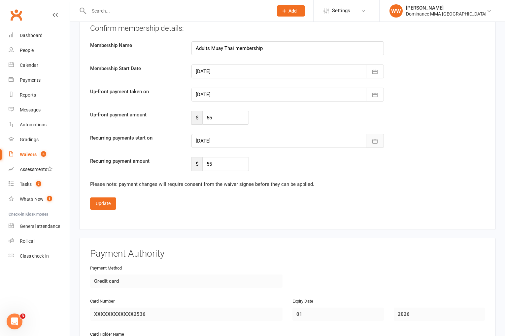
click at [378, 138] on button "button" at bounding box center [375, 141] width 18 height 14
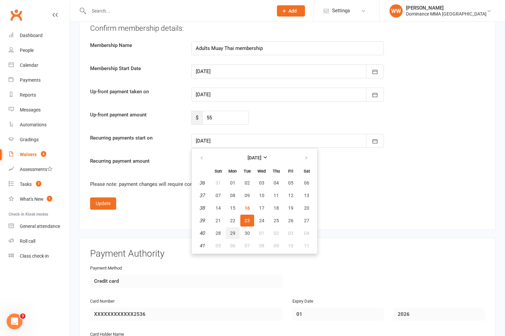
click at [229, 230] on button "29" at bounding box center [233, 233] width 14 height 12
type input "29 Sep 2025"
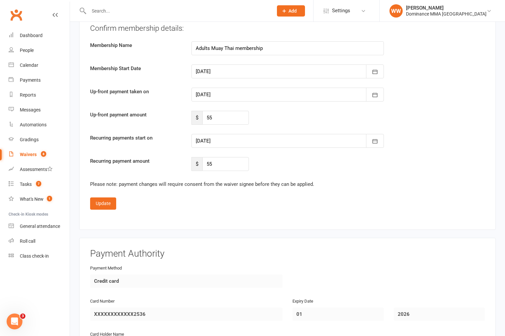
scroll to position [726, 0]
click at [112, 201] on button "Update" at bounding box center [103, 203] width 26 height 12
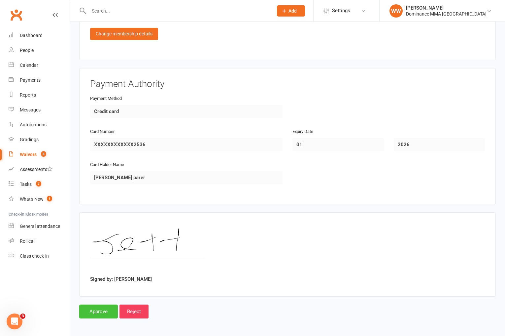
click at [94, 304] on input "Approve" at bounding box center [98, 311] width 39 height 14
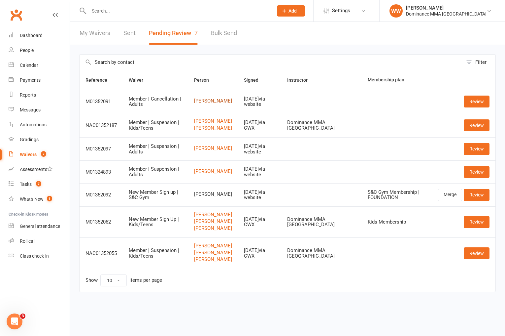
click at [217, 102] on link "Adrian Baylie" at bounding box center [213, 101] width 38 height 6
click at [472, 104] on link "Review" at bounding box center [477, 101] width 26 height 12
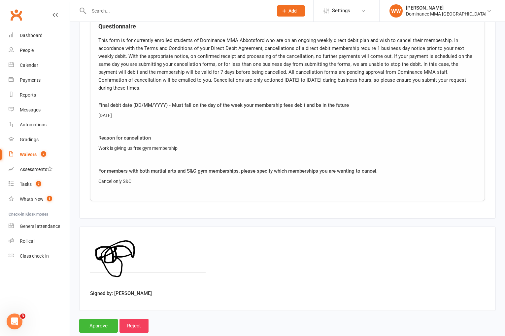
scroll to position [341, 0]
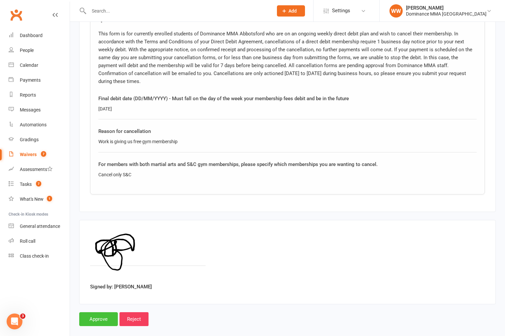
click at [100, 312] on input "Approve" at bounding box center [98, 319] width 39 height 14
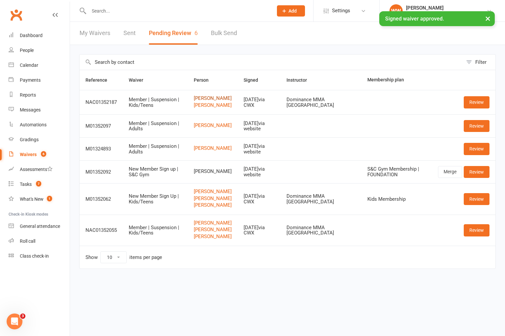
click at [213, 99] on link "Yingying Chen" at bounding box center [213, 98] width 38 height 6
click at [212, 105] on link "Jordan Giang" at bounding box center [213, 105] width 38 height 6
click at [465, 105] on link "Review" at bounding box center [477, 102] width 26 height 12
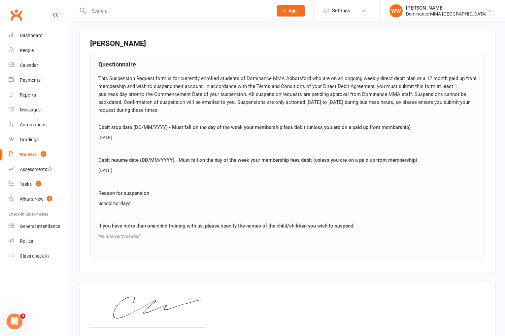
scroll to position [616, 0]
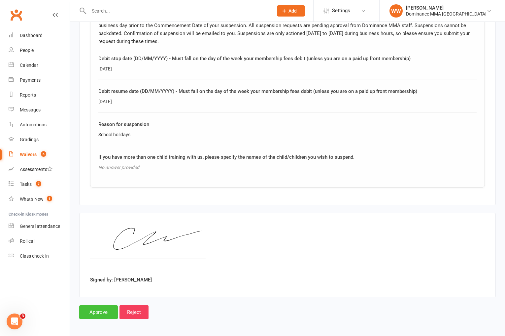
click at [93, 314] on input "Approve" at bounding box center [98, 312] width 39 height 14
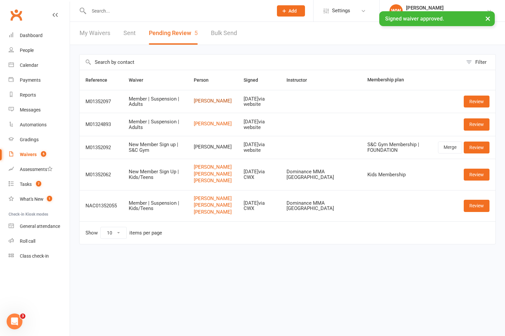
click at [212, 101] on link "Ewan Macdonald" at bounding box center [213, 101] width 38 height 6
click at [468, 103] on link "Review" at bounding box center [477, 101] width 26 height 12
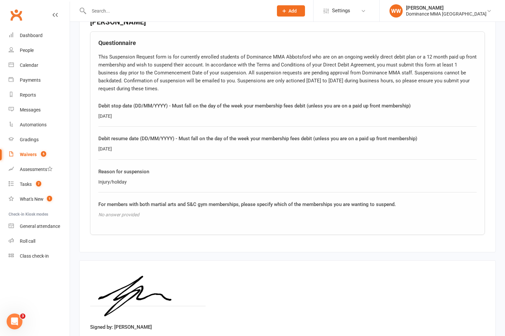
scroll to position [366, 0]
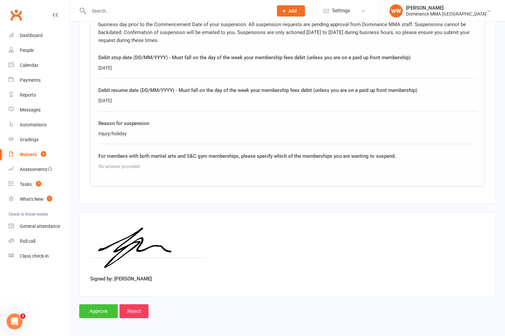
click at [106, 311] on input "Approve" at bounding box center [98, 311] width 39 height 14
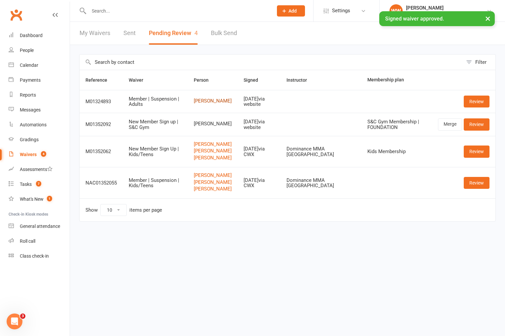
click at [215, 101] on link "James Staltari" at bounding box center [213, 101] width 38 height 6
click at [473, 103] on link "Review" at bounding box center [477, 101] width 26 height 12
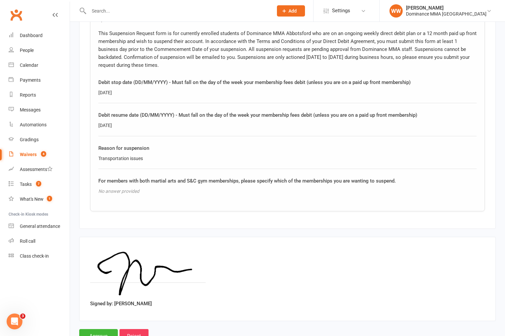
scroll to position [366, 0]
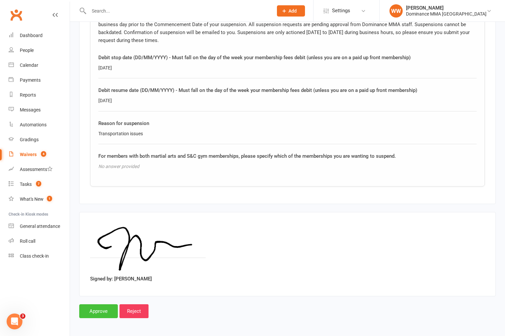
click at [107, 309] on input "Approve" at bounding box center [98, 311] width 39 height 14
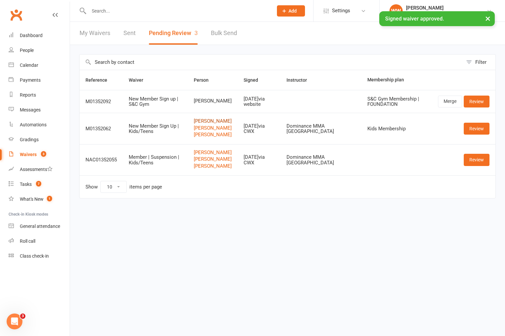
click at [210, 124] on link "Manny Elounakais" at bounding box center [213, 121] width 38 height 6
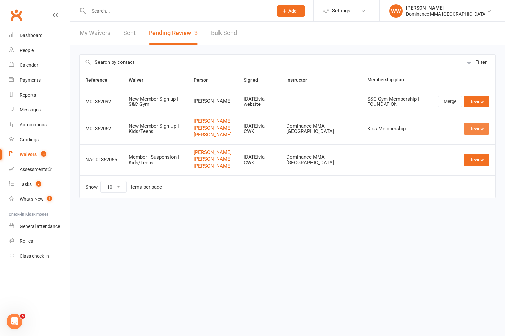
click at [468, 134] on link "Review" at bounding box center [477, 129] width 26 height 12
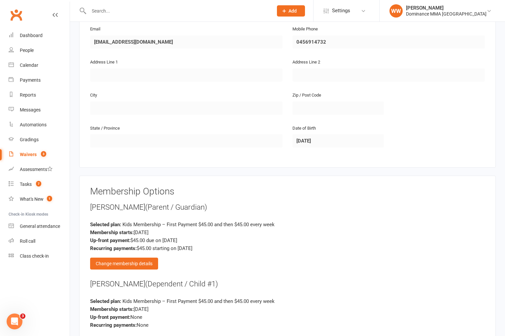
scroll to position [620, 0]
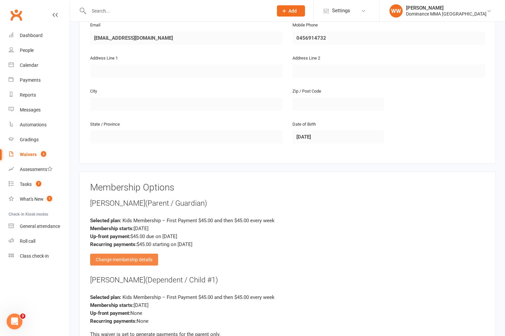
click at [144, 260] on div "Change membership details" at bounding box center [124, 259] width 68 height 12
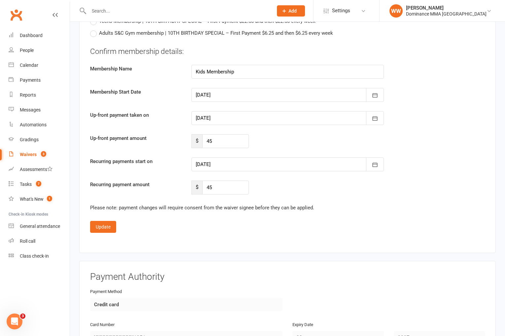
scroll to position [1168, 0]
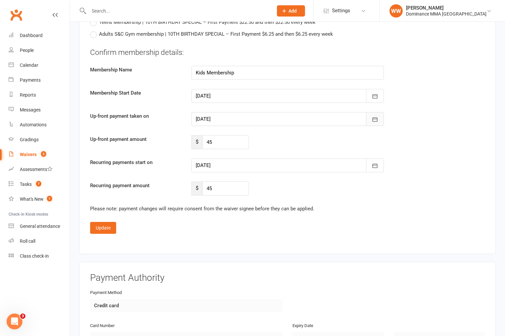
click at [381, 118] on button "button" at bounding box center [375, 119] width 18 height 14
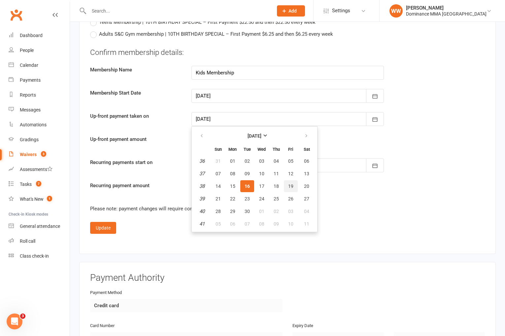
click at [287, 185] on button "19" at bounding box center [291, 186] width 14 height 12
type input "19 Sep 2025"
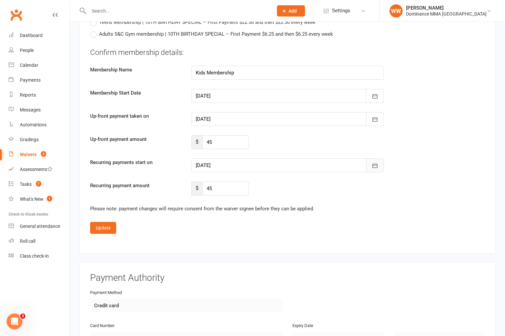
click at [373, 163] on icon "button" at bounding box center [375, 165] width 7 height 7
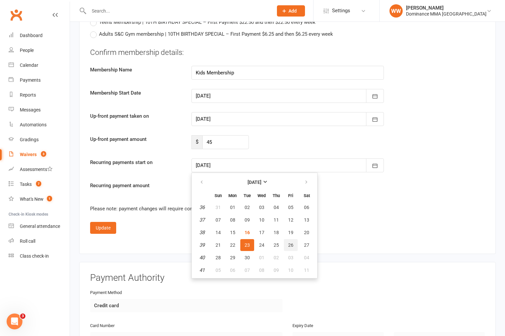
click at [288, 242] on span "26" at bounding box center [290, 244] width 5 height 5
type input "26 Sep 2025"
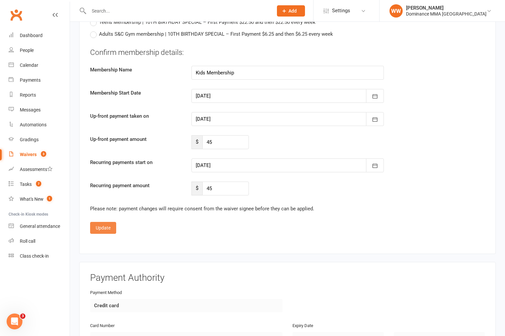
click at [109, 227] on button "Update" at bounding box center [103, 228] width 26 height 12
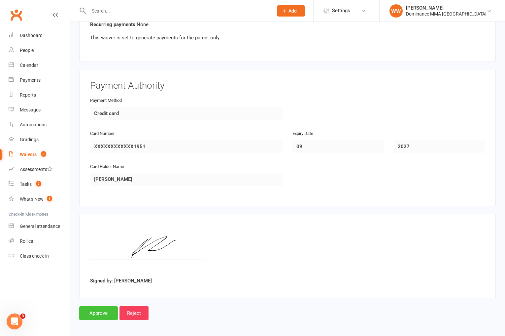
click at [93, 308] on input "Approve" at bounding box center [98, 313] width 39 height 14
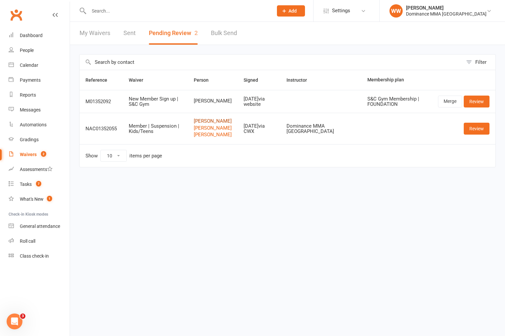
click at [214, 122] on link "Emma Liu" at bounding box center [213, 121] width 38 height 6
click at [212, 129] on link "Valin Zhao" at bounding box center [213, 128] width 38 height 6
click at [212, 135] on link "[PERSON_NAME]" at bounding box center [213, 135] width 38 height 6
click at [472, 129] on link "Review" at bounding box center [477, 129] width 26 height 12
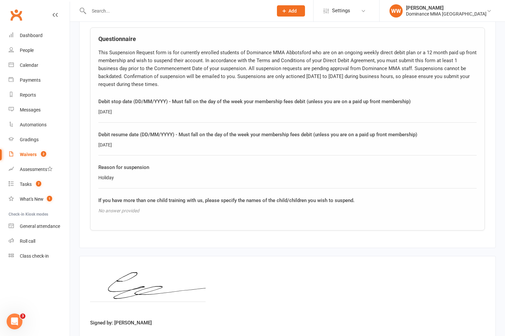
scroll to position [831, 0]
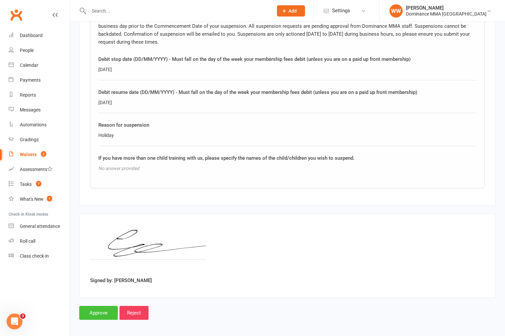
click at [95, 312] on input "Approve" at bounding box center [98, 312] width 39 height 14
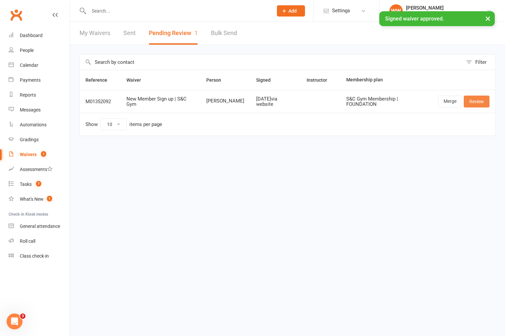
click at [472, 104] on link "Review" at bounding box center [477, 101] width 26 height 12
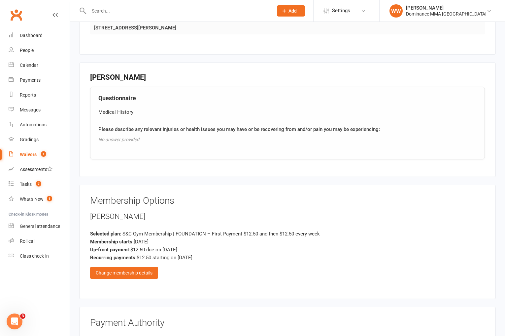
scroll to position [411, 0]
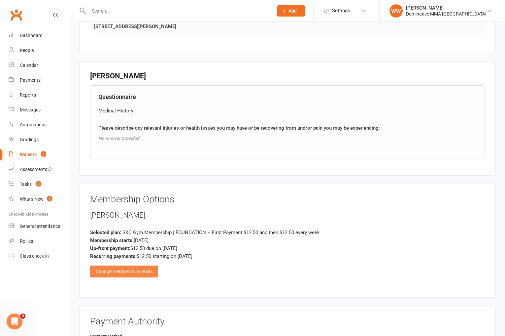
click at [147, 268] on div "Change membership details" at bounding box center [124, 271] width 68 height 12
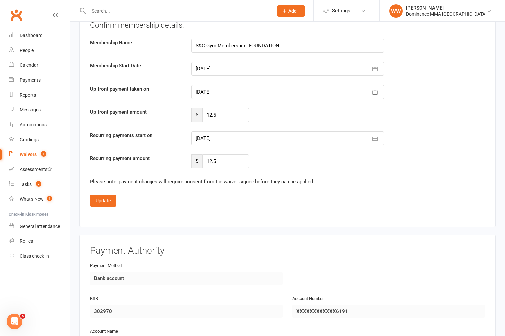
scroll to position [997, 0]
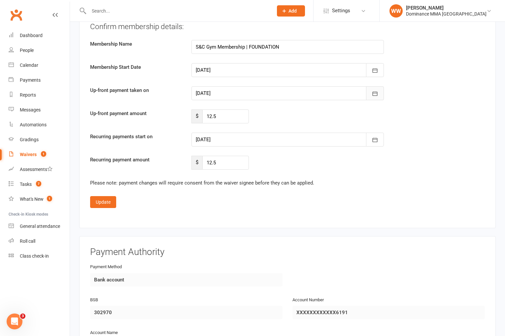
click at [376, 90] on icon "button" at bounding box center [375, 93] width 7 height 7
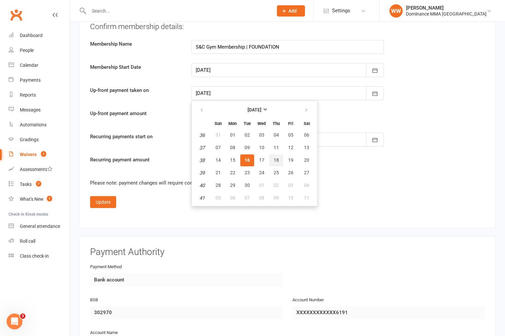
click at [278, 159] on span "18" at bounding box center [276, 159] width 5 height 5
type input "[DATE]"
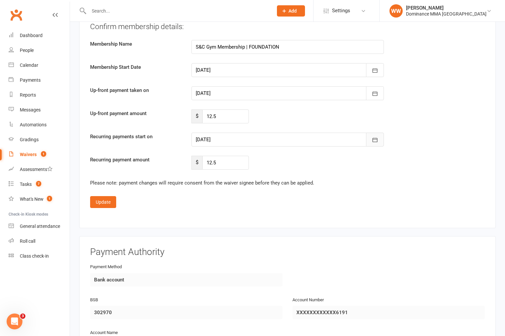
click at [372, 137] on icon "button" at bounding box center [375, 139] width 7 height 7
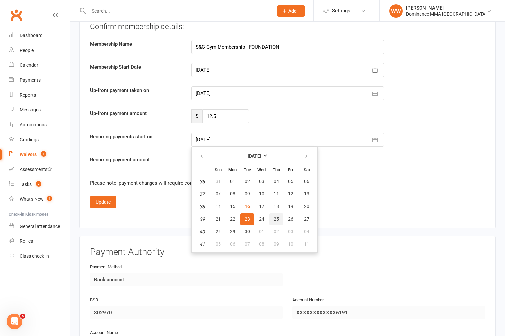
click at [278, 216] on span "25" at bounding box center [276, 218] width 5 height 5
type input "25 Sep 2025"
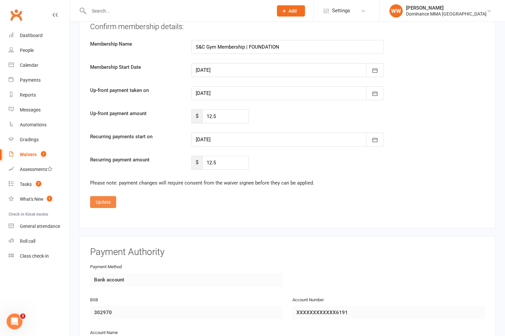
drag, startPoint x: 106, startPoint y: 197, endPoint x: 111, endPoint y: 195, distance: 5.3
click at [106, 197] on button "Update" at bounding box center [103, 202] width 26 height 12
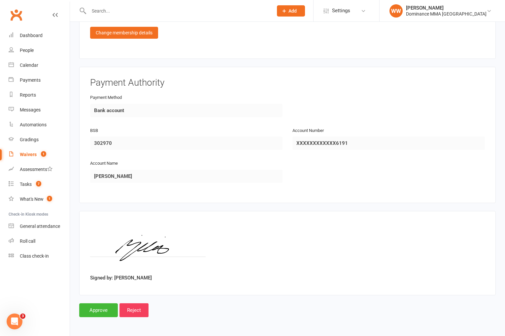
scroll to position [647, 0]
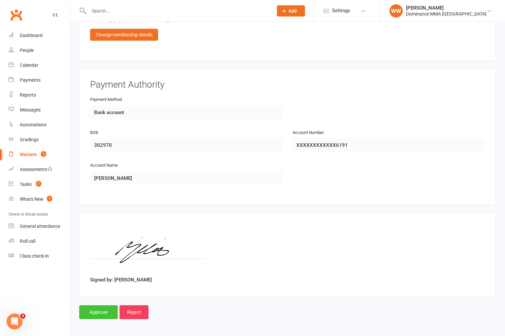
click at [99, 310] on input "Approve" at bounding box center [98, 312] width 39 height 14
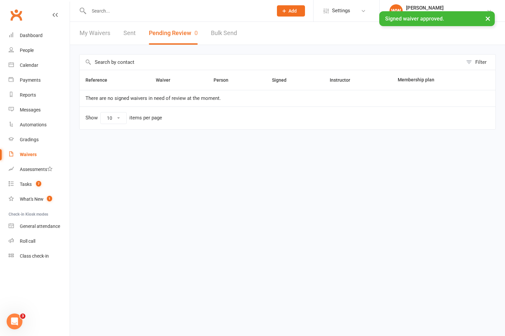
drag, startPoint x: 117, startPoint y: 14, endPoint x: 113, endPoint y: 12, distance: 3.7
click at [117, 11] on div "× Signed waiver approved." at bounding box center [248, 11] width 497 height 0
click at [102, 9] on input "text" at bounding box center [178, 10] width 182 height 9
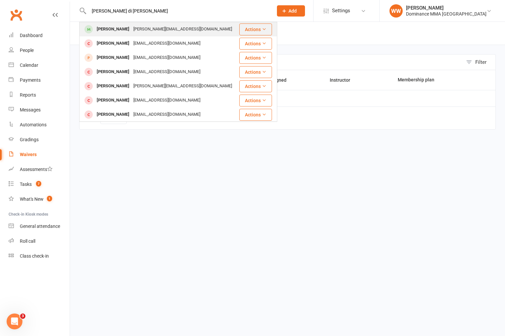
type input "michael di meg"
click at [126, 27] on div "Michael Di Meglio" at bounding box center [113, 29] width 37 height 10
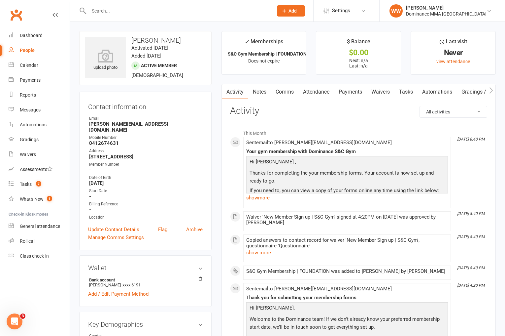
click at [403, 94] on link "Tasks" at bounding box center [406, 91] width 23 height 15
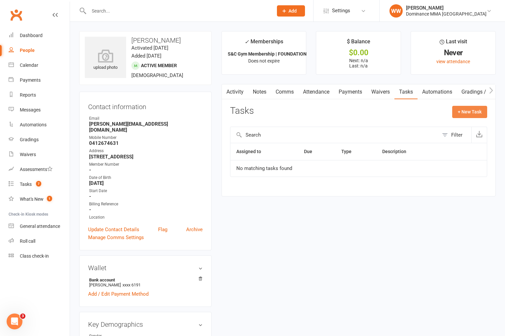
click at [471, 117] on button "+ New Task" at bounding box center [469, 112] width 35 height 12
select select "49757"
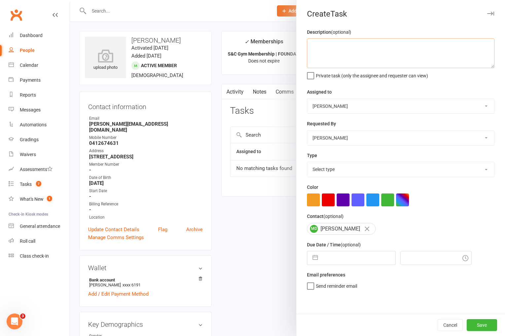
click at [352, 43] on textarea at bounding box center [401, 53] width 188 height 30
type textarea "1 week ret - S&C 16/9 WW"
click at [352, 170] on select "Select type A. prospect | enquiry response B. prospect | trial | not yet booked…" at bounding box center [400, 169] width 187 height 15
select select "3865"
click at [307, 162] on select "Select type A. prospect | enquiry response B. prospect | trial | not yet booked…" at bounding box center [400, 169] width 187 height 15
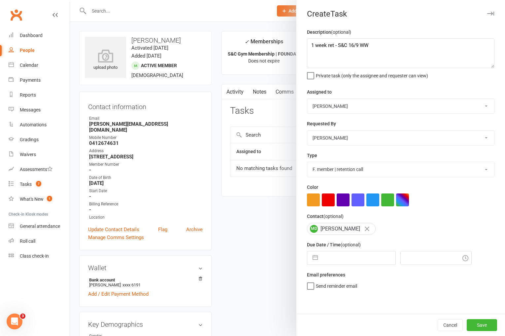
click at [343, 264] on input "text" at bounding box center [358, 257] width 74 height 13
select select "7"
select select "2025"
select select "8"
select select "2025"
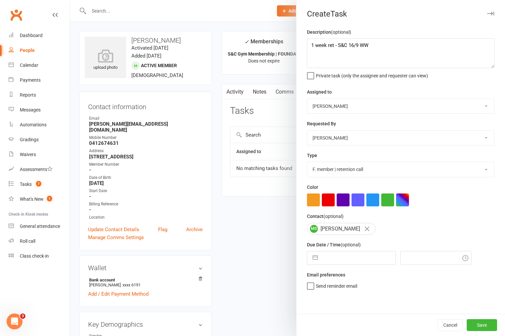
select select "9"
select select "2025"
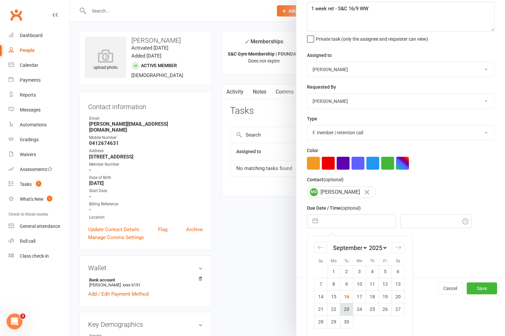
click at [344, 309] on td "23" at bounding box center [346, 308] width 13 height 13
type input "23 Sep 2025"
type input "8:45pm"
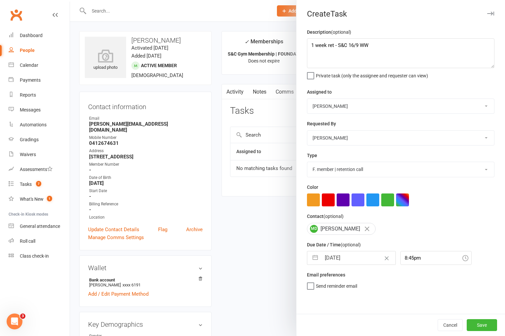
scroll to position [0, 0]
click at [484, 321] on button "Save" at bounding box center [482, 325] width 30 height 12
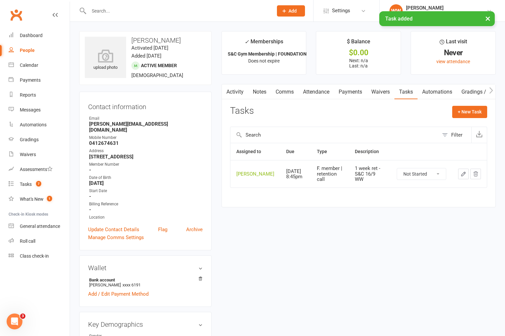
click at [259, 94] on link "Notes" at bounding box center [259, 91] width 23 height 15
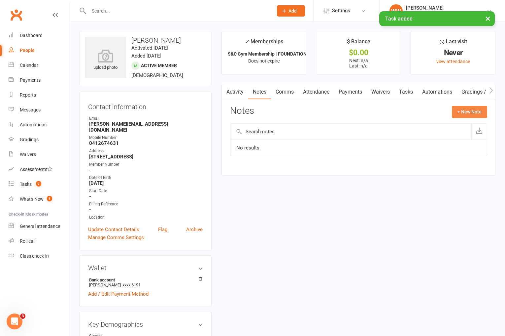
click at [463, 111] on button "+ New Note" at bounding box center [469, 112] width 35 height 12
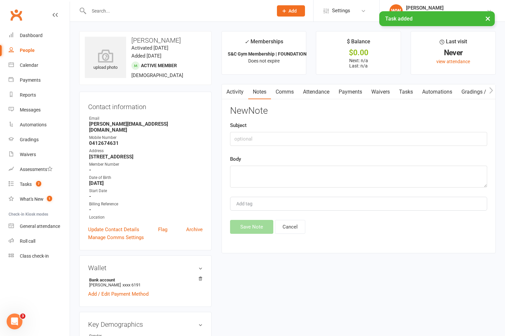
click at [260, 129] on div "Subject" at bounding box center [358, 133] width 257 height 24
click at [257, 137] on input "text" at bounding box center [358, 139] width 257 height 14
type input "walk in"
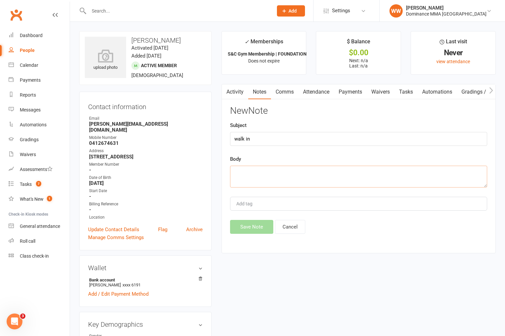
click at [255, 169] on textarea at bounding box center [358, 176] width 257 height 22
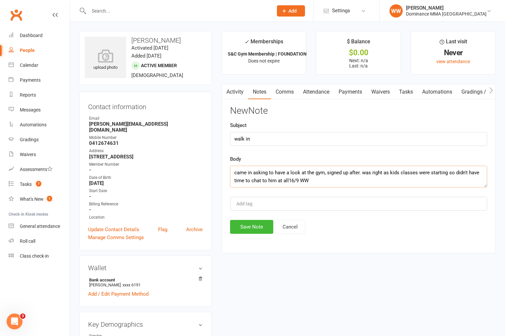
type textarea "came in asking to have a look at the gym, signed up after. was right as kids cl…"
click at [251, 229] on button "Save Note" at bounding box center [251, 227] width 43 height 14
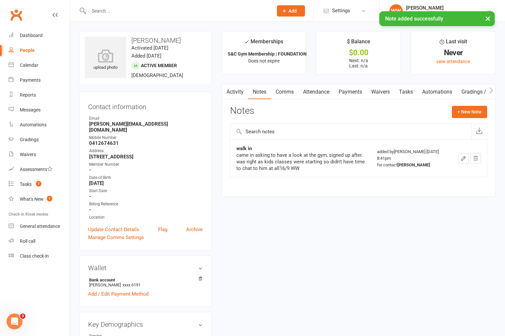
click at [401, 96] on link "Tasks" at bounding box center [406, 91] width 23 height 15
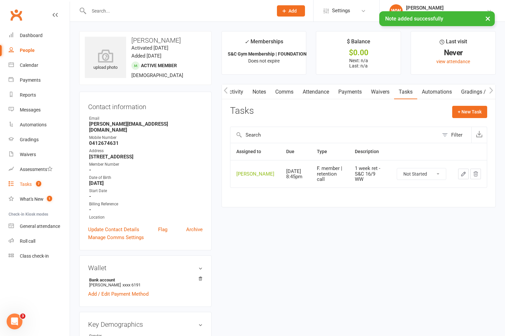
click at [28, 185] on div "Tasks" at bounding box center [26, 183] width 12 height 5
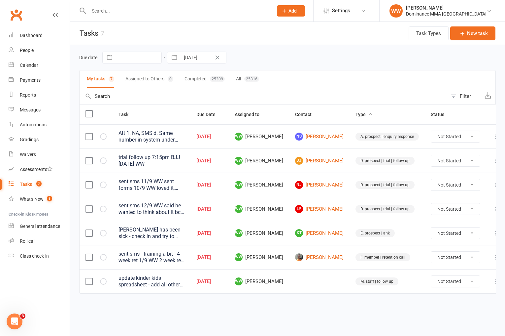
click at [313, 19] on div "Prospect Member Non-attending contact Task Bulk message Add" at bounding box center [290, 10] width 45 height 21
click at [297, 12] on span "Add" at bounding box center [293, 10] width 8 height 5
click at [288, 29] on link "Prospect" at bounding box center [284, 29] width 59 height 15
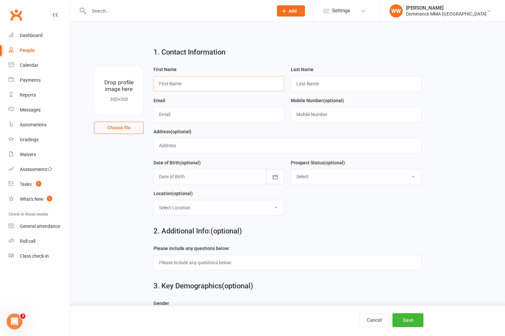
click at [218, 84] on input "text" at bounding box center [219, 83] width 131 height 15
paste input "Anthony"
type input "Anthony"
click at [318, 89] on input "text" at bounding box center [356, 83] width 131 height 15
paste input "Harris"
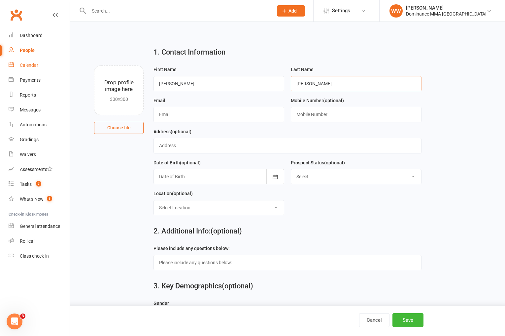
type input "Harris"
click at [198, 114] on input "text" at bounding box center [219, 114] width 131 height 15
paste input "adharris500@gmail.com"
type input "adharris500@gmail.com"
click at [324, 117] on input "text" at bounding box center [356, 114] width 131 height 15
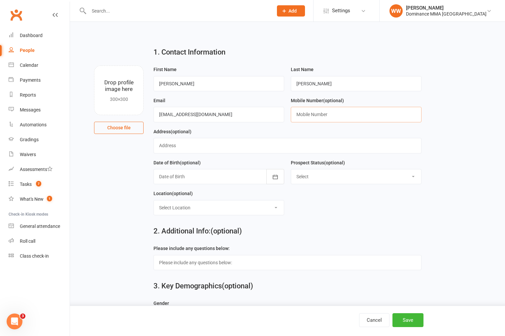
paste input "0431756266"
type input "0431756266"
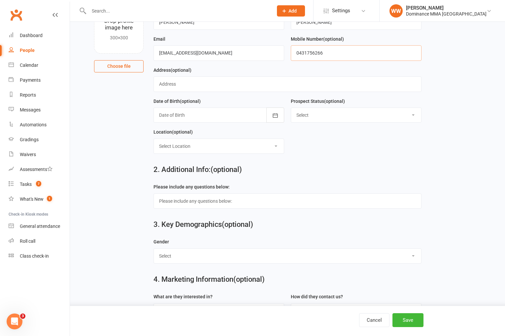
scroll to position [66, 0]
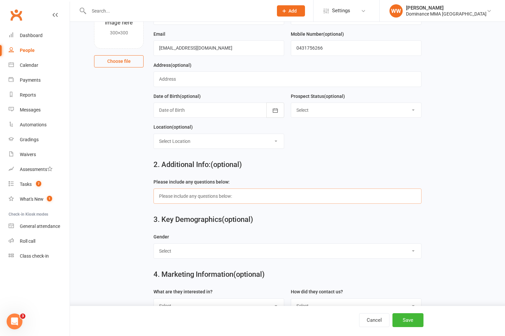
click at [207, 195] on input "text" at bounding box center [288, 195] width 268 height 15
paste input "Hey, Thinking of joining your gym. Just wanted to clarify what is involved in t…"
type input "Hey, Thinking of joining your gym. Just wanted to clarify what is involved in t…"
click at [127, 163] on div "2. Additional Info: (optional) Please include any questions below: Hey, Thinkin…" at bounding box center [287, 166] width 417 height 24
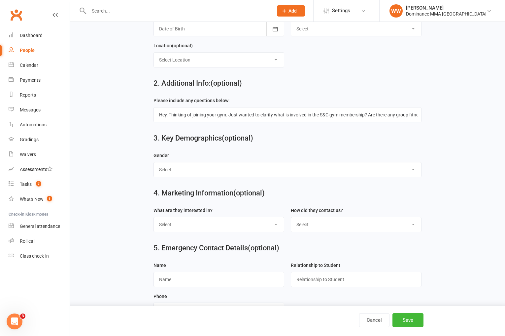
scroll to position [149, 0]
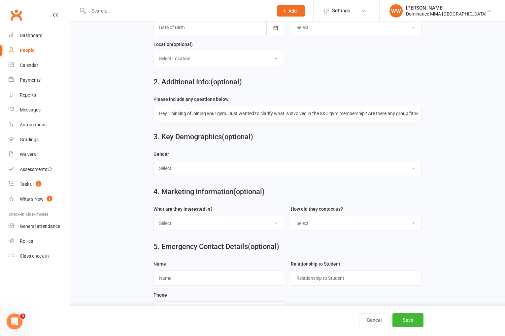
click at [171, 168] on select "Select Male Female" at bounding box center [287, 168] width 267 height 15
select select "Male"
click at [154, 162] on select "Select Male Female" at bounding box center [287, 168] width 267 height 15
click at [315, 219] on select "Select Phone Website enquiry form In-Facility Email Marketing Lead" at bounding box center [356, 223] width 130 height 15
select select "Website enquiry form"
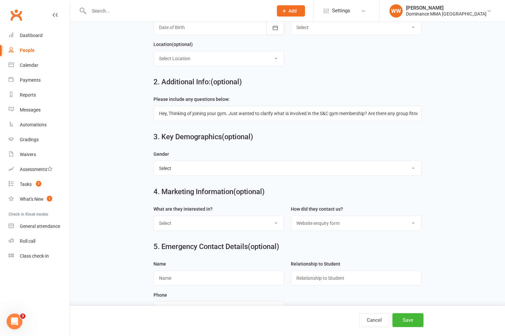
click at [291, 217] on select "Select Phone Website enquiry form In-Facility Email Marketing Lead" at bounding box center [356, 223] width 130 height 15
click at [403, 318] on button "Save" at bounding box center [408, 320] width 31 height 14
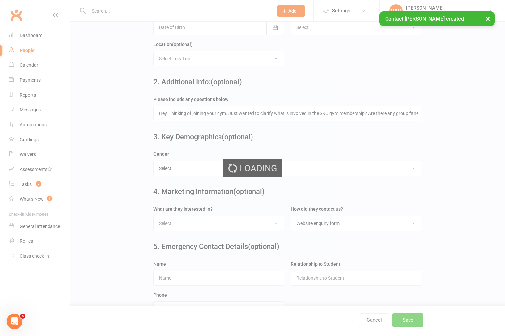
scroll to position [0, 0]
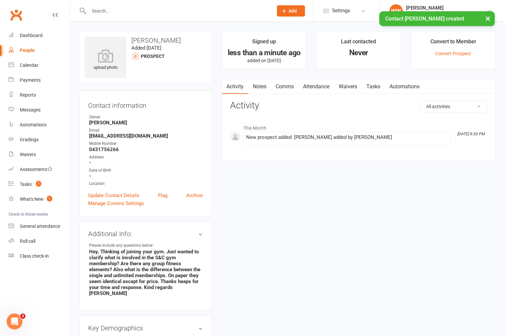
drag, startPoint x: 258, startPoint y: 84, endPoint x: 247, endPoint y: 87, distance: 11.4
click at [258, 84] on link "Notes" at bounding box center [259, 86] width 23 height 15
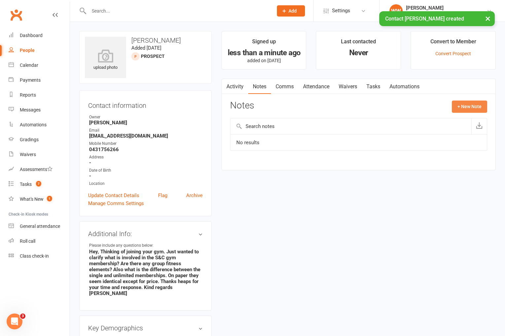
click at [471, 105] on button "+ New Note" at bounding box center [469, 106] width 35 height 12
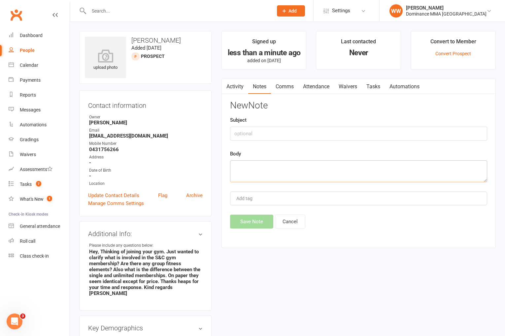
click at [284, 167] on textarea at bounding box center [358, 171] width 257 height 22
paste textarea "From: Anthony Harris Email Address: adharris500@gmail.com Phone Number: 0431756…"
type textarea "From: Anthony Harris Email Address: adharris500@gmail.com Phone Number: 0431756…"
click at [239, 223] on button "Save Note" at bounding box center [251, 221] width 43 height 14
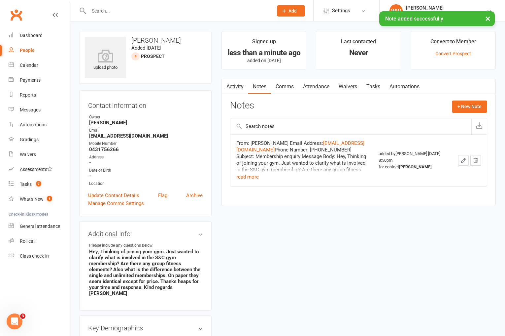
click at [377, 88] on link "Tasks" at bounding box center [373, 86] width 23 height 15
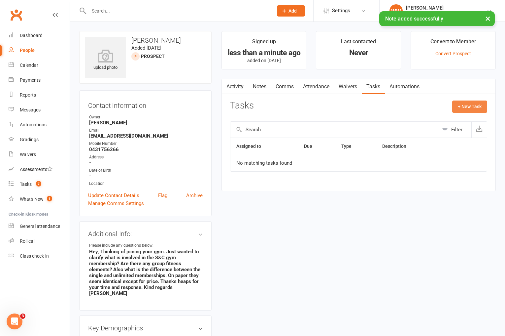
click at [463, 106] on button "+ New Task" at bounding box center [469, 106] width 35 height 12
select select "49757"
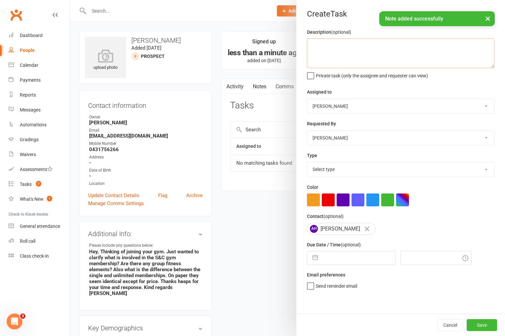
click at [370, 55] on textarea at bounding box center [401, 53] width 188 height 30
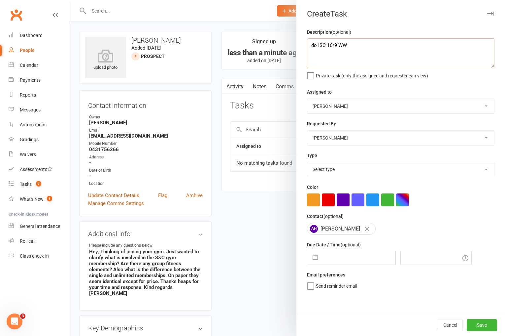
type textarea "do ISC 16/9 WW"
click at [350, 108] on select "Cat Wilson David Hart Lachlan Dart Alish S. Will Wesley Max Viney Dominance MMA…" at bounding box center [400, 106] width 187 height 15
select select "45422"
click at [307, 99] on select "Cat Wilson David Hart Lachlan Dart Alish S. Will Wesley Max Viney Dominance MMA…" at bounding box center [400, 106] width 187 height 15
click at [344, 166] on select "Select type A. prospect | enquiry response B. prospect | trial | not yet booked…" at bounding box center [400, 169] width 187 height 15
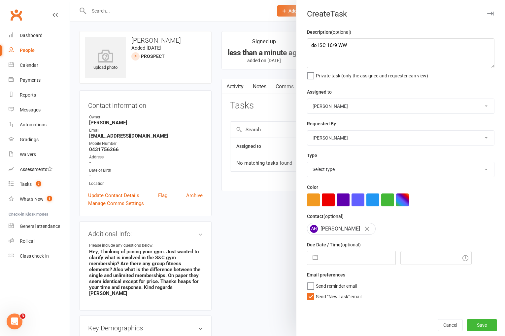
select select "3860"
click at [307, 162] on select "Select type A. prospect | enquiry response B. prospect | trial | not yet booked…" at bounding box center [400, 169] width 187 height 15
click at [340, 257] on input "text" at bounding box center [358, 257] width 74 height 13
select select "7"
select select "2025"
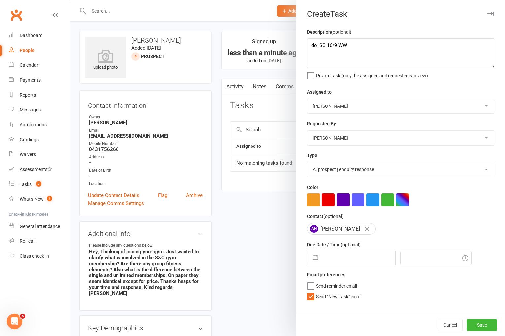
select select "8"
select select "2025"
select select "9"
select select "2025"
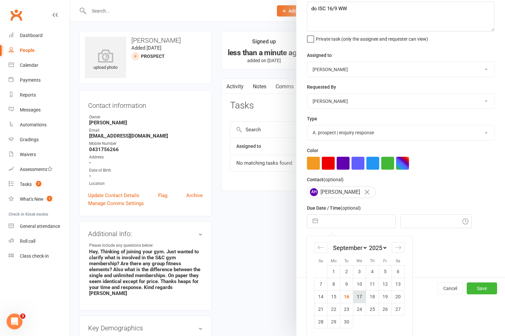
click at [358, 297] on td "17" at bounding box center [359, 296] width 13 height 13
type input "17 Sep 2025"
type input "9:00pm"
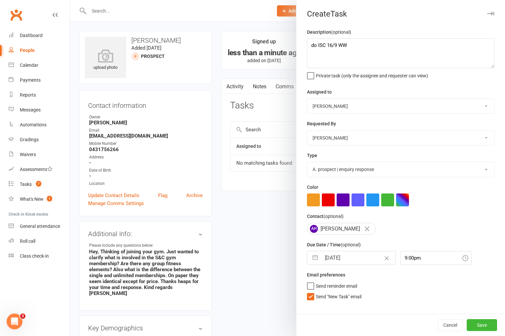
click at [333, 296] on span "Send "New Task" email" at bounding box center [339, 295] width 46 height 8
click at [333, 291] on input "Send "New Task" email" at bounding box center [334, 291] width 54 height 0
click at [473, 324] on button "Save" at bounding box center [482, 325] width 30 height 12
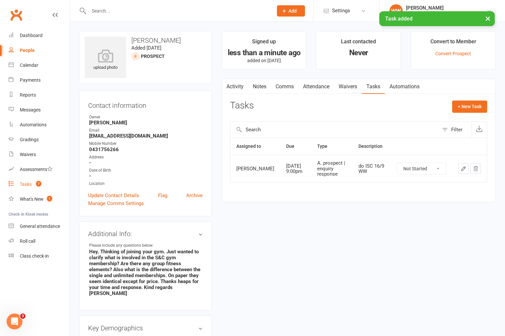
click at [23, 182] on div "Tasks" at bounding box center [26, 183] width 12 height 5
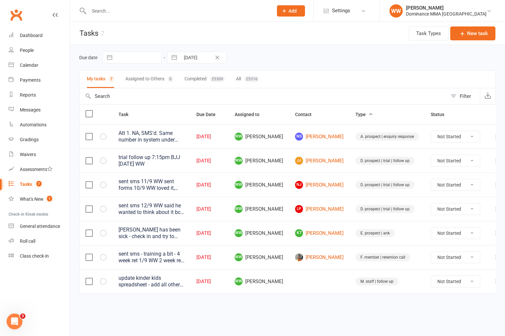
click at [493, 207] on icon at bounding box center [496, 208] width 7 height 7
click at [451, 238] on link "Edit" at bounding box center [456, 234] width 65 height 13
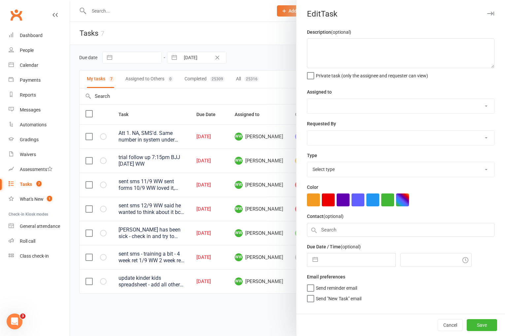
type textarea "sent sms 12/9 WW said he wanted to think about it bc MT and NoGi run at the sam…"
select select "49757"
select select "50862"
type input "16 Sep 2025"
type input "5:45pm"
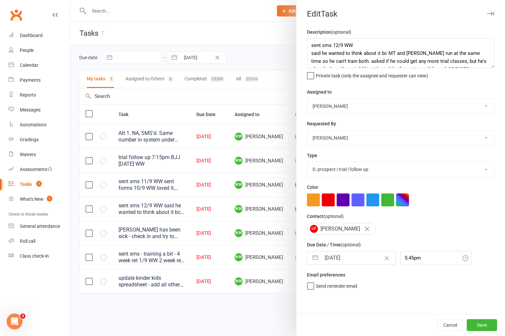
click at [347, 259] on input "16 Sep 2025" at bounding box center [358, 257] width 74 height 13
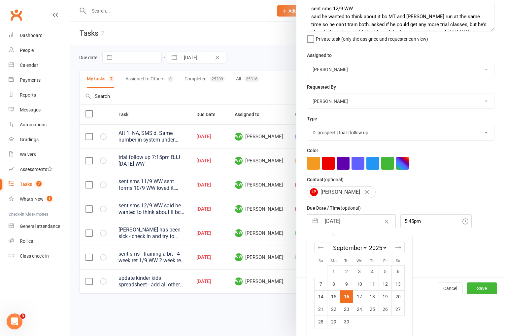
click at [362, 295] on td "17" at bounding box center [359, 296] width 13 height 13
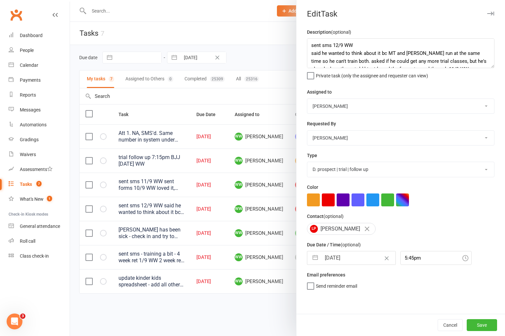
scroll to position [0, 0]
click at [474, 323] on button "Save" at bounding box center [482, 325] width 30 height 12
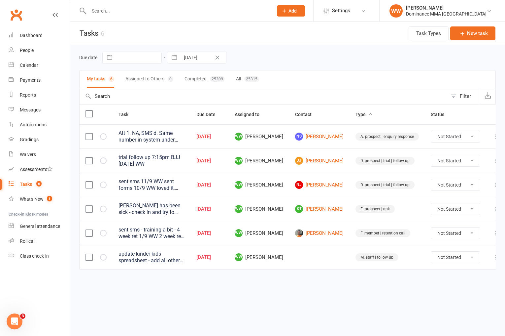
click at [493, 184] on icon at bounding box center [496, 184] width 7 height 7
click at [374, 202] on td "E. prospect | ank" at bounding box center [387, 208] width 75 height 24
click at [493, 208] on icon at bounding box center [496, 208] width 7 height 7
click at [460, 228] on link "Edit" at bounding box center [456, 234] width 65 height 13
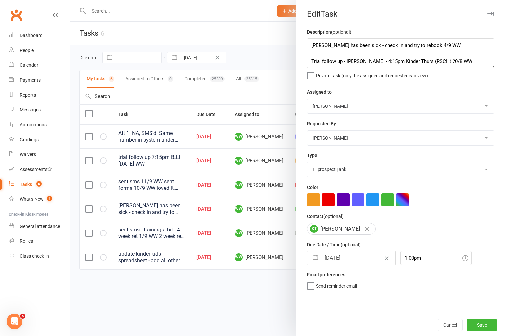
click at [343, 259] on input "16 Sep 2025" at bounding box center [358, 257] width 74 height 13
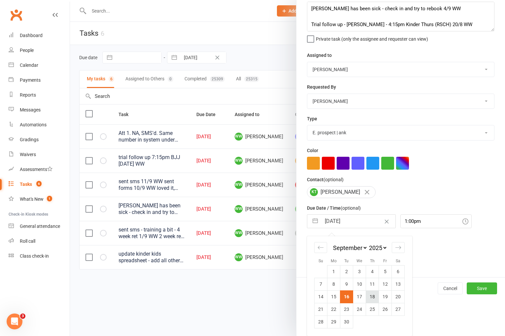
click at [371, 299] on td "18" at bounding box center [372, 296] width 13 height 13
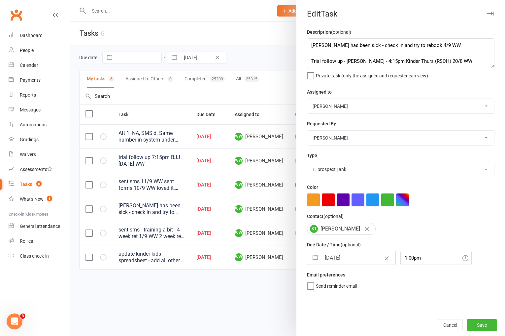
scroll to position [0, 0]
click at [471, 322] on button "Save" at bounding box center [482, 325] width 30 height 12
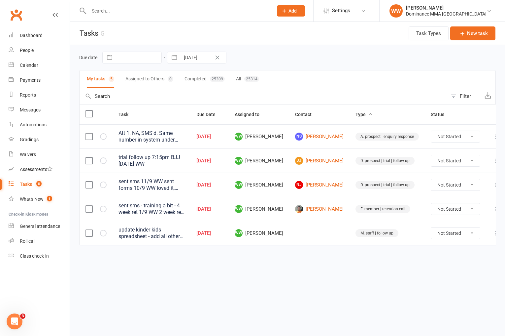
click at [493, 233] on icon at bounding box center [496, 233] width 7 height 7
click at [430, 261] on link "Edit" at bounding box center [456, 258] width 65 height 13
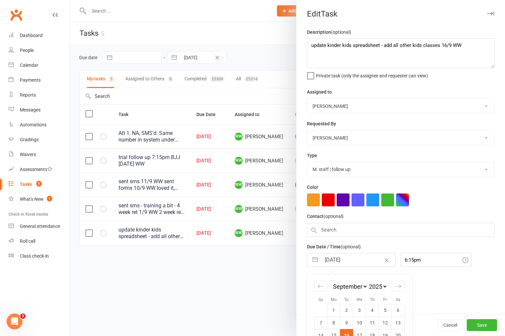
click at [342, 266] on input "16 Sep 2025" at bounding box center [358, 259] width 74 height 13
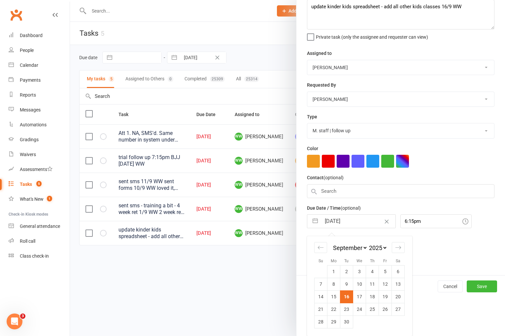
click at [370, 296] on td "18" at bounding box center [372, 296] width 13 height 13
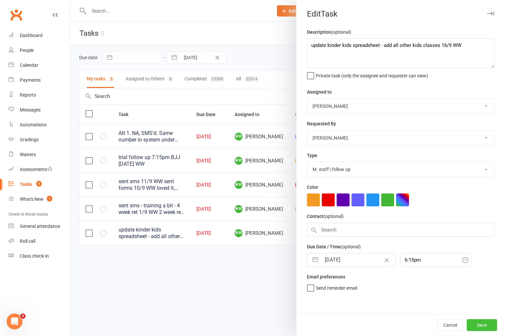
click at [485, 325] on button "Save" at bounding box center [482, 325] width 30 height 12
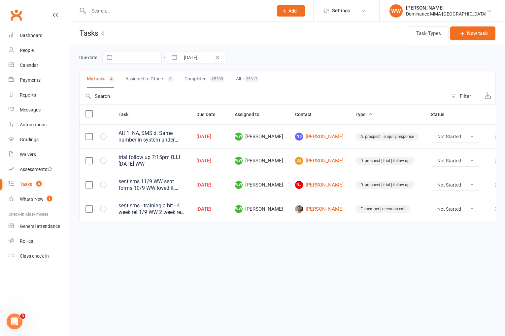
click at [493, 208] on icon at bounding box center [496, 208] width 7 height 7
click at [433, 234] on link "Edit" at bounding box center [456, 234] width 65 height 13
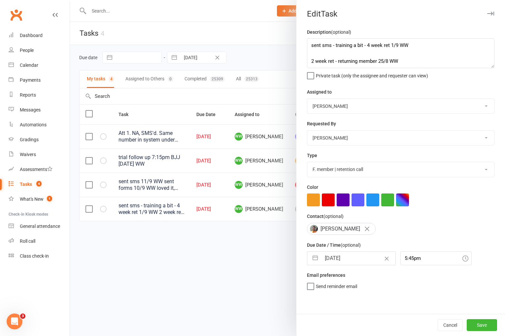
click at [337, 261] on input "16 Sep 2025" at bounding box center [358, 257] width 74 height 13
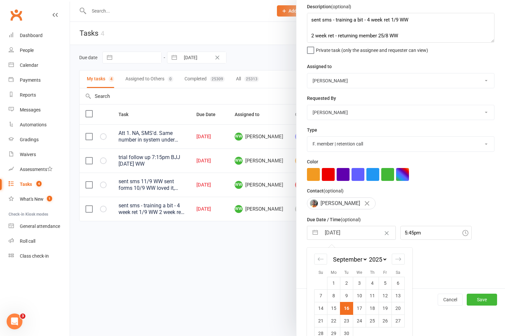
scroll to position [38, 0]
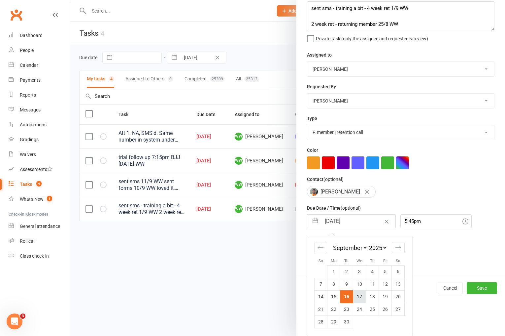
click at [360, 296] on td "17" at bounding box center [359, 296] width 13 height 13
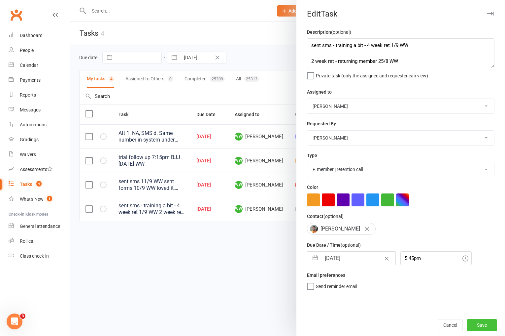
click at [477, 323] on button "Save" at bounding box center [482, 325] width 30 height 12
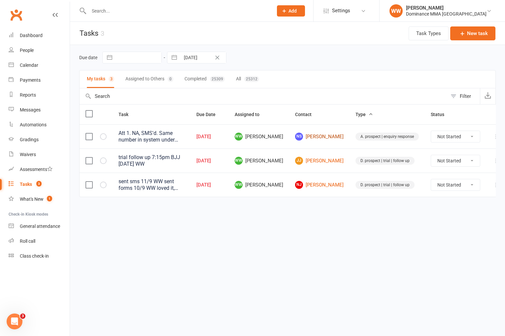
click at [318, 139] on link "NS Narendra Shukla" at bounding box center [319, 136] width 49 height 8
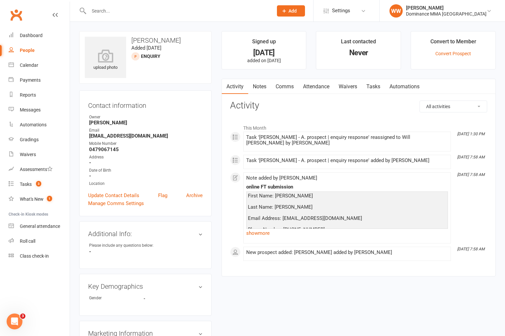
click at [368, 83] on link "Tasks" at bounding box center [373, 86] width 23 height 15
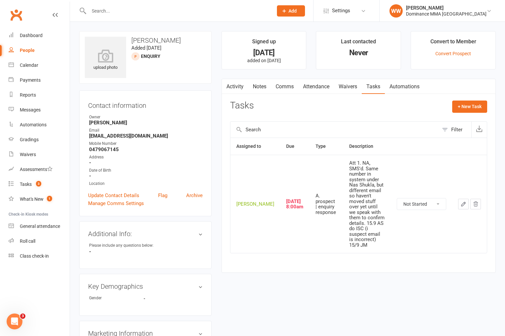
click at [460, 198] on button "button" at bounding box center [463, 203] width 11 height 11
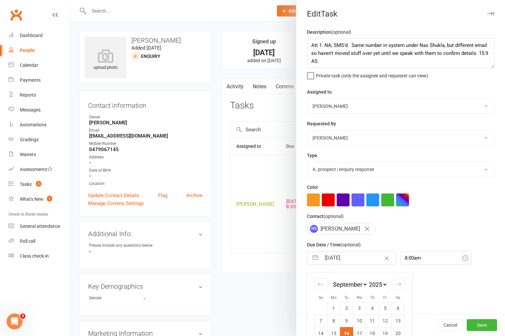
click at [341, 262] on input "16 Sep 2025" at bounding box center [358, 257] width 74 height 13
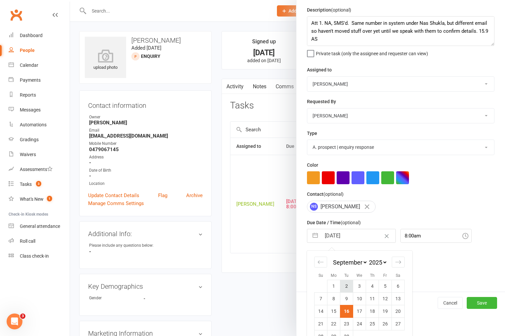
scroll to position [38, 0]
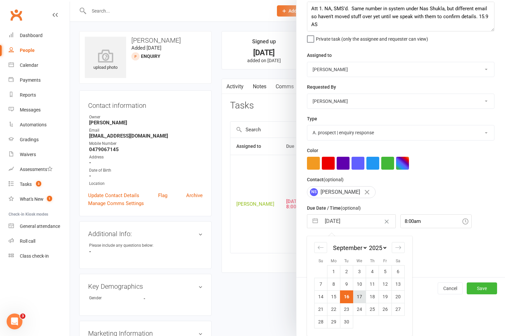
click at [359, 296] on td "17" at bounding box center [359, 296] width 13 height 13
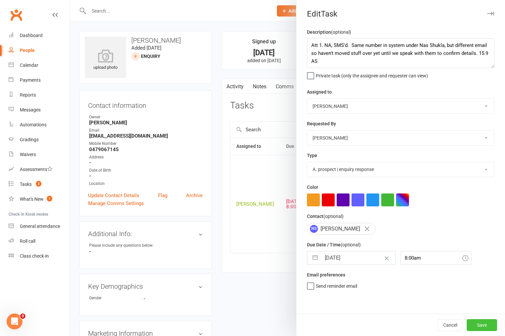
click at [485, 321] on button "Save" at bounding box center [482, 325] width 30 height 12
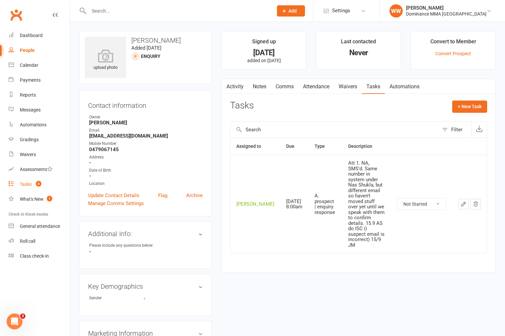
click at [17, 186] on link "Tasks 3" at bounding box center [39, 184] width 61 height 15
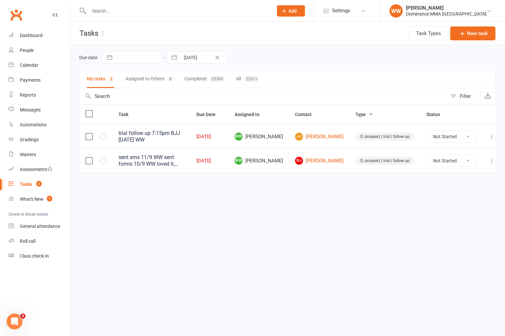
click at [482, 159] on td at bounding box center [492, 160] width 20 height 24
click at [488, 159] on button at bounding box center [492, 161] width 8 height 8
click at [435, 181] on link "Edit" at bounding box center [456, 185] width 65 height 13
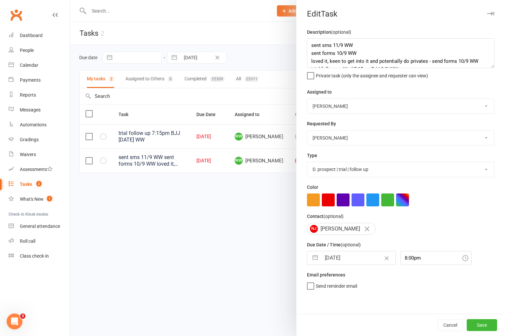
click at [331, 260] on input "16 Sep 2025" at bounding box center [358, 257] width 74 height 13
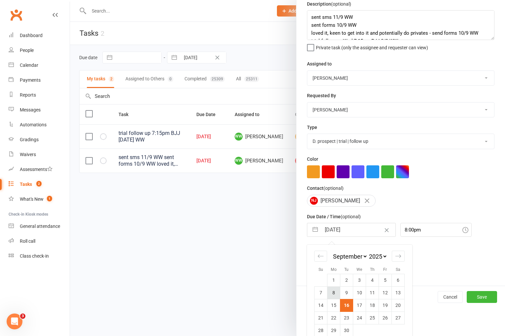
scroll to position [38, 0]
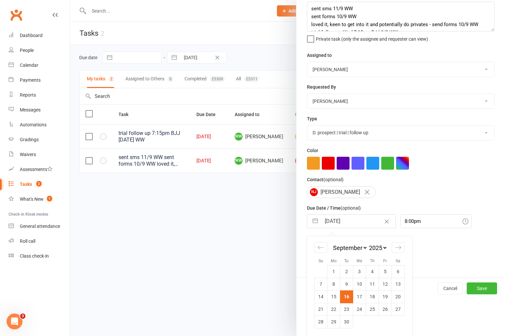
drag, startPoint x: 357, startPoint y: 295, endPoint x: 409, endPoint y: 320, distance: 57.5
click at [357, 295] on td "17" at bounding box center [359, 296] width 13 height 13
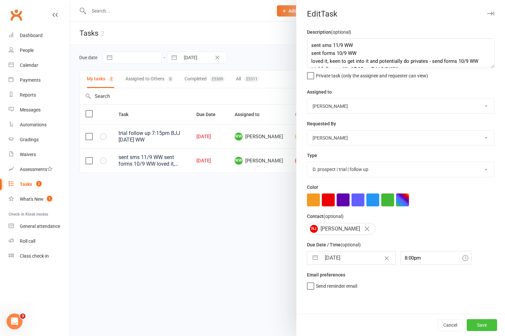
click at [474, 324] on button "Save" at bounding box center [482, 325] width 30 height 12
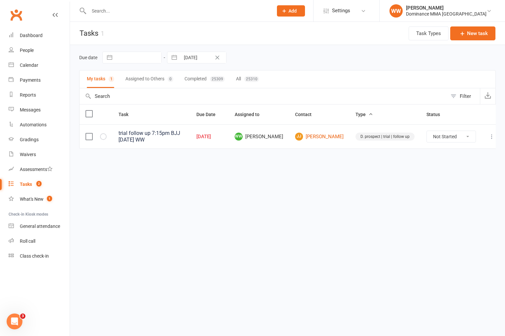
click at [251, 176] on html "Prospect Member Non-attending contact Task Bulk message Add Settings Membership…" at bounding box center [252, 88] width 505 height 176
click at [124, 9] on input "text" at bounding box center [178, 10] width 182 height 9
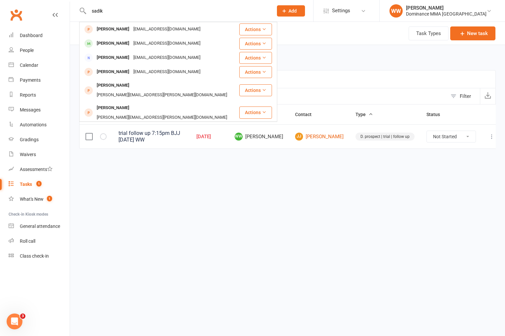
click at [156, 41] on div "sadikpathan1312@gmail.com" at bounding box center [166, 44] width 71 height 10
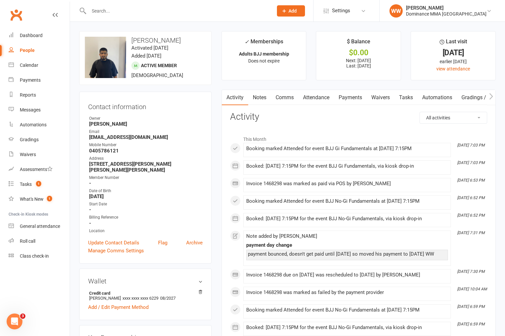
click at [347, 99] on link "Payments" at bounding box center [350, 97] width 33 height 15
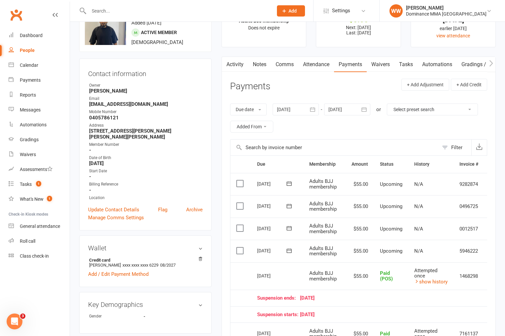
scroll to position [38, 0]
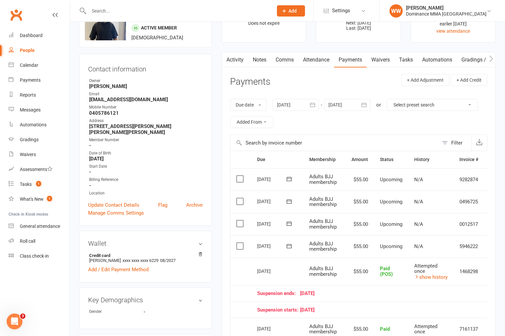
click at [288, 245] on icon at bounding box center [289, 245] width 7 height 7
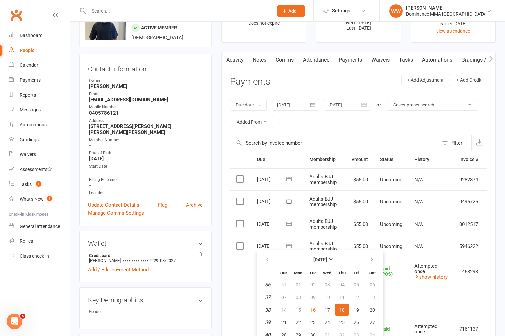
click at [349, 241] on td "$55.00" at bounding box center [360, 246] width 28 height 22
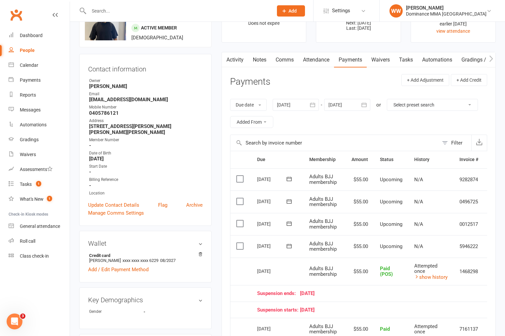
scroll to position [0, 18]
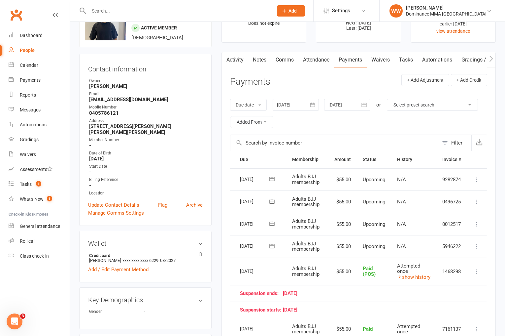
click at [479, 245] on icon at bounding box center [477, 246] width 7 height 7
click at [431, 272] on link "Mark as Paid (POS)" at bounding box center [442, 272] width 78 height 13
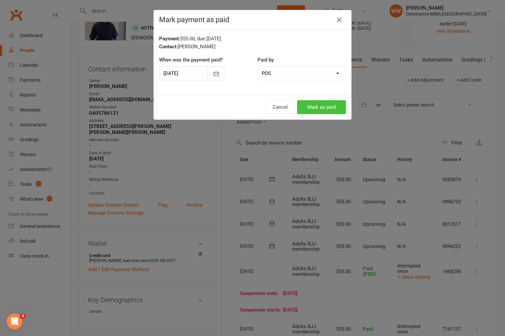
click at [322, 109] on button "Mark as paid" at bounding box center [321, 107] width 49 height 14
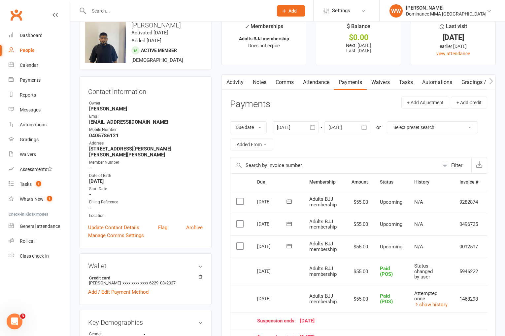
scroll to position [0, 0]
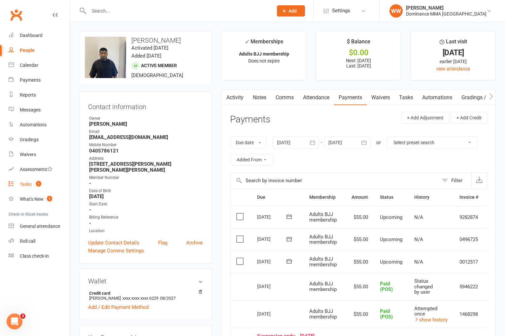
click at [28, 184] on div "Tasks" at bounding box center [26, 183] width 12 height 5
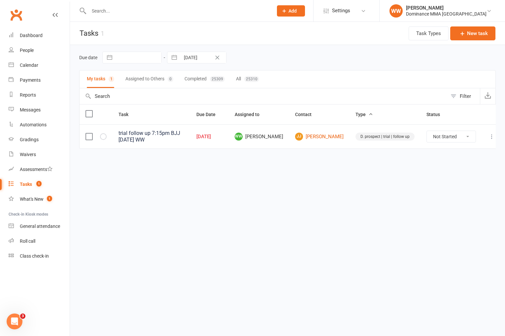
click at [266, 176] on html "Prospect Member Non-attending contact Task Bulk message Add Settings Membership…" at bounding box center [252, 88] width 505 height 176
click at [270, 176] on html "Prospect Member Non-attending contact Task Bulk message Add Settings Membership…" at bounding box center [252, 88] width 505 height 176
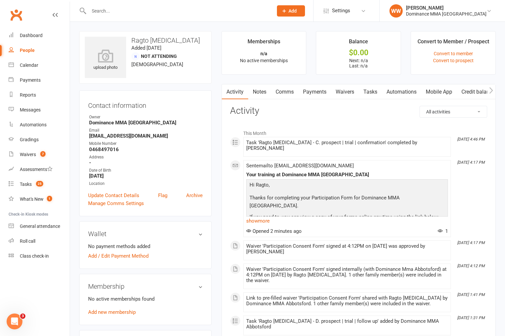
click at [296, 118] on div "All activities Bookings / Attendances Communications Notes Failed SMSes Grading…" at bounding box center [358, 280] width 257 height 348
click at [348, 95] on link "Waivers" at bounding box center [345, 91] width 28 height 15
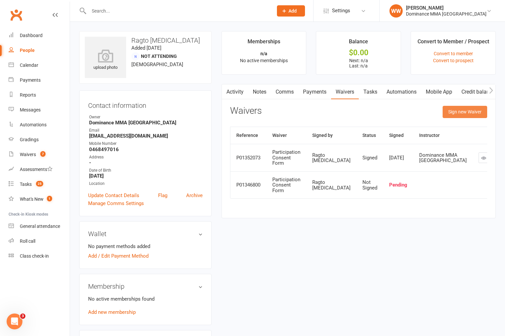
click at [450, 112] on button "Sign new Waiver" at bounding box center [465, 112] width 45 height 12
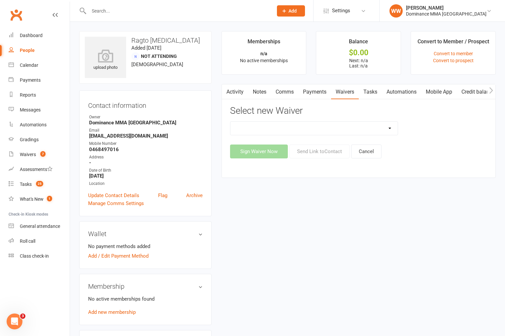
click at [371, 129] on select "Member | Cancellation | Adults Member | Cancellation | Kids/Teens Member | Inju…" at bounding box center [315, 128] width 168 height 13
select select "135"
click at [231, 122] on select "Member | Cancellation | Adults Member | Cancellation | Kids/Teens Member | Inju…" at bounding box center [315, 128] width 168 height 13
click at [316, 153] on button "Send Link to Contact" at bounding box center [320, 151] width 60 height 14
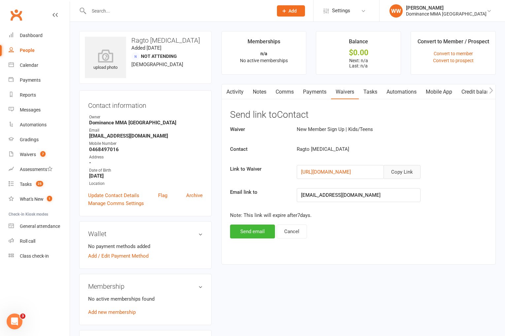
click at [395, 173] on button "Copy Link" at bounding box center [402, 172] width 37 height 14
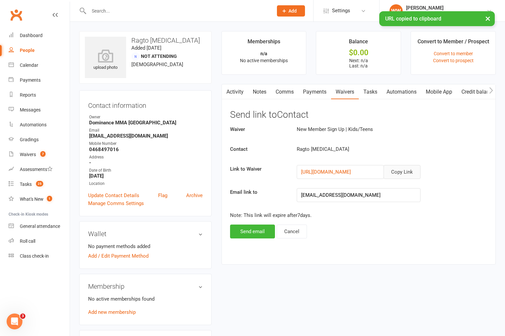
click at [285, 96] on link "Comms" at bounding box center [284, 91] width 27 height 15
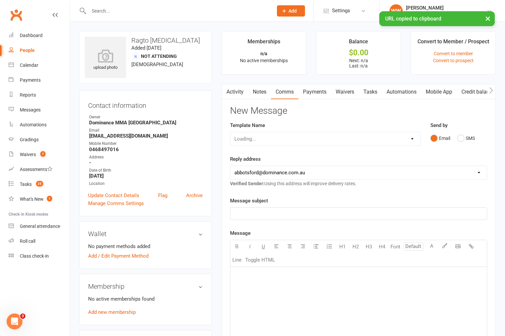
click at [305, 138] on div "Loading..." at bounding box center [325, 139] width 191 height 14
click at [236, 90] on link "Activity" at bounding box center [235, 91] width 26 height 15
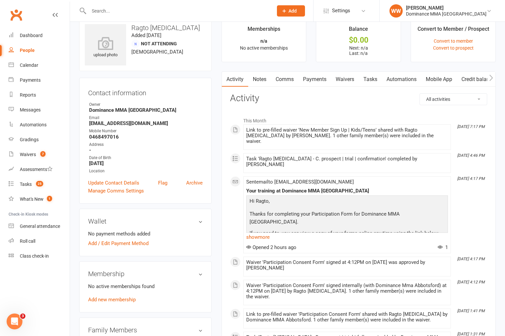
scroll to position [17, 0]
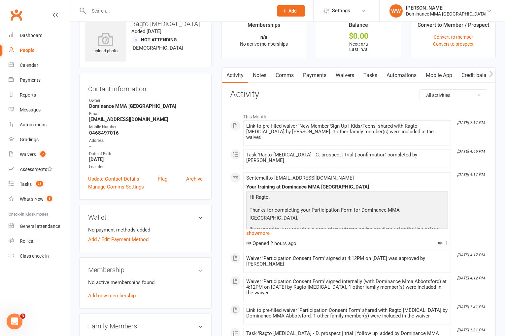
click at [265, 77] on link "Notes" at bounding box center [259, 75] width 23 height 15
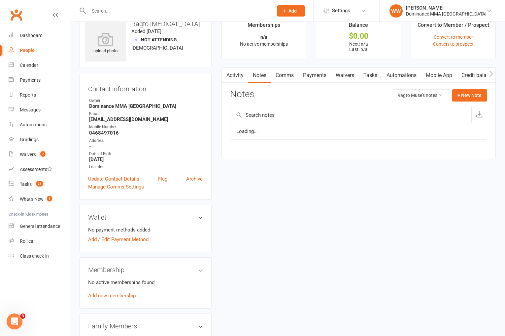
click at [282, 76] on link "Comms" at bounding box center [284, 75] width 27 height 15
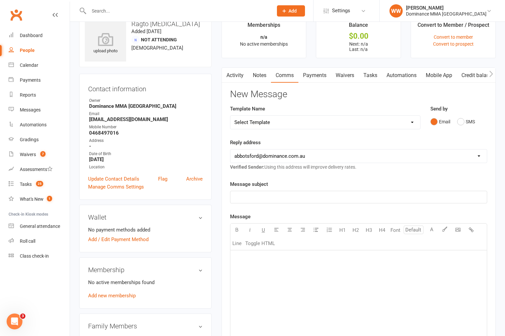
click at [304, 123] on select "Select Template [Email] MARKETING | 10TH BIRTHDAY SPECIAL | CANCELLED MEMBERS […" at bounding box center [326, 122] width 190 height 13
select select "12"
click at [231, 116] on select "Select Template [Email] MARKETING | 10TH BIRTHDAY SPECIAL | CANCELLED MEMBERS […" at bounding box center [326, 122] width 190 height 13
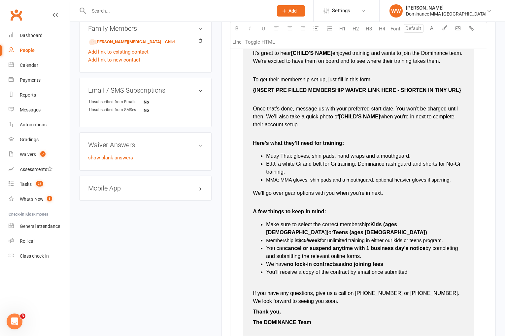
scroll to position [316, 0]
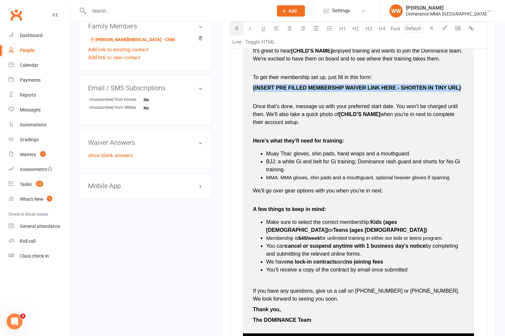
drag, startPoint x: 462, startPoint y: 89, endPoint x: 251, endPoint y: 90, distance: 210.7
click at [251, 90] on td "Hey ﻿ {contact-first-name} , It's great to hear [[PERSON_NAME]'S NAME] enjoyed …" at bounding box center [358, 177] width 231 height 311
type input "16"
drag, startPoint x: 382, startPoint y: 123, endPoint x: 340, endPoint y: 124, distance: 42.0
click at [340, 124] on p "Once that’s done, message us with your preferred start date. You won’t be charg…" at bounding box center [358, 110] width 211 height 32
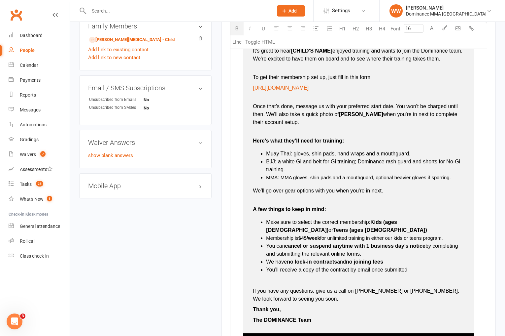
click at [344, 117] on span "[PERSON_NAME]" at bounding box center [361, 114] width 44 height 6
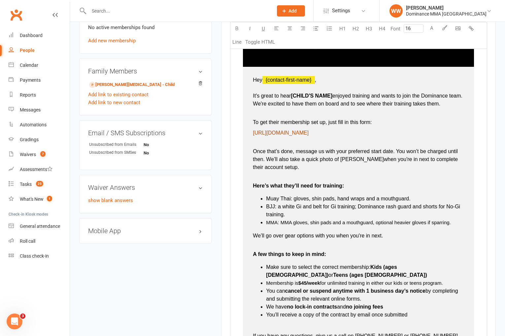
scroll to position [267, 0]
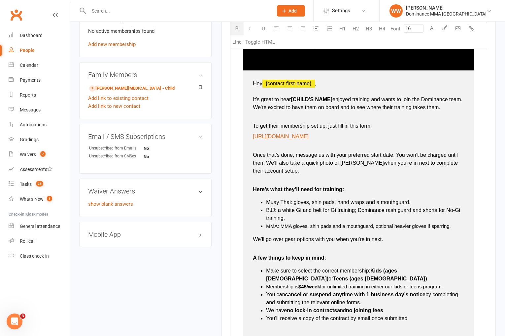
drag, startPoint x: 335, startPoint y: 97, endPoint x: 293, endPoint y: 100, distance: 41.7
click at [293, 100] on span "[CHILD'S NAME]" at bounding box center [312, 99] width 42 height 6
click at [304, 115] on p "To get their membership set up, just fill in this form:" at bounding box center [358, 122] width 211 height 16
click at [407, 114] on p "To get their membership set up, just fill in this form:" at bounding box center [358, 122] width 211 height 16
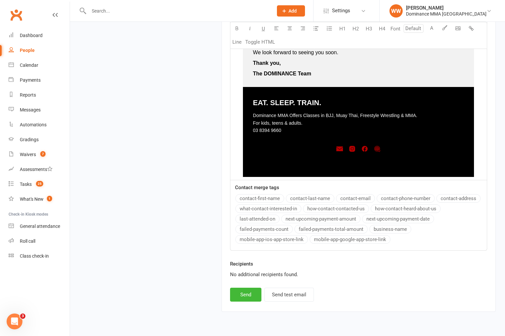
scroll to position [563, 0]
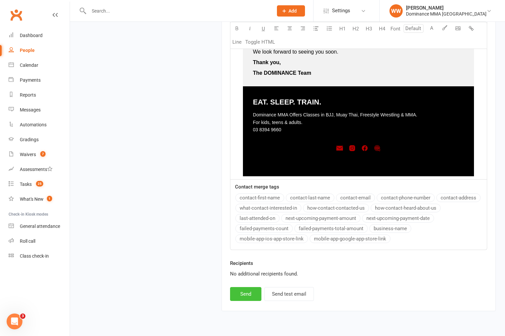
click at [247, 301] on button "Send" at bounding box center [245, 294] width 31 height 14
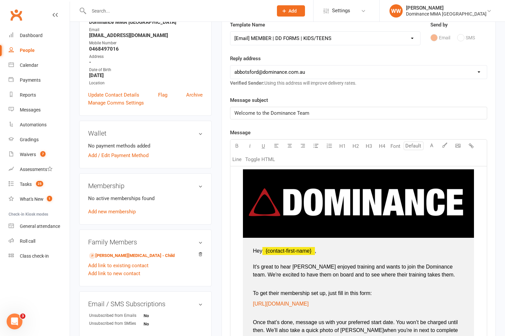
scroll to position [0, 0]
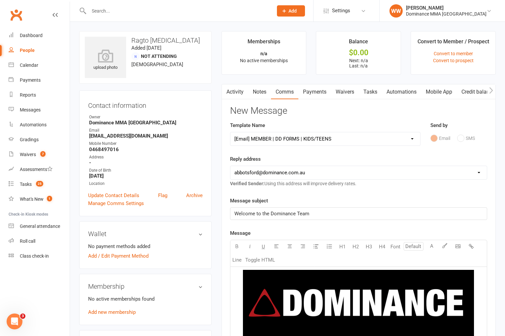
click at [376, 95] on link "Tasks" at bounding box center [370, 91] width 23 height 15
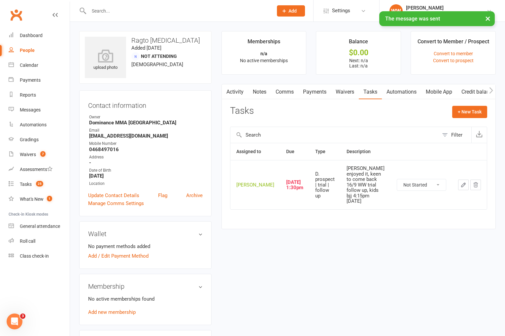
click at [461, 185] on icon "button" at bounding box center [464, 185] width 6 height 6
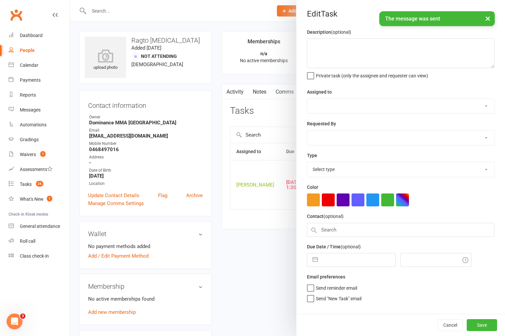
type textarea "[PERSON_NAME] enjoyed it, keen to come back 16/9 WW trial follow up, kids bjj 4…"
select select "49757"
select select "12631"
type input "[DATE]"
type input "1:30pm"
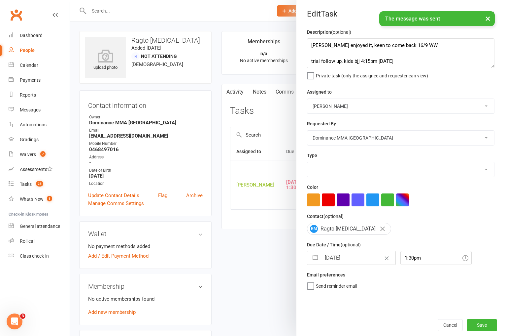
select select "3863"
click at [383, 47] on textarea "[PERSON_NAME] enjoyed it, keen to come back 16/9 WW trial follow up, kids bjj 4…" at bounding box center [401, 53] width 188 height 30
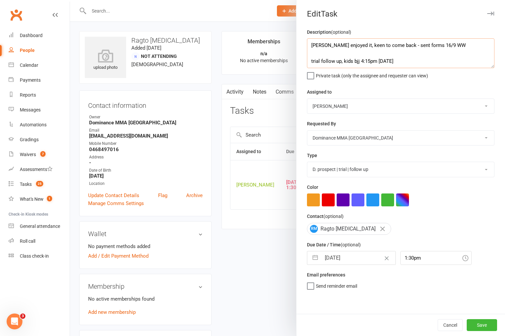
type textarea "[PERSON_NAME] enjoyed it, keen to come back - sent forms 16/9 WW trial follow u…"
click at [333, 254] on input "[DATE]" at bounding box center [358, 257] width 74 height 13
select select "7"
select select "2025"
select select "8"
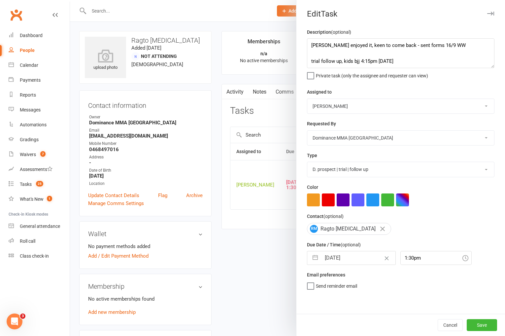
select select "2025"
select select "9"
select select "2025"
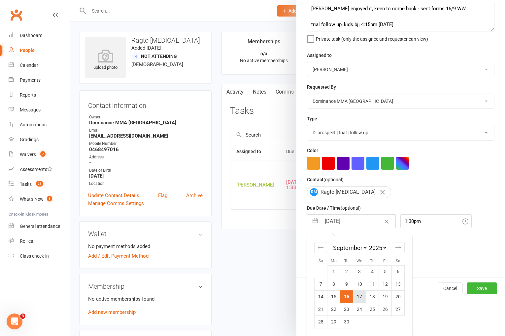
click at [359, 297] on td "17" at bounding box center [359, 296] width 13 height 13
type input "[DATE]"
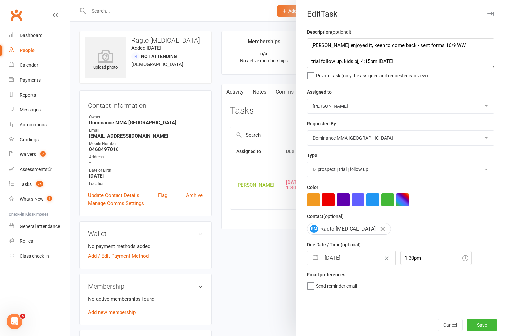
scroll to position [0, 0]
click at [484, 324] on button "Save" at bounding box center [482, 325] width 30 height 12
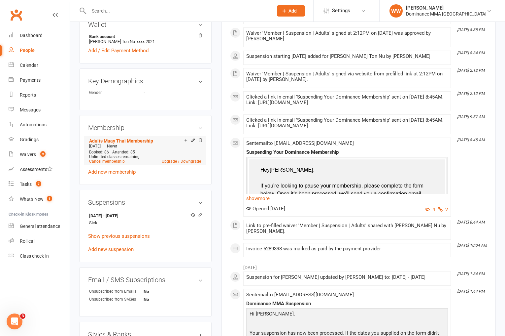
scroll to position [249, 0]
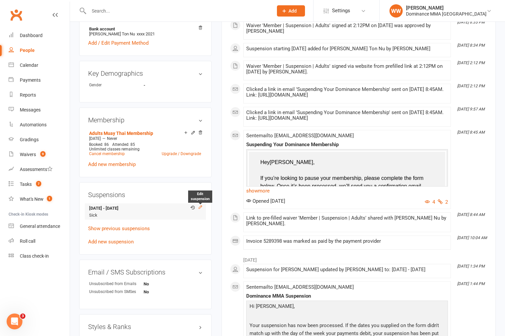
click at [201, 204] on icon at bounding box center [200, 206] width 5 height 5
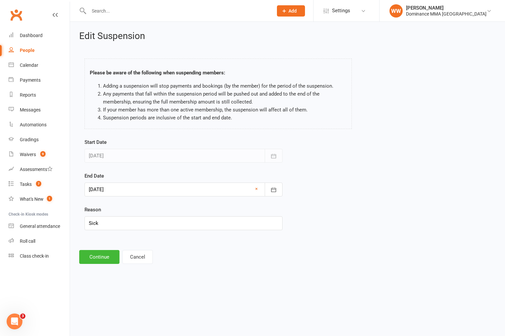
click at [130, 193] on div at bounding box center [184, 189] width 198 height 14
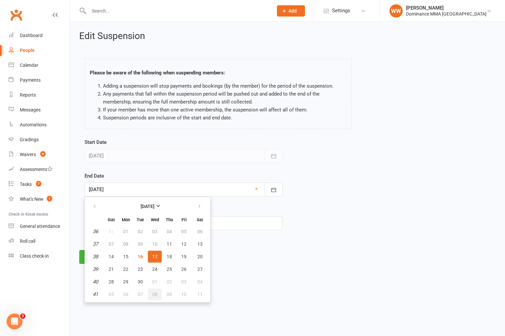
click at [154, 293] on span "08" at bounding box center [154, 293] width 5 height 5
type input "08 Oct 2025"
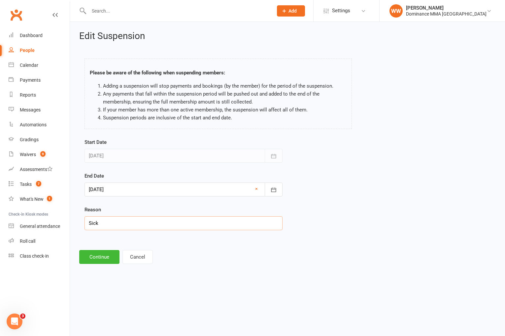
click at [108, 226] on input "Sick" at bounding box center [184, 223] width 198 height 14
type input "Sick + Holiday"
click at [102, 256] on button "Continue" at bounding box center [99, 257] width 40 height 14
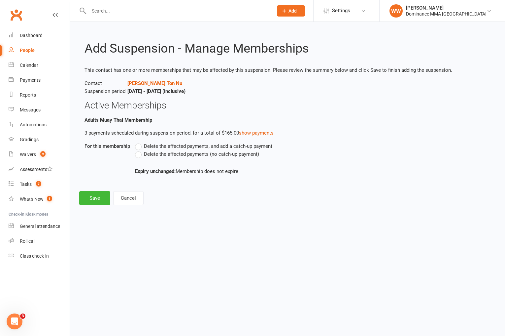
click at [158, 155] on span "Delete the affected payments (no catch-up payment)" at bounding box center [201, 153] width 115 height 7
click at [139, 150] on input "Delete the affected payments (no catch-up payment)" at bounding box center [137, 150] width 4 height 0
click at [100, 195] on button "Save" at bounding box center [94, 198] width 31 height 14
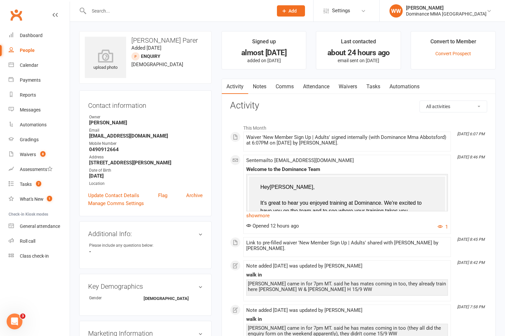
drag, startPoint x: 372, startPoint y: 86, endPoint x: 368, endPoint y: 85, distance: 4.2
click at [372, 86] on link "Tasks" at bounding box center [373, 86] width 23 height 15
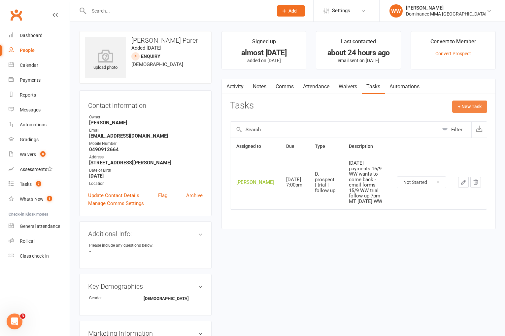
click at [469, 109] on button "+ New Task" at bounding box center [469, 106] width 35 height 12
select select "49757"
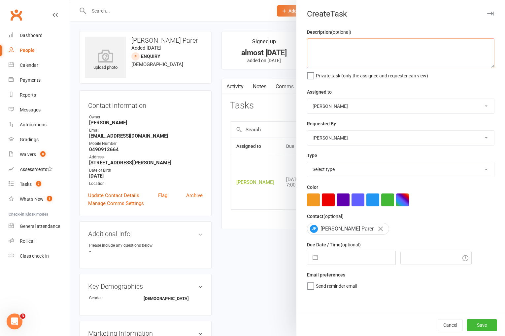
click at [380, 57] on textarea at bounding box center [401, 53] width 188 height 30
type textarea "1 weekret 16/9 WW"
click at [347, 170] on select "Select type A. prospect | enquiry response B. prospect | trial | not yet booked…" at bounding box center [400, 169] width 187 height 15
select select "3865"
click at [307, 162] on select "Select type A. prospect | enquiry response B. prospect | trial | not yet booked…" at bounding box center [400, 169] width 187 height 15
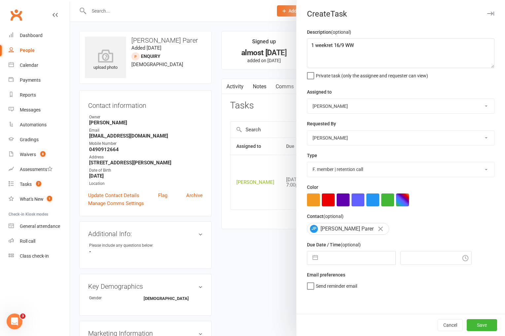
click at [338, 255] on input "text" at bounding box center [358, 257] width 74 height 13
select select "7"
select select "2025"
select select "8"
select select "2025"
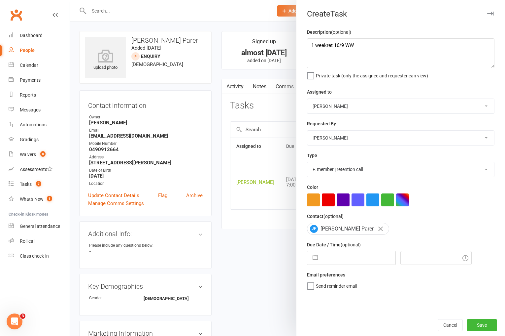
select select "9"
select select "2025"
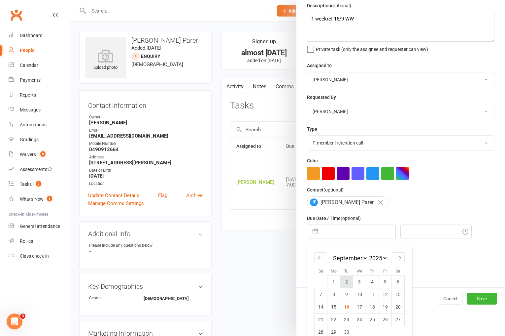
scroll to position [38, 0]
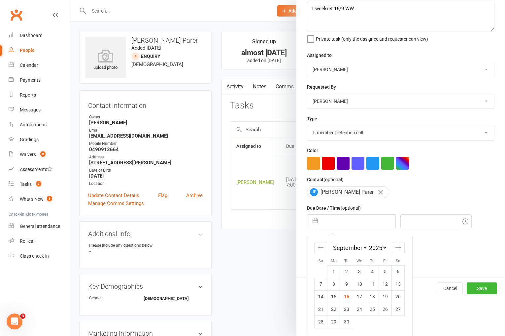
click at [347, 305] on td "23" at bounding box center [346, 308] width 13 height 13
type input "23 Sep 2025"
type input "8:45pm"
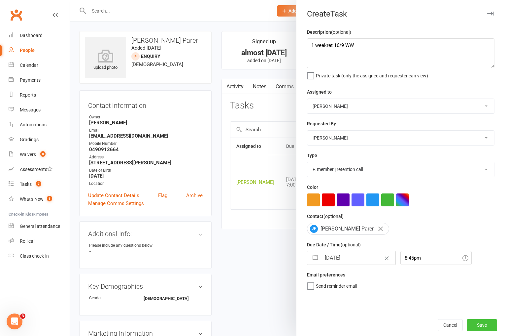
click at [470, 322] on button "Save" at bounding box center [482, 325] width 30 height 12
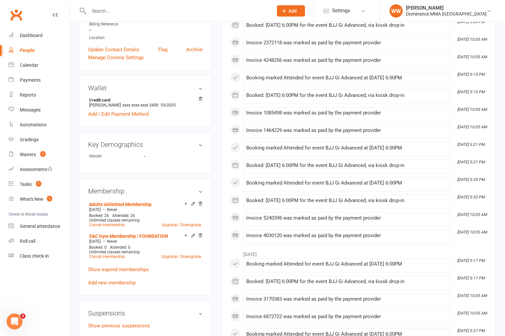
scroll to position [190, 0]
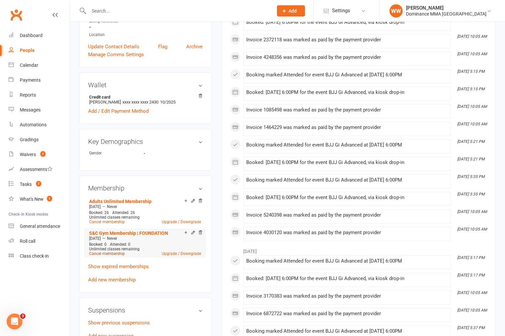
click at [118, 251] on link "Cancel membership" at bounding box center [107, 253] width 36 height 5
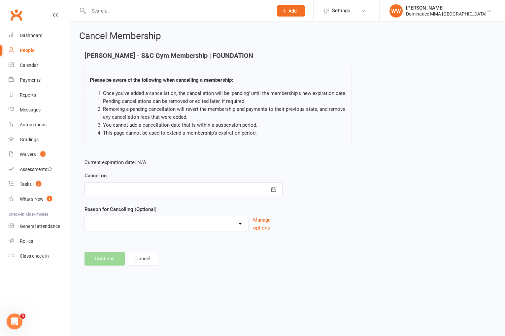
click at [164, 190] on div at bounding box center [184, 189] width 198 height 14
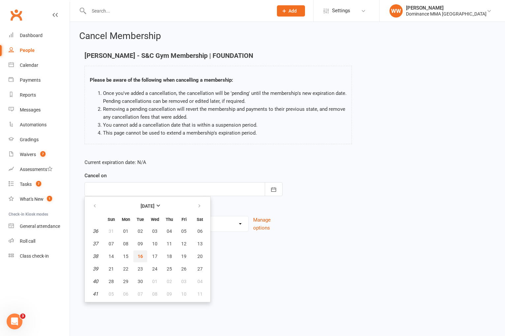
click at [141, 260] on button "16" at bounding box center [140, 256] width 14 height 12
type input "[DATE]"
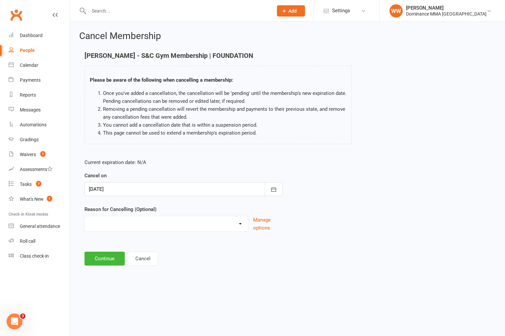
click at [124, 220] on select "force cancel Holiday Injury Moved away upgrade/downgrade Other reason" at bounding box center [166, 222] width 163 height 13
select select "5"
click at [85, 216] on select "force cancel Holiday Injury Moved away upgrade/downgrade Other reason" at bounding box center [166, 222] width 163 height 13
click at [101, 257] on input at bounding box center [184, 258] width 198 height 14
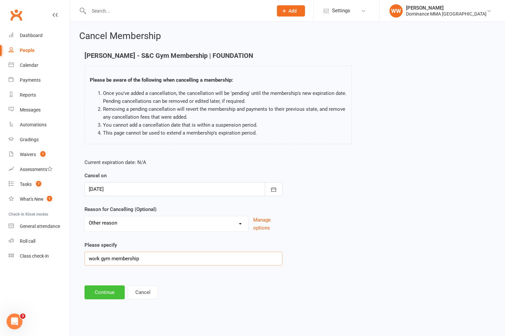
type input "work gym membership"
click at [95, 292] on button "Continue" at bounding box center [105, 292] width 40 height 14
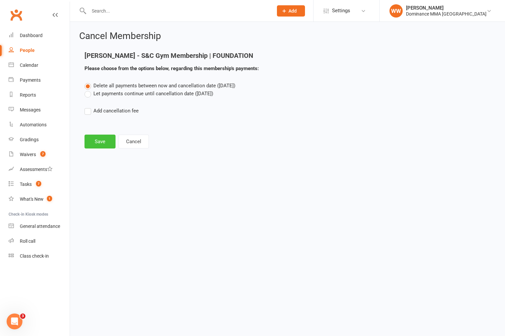
click at [97, 137] on button "Save" at bounding box center [100, 141] width 31 height 14
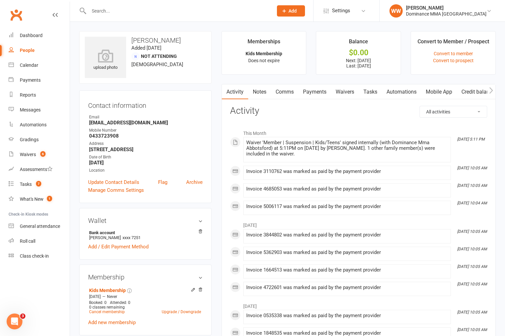
click at [323, 95] on link "Payments" at bounding box center [315, 91] width 33 height 15
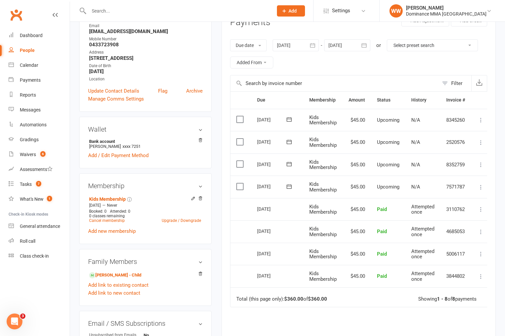
scroll to position [88, 0]
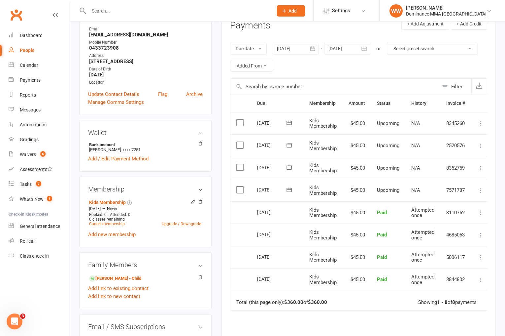
click at [291, 189] on icon at bounding box center [289, 189] width 7 height 7
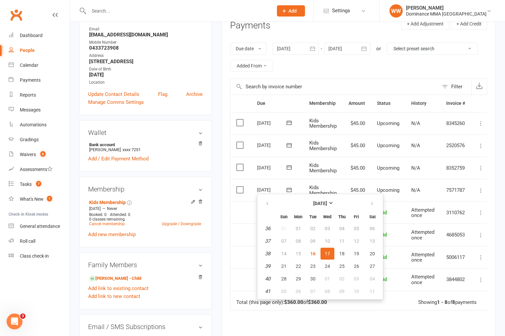
click at [301, 177] on td "[DATE]" at bounding box center [277, 168] width 52 height 22
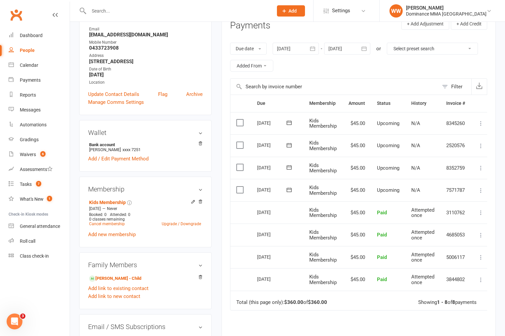
click at [240, 168] on label at bounding box center [240, 167] width 9 height 7
click at [240, 164] on input "checkbox" at bounding box center [238, 164] width 4 height 0
click at [240, 145] on label at bounding box center [240, 145] width 9 height 7
click at [240, 142] on input "checkbox" at bounding box center [238, 142] width 4 height 0
click at [460, 321] on button "Change status" at bounding box center [470, 320] width 52 height 14
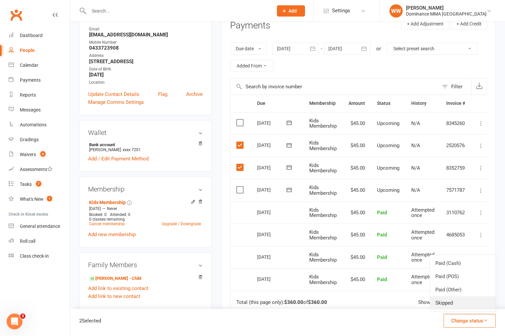
click at [438, 305] on link "Skipped" at bounding box center [462, 302] width 65 height 13
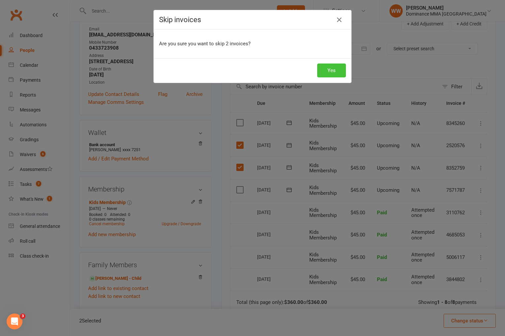
click at [328, 72] on button "Yes" at bounding box center [331, 70] width 29 height 14
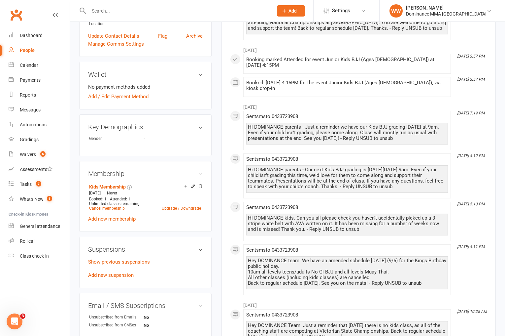
scroll to position [194, 0]
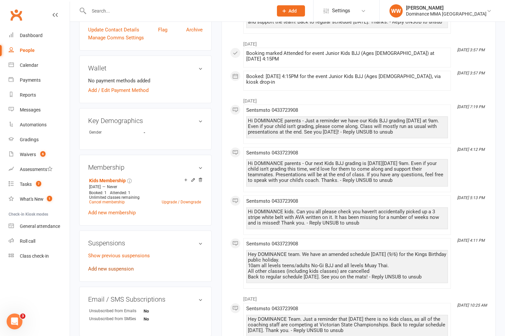
click at [127, 267] on link "Add new suspension" at bounding box center [111, 269] width 46 height 6
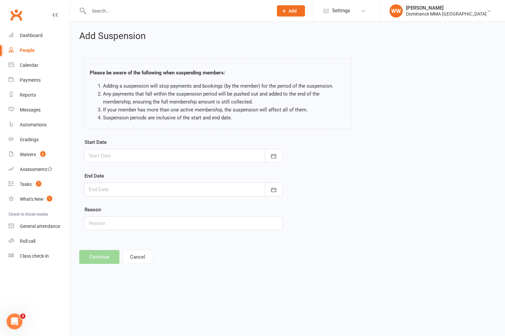
click at [143, 153] on div at bounding box center [184, 156] width 198 height 14
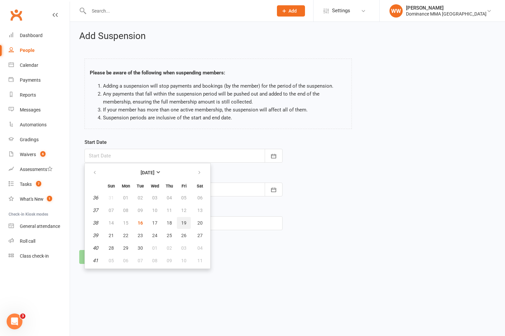
click at [183, 222] on span "19" at bounding box center [183, 222] width 5 height 5
type input "19 Sep 2025"
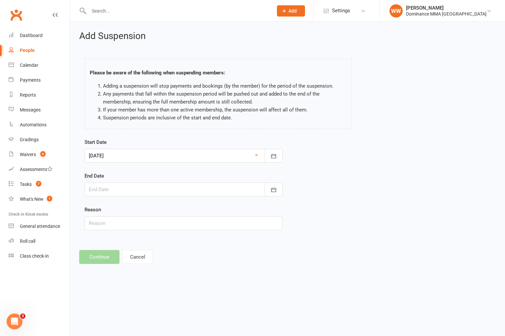
click at [167, 190] on div at bounding box center [184, 189] width 198 height 14
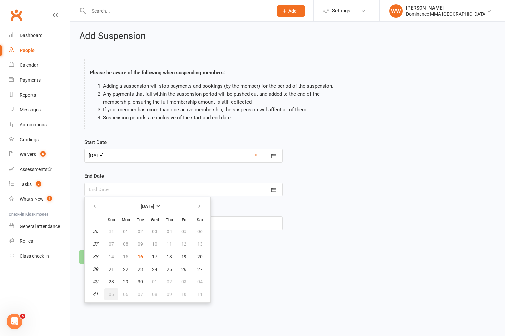
click at [109, 294] on span "05" at bounding box center [111, 293] width 5 height 5
type input "05 Oct 2025"
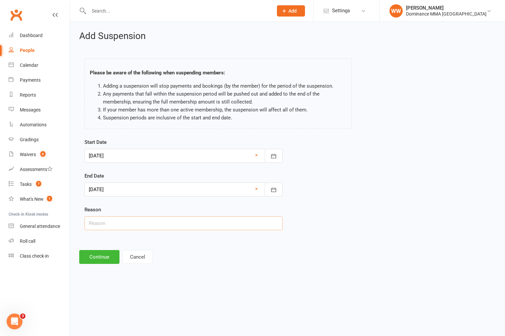
click at [108, 223] on input "text" at bounding box center [184, 223] width 198 height 14
type input "School Holidays"
click at [95, 258] on button "Continue" at bounding box center [99, 257] width 40 height 14
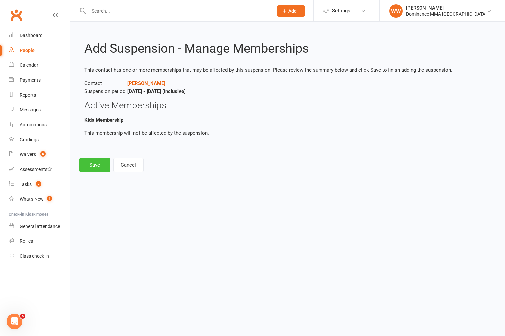
click at [98, 165] on button "Save" at bounding box center [94, 165] width 31 height 14
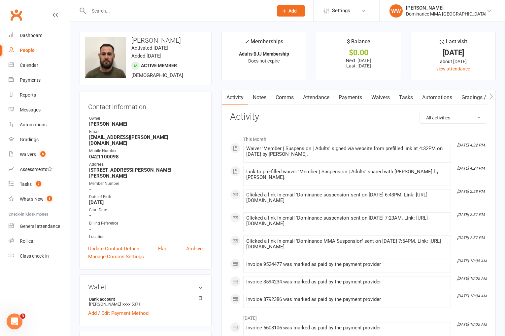
click at [350, 97] on link "Payments" at bounding box center [350, 97] width 33 height 15
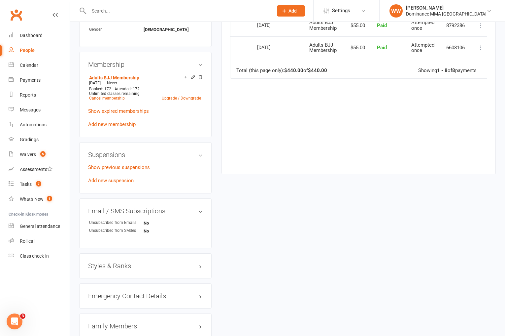
scroll to position [333, 0]
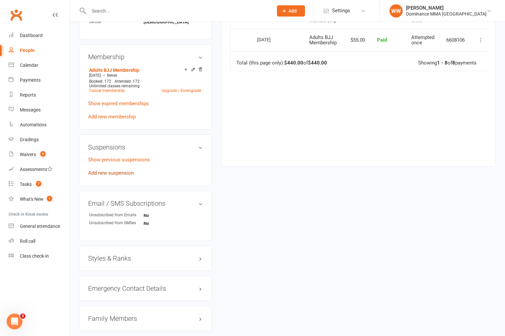
click at [118, 170] on link "Add new suspension" at bounding box center [111, 173] width 46 height 6
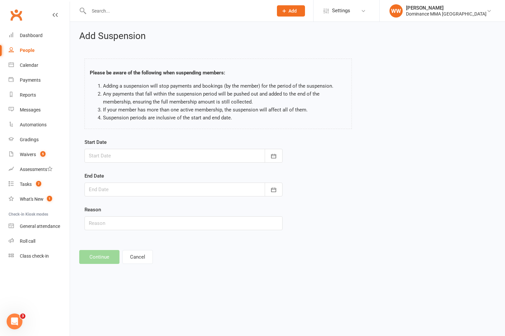
drag, startPoint x: 157, startPoint y: 155, endPoint x: 149, endPoint y: 161, distance: 10.6
click at [157, 155] on div at bounding box center [184, 156] width 198 height 14
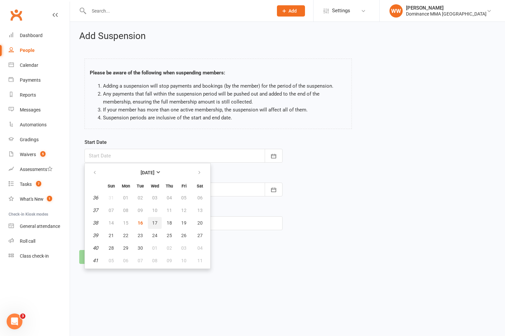
drag, startPoint x: 155, startPoint y: 223, endPoint x: 150, endPoint y: 204, distance: 19.7
click at [155, 223] on span "17" at bounding box center [154, 222] width 5 height 5
type input "[DATE]"
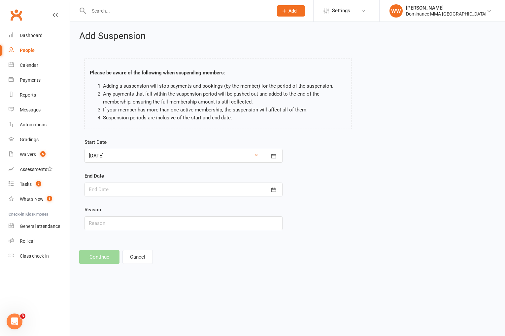
click at [153, 190] on div at bounding box center [184, 189] width 198 height 14
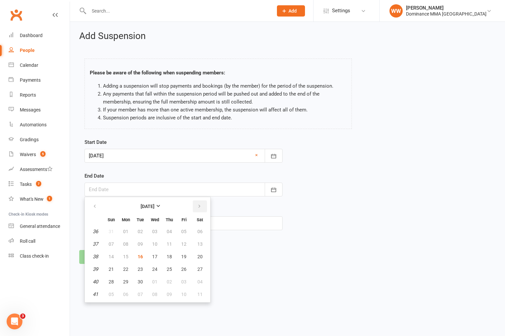
click at [199, 208] on icon "button" at bounding box center [199, 205] width 5 height 5
click at [142, 254] on span "14" at bounding box center [140, 256] width 5 height 5
type input "[DATE]"
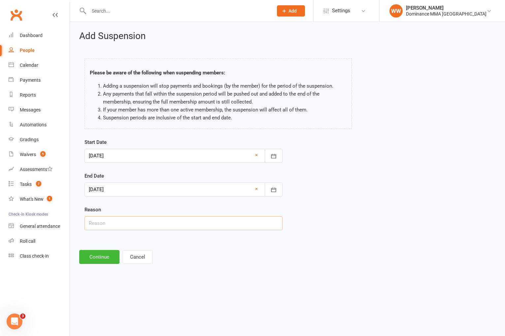
click at [110, 218] on input "text" at bounding box center [184, 223] width 198 height 14
type input "Holiday"
click at [95, 256] on button "Continue" at bounding box center [99, 257] width 40 height 14
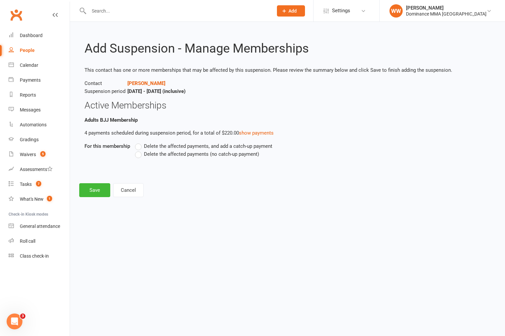
drag, startPoint x: 152, startPoint y: 154, endPoint x: 135, endPoint y: 166, distance: 20.5
click at [152, 154] on span "Delete the affected payments (no catch-up payment)" at bounding box center [201, 153] width 115 height 7
click at [139, 150] on input "Delete the affected payments (no catch-up payment)" at bounding box center [137, 150] width 4 height 0
click at [98, 192] on button "Save" at bounding box center [94, 190] width 31 height 14
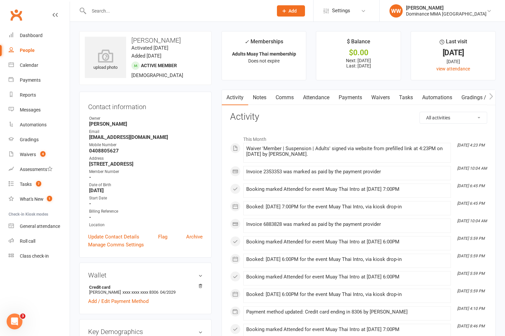
click at [355, 100] on link "Payments" at bounding box center [350, 97] width 33 height 15
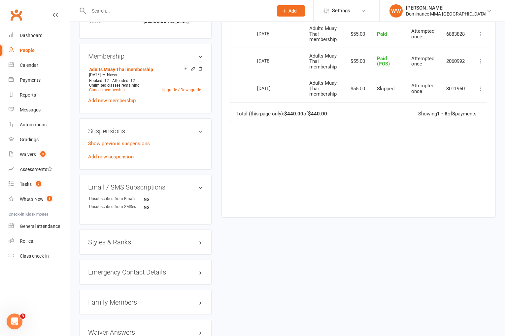
scroll to position [323, 0]
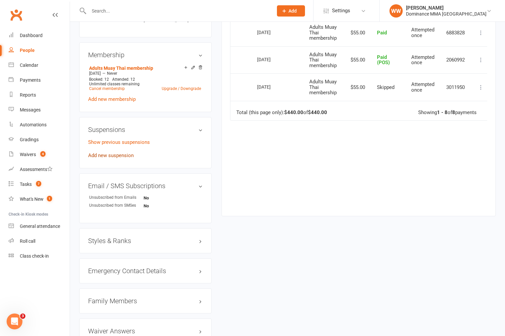
click at [119, 152] on link "Add new suspension" at bounding box center [111, 155] width 46 height 6
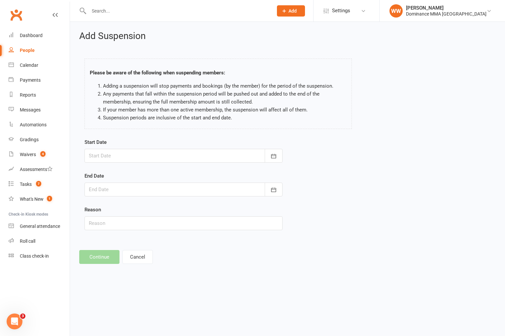
click at [150, 152] on div at bounding box center [184, 156] width 198 height 14
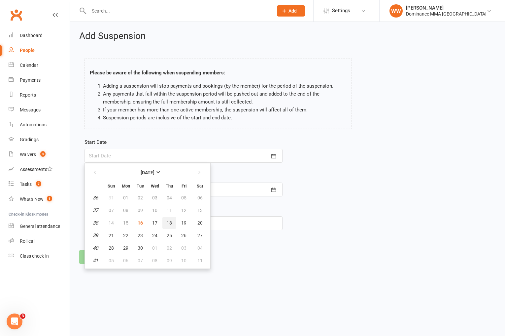
click at [166, 220] on button "18" at bounding box center [169, 223] width 14 height 12
type input "[DATE]"
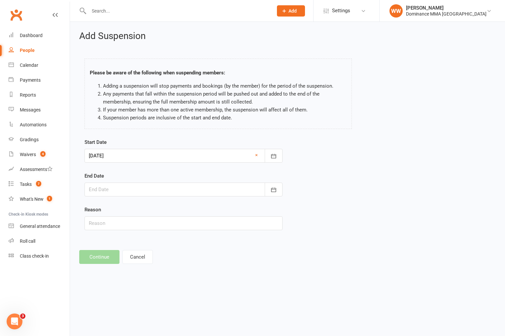
click at [158, 191] on div at bounding box center [184, 189] width 198 height 14
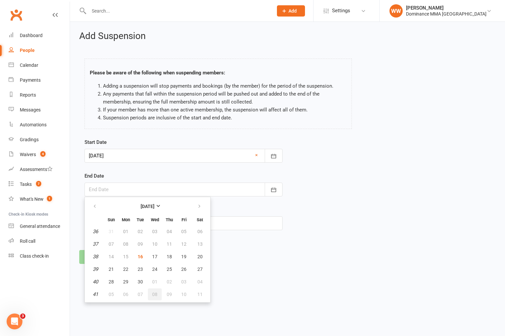
drag, startPoint x: 156, startPoint y: 294, endPoint x: 151, endPoint y: 290, distance: 6.4
click at [156, 294] on span "08" at bounding box center [154, 293] width 5 height 5
type input "08 Oct 2025"
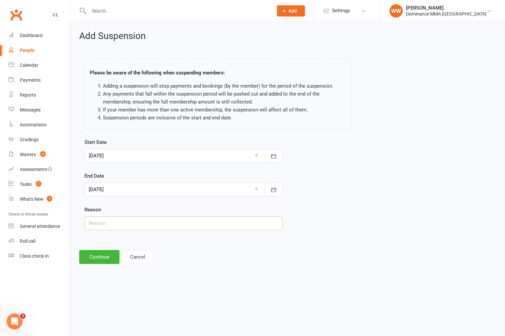
click at [115, 225] on input "text" at bounding box center [184, 223] width 198 height 14
type input "Car Issues"
click at [98, 255] on button "Continue" at bounding box center [99, 257] width 40 height 14
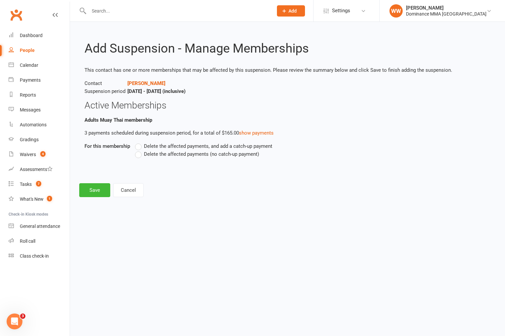
drag, startPoint x: 155, startPoint y: 153, endPoint x: 149, endPoint y: 156, distance: 7.1
click at [155, 153] on span "Delete the affected payments (no catch-up payment)" at bounding box center [201, 153] width 115 height 7
click at [139, 150] on input "Delete the affected payments (no catch-up payment)" at bounding box center [137, 150] width 4 height 0
click at [96, 186] on button "Save" at bounding box center [94, 190] width 31 height 14
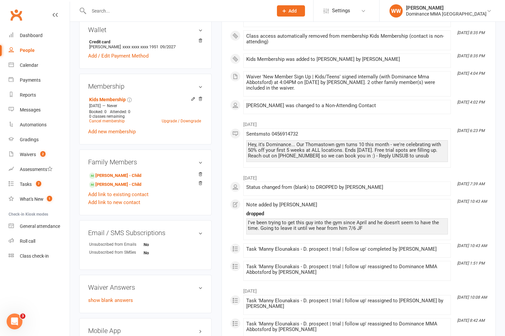
scroll to position [202, 0]
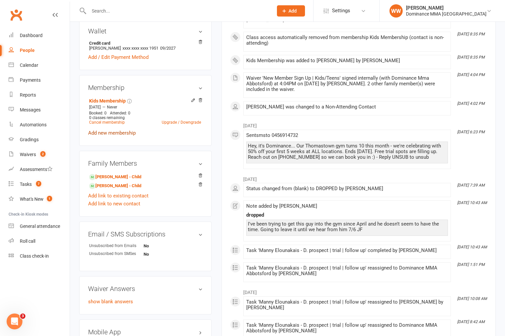
click at [102, 133] on link "Add new membership" at bounding box center [112, 133] width 48 height 6
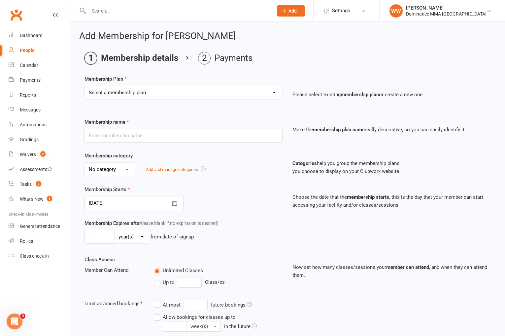
click at [147, 95] on select "Select a membership plan Sponsored MT or BJJ gear payment plan Paid in Full | A…" at bounding box center [183, 92] width 197 height 13
select select "14"
click at [85, 86] on select "Select a membership plan Sponsored MT or BJJ gear payment plan Paid in Full | A…" at bounding box center [183, 92] width 197 height 13
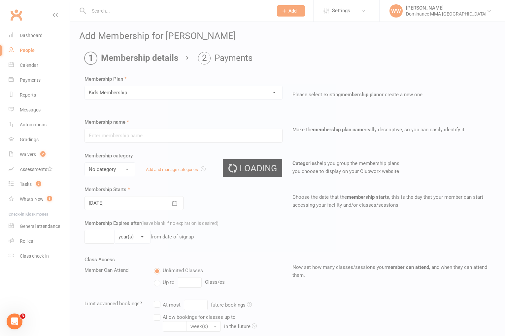
type input "Kids Membership"
select select "3"
type input "0"
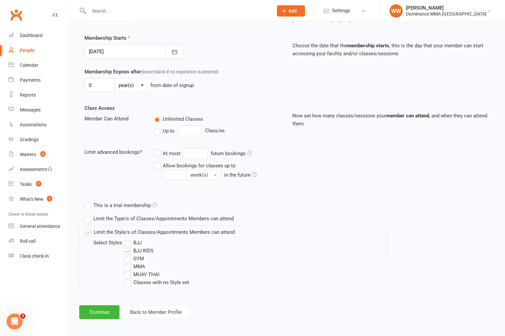
scroll to position [147, 0]
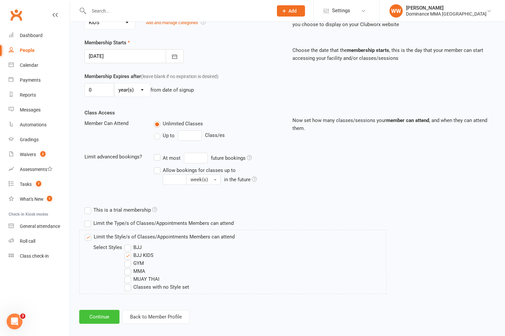
click at [96, 316] on button "Continue" at bounding box center [99, 316] width 40 height 14
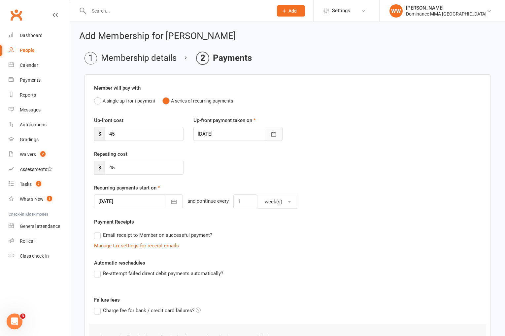
click at [278, 135] on button "button" at bounding box center [274, 134] width 18 height 14
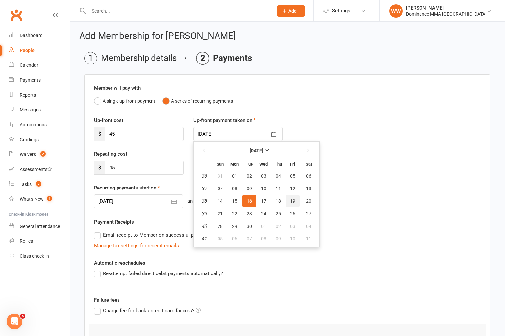
click at [290, 201] on span "19" at bounding box center [292, 200] width 5 height 5
type input "19 Sep 2025"
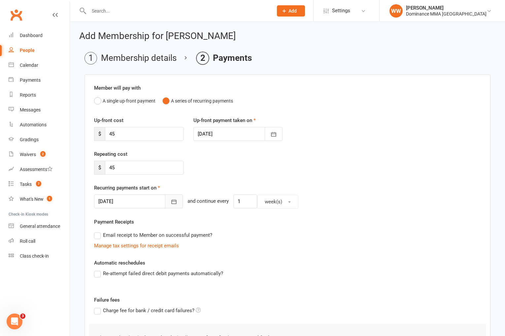
click at [172, 203] on icon "button" at bounding box center [174, 201] width 5 height 4
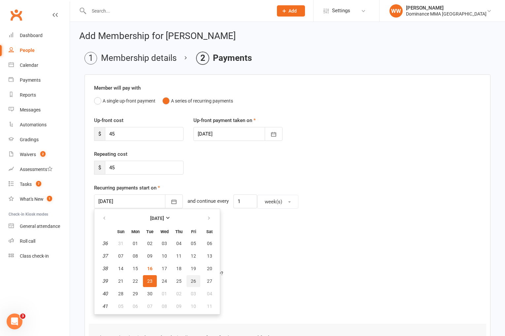
click at [194, 281] on span "26" at bounding box center [193, 280] width 5 height 5
type input "26 Sep 2025"
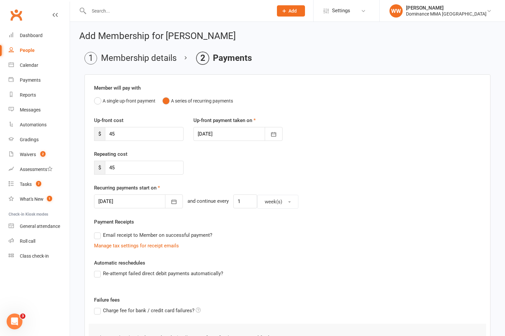
drag, startPoint x: 275, startPoint y: 251, endPoint x: 213, endPoint y: 253, distance: 61.8
click at [275, 251] on div "Member will pay with A single up-front payment A series of recurring payments U…" at bounding box center [288, 237] width 406 height 327
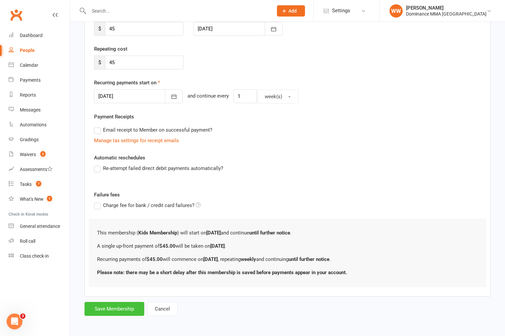
click at [123, 309] on button "Save Membership" at bounding box center [115, 308] width 60 height 14
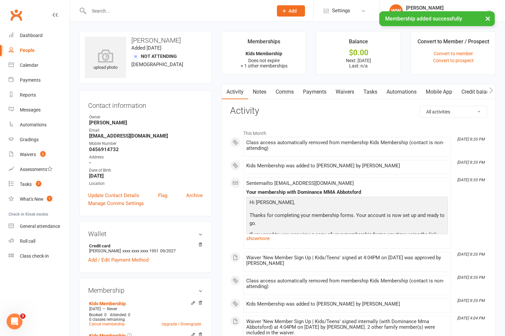
click at [367, 93] on link "Tasks" at bounding box center [370, 91] width 23 height 15
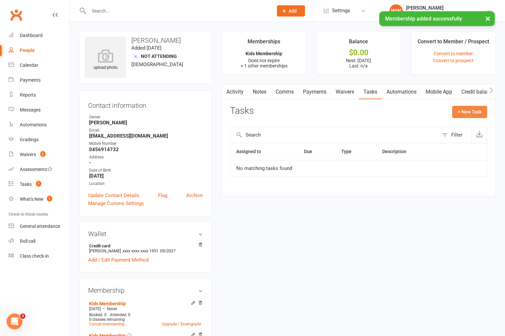
click at [460, 115] on button "+ New Task" at bounding box center [469, 112] width 35 height 12
select select "49757"
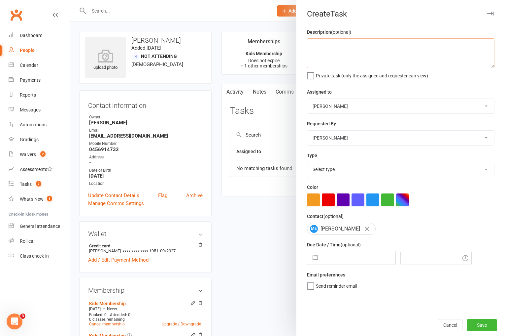
click at [358, 48] on textarea at bounding box center [401, 53] width 188 height 30
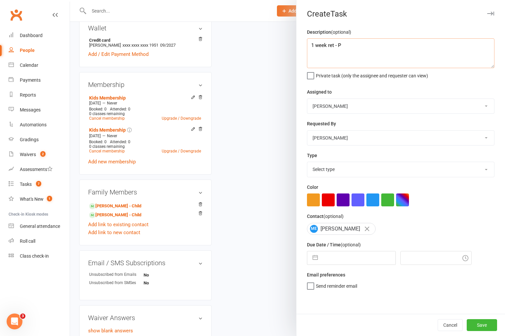
scroll to position [206, 0]
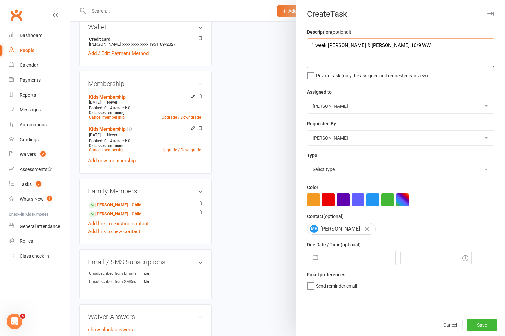
type textarea "1 week ret - Penny & Antony 16/9 WW"
click at [326, 169] on select "Select type A. prospect | enquiry response B. prospect | trial | not yet booked…" at bounding box center [400, 169] width 187 height 15
select select "3865"
click at [307, 162] on select "Select type A. prospect | enquiry response B. prospect | trial | not yet booked…" at bounding box center [400, 169] width 187 height 15
select select "7"
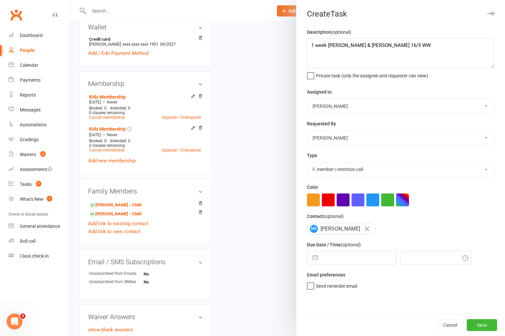
select select "2025"
select select "8"
select select "2025"
select select "9"
select select "2025"
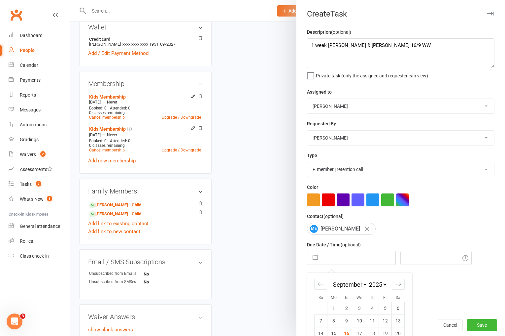
click at [343, 256] on input "text" at bounding box center [358, 257] width 74 height 13
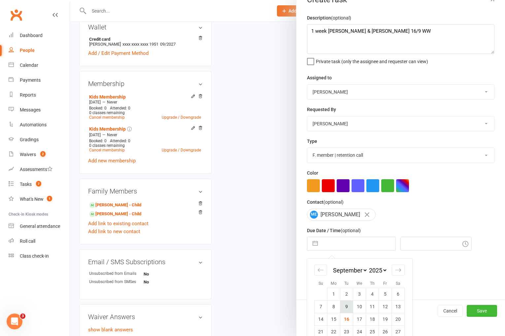
scroll to position [21, 0]
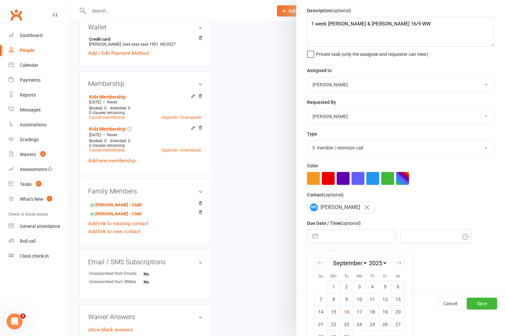
click at [347, 325] on td "23" at bounding box center [346, 324] width 13 height 13
type input "[DATE]"
type input "8:45pm"
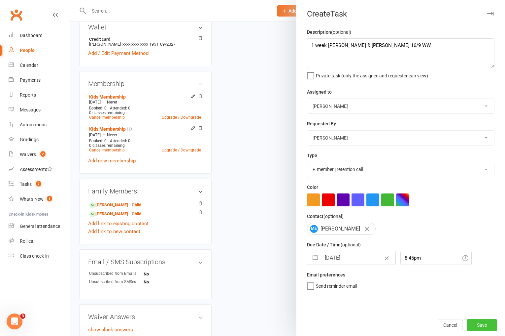
click at [484, 325] on button "Save" at bounding box center [482, 325] width 30 height 12
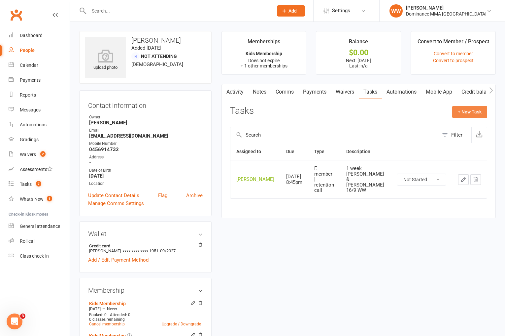
click at [467, 109] on button "+ New Task" at bounding box center [469, 112] width 35 height 12
select select "49757"
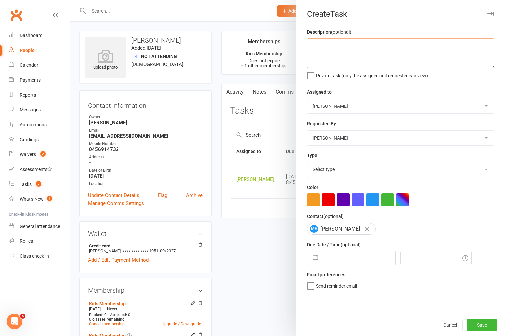
click at [326, 57] on textarea at bounding box center [401, 53] width 188 height 30
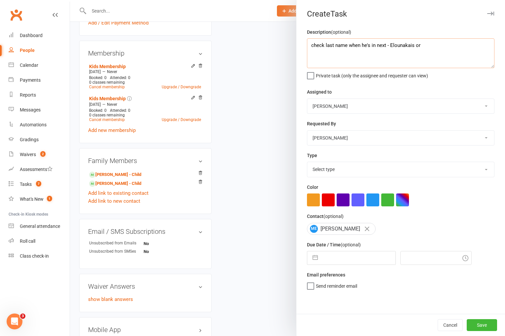
scroll to position [235, 0]
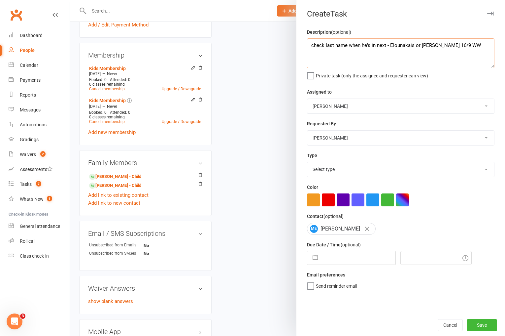
type textarea "check last name when he's in next - Elounakais or Leounakis 16/9 WW"
click at [362, 170] on select "Select type A. prospect | enquiry response B. prospect | trial | not yet booked…" at bounding box center [400, 169] width 187 height 15
select select "3872"
click at [307, 162] on select "Select type A. prospect | enquiry response B. prospect | trial | not yet booked…" at bounding box center [400, 169] width 187 height 15
click at [344, 253] on input "text" at bounding box center [358, 257] width 74 height 13
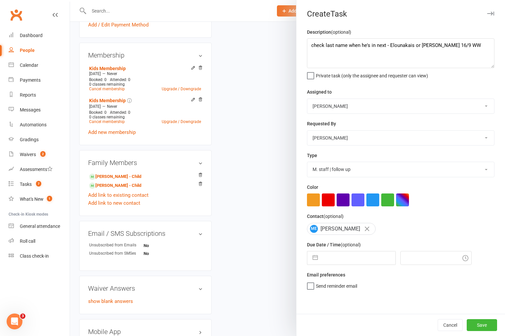
select select "7"
select select "2025"
select select "8"
select select "2025"
select select "9"
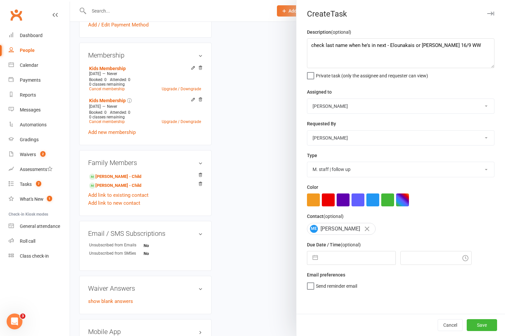
select select "2025"
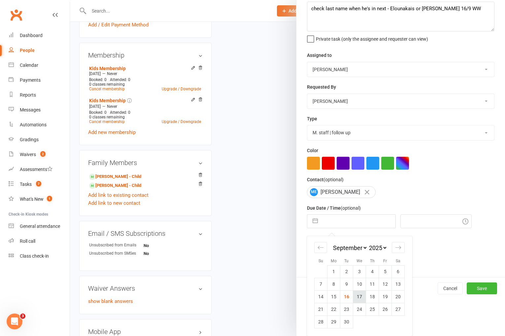
click at [357, 297] on td "17" at bounding box center [359, 296] width 13 height 13
type input "17 Sep 2025"
type input "8:45pm"
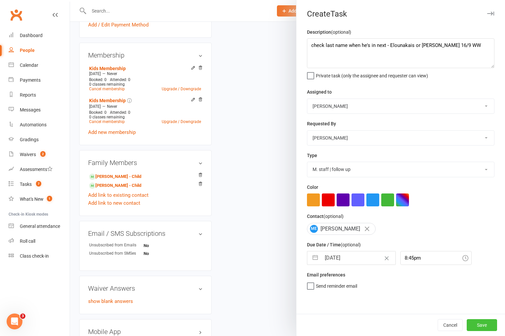
click at [475, 324] on button "Save" at bounding box center [482, 325] width 30 height 12
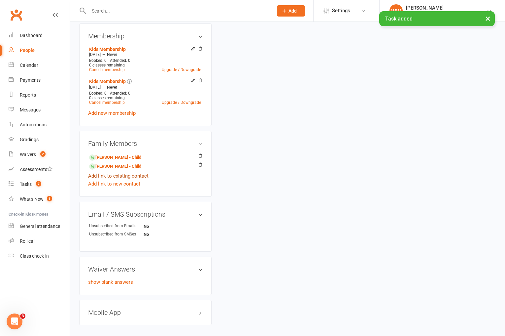
scroll to position [261, 0]
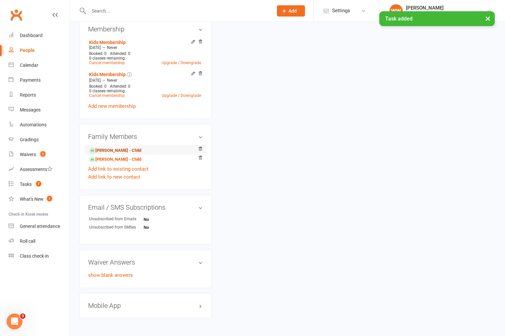
click at [132, 149] on link "Antony Elounakais - Child" at bounding box center [115, 150] width 52 height 7
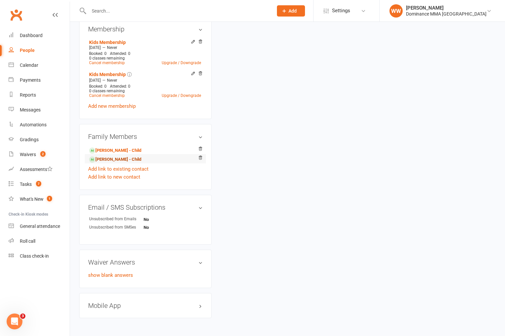
click at [131, 157] on link "Penny Leounakis - Child" at bounding box center [115, 159] width 52 height 7
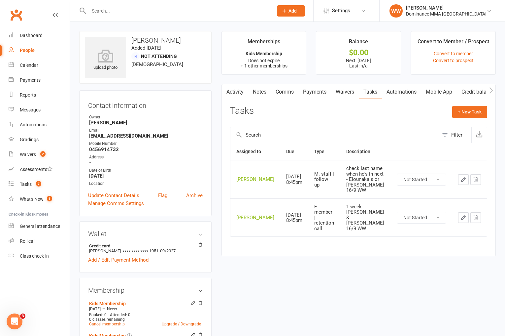
click at [318, 91] on link "Payments" at bounding box center [315, 91] width 33 height 15
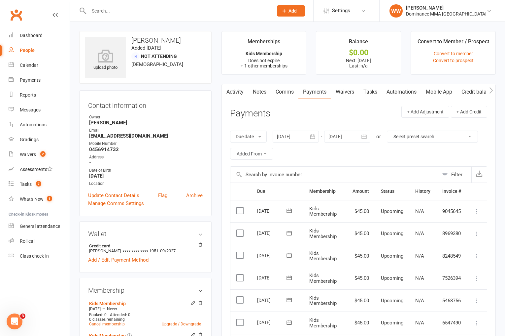
click at [333, 120] on header "Payments + Add Adjustment + Add Credit" at bounding box center [358, 115] width 257 height 18
click at [369, 93] on link "Tasks" at bounding box center [370, 91] width 23 height 15
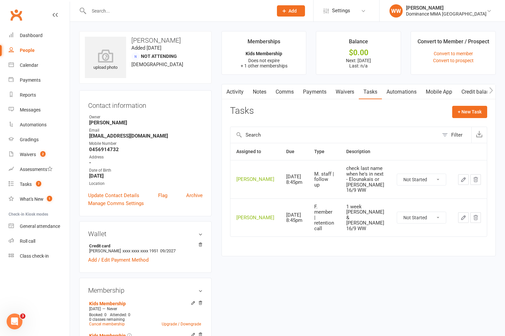
click at [345, 93] on link "Waivers" at bounding box center [345, 91] width 28 height 15
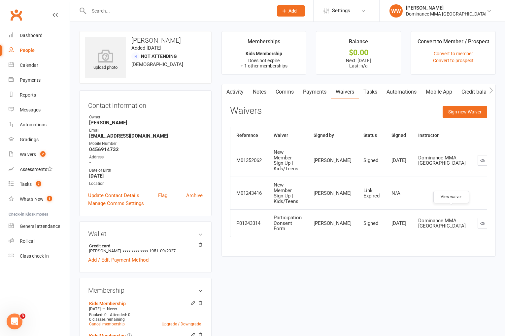
click at [480, 221] on icon at bounding box center [482, 223] width 5 height 5
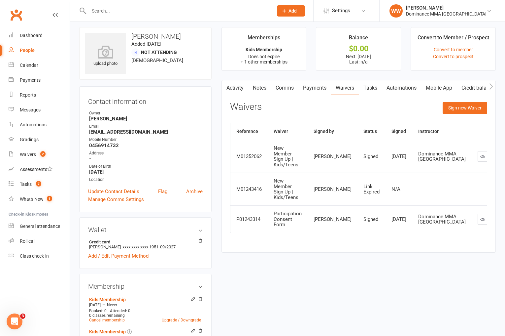
scroll to position [7, 0]
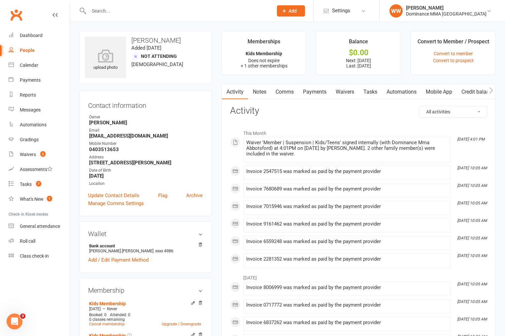
click at [340, 95] on link "Waivers" at bounding box center [345, 91] width 28 height 15
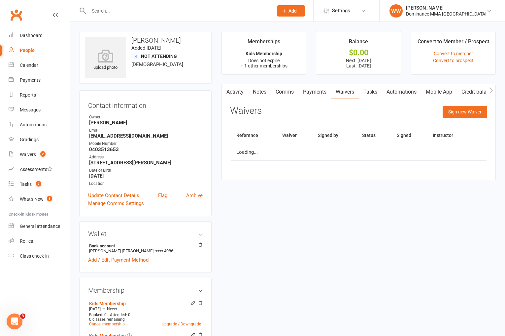
click at [319, 91] on link "Payments" at bounding box center [315, 91] width 33 height 15
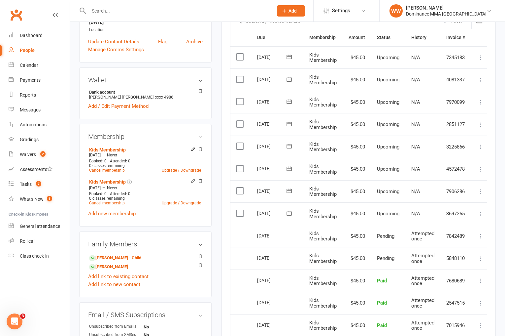
scroll to position [153, 0]
click at [237, 211] on label at bounding box center [240, 213] width 9 height 7
click at [237, 210] on input "checkbox" at bounding box center [238, 210] width 4 height 0
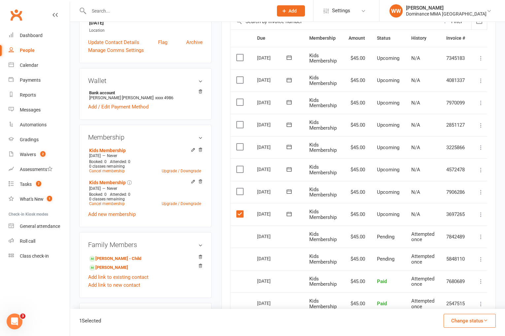
click at [241, 192] on label at bounding box center [240, 191] width 9 height 7
click at [241, 188] on input "checkbox" at bounding box center [238, 188] width 4 height 0
click at [240, 170] on label at bounding box center [240, 169] width 9 height 7
click at [240, 166] on input "checkbox" at bounding box center [238, 166] width 4 height 0
click at [239, 147] on label at bounding box center [240, 146] width 9 height 7
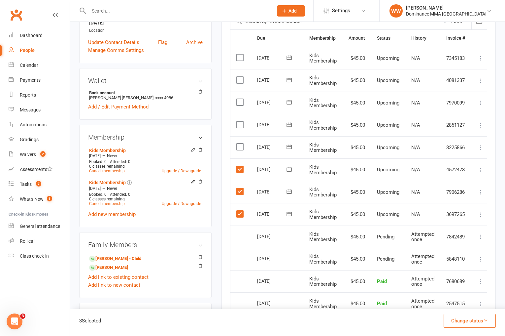
click at [239, 143] on input "checkbox" at bounding box center [238, 143] width 4 height 0
click at [467, 321] on button "Change status" at bounding box center [470, 320] width 52 height 14
click at [452, 305] on link "Skipped" at bounding box center [462, 302] width 65 height 13
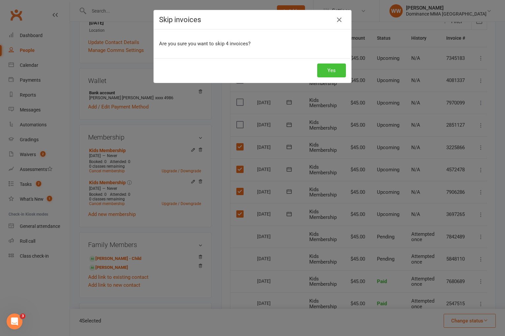
click at [333, 73] on button "Yes" at bounding box center [331, 70] width 29 height 14
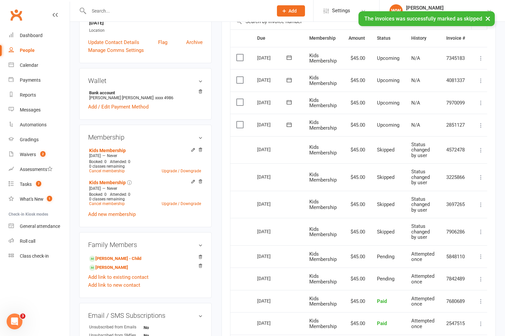
click at [289, 125] on icon at bounding box center [289, 124] width 7 height 7
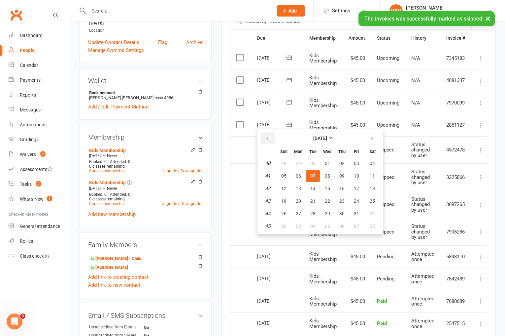
click at [266, 138] on icon "button" at bounding box center [267, 138] width 5 height 5
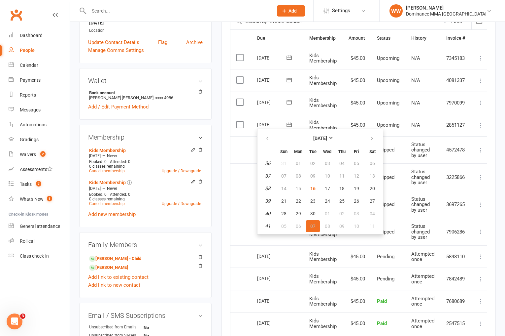
click at [224, 151] on div "Activity Notes Comms Payments Waivers Tasks Automations Mobile App Credit balan…" at bounding box center [359, 257] width 274 height 653
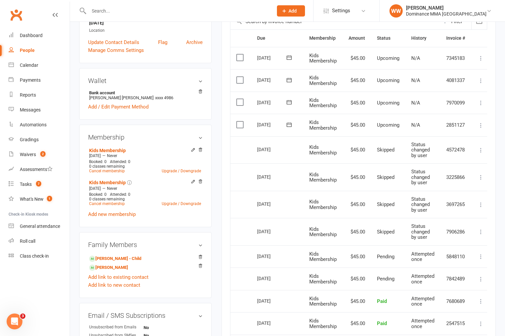
scroll to position [0, 0]
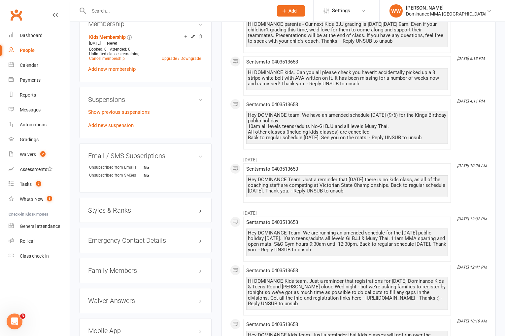
scroll to position [343, 0]
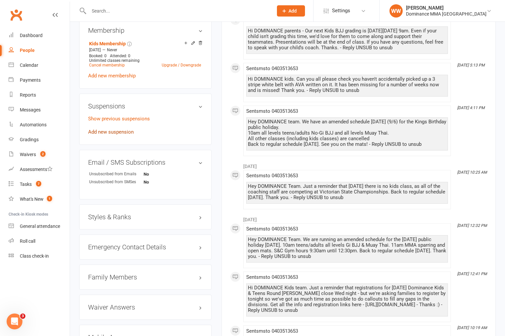
click at [128, 132] on link "Add new suspension" at bounding box center [111, 132] width 46 height 6
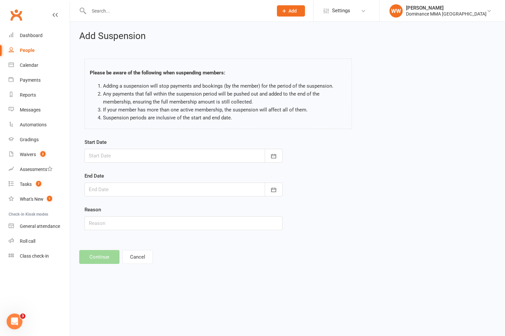
click at [150, 161] on div at bounding box center [184, 156] width 198 height 14
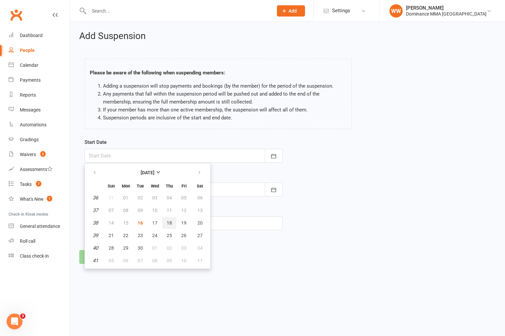
click at [167, 222] on span "18" at bounding box center [169, 222] width 5 height 5
type input "[DATE]"
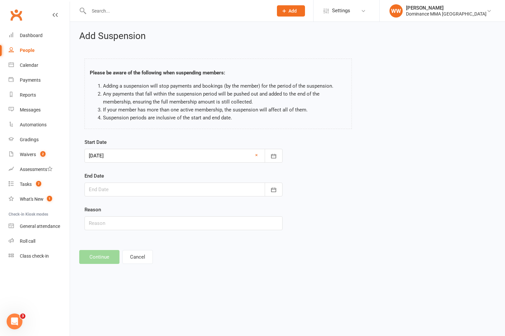
click at [146, 186] on div at bounding box center [184, 189] width 198 height 14
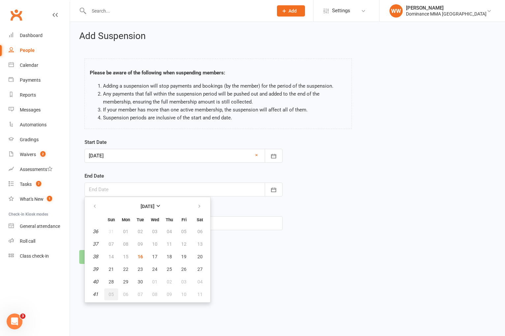
click at [112, 293] on span "05" at bounding box center [111, 293] width 5 height 5
type input "[DATE]"
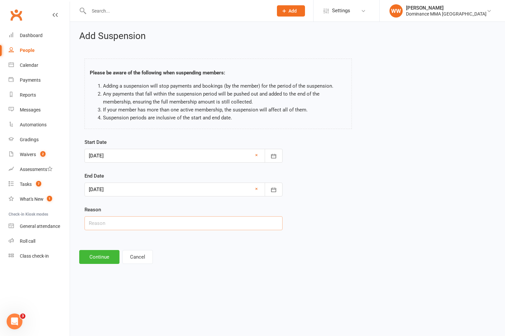
drag, startPoint x: 96, startPoint y: 221, endPoint x: 107, endPoint y: 234, distance: 16.5
click at [96, 221] on input "text" at bounding box center [184, 223] width 198 height 14
type input "Holiday"
click at [108, 255] on button "Continue" at bounding box center [99, 257] width 40 height 14
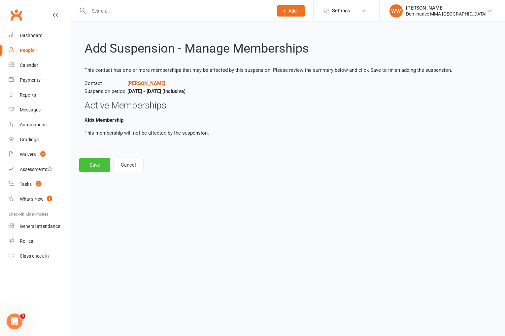
click at [90, 164] on button "Save" at bounding box center [94, 165] width 31 height 14
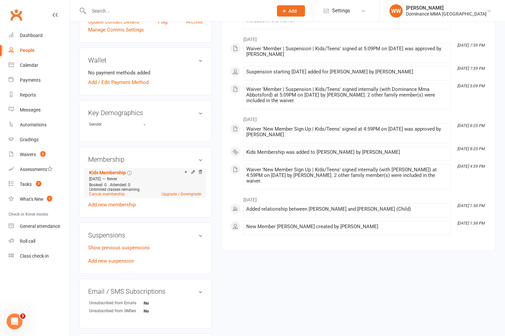
scroll to position [217, 0]
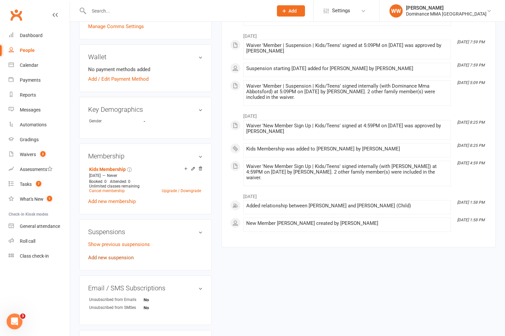
click at [103, 258] on link "Add new suspension" at bounding box center [111, 257] width 46 height 6
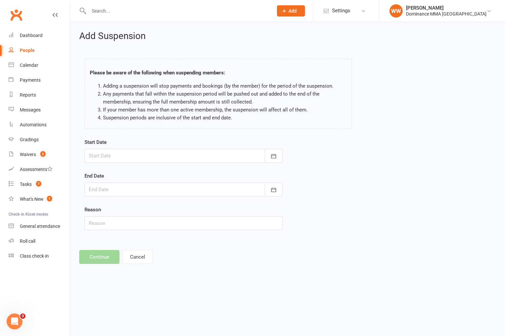
click at [129, 154] on div at bounding box center [184, 156] width 198 height 14
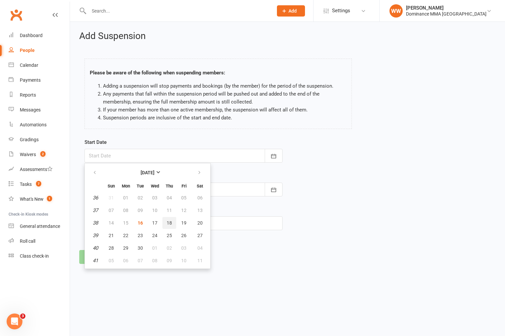
click at [166, 218] on button "18" at bounding box center [169, 223] width 14 height 12
type input "[DATE]"
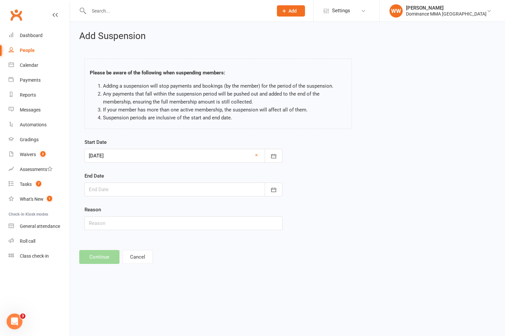
click at [148, 193] on div at bounding box center [184, 189] width 198 height 14
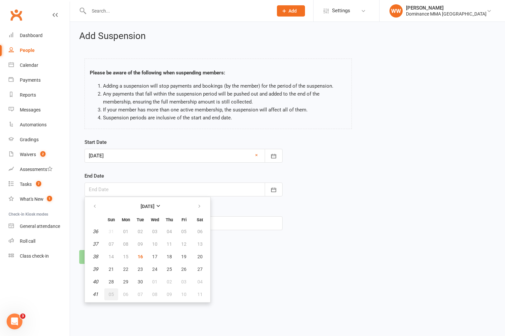
click at [113, 295] on span "05" at bounding box center [111, 293] width 5 height 5
type input "[DATE]"
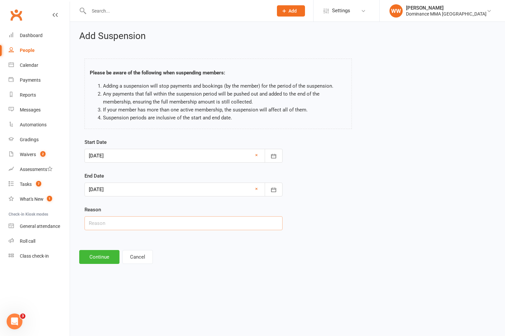
click at [114, 221] on input "text" at bounding box center [184, 223] width 198 height 14
type input "Holiday"
click at [100, 254] on button "Continue" at bounding box center [99, 257] width 40 height 14
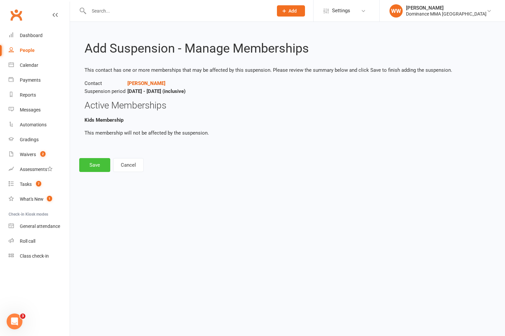
click at [97, 167] on button "Save" at bounding box center [94, 165] width 31 height 14
